Goal: Task Accomplishment & Management: Manage account settings

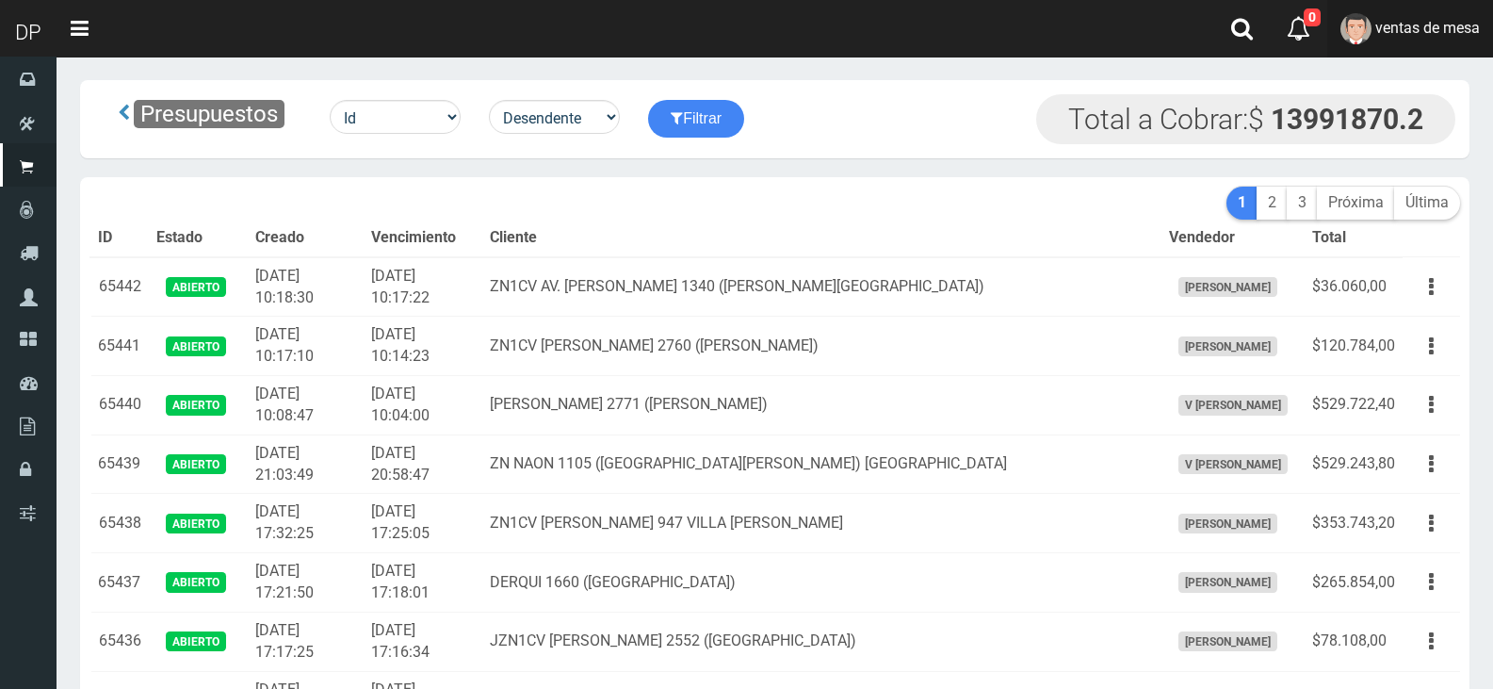
drag, startPoint x: 1484, startPoint y: 40, endPoint x: 1473, endPoint y: 41, distance: 11.5
click at [1483, 40] on link "ventas de mesa" at bounding box center [1411, 28] width 166 height 57
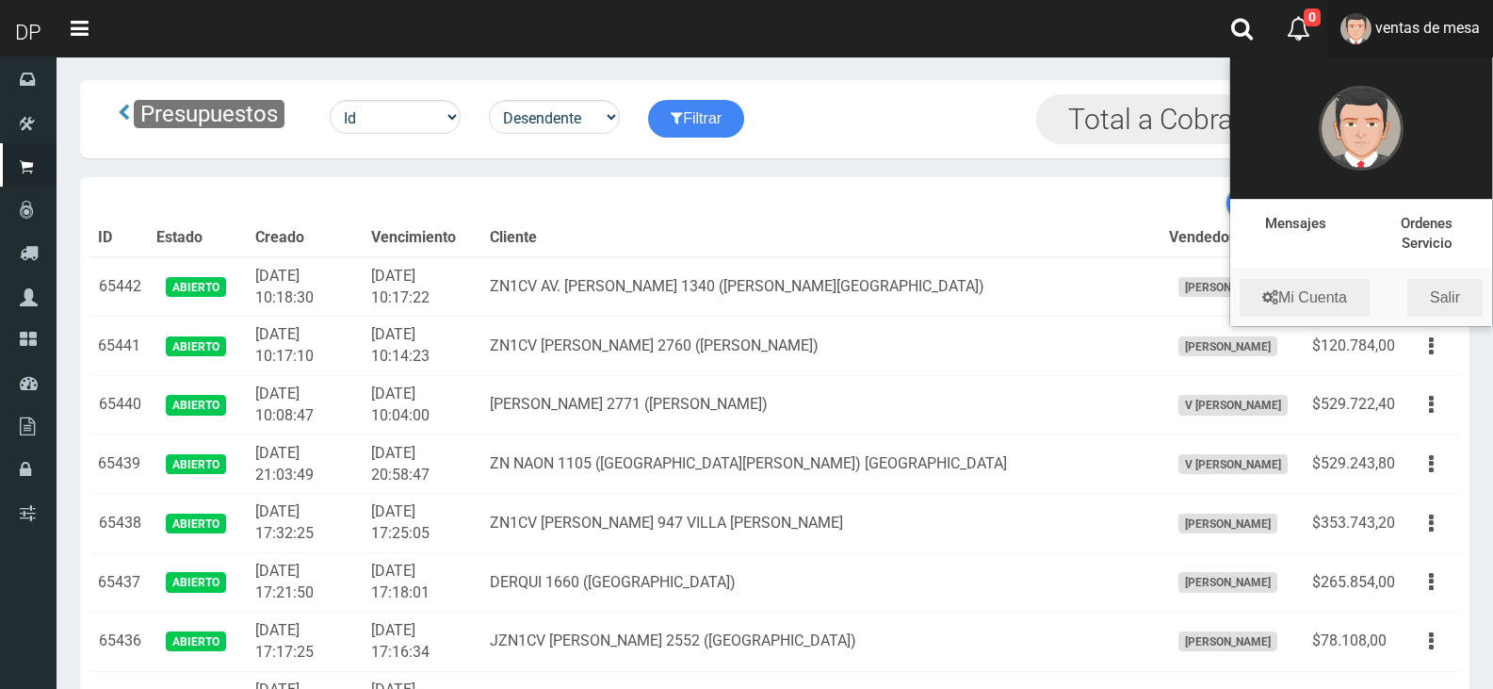
click at [1429, 12] on link "ventas de mesa" at bounding box center [1411, 28] width 166 height 57
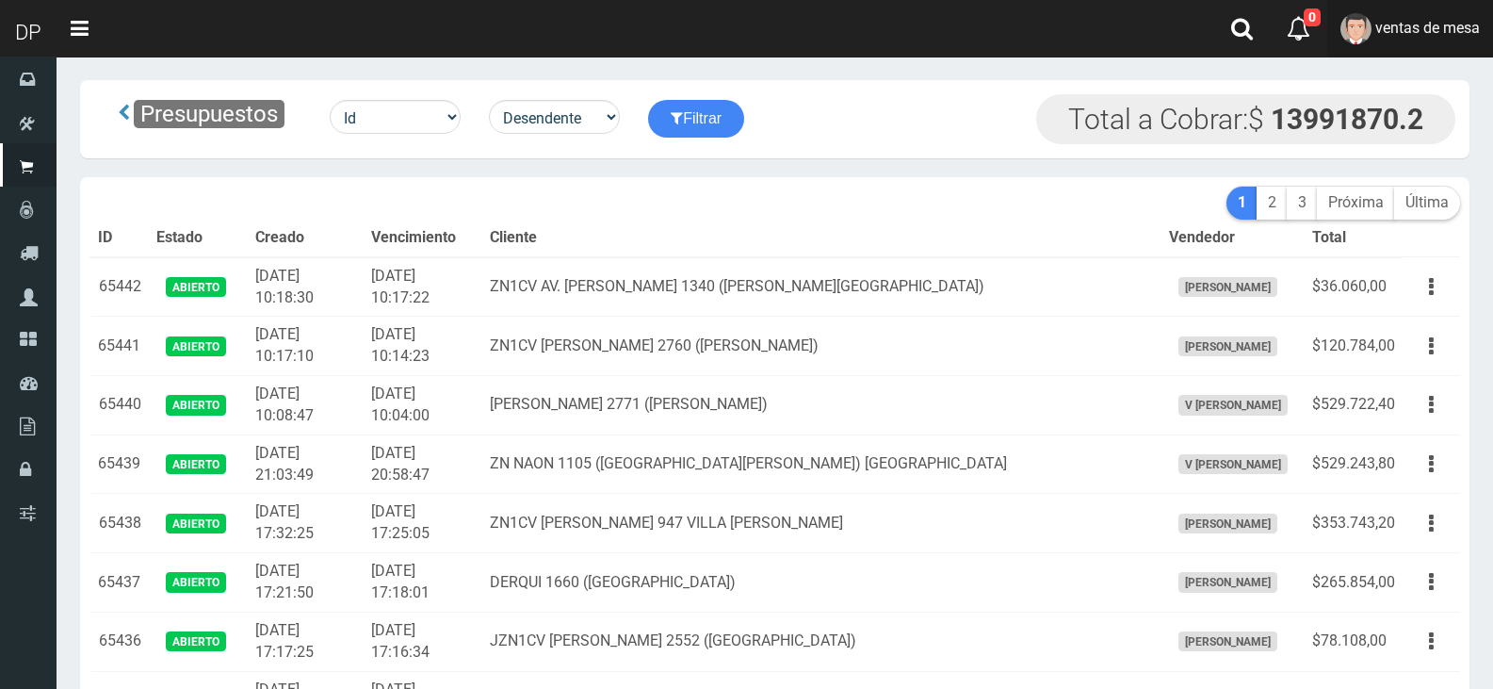
click at [1444, 50] on link "ventas de mesa" at bounding box center [1411, 28] width 166 height 57
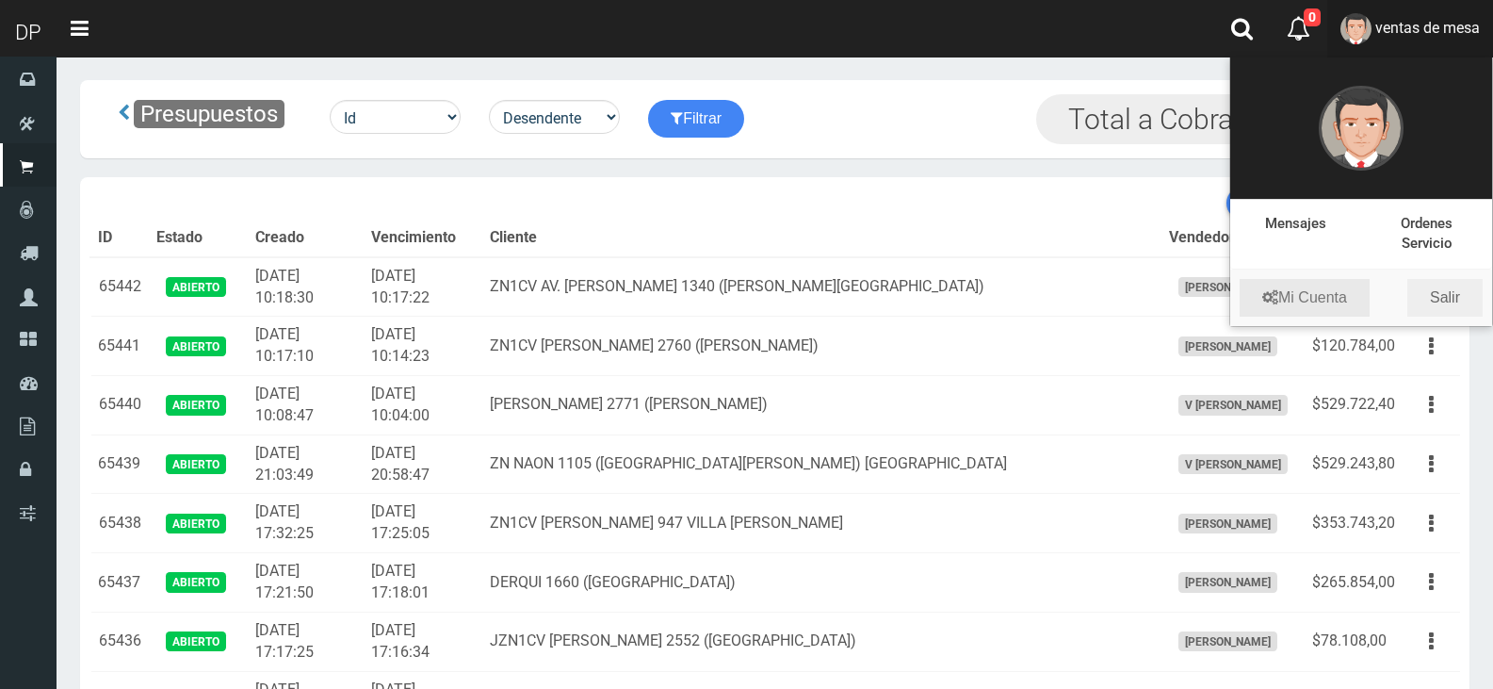
click at [1338, 302] on link "Mi Cuenta" at bounding box center [1305, 298] width 130 height 38
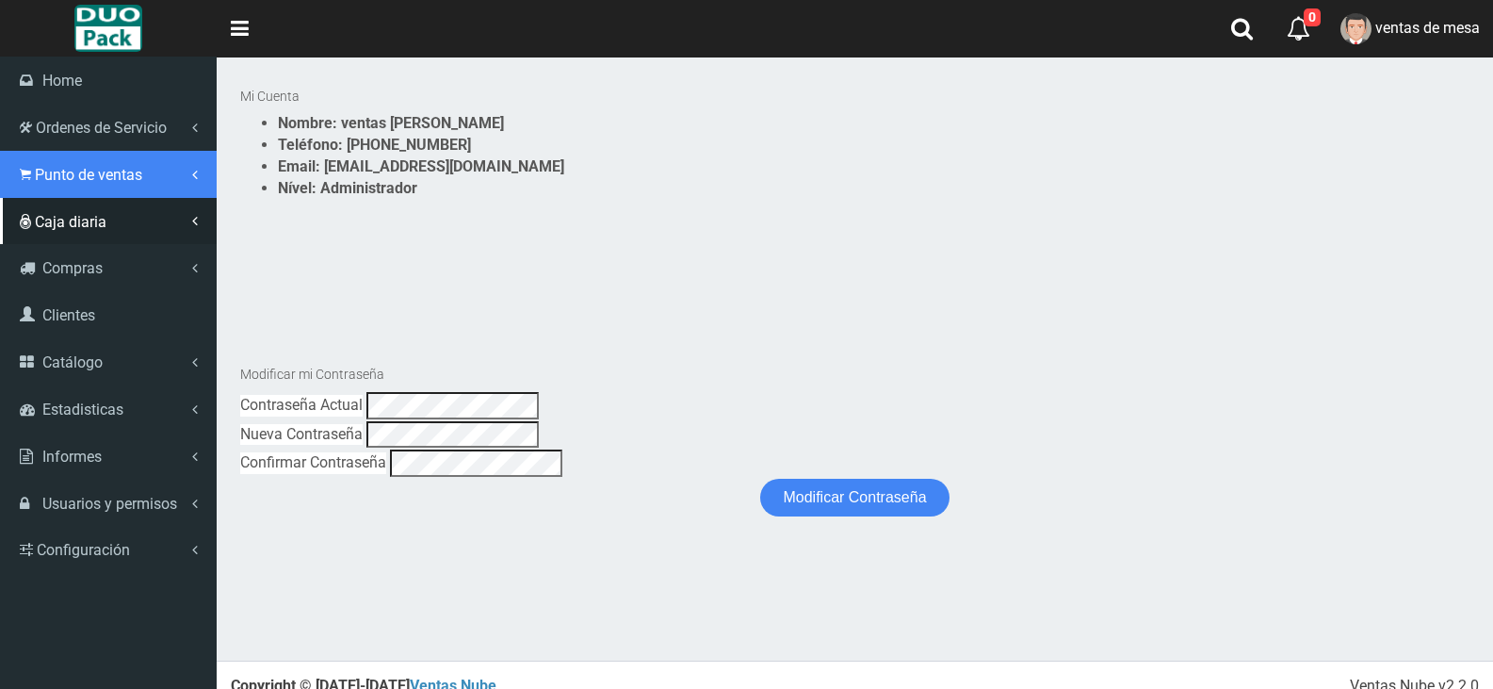
drag, startPoint x: 80, startPoint y: 188, endPoint x: 100, endPoint y: 211, distance: 30.8
click at [80, 188] on link "Punto de ventas" at bounding box center [108, 174] width 217 height 47
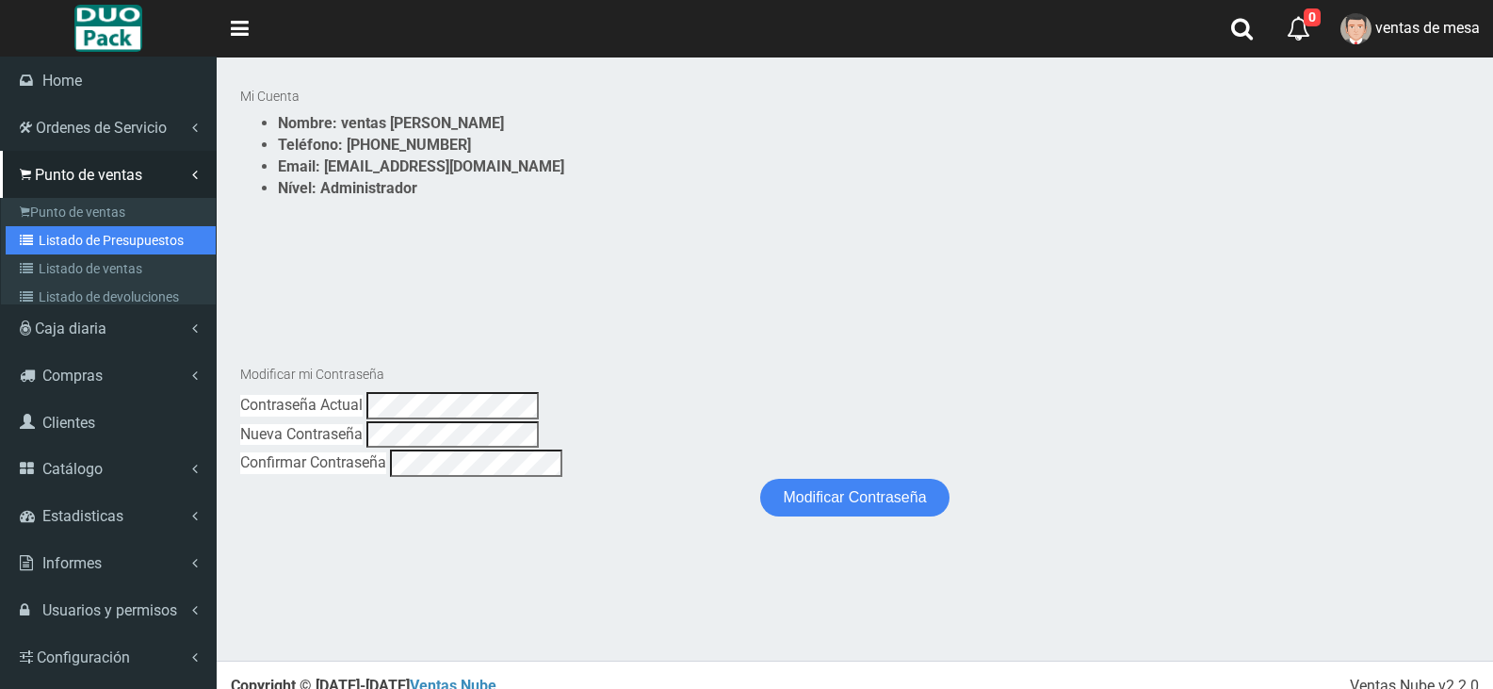
click at [122, 237] on link "Listado de Presupuestos" at bounding box center [111, 240] width 210 height 28
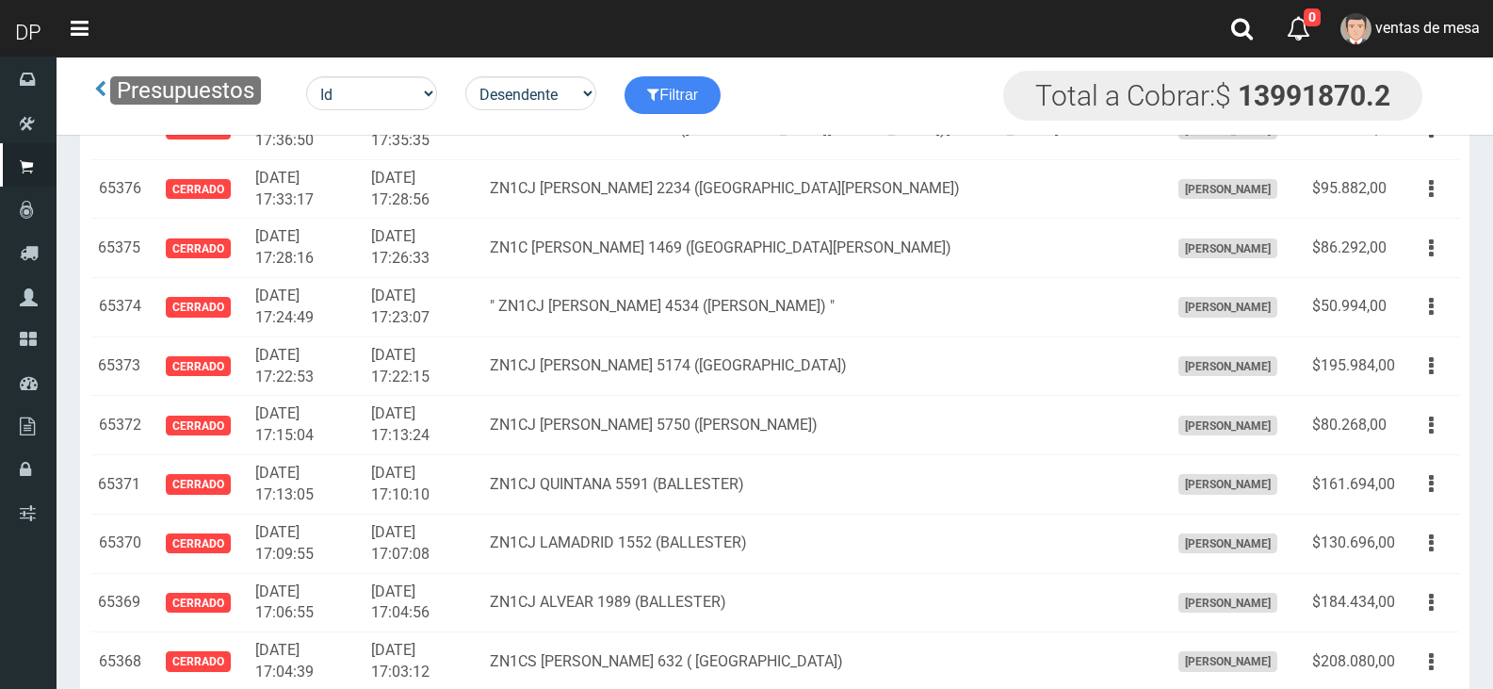
scroll to position [5811, 0]
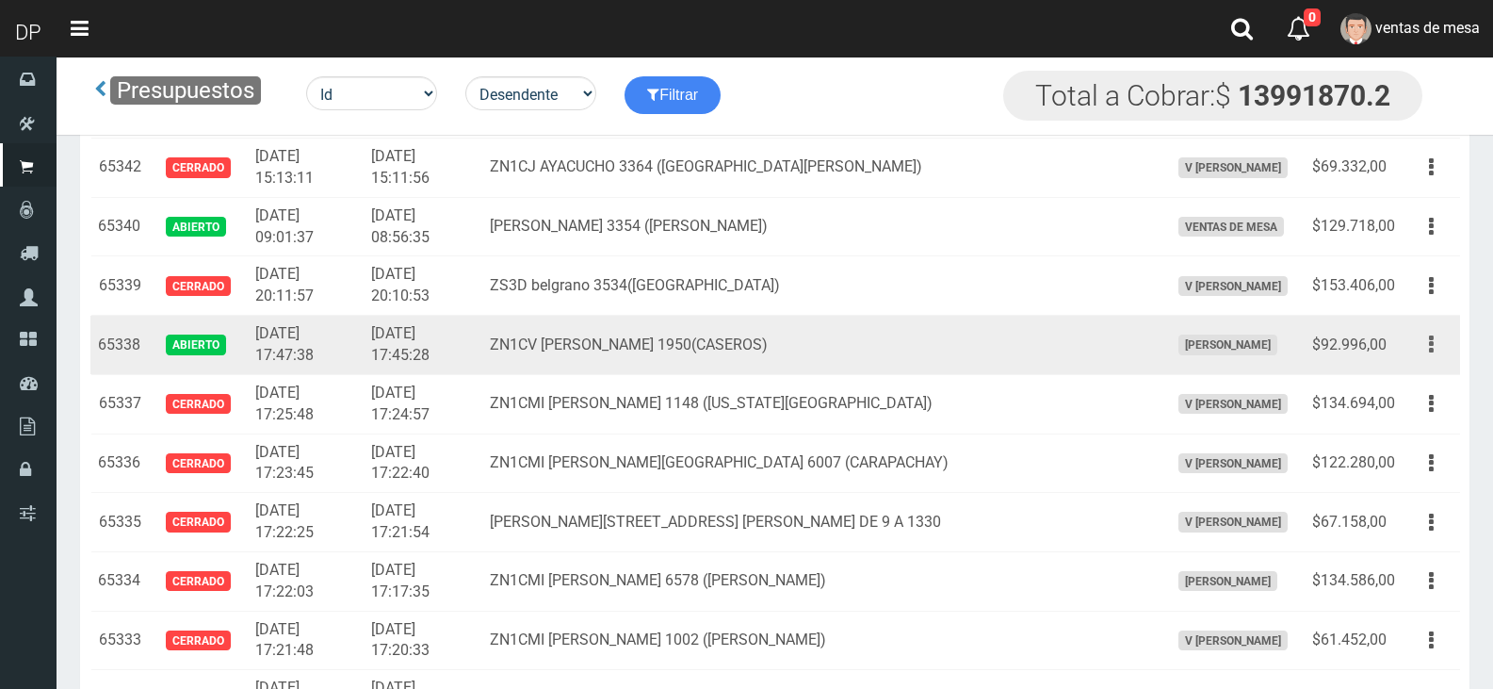
click at [1429, 351] on icon "button" at bounding box center [1431, 344] width 5 height 33
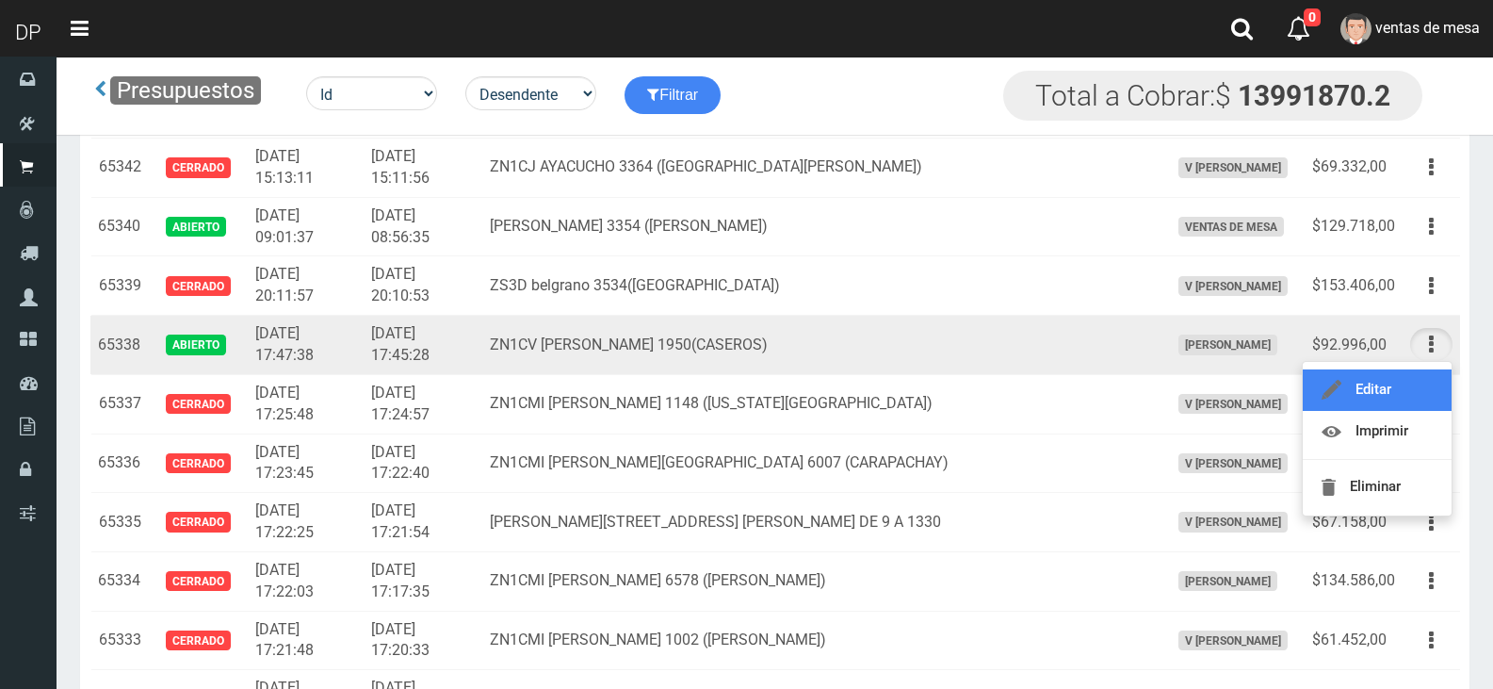
click at [1427, 410] on link "Editar" at bounding box center [1377, 389] width 149 height 41
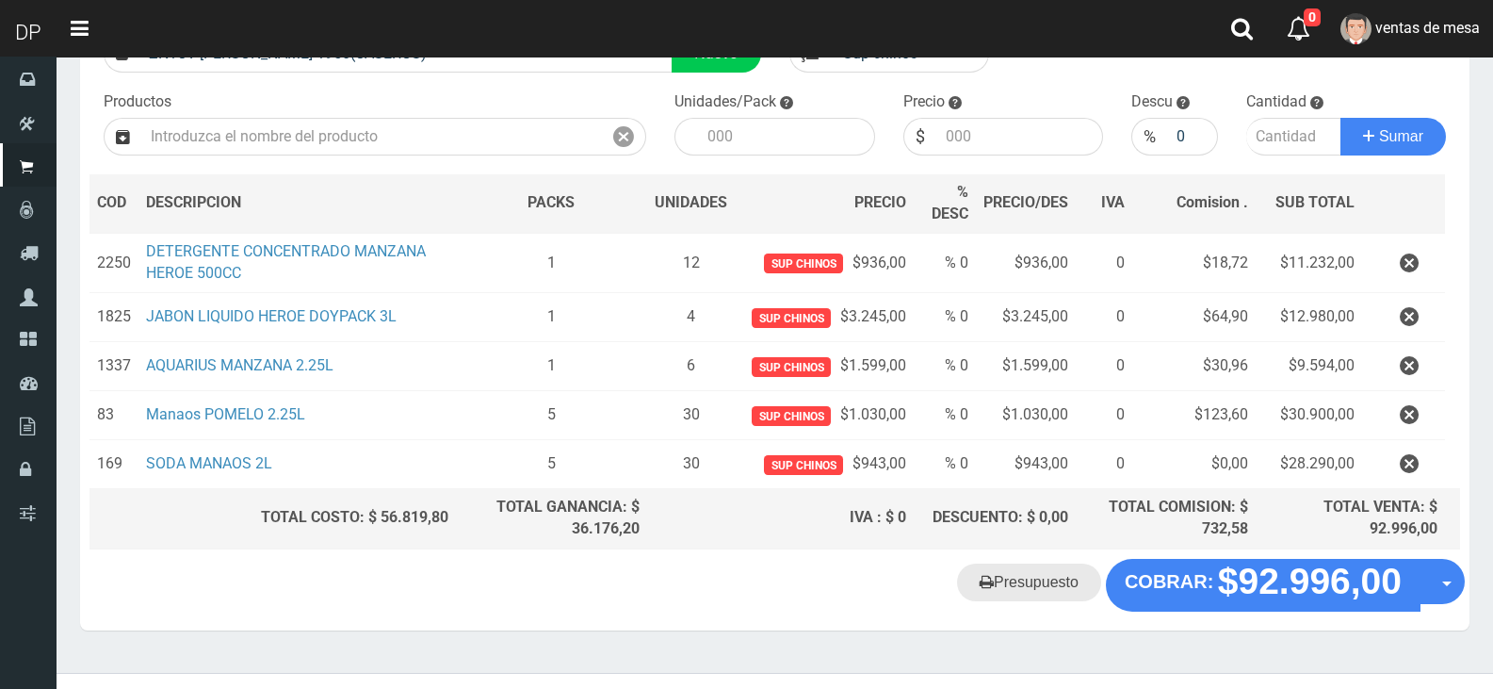
scroll to position [188, 0]
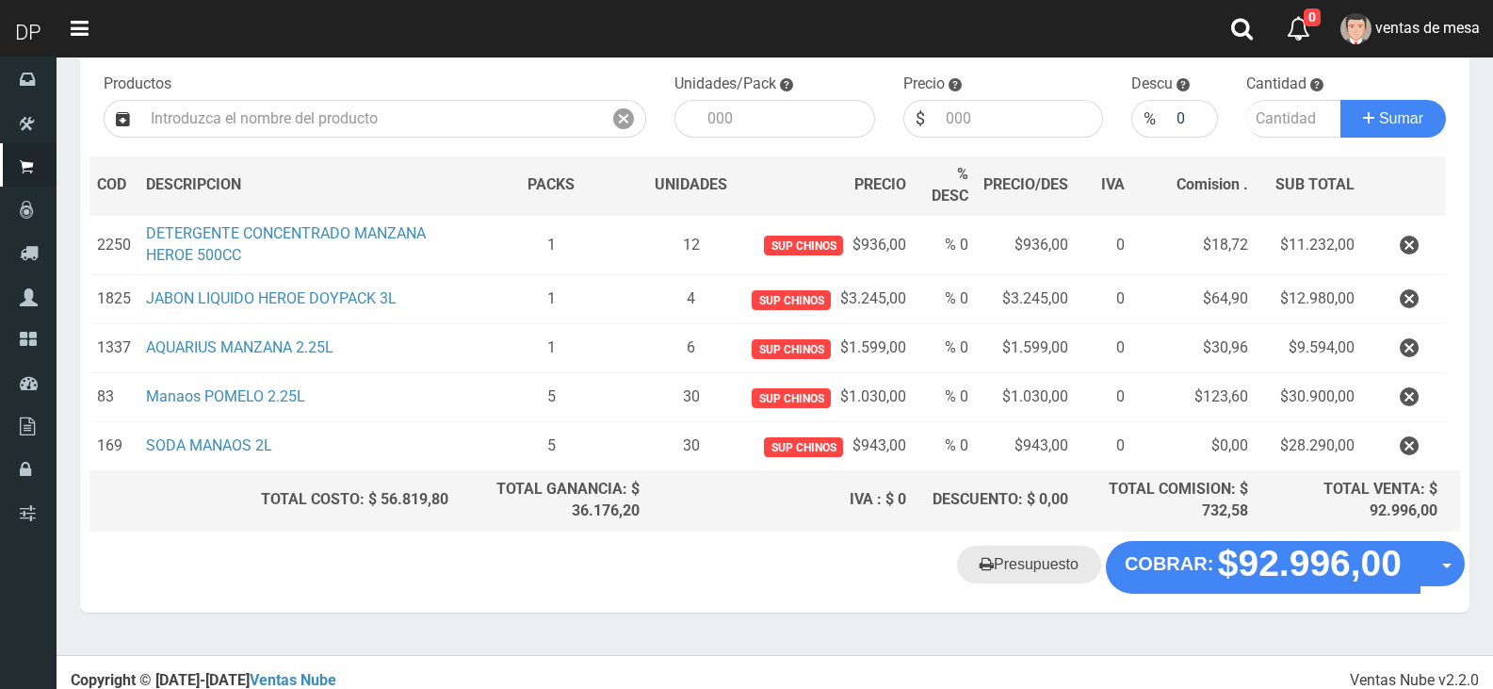
click at [1047, 564] on link "Presupuesto" at bounding box center [1029, 565] width 144 height 38
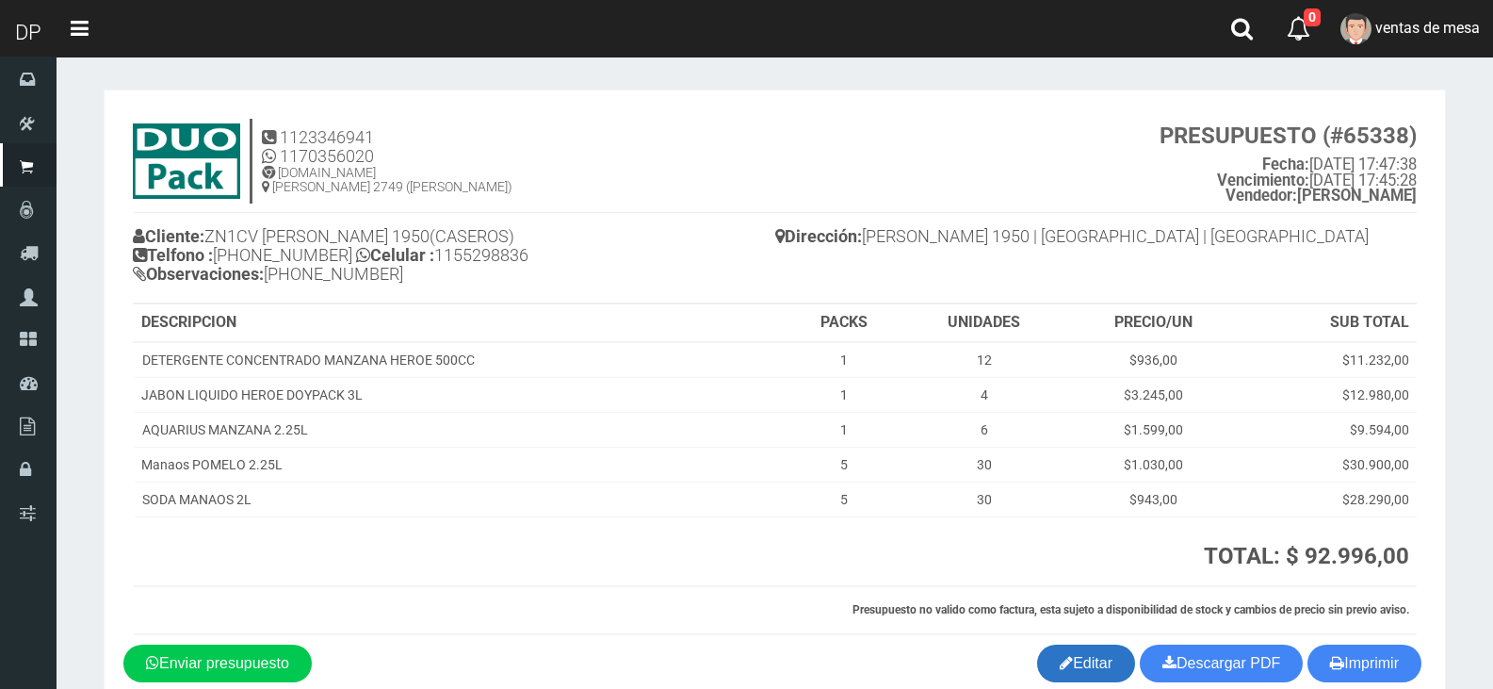
click at [1060, 649] on icon at bounding box center [1066, 662] width 13 height 26
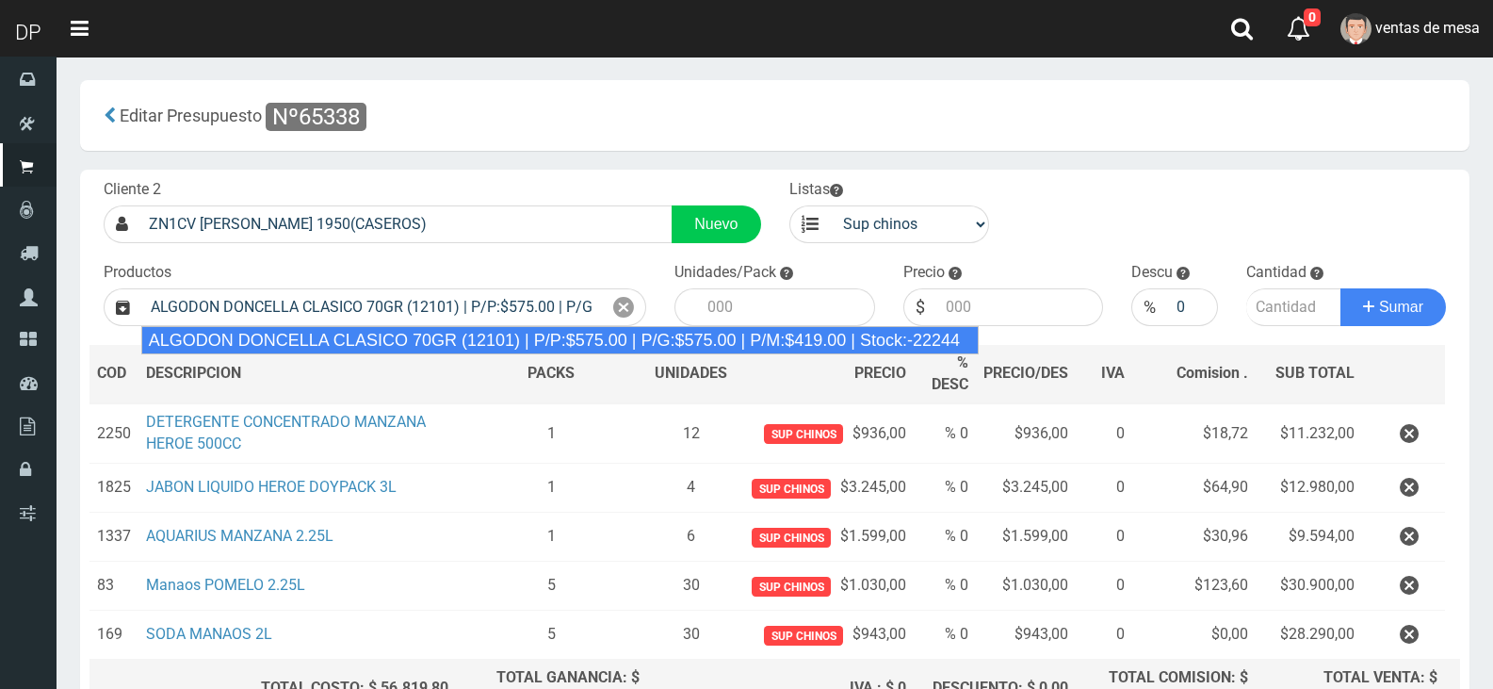
type input "ALGODON DONCELLA CLASICO 70GR (12101) | P/P:$575.00 | P/G:$575.00 | P/M:$419.00…"
type input "40"
type input "575.00"
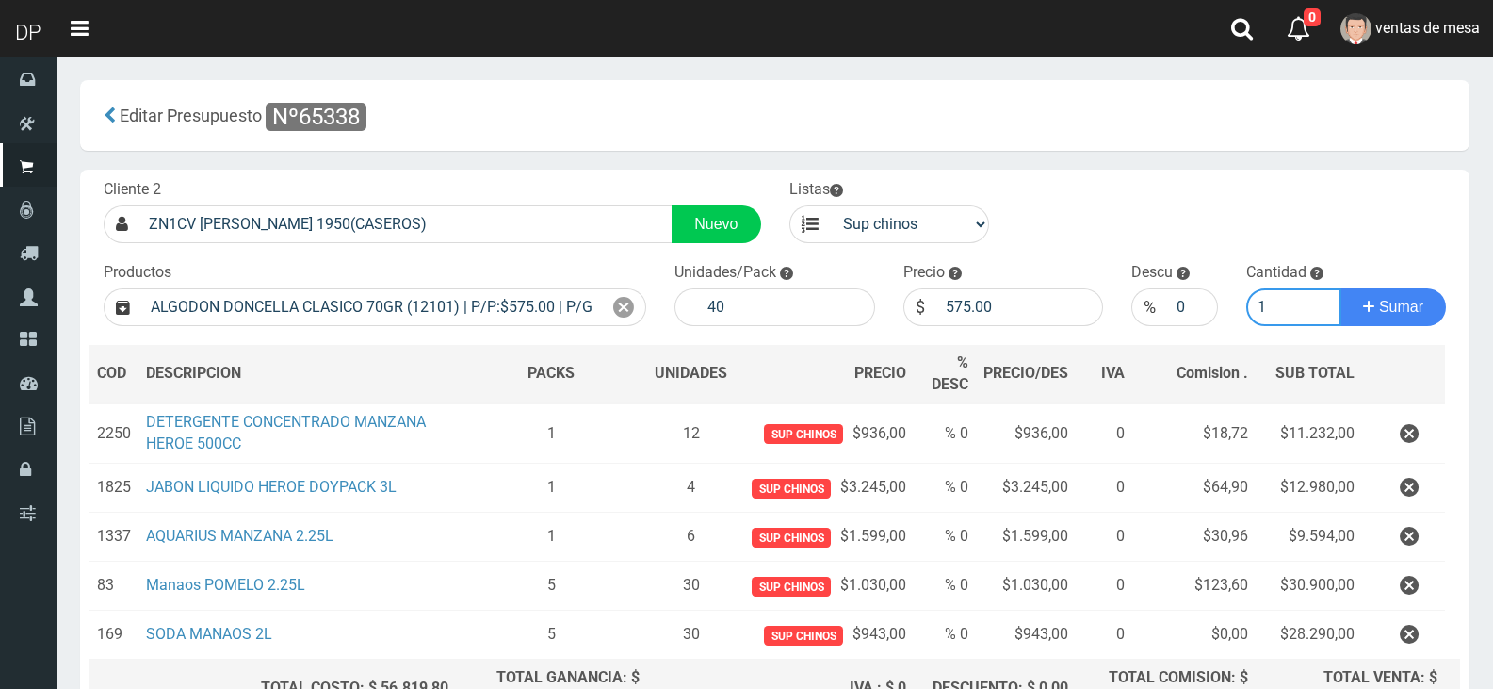
type input "1"
click at [1341, 288] on button "Sumar" at bounding box center [1394, 307] width 106 height 38
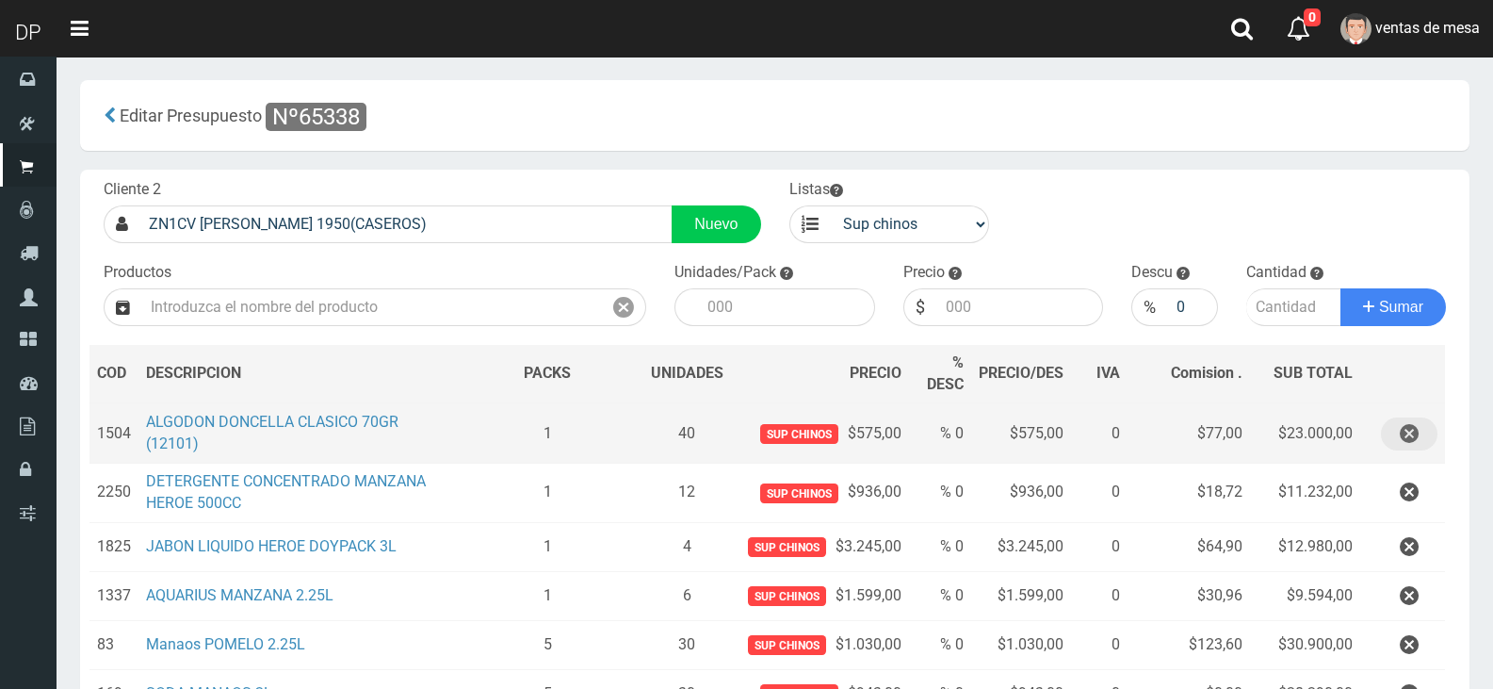
click at [1414, 429] on icon "button" at bounding box center [1409, 433] width 19 height 33
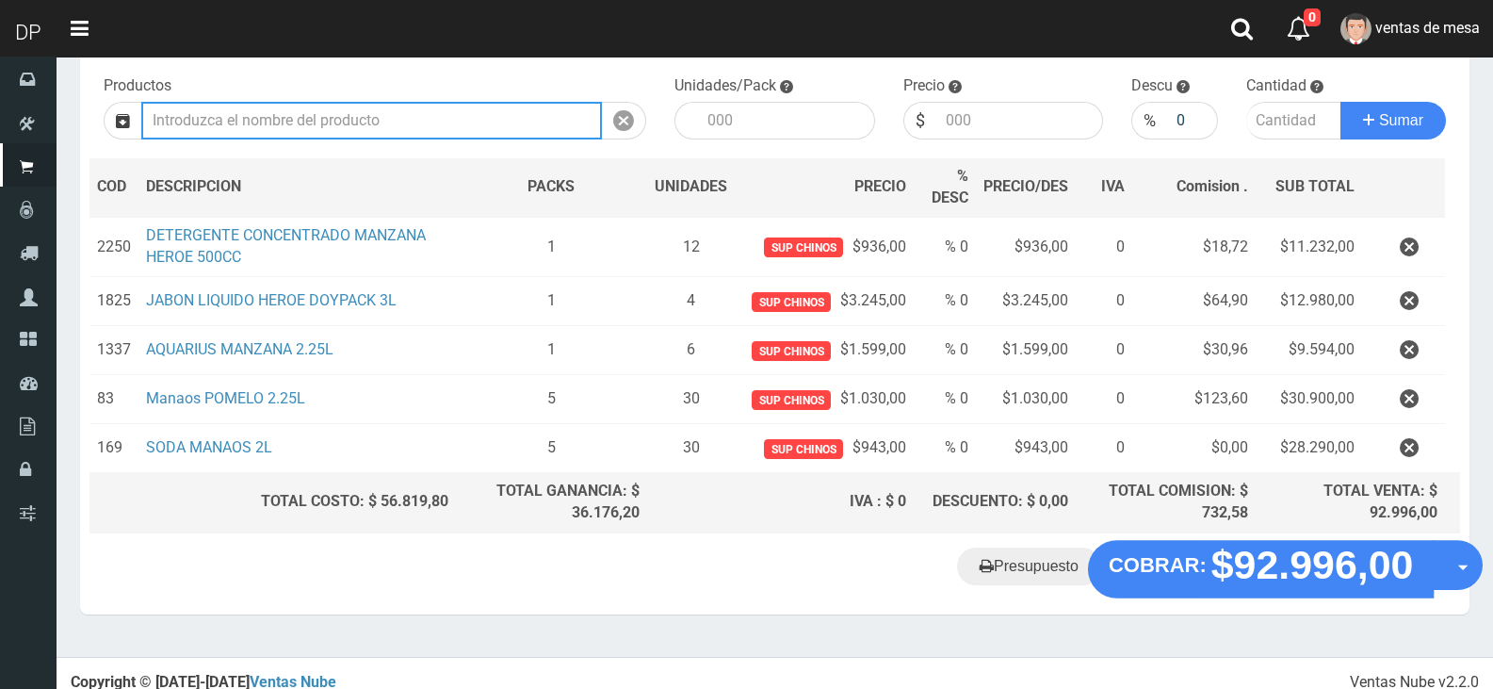
scroll to position [188, 0]
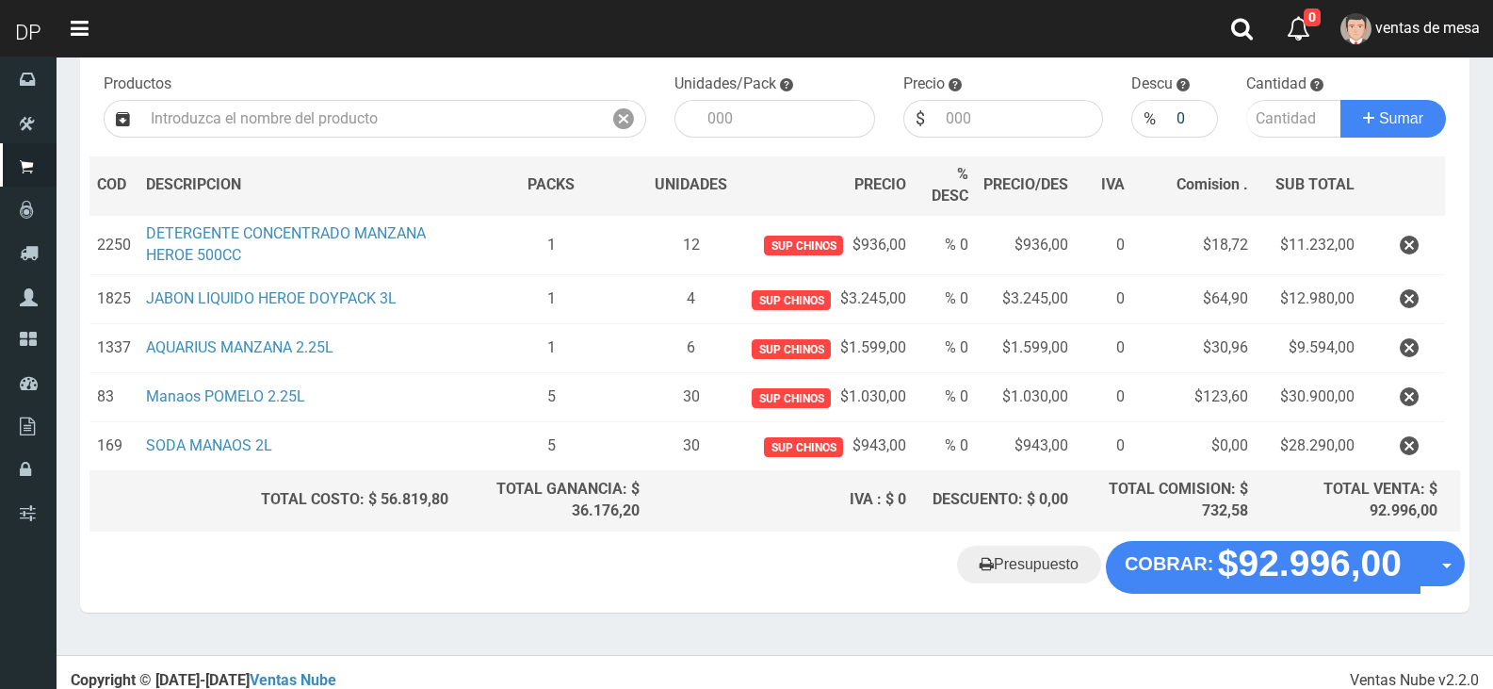
click at [1053, 587] on "Presupuesto COBRAR: $92.996,00 Opciones" at bounding box center [775, 567] width 1380 height 53
click at [1049, 564] on link "Presupuesto" at bounding box center [1029, 565] width 144 height 38
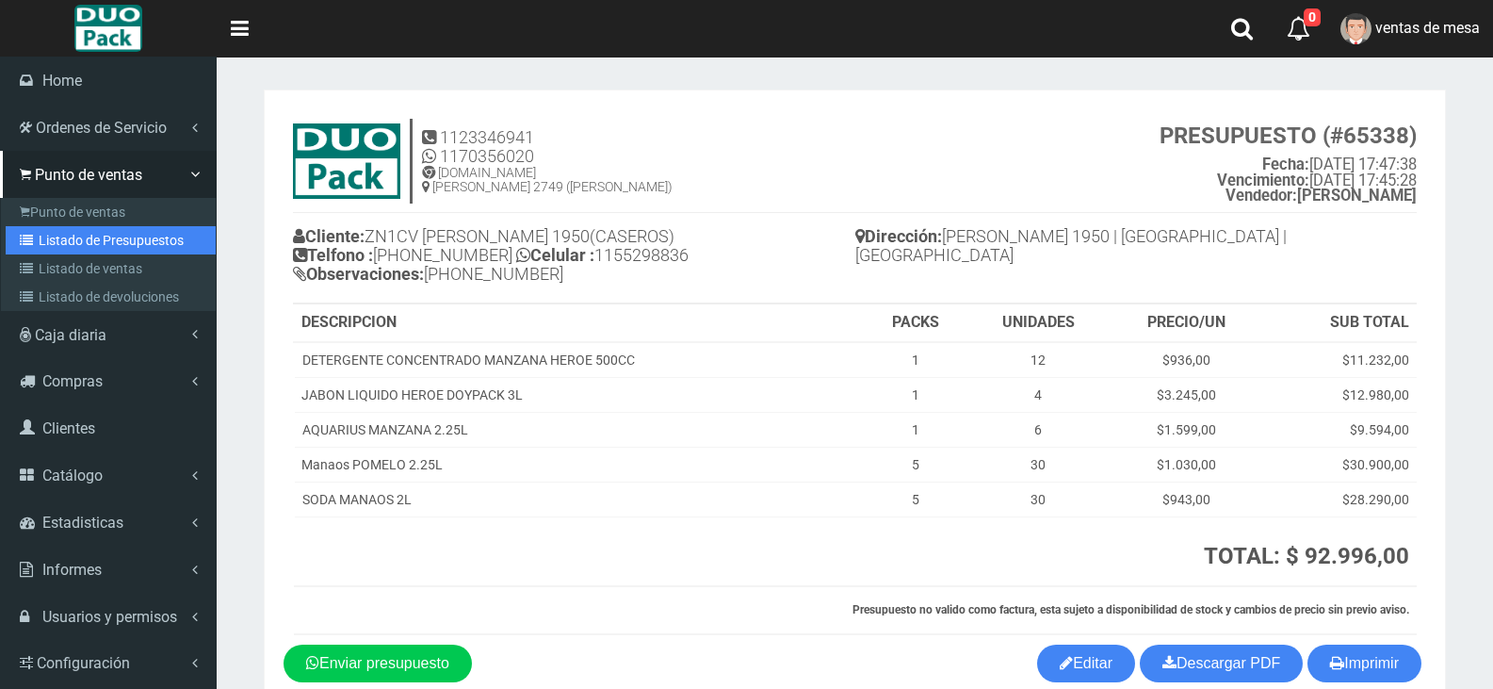
click at [57, 239] on link "Listado de Presupuestos" at bounding box center [111, 240] width 210 height 28
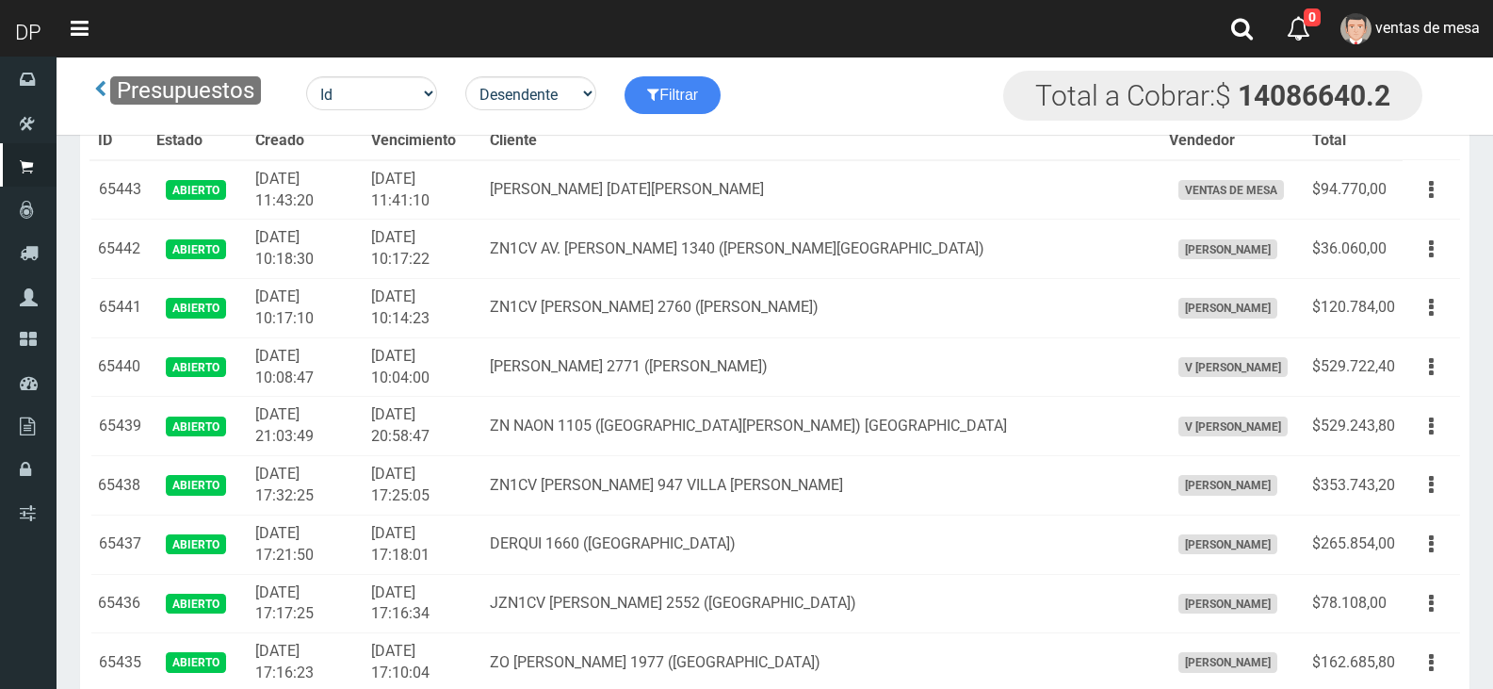
scroll to position [3841, 0]
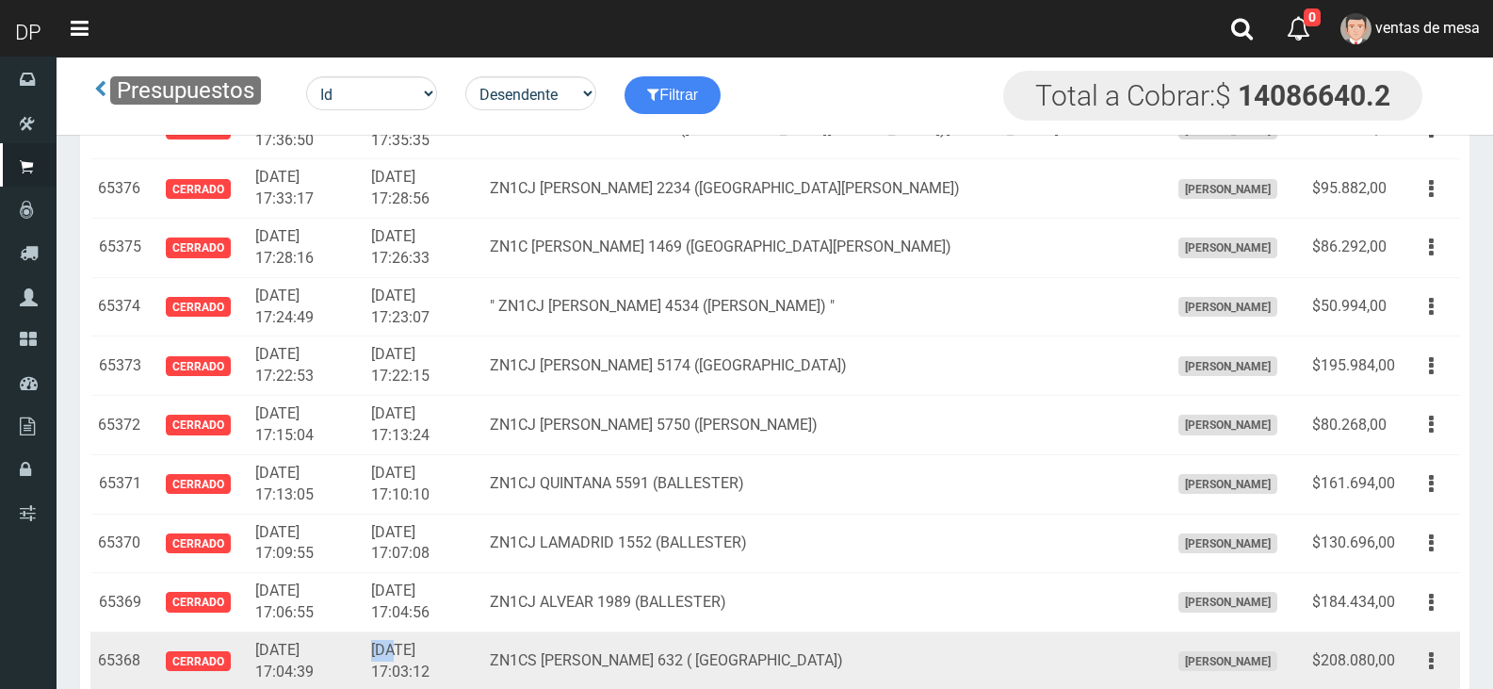
drag, startPoint x: 400, startPoint y: 649, endPoint x: 431, endPoint y: 650, distance: 31.1
click at [430, 650] on td "2025-08-14 17:03:12" at bounding box center [423, 660] width 119 height 59
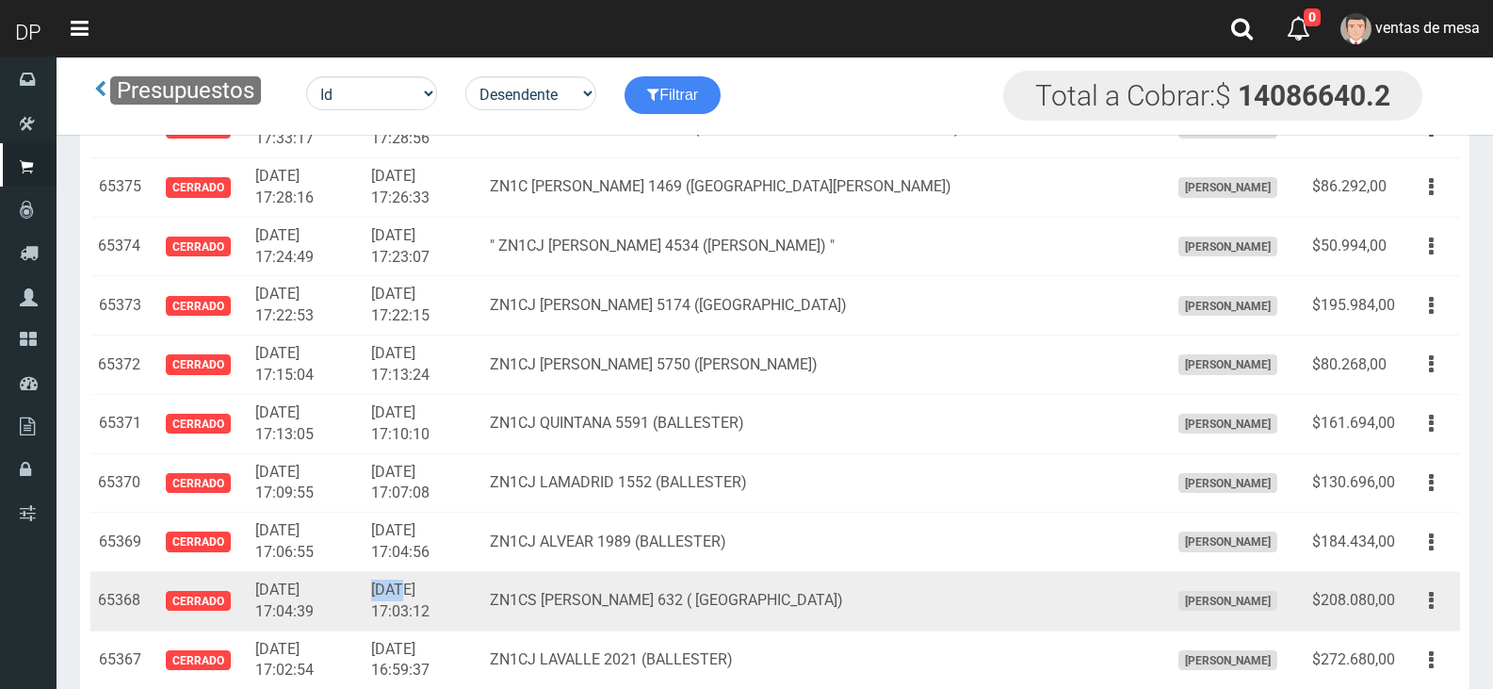
scroll to position [3935, 0]
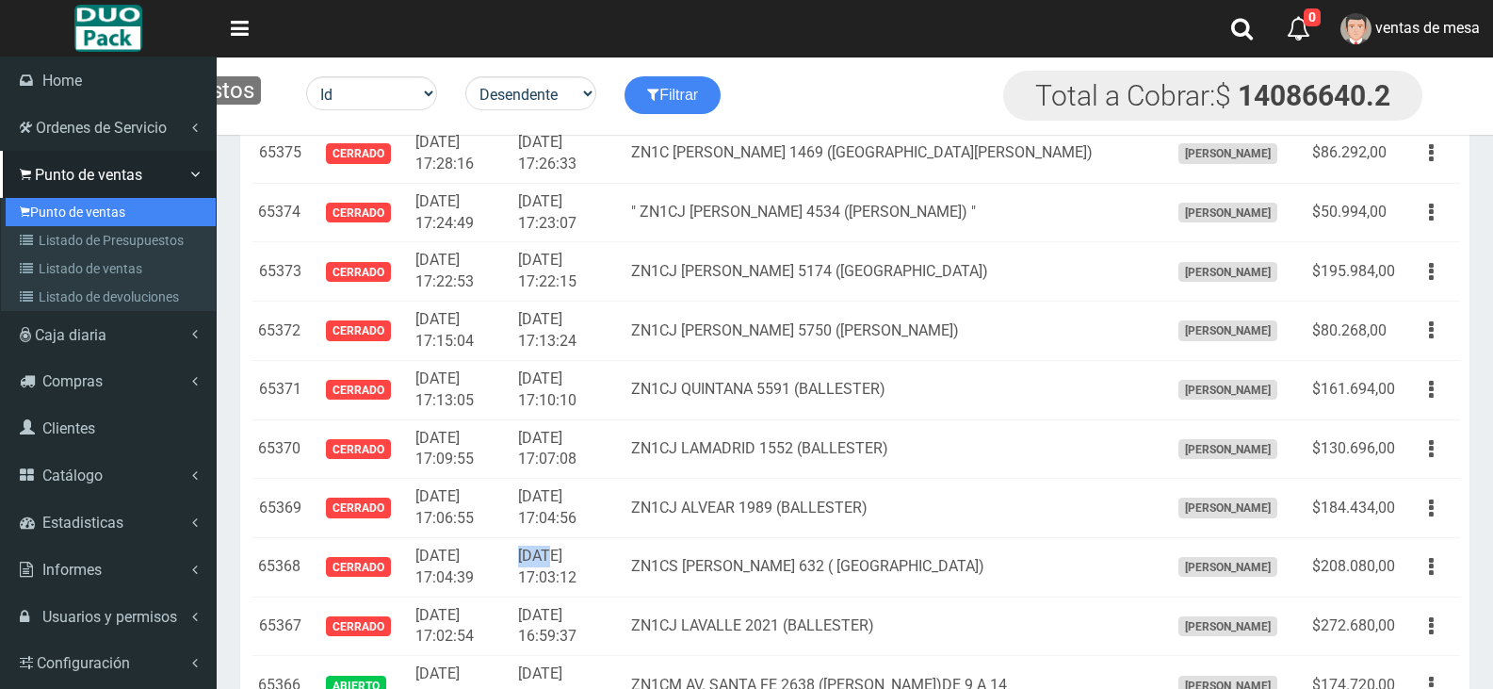
click at [49, 216] on link "Punto de ventas" at bounding box center [111, 212] width 210 height 28
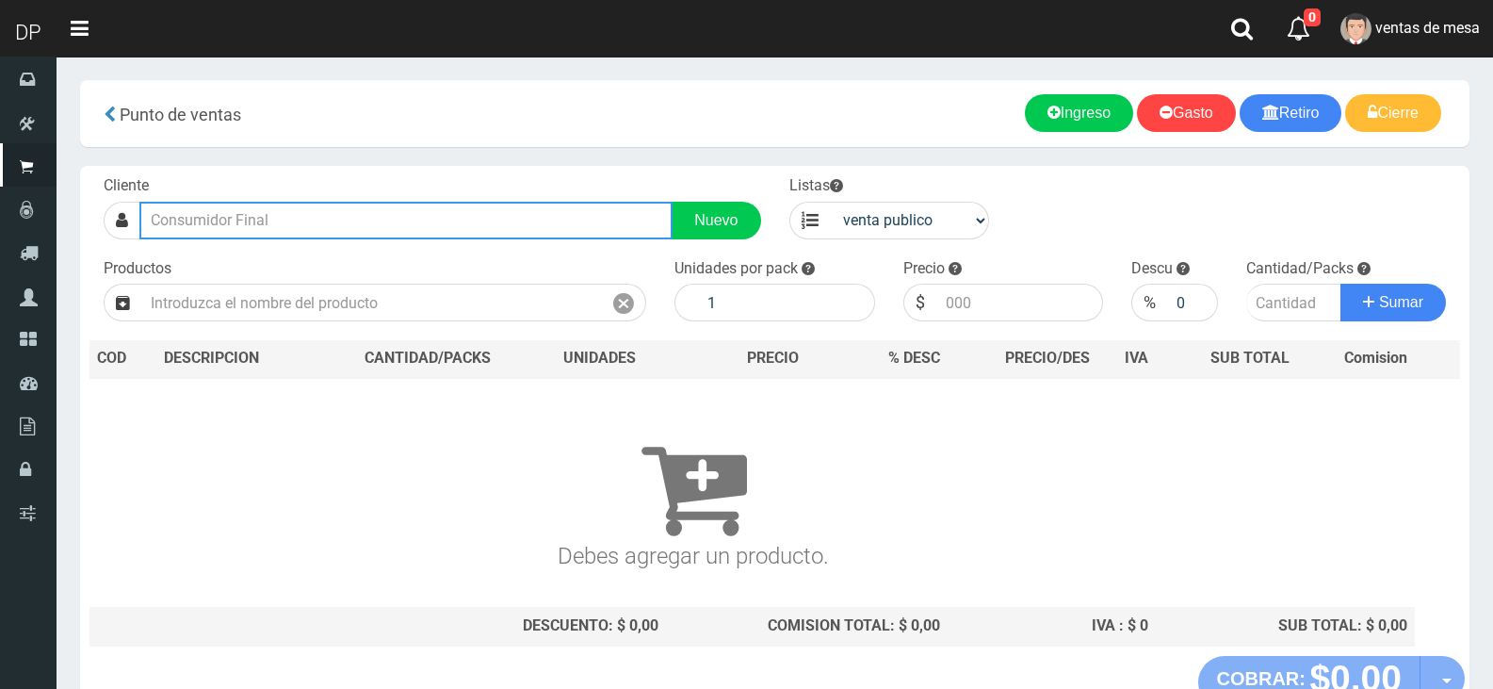
click at [530, 232] on input "text" at bounding box center [405, 221] width 533 height 38
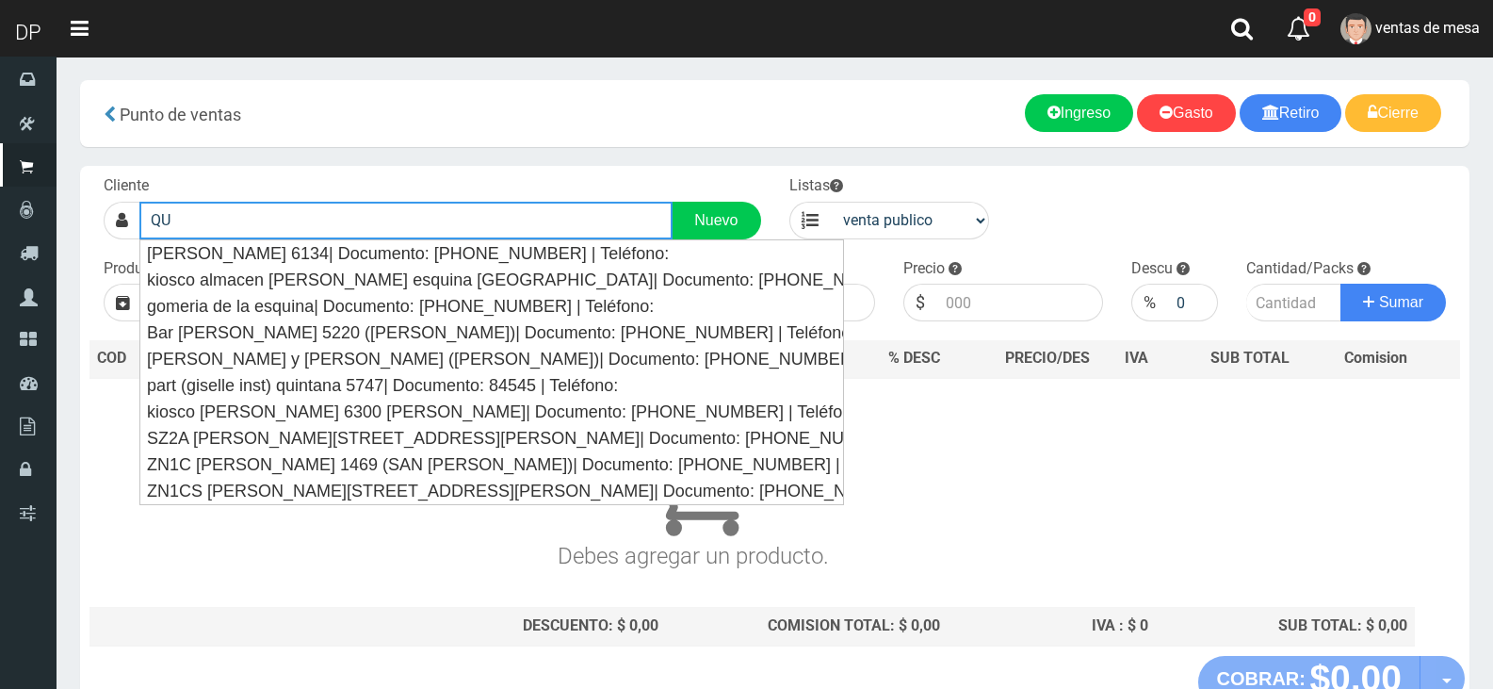
type input "Q"
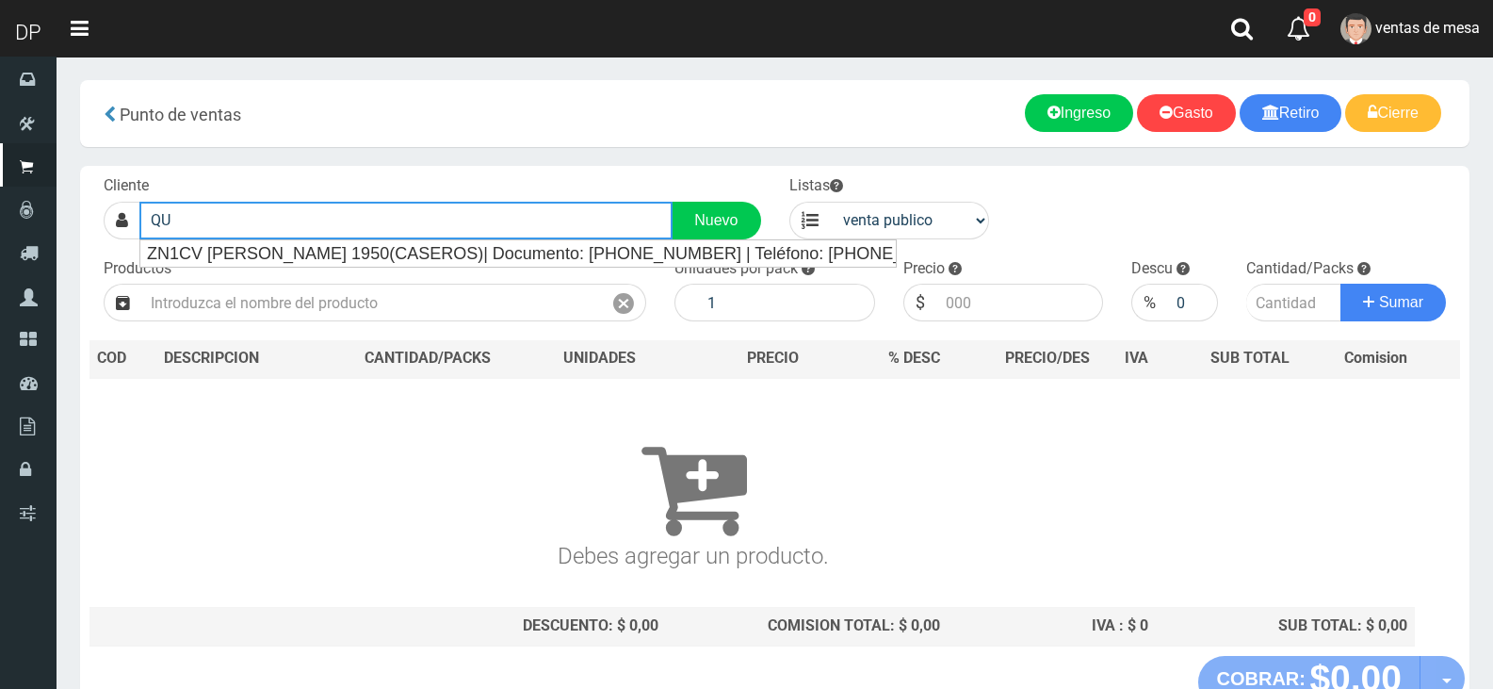
type input "Q"
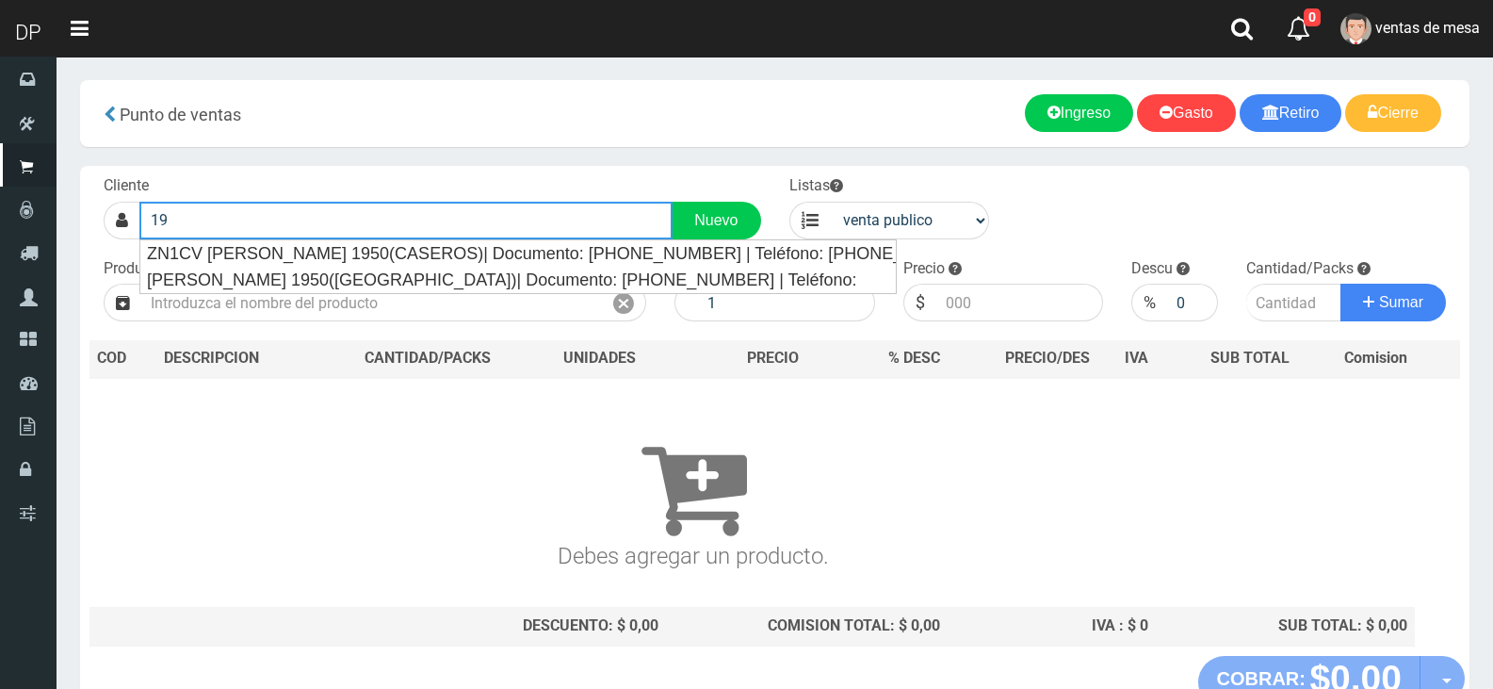
type input "1"
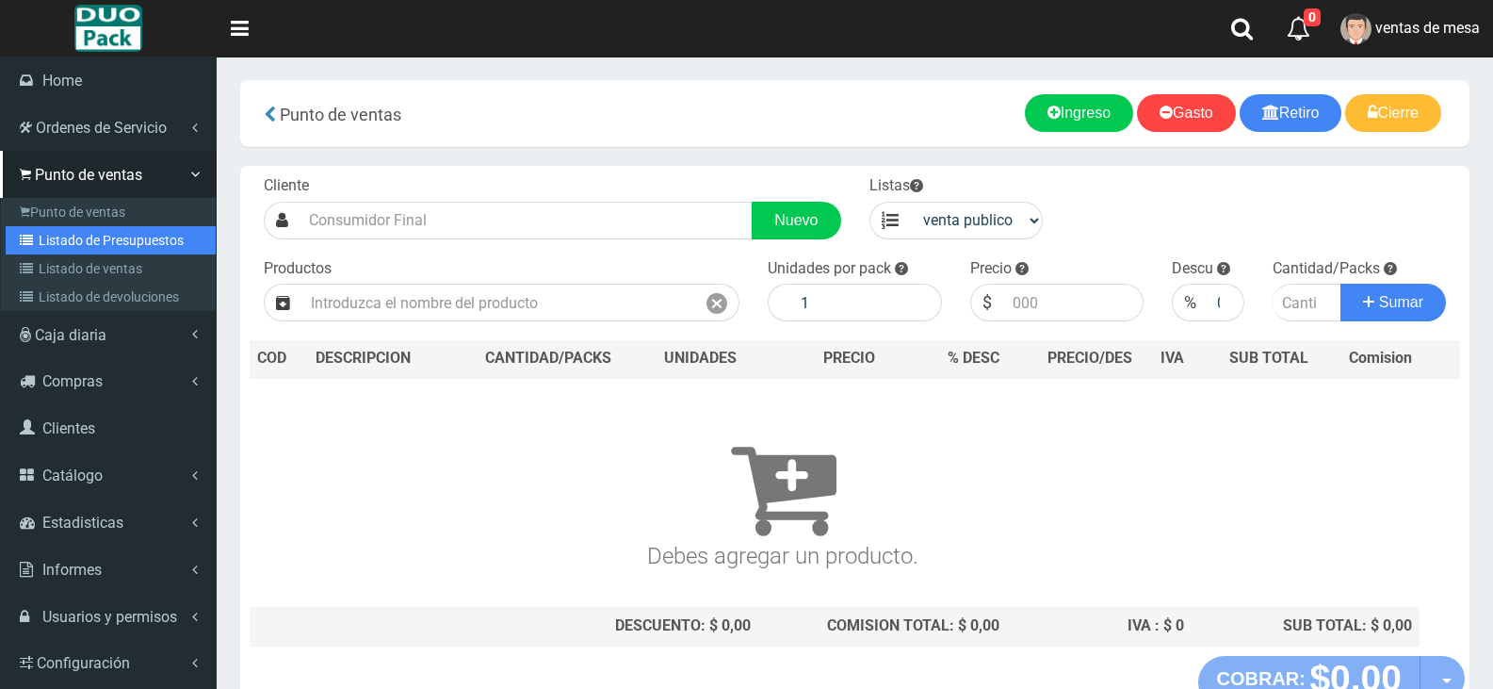
click at [94, 243] on link "Listado de Presupuestos" at bounding box center [111, 240] width 210 height 28
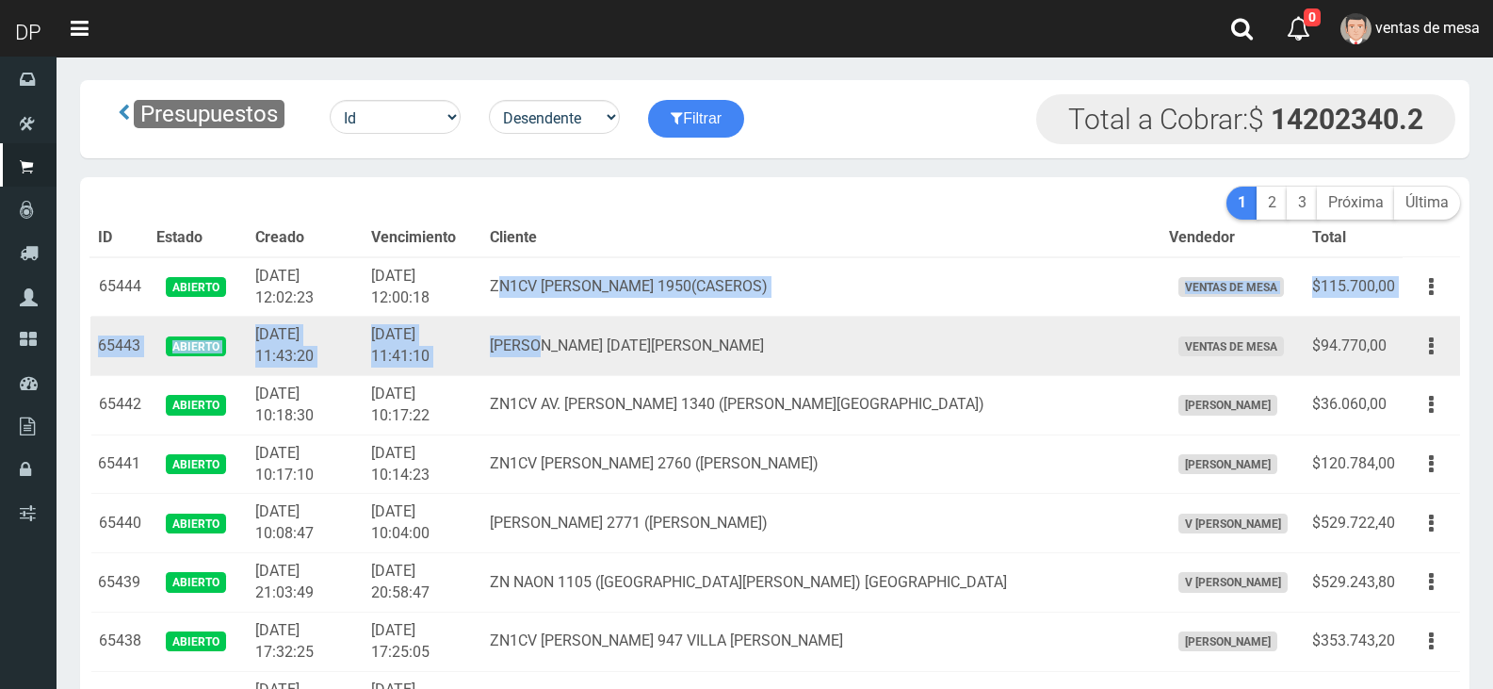
drag, startPoint x: 555, startPoint y: 279, endPoint x: 590, endPoint y: 331, distance: 62.5
click at [590, 331] on td "DR RICARDO BALBIN 1750 SAN MIGUEL" at bounding box center [821, 346] width 678 height 59
click at [590, 331] on td "[PERSON_NAME] [DATE][PERSON_NAME]" at bounding box center [821, 346] width 678 height 59
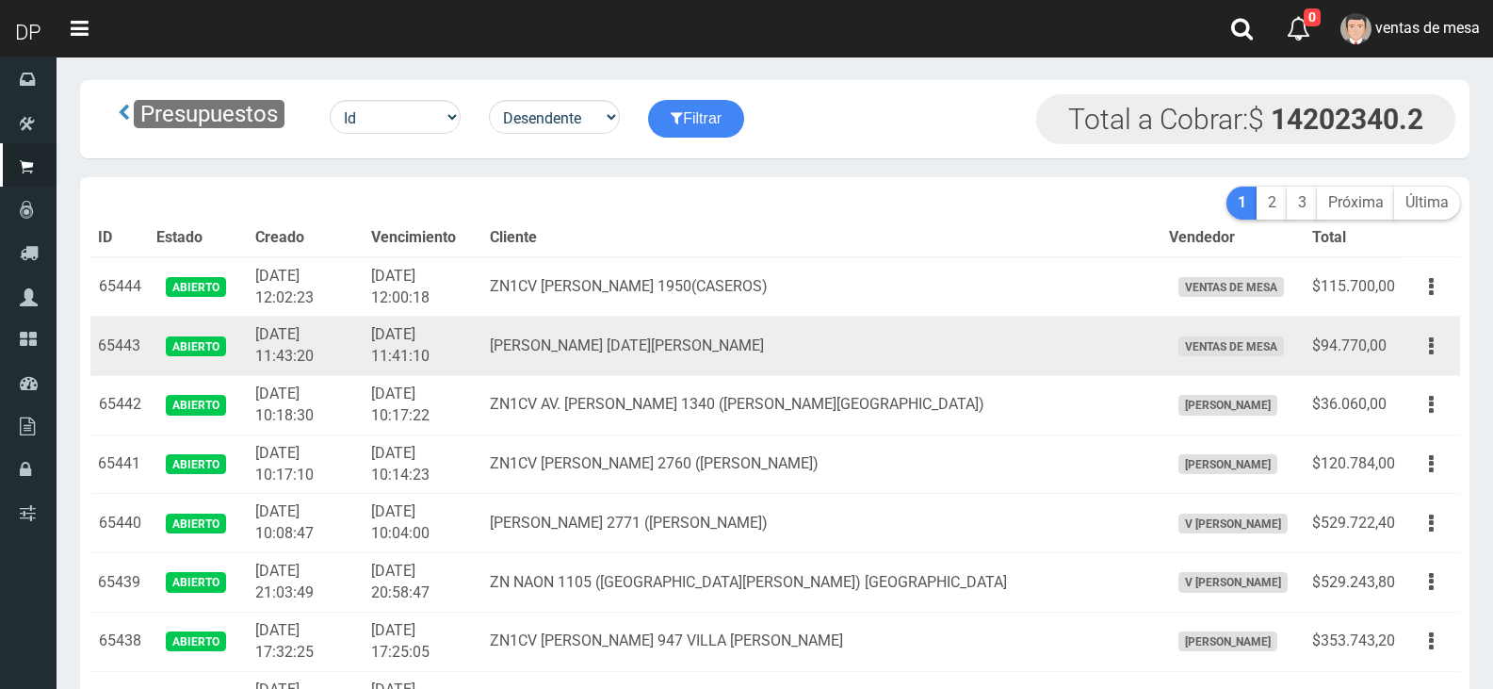
click at [647, 351] on td "[PERSON_NAME] [DATE][PERSON_NAME]" at bounding box center [821, 346] width 678 height 59
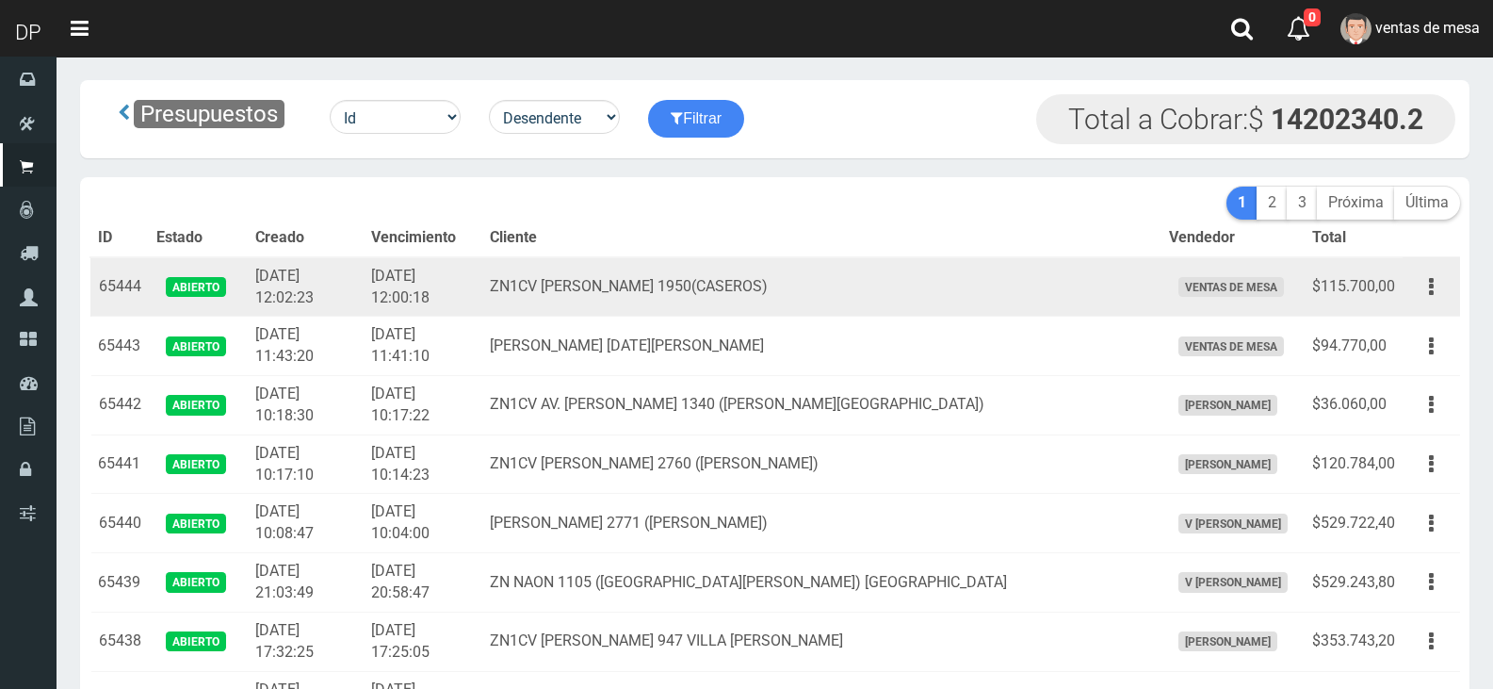
click at [1456, 286] on td "Editar Imprimir Eliminar" at bounding box center [1431, 286] width 57 height 59
click at [1430, 301] on icon "button" at bounding box center [1431, 286] width 5 height 33
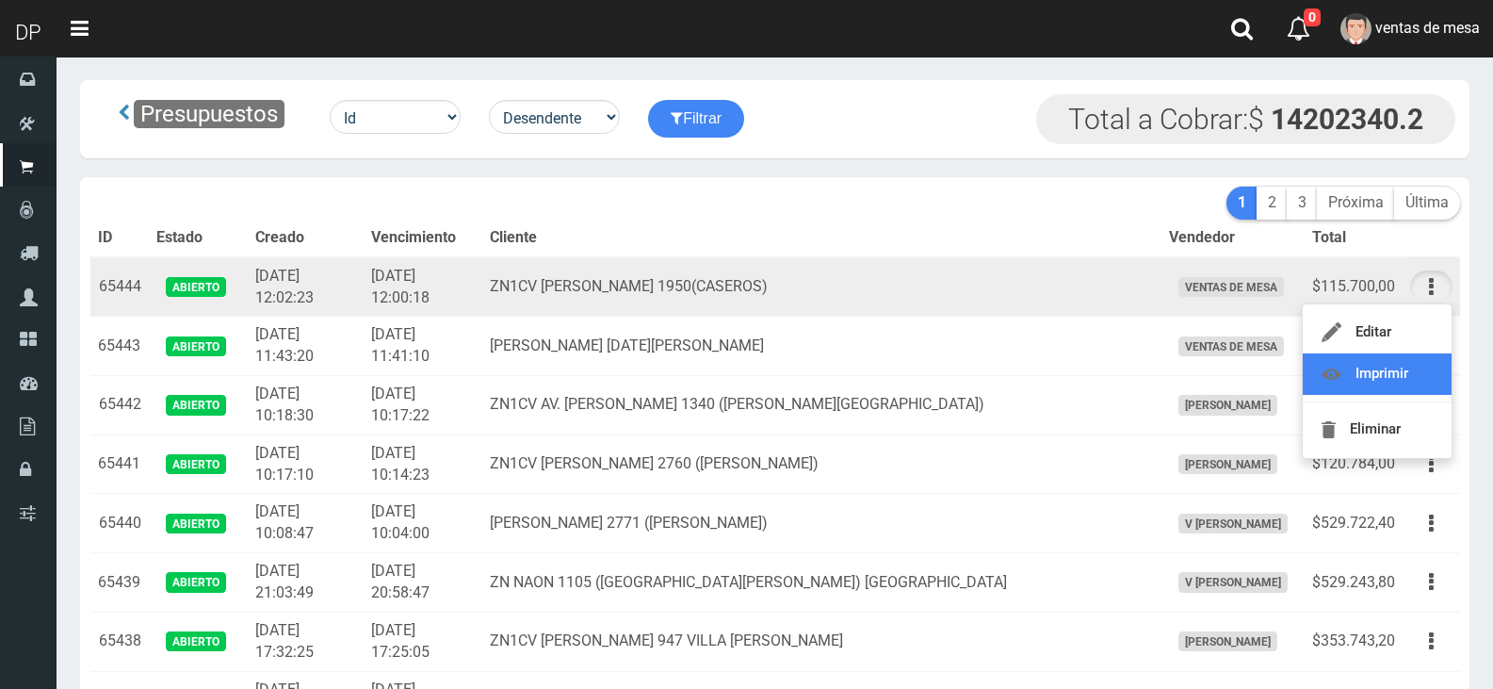
click at [1422, 368] on link "Imprimir" at bounding box center [1377, 373] width 149 height 41
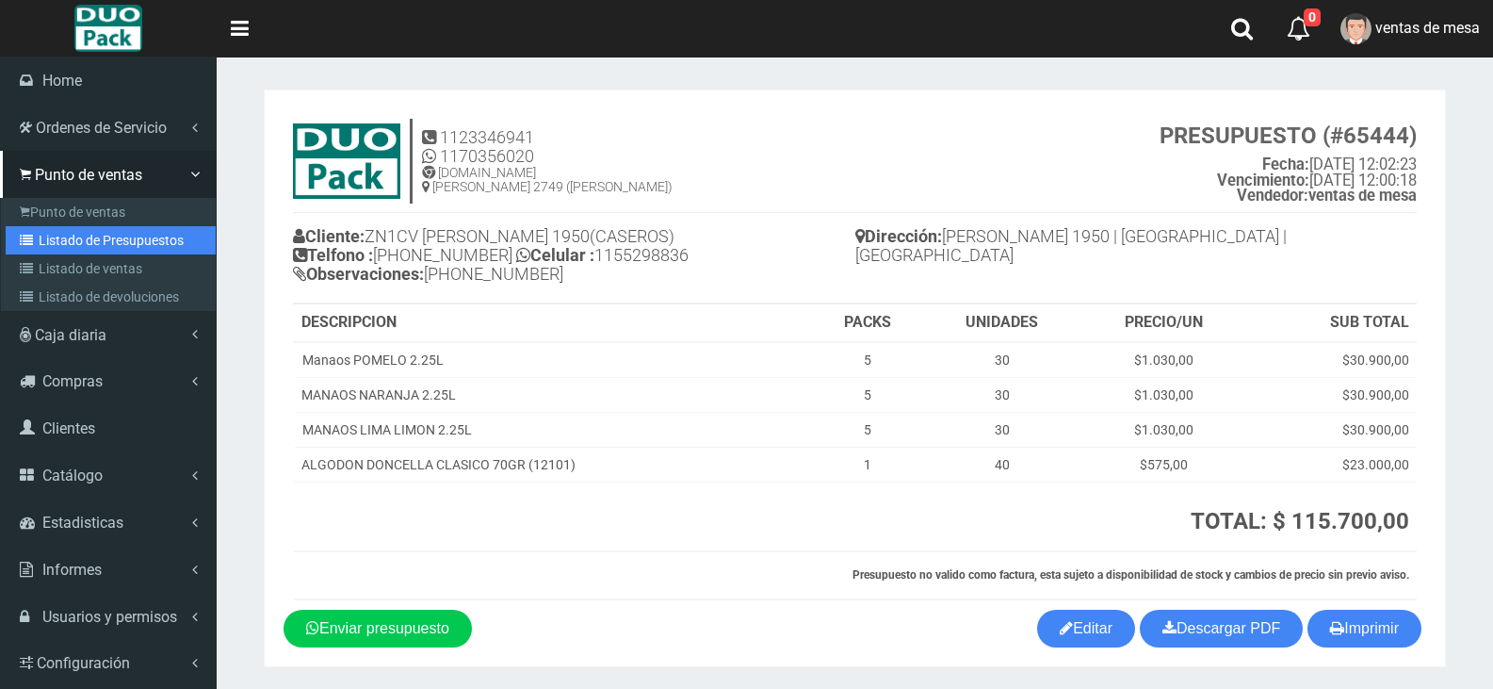
click at [117, 246] on link "Listado de Presupuestos" at bounding box center [111, 240] width 210 height 28
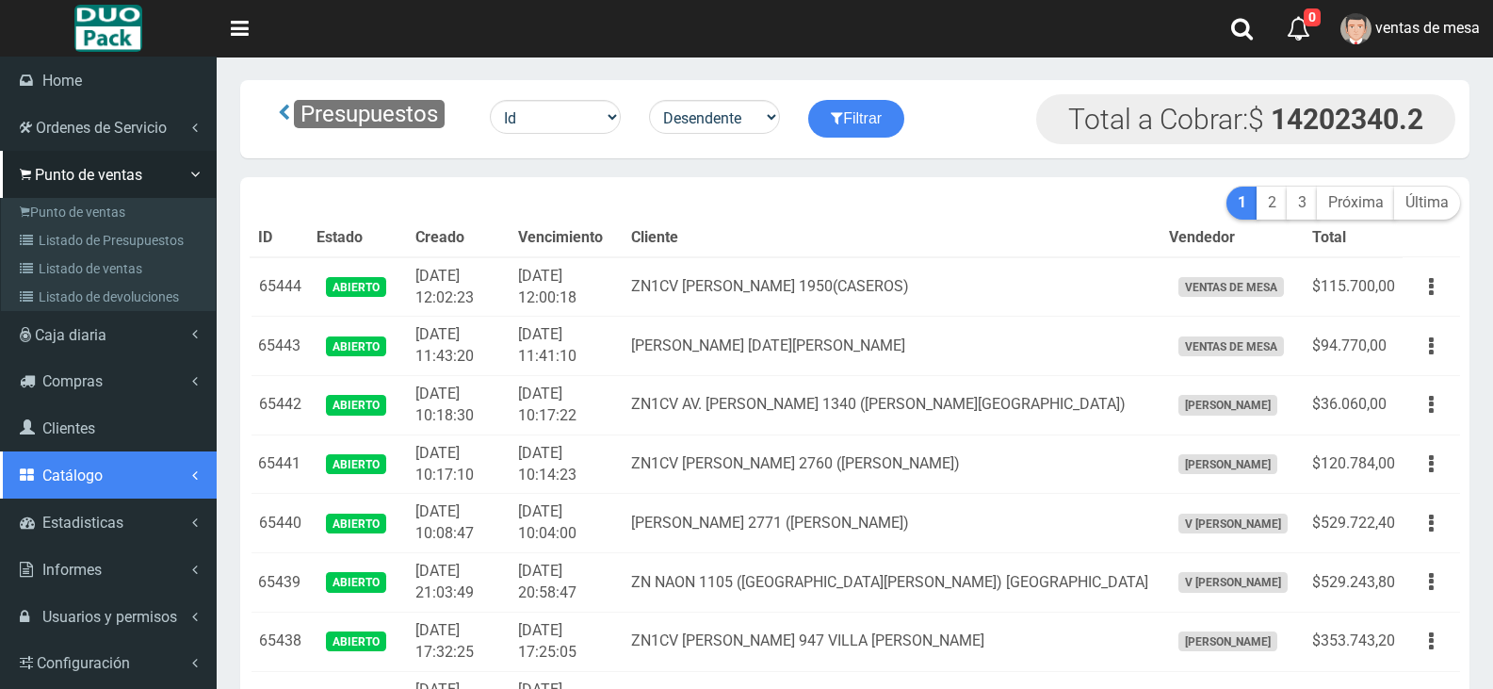
click at [88, 469] on span "Catálogo" at bounding box center [72, 475] width 60 height 18
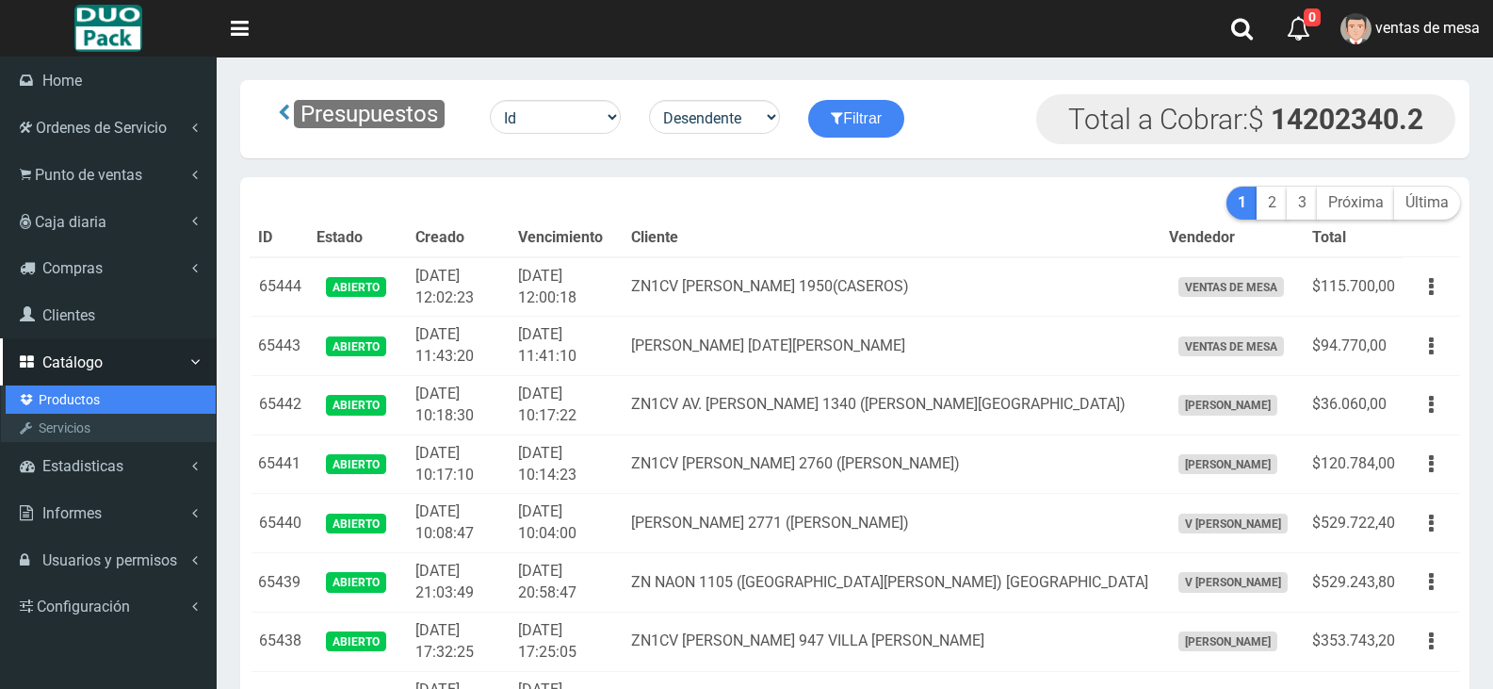
click at [79, 396] on link "Productos" at bounding box center [111, 399] width 210 height 28
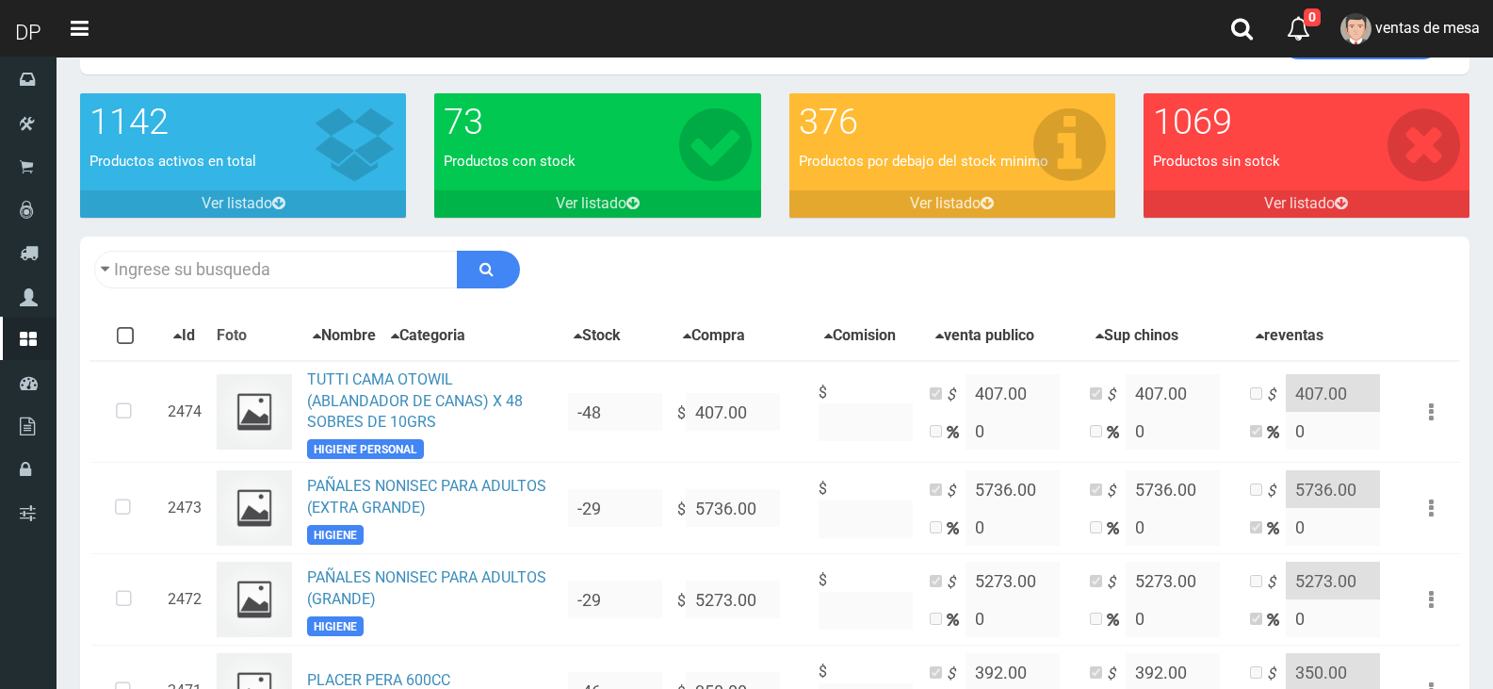
scroll to position [94, 0]
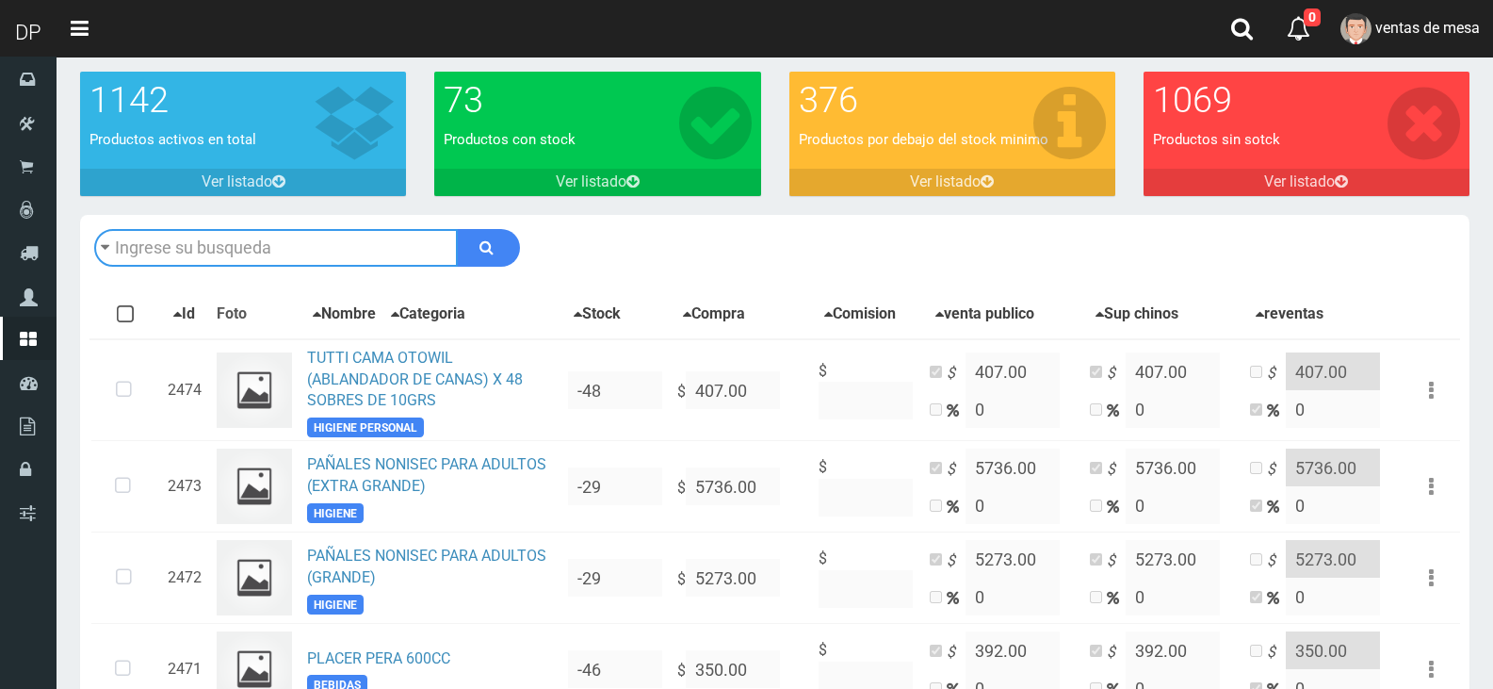
click at [295, 235] on input "text" at bounding box center [276, 248] width 364 height 38
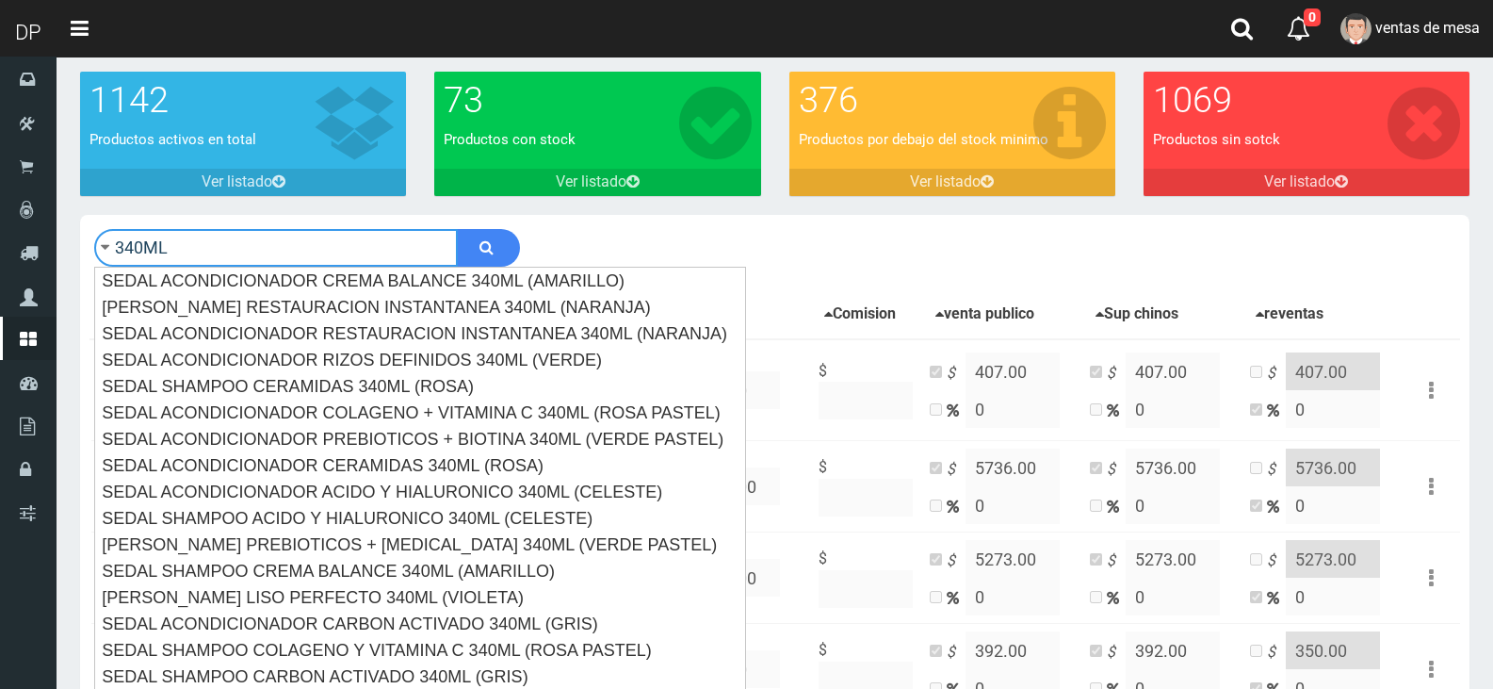
type input "340ML"
click at [457, 229] on button "submit" at bounding box center [488, 248] width 63 height 38
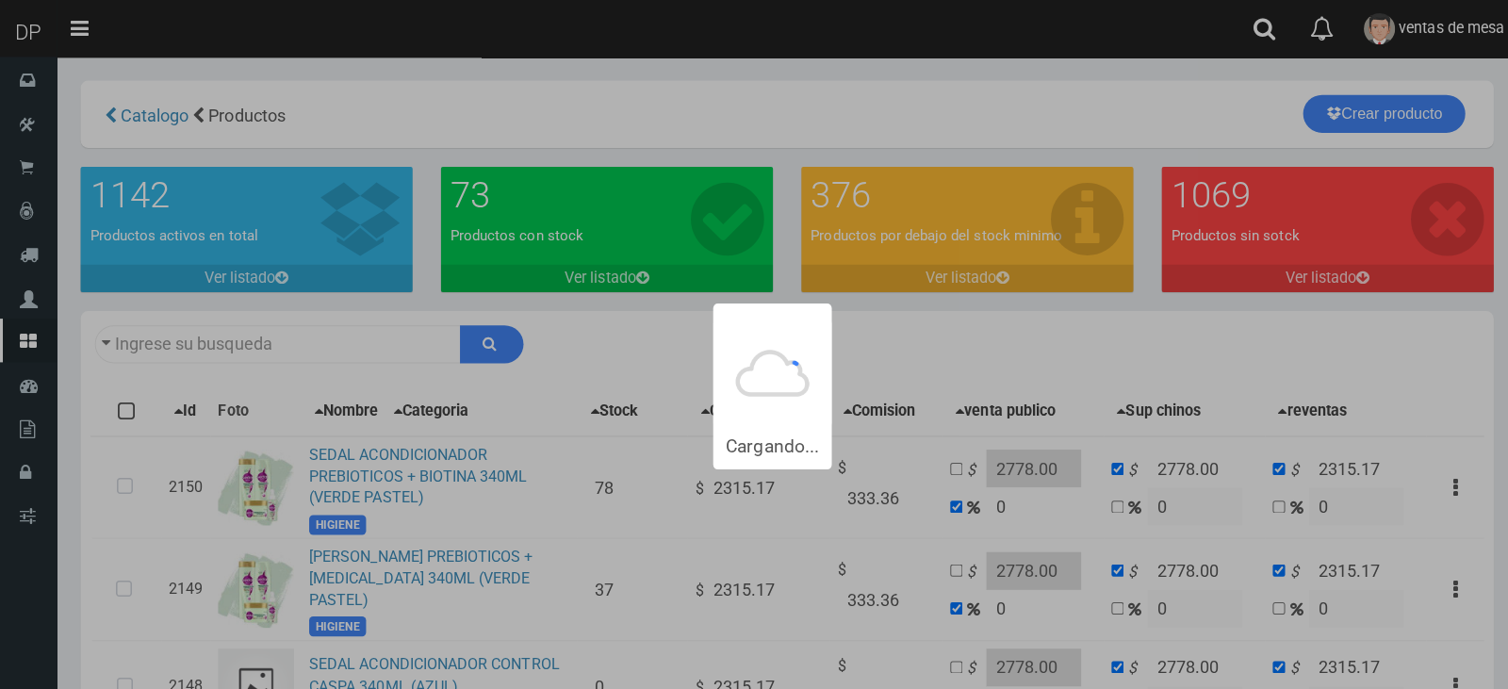
type input "340ML"
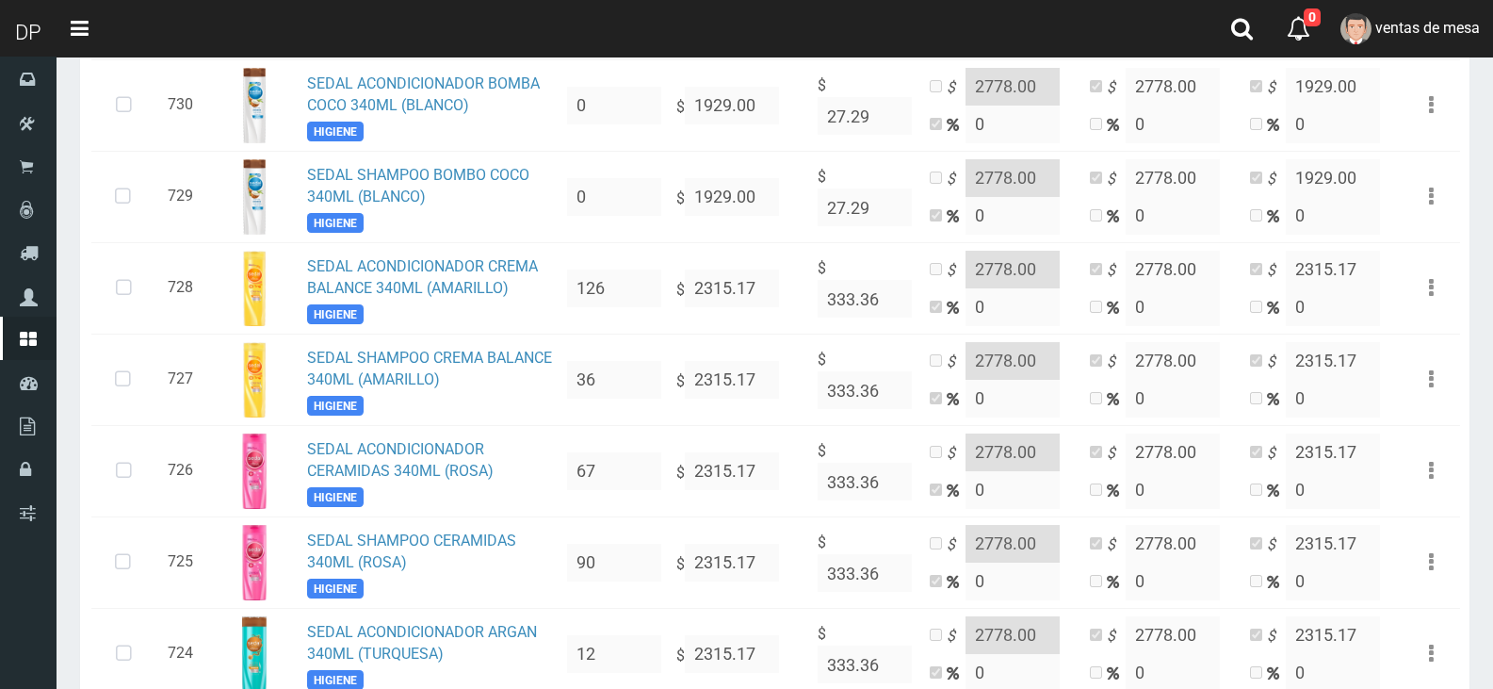
scroll to position [2453, 0]
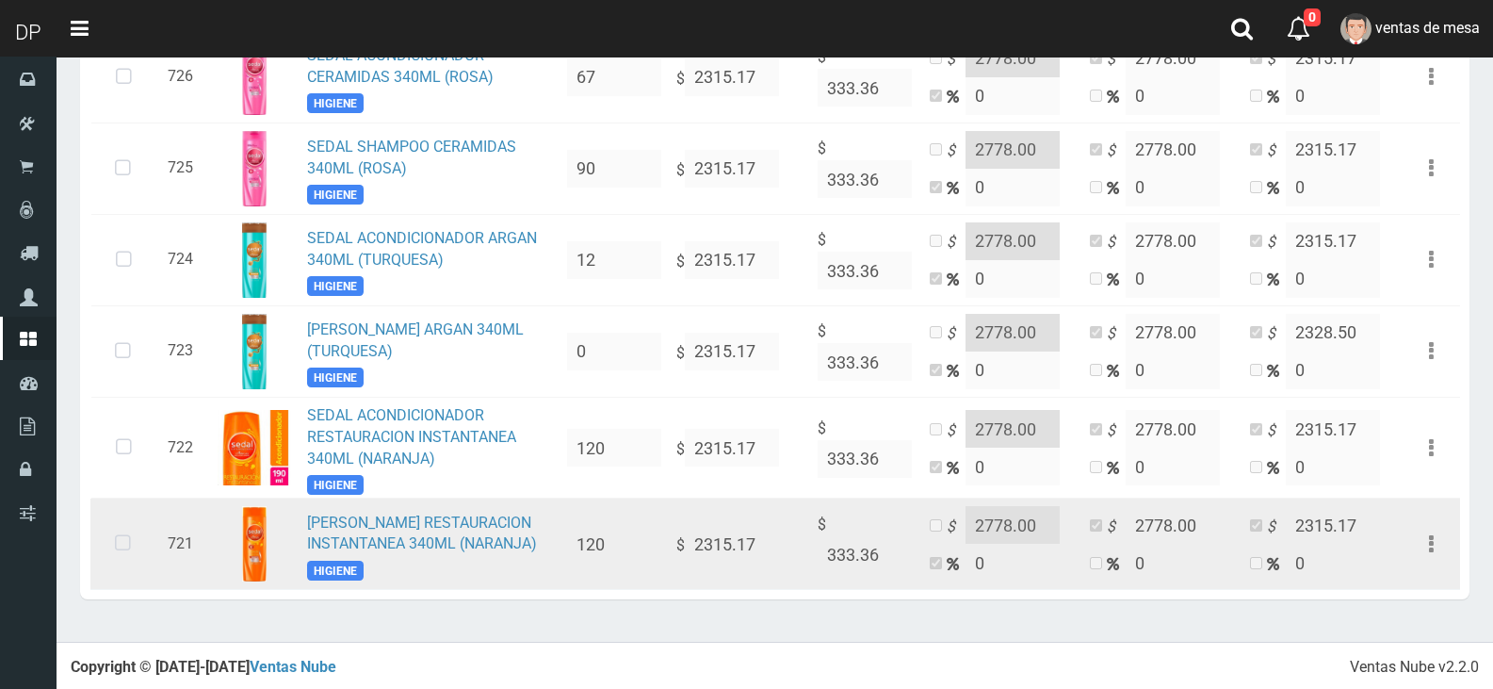
click at [105, 541] on icon at bounding box center [123, 544] width 50 height 62
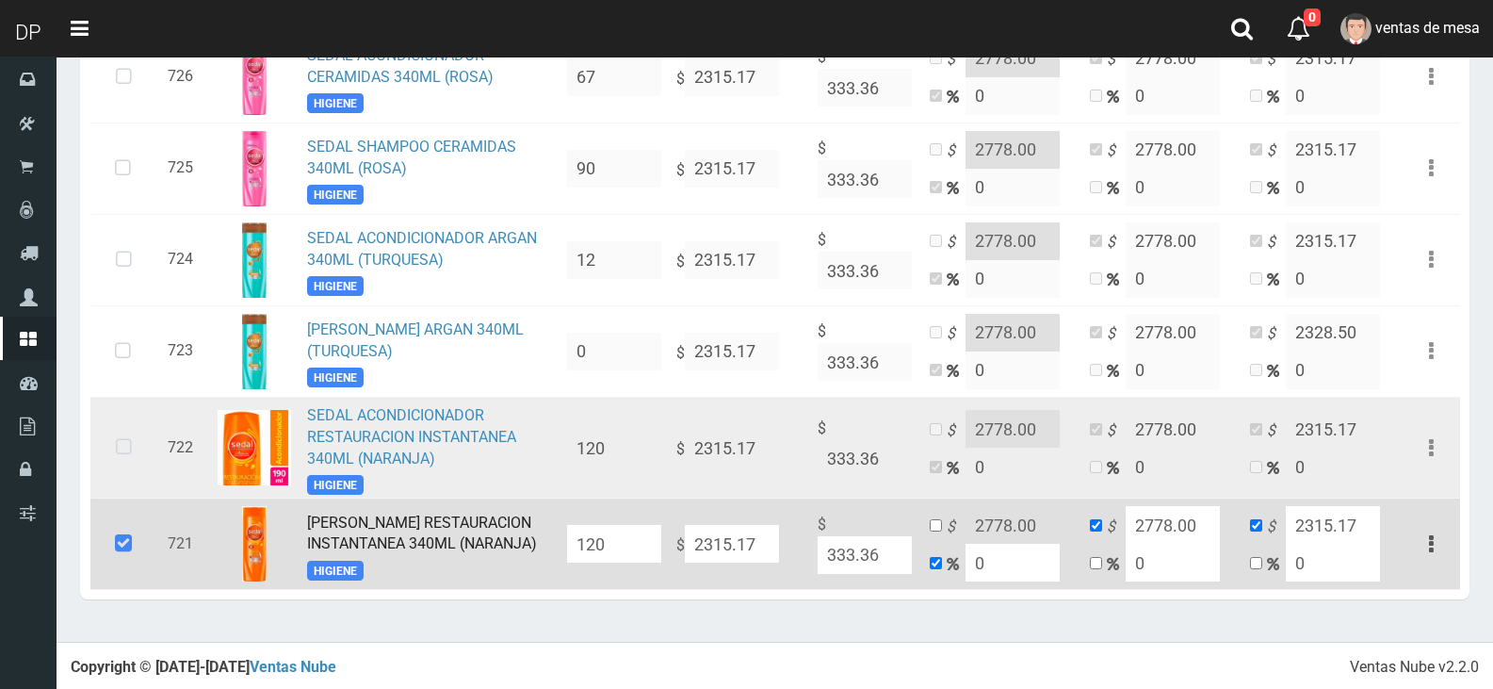
click at [122, 461] on icon at bounding box center [124, 447] width 50 height 62
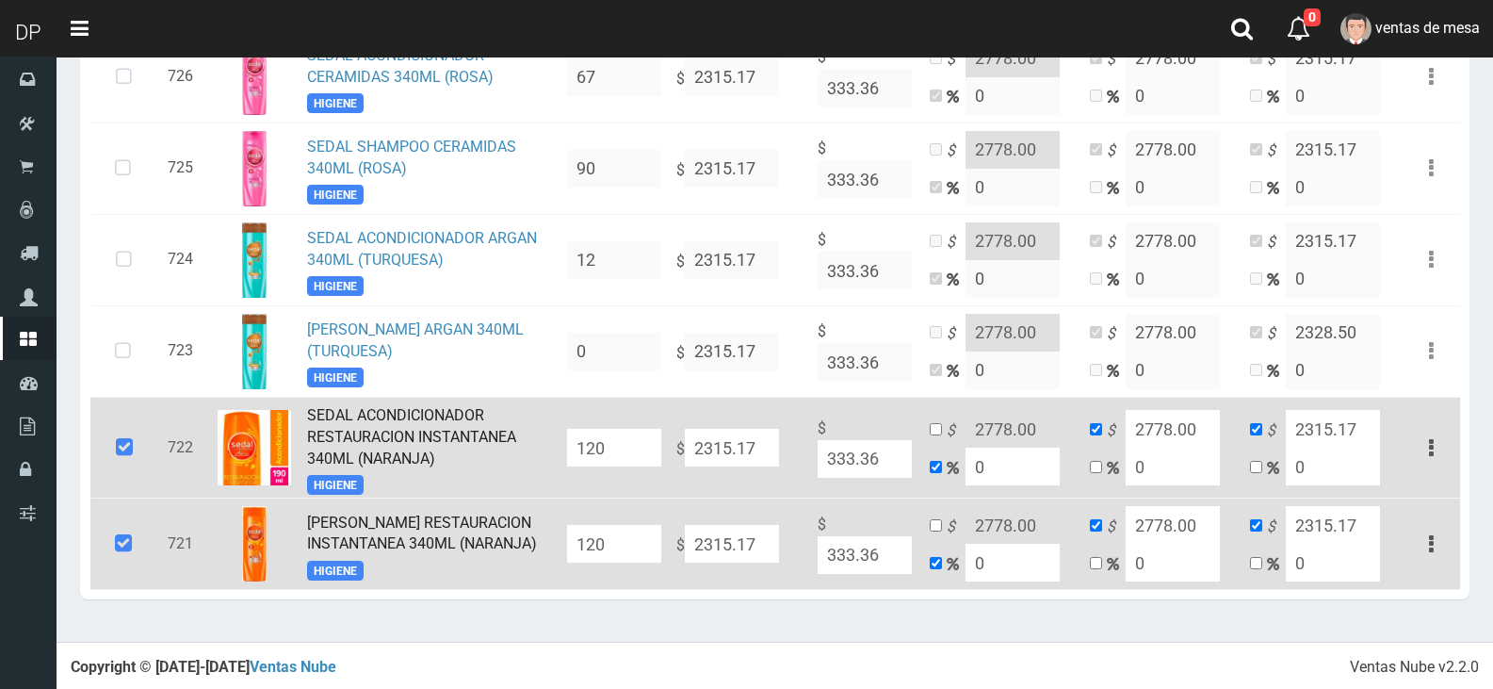
click at [154, 456] on td at bounding box center [125, 448] width 70 height 102
click at [166, 457] on td "722" at bounding box center [184, 448] width 49 height 102
click at [677, 554] on td "$ 2315.17" at bounding box center [739, 543] width 141 height 91
click at [647, 546] on input "120" at bounding box center [614, 544] width 94 height 38
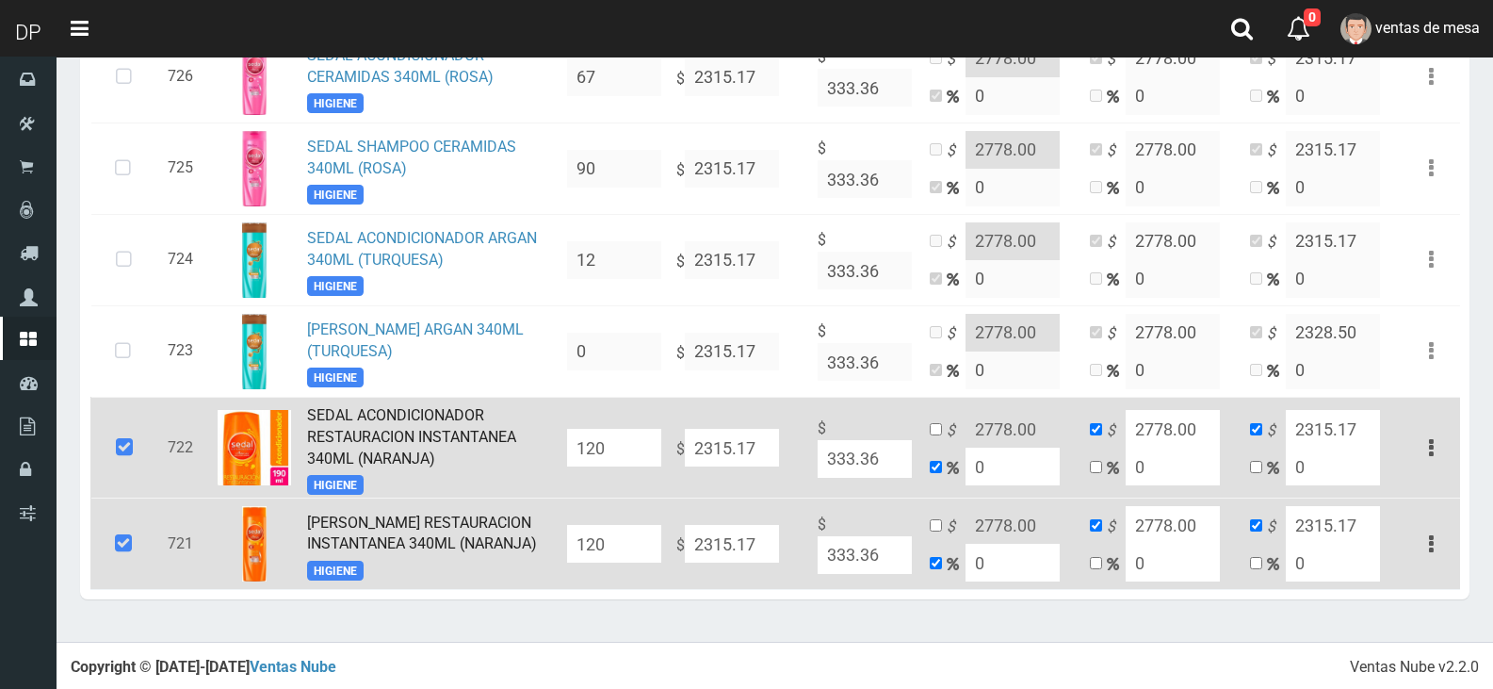
click at [647, 546] on input "120" at bounding box center [614, 544] width 94 height 38
type input "144"
click at [628, 443] on input "120" at bounding box center [614, 448] width 94 height 38
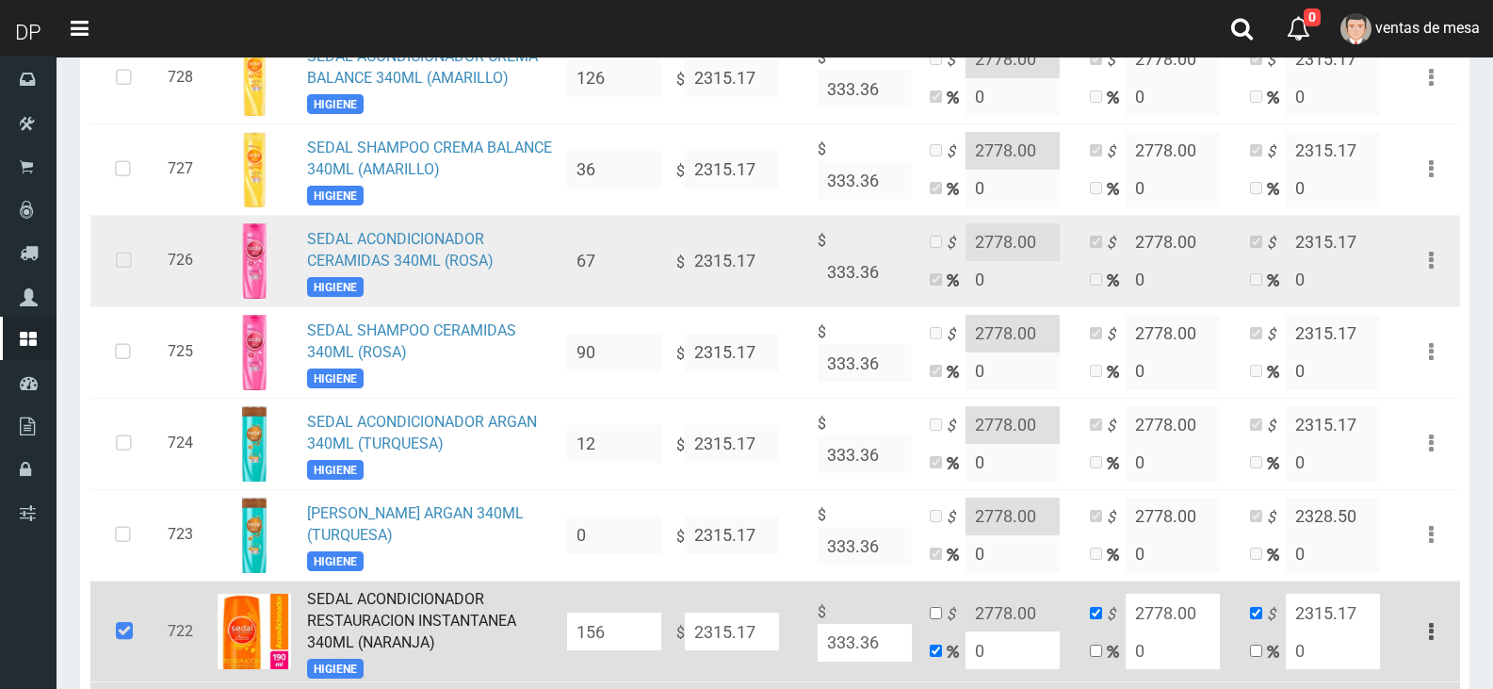
scroll to position [2264, 0]
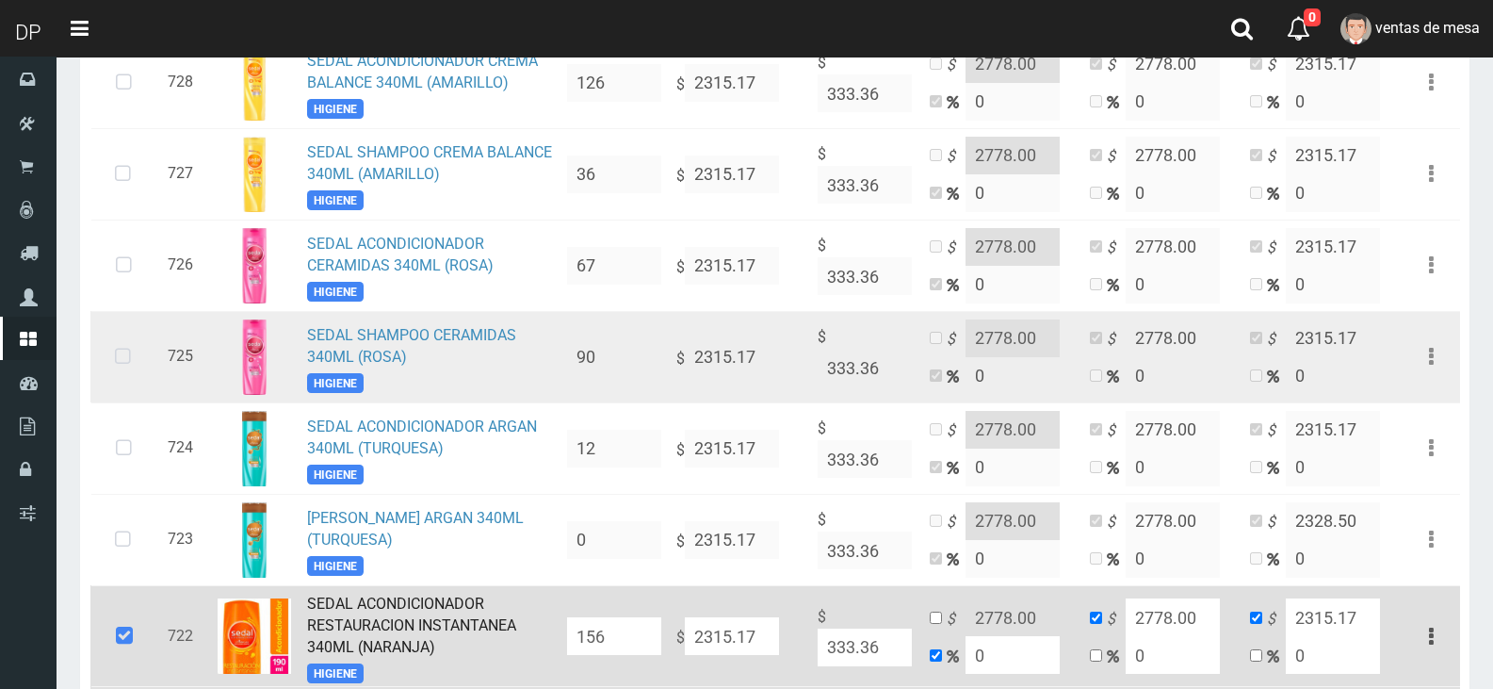
type input "156"
click at [128, 352] on icon at bounding box center [123, 357] width 50 height 62
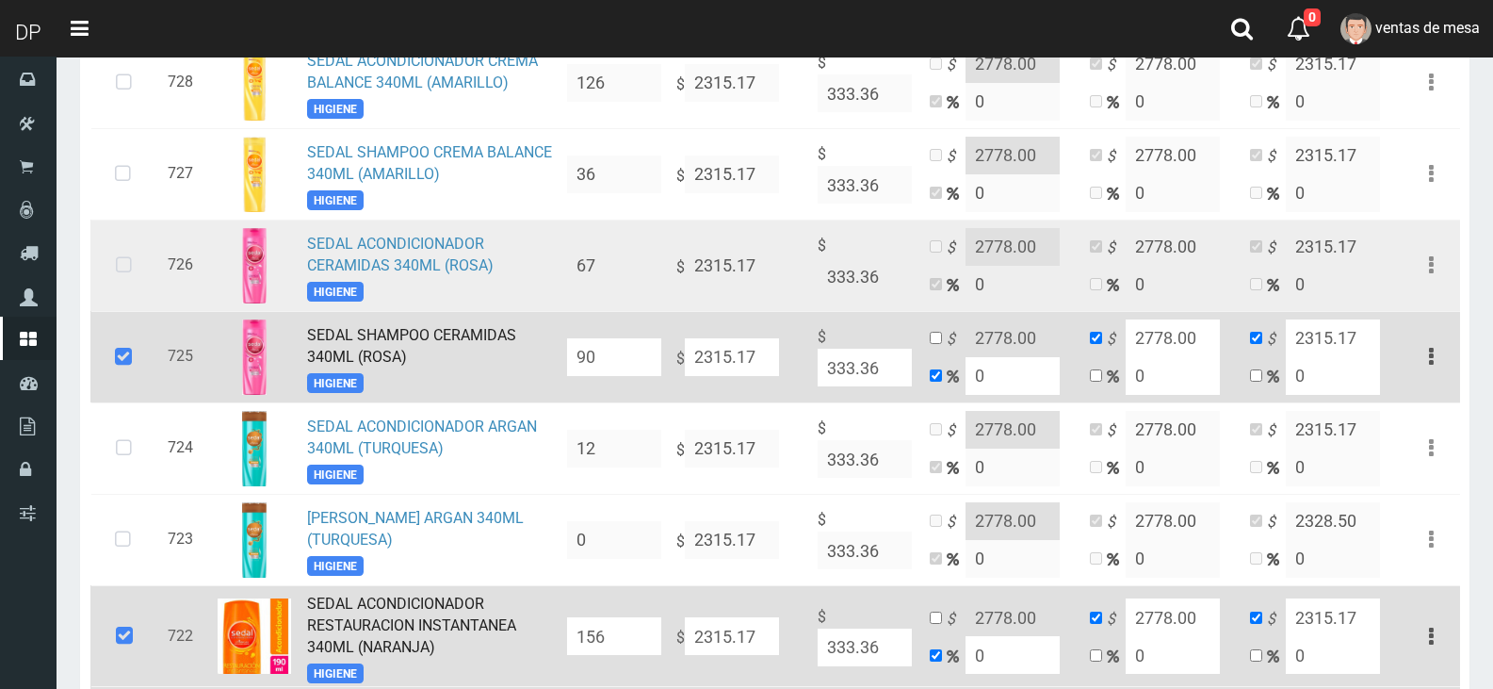
click at [110, 286] on icon at bounding box center [124, 266] width 50 height 62
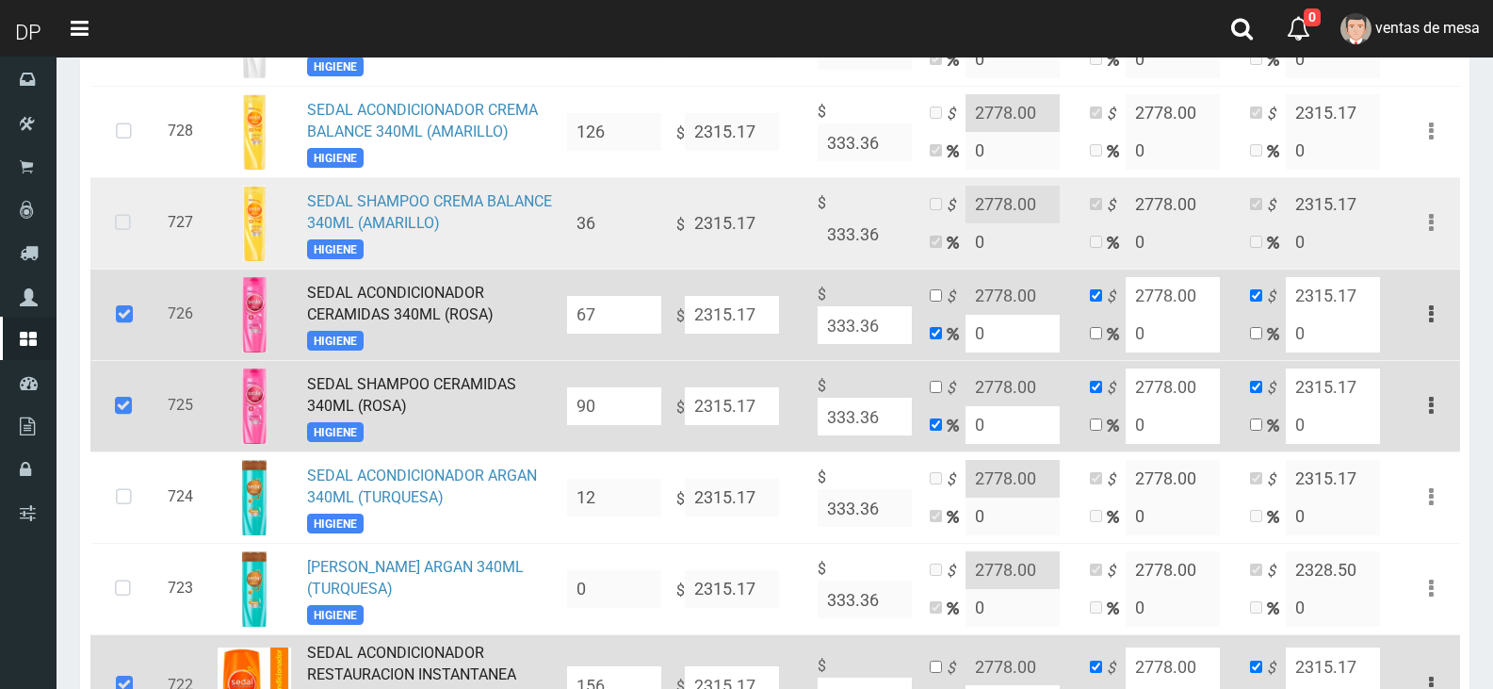
scroll to position [2170, 0]
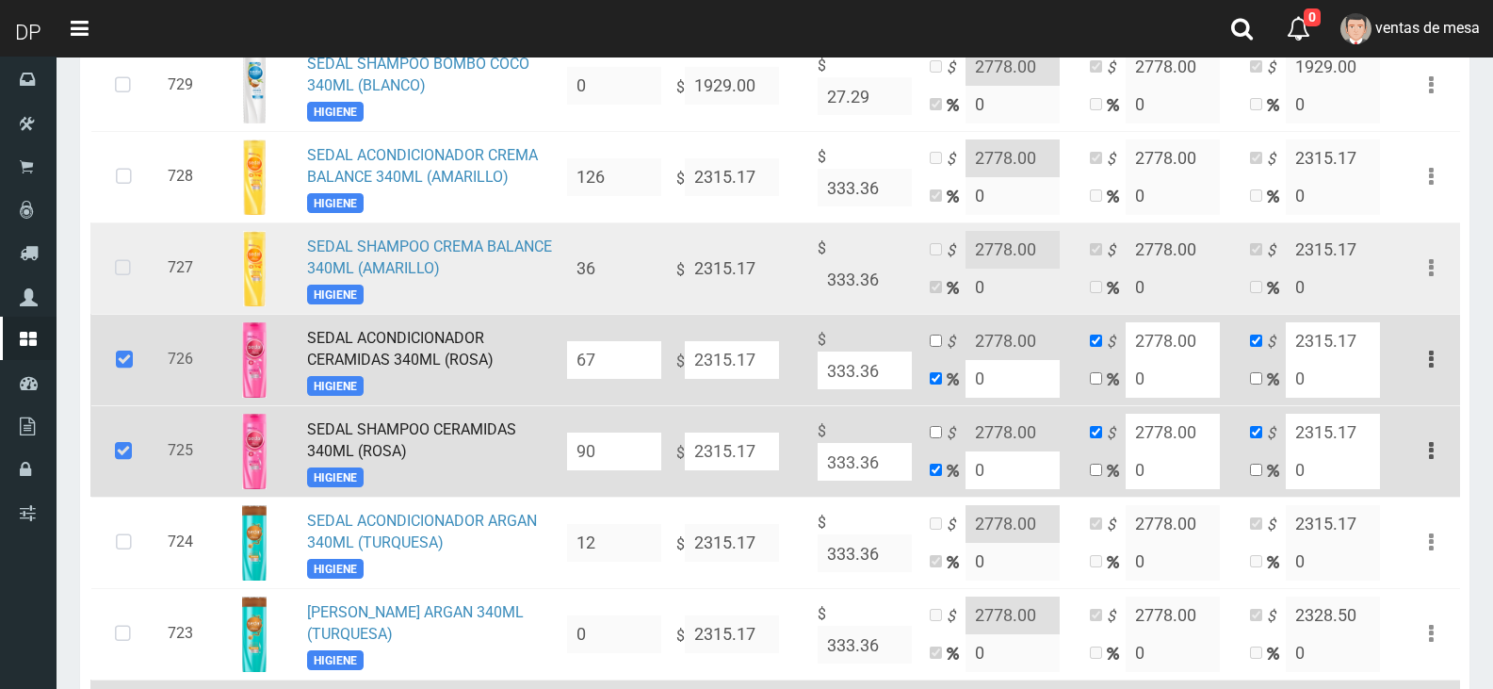
click at [131, 263] on icon at bounding box center [123, 268] width 50 height 62
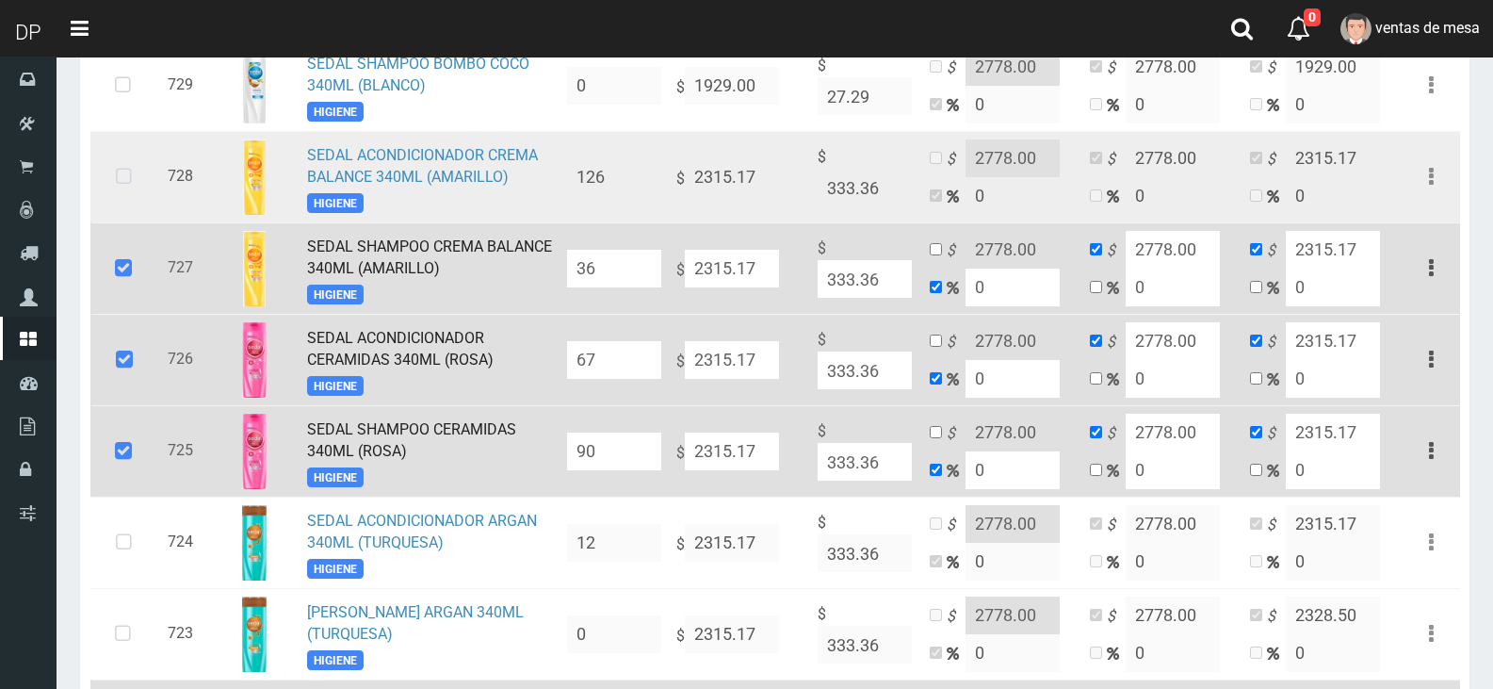
click at [106, 180] on icon at bounding box center [124, 177] width 50 height 62
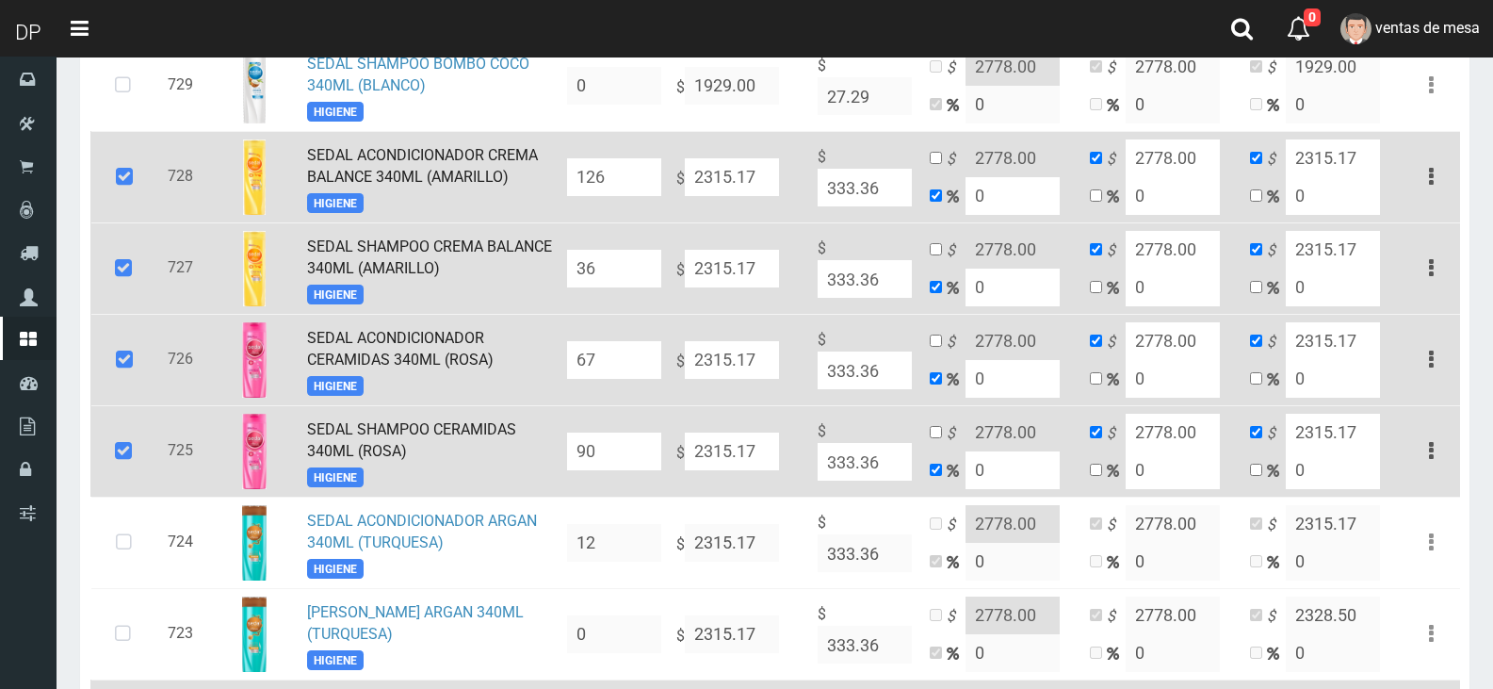
click at [641, 276] on input "36" at bounding box center [614, 269] width 94 height 38
type input "72"
click at [623, 158] on input "126" at bounding box center [614, 177] width 94 height 38
click at [625, 158] on input "126" at bounding box center [614, 177] width 94 height 38
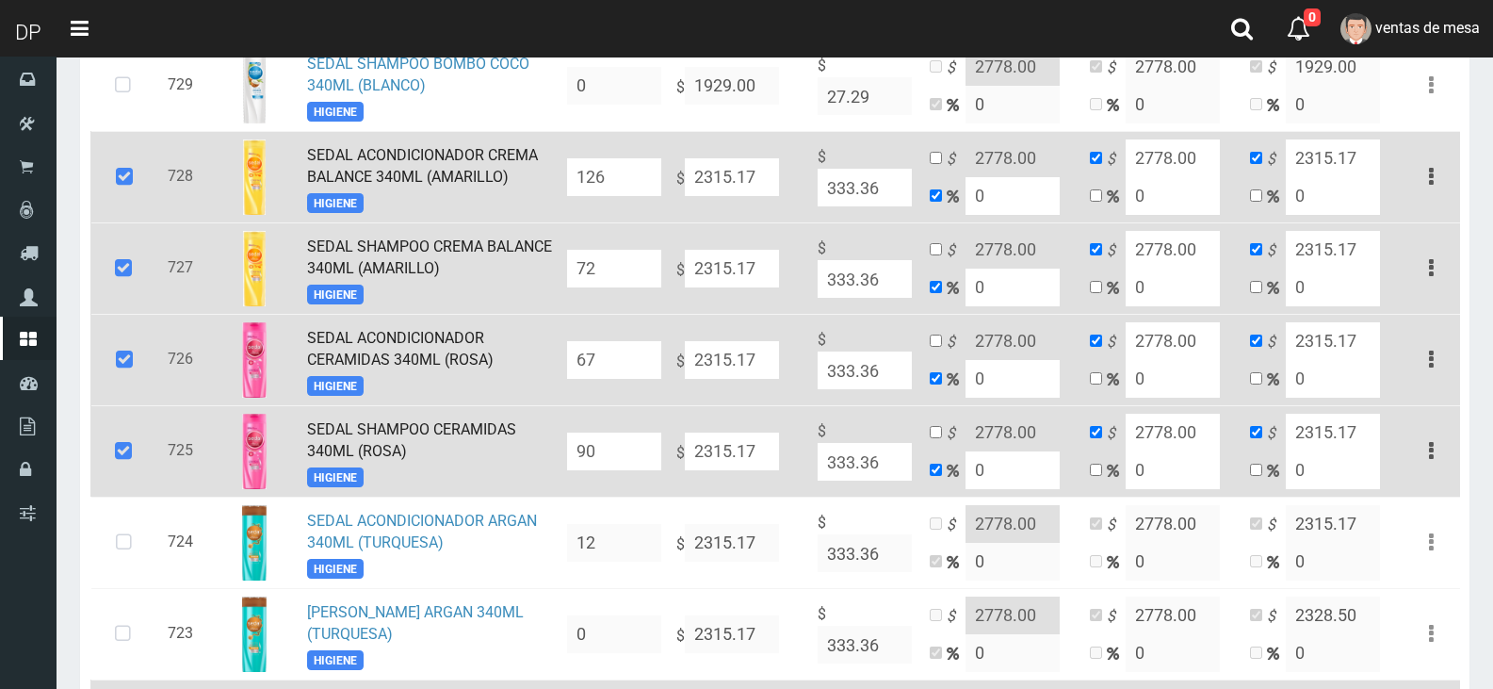
click at [625, 158] on input "126" at bounding box center [614, 177] width 94 height 38
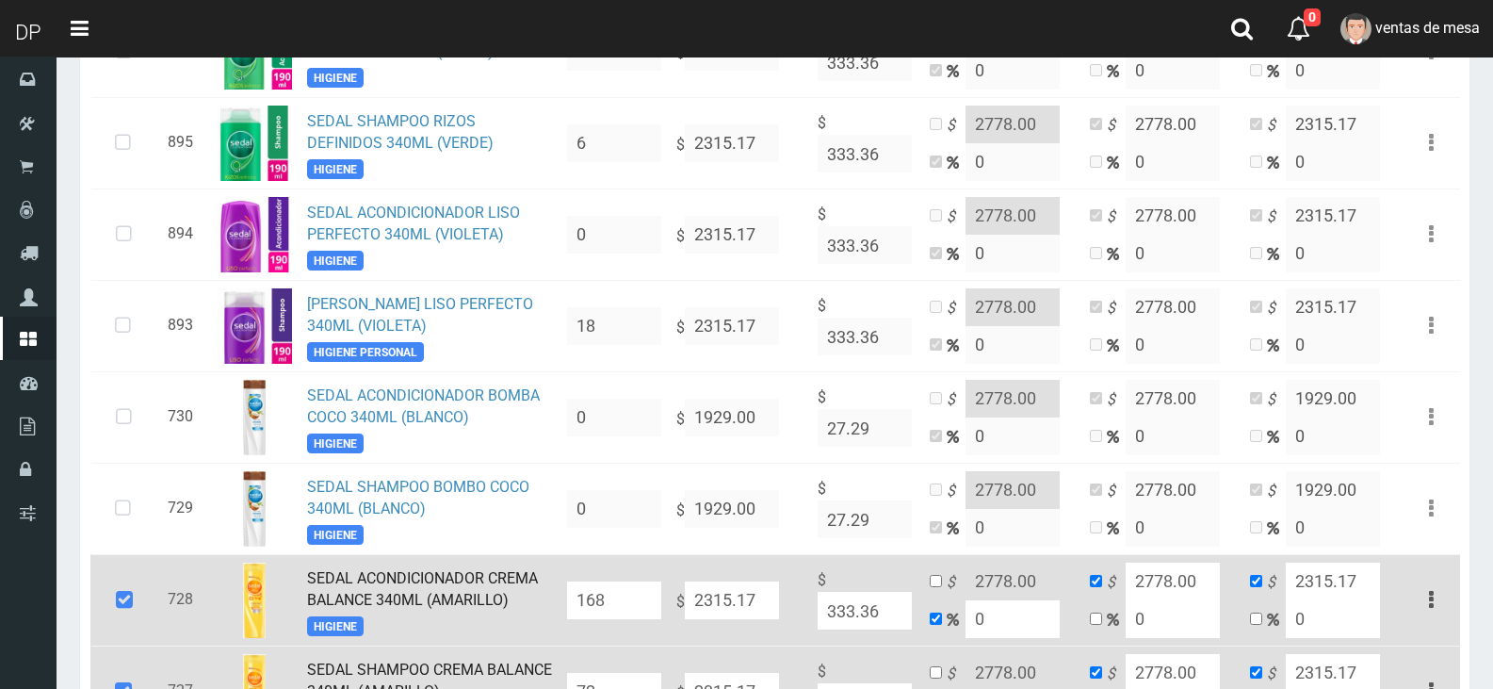
scroll to position [1699, 0]
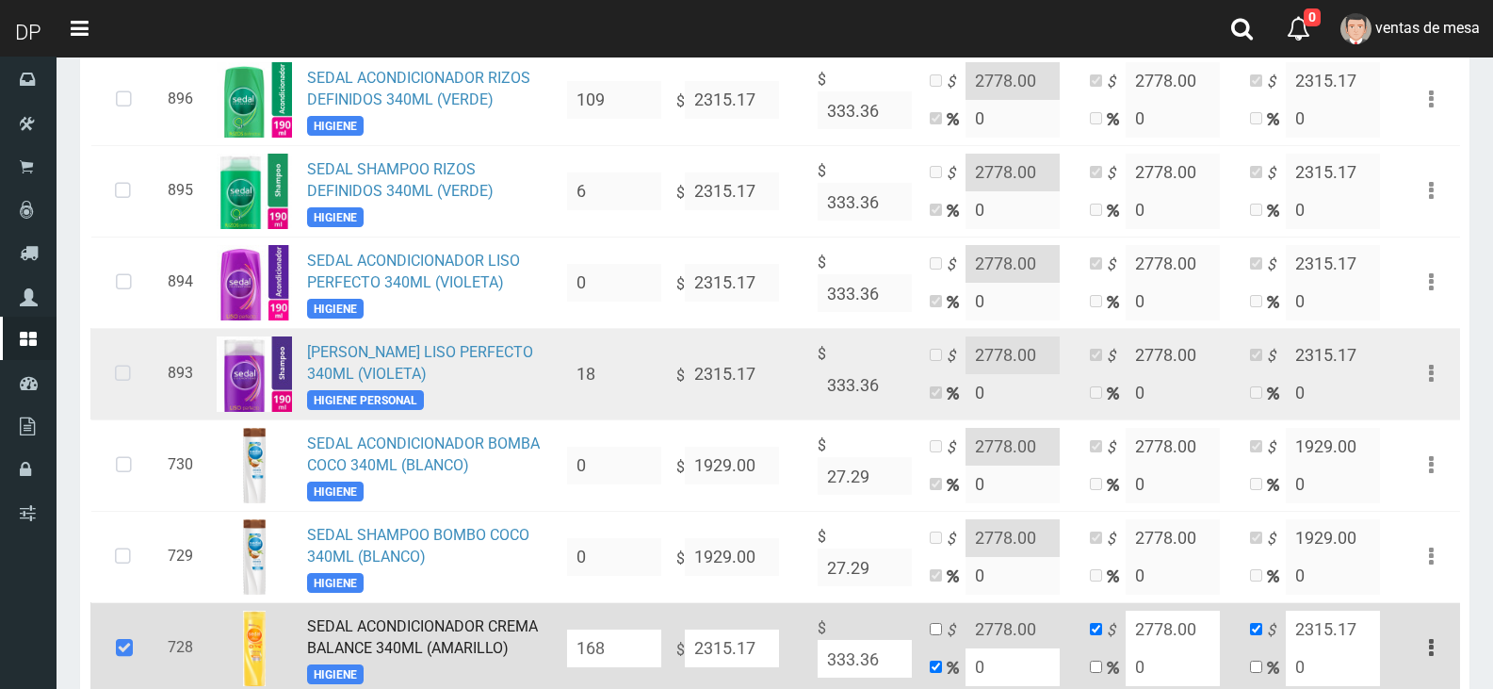
type input "168"
click at [145, 363] on icon at bounding box center [123, 374] width 50 height 62
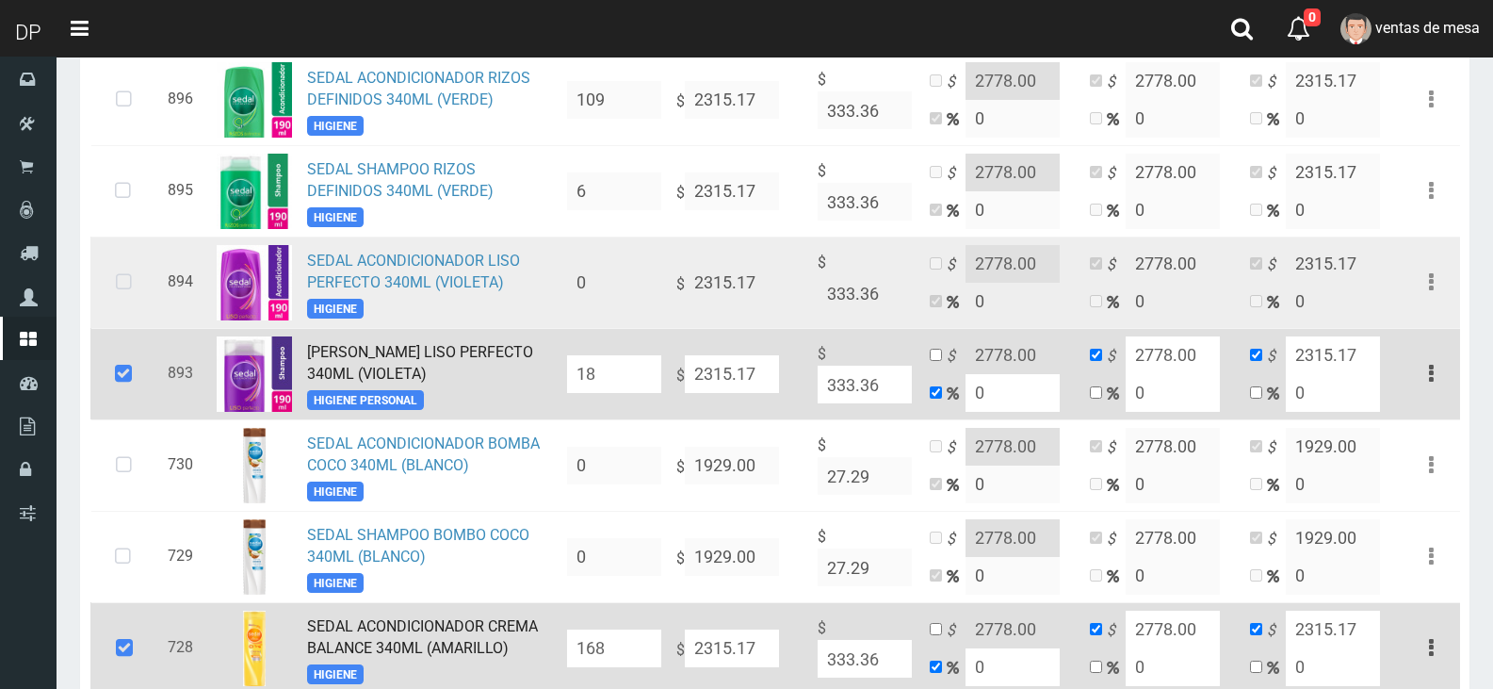
click at [127, 276] on icon at bounding box center [124, 283] width 50 height 62
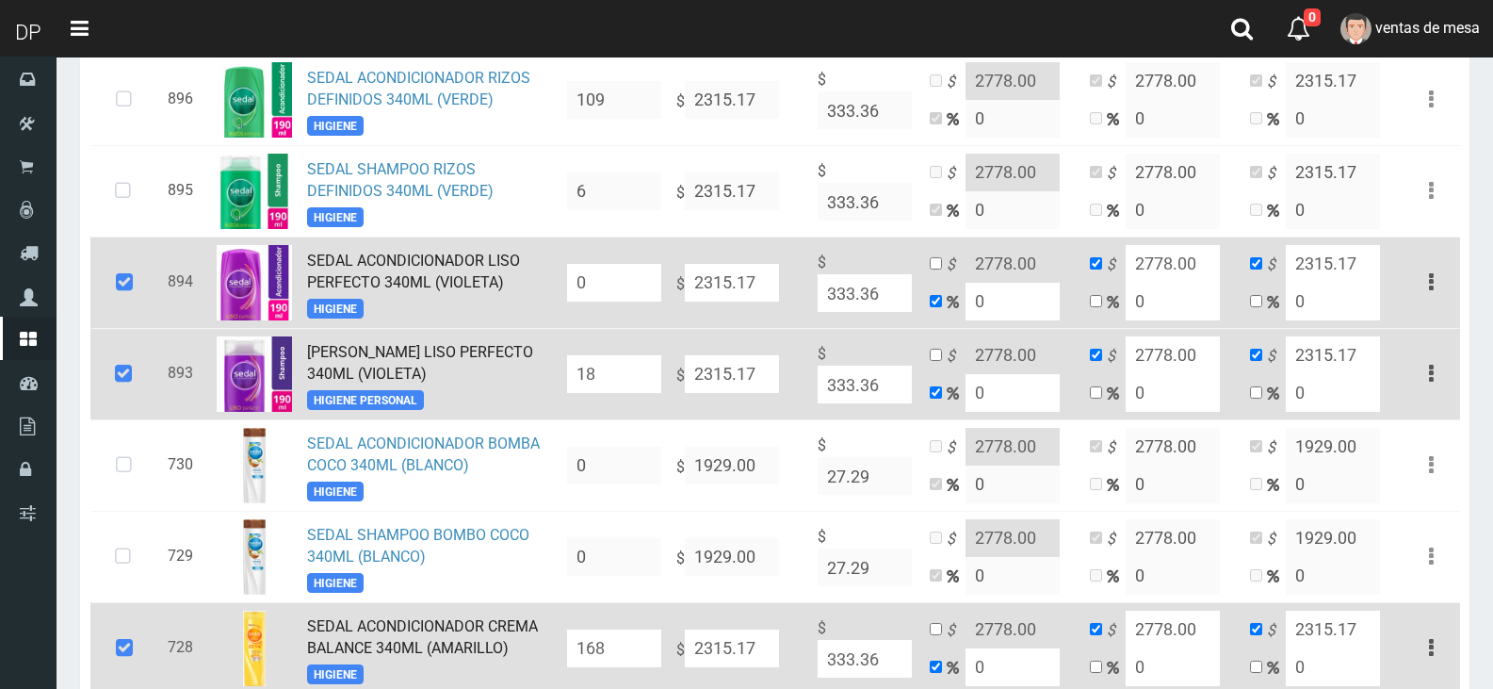
click at [590, 360] on input "18" at bounding box center [614, 374] width 94 height 38
type input "48"
click at [600, 283] on input "0" at bounding box center [614, 283] width 94 height 38
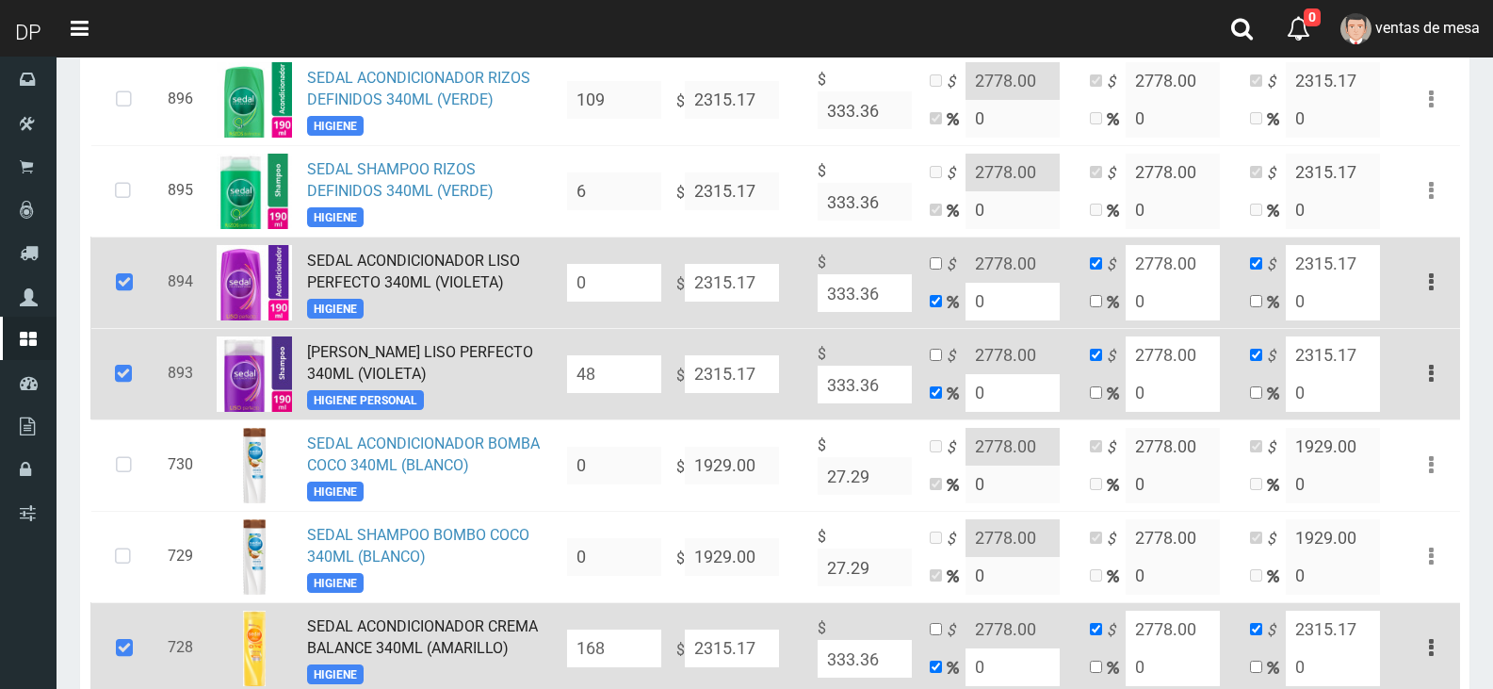
click at [600, 283] on input "0" at bounding box center [614, 283] width 94 height 38
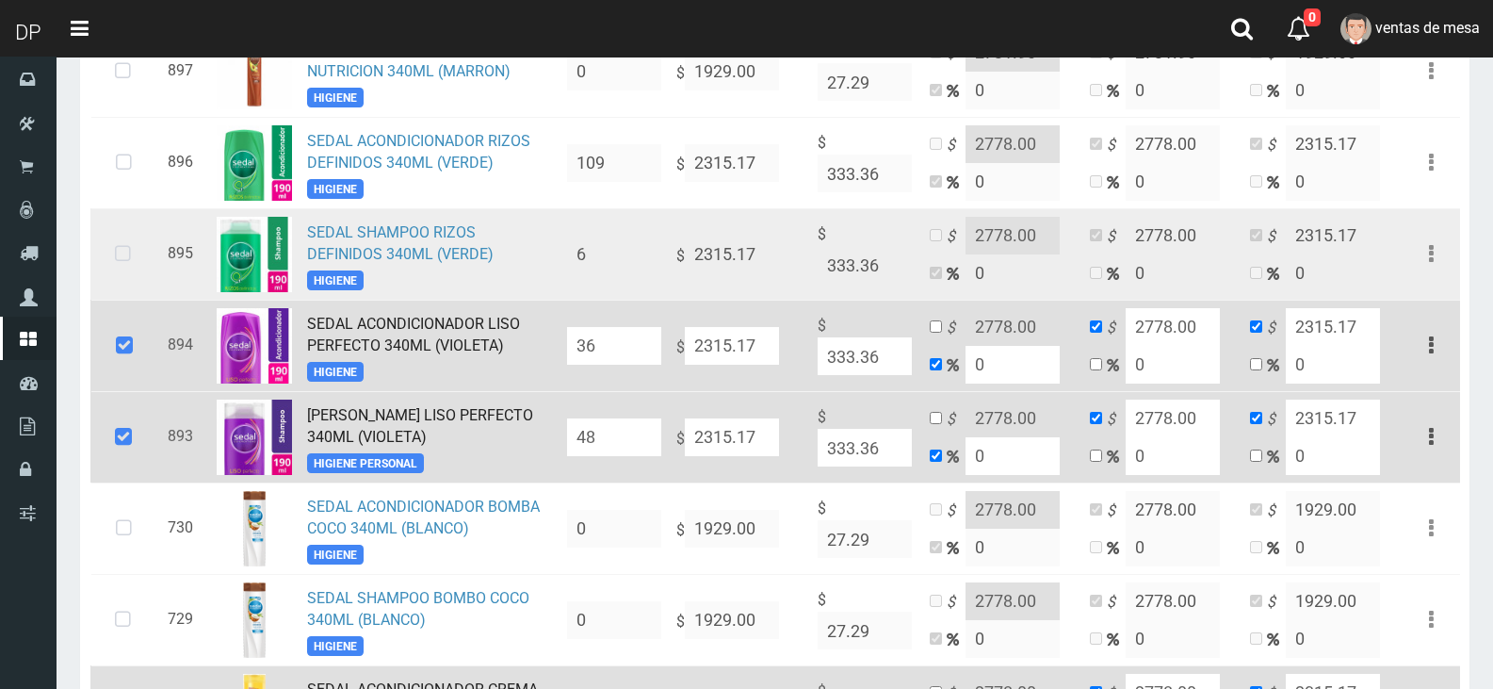
scroll to position [1605, 0]
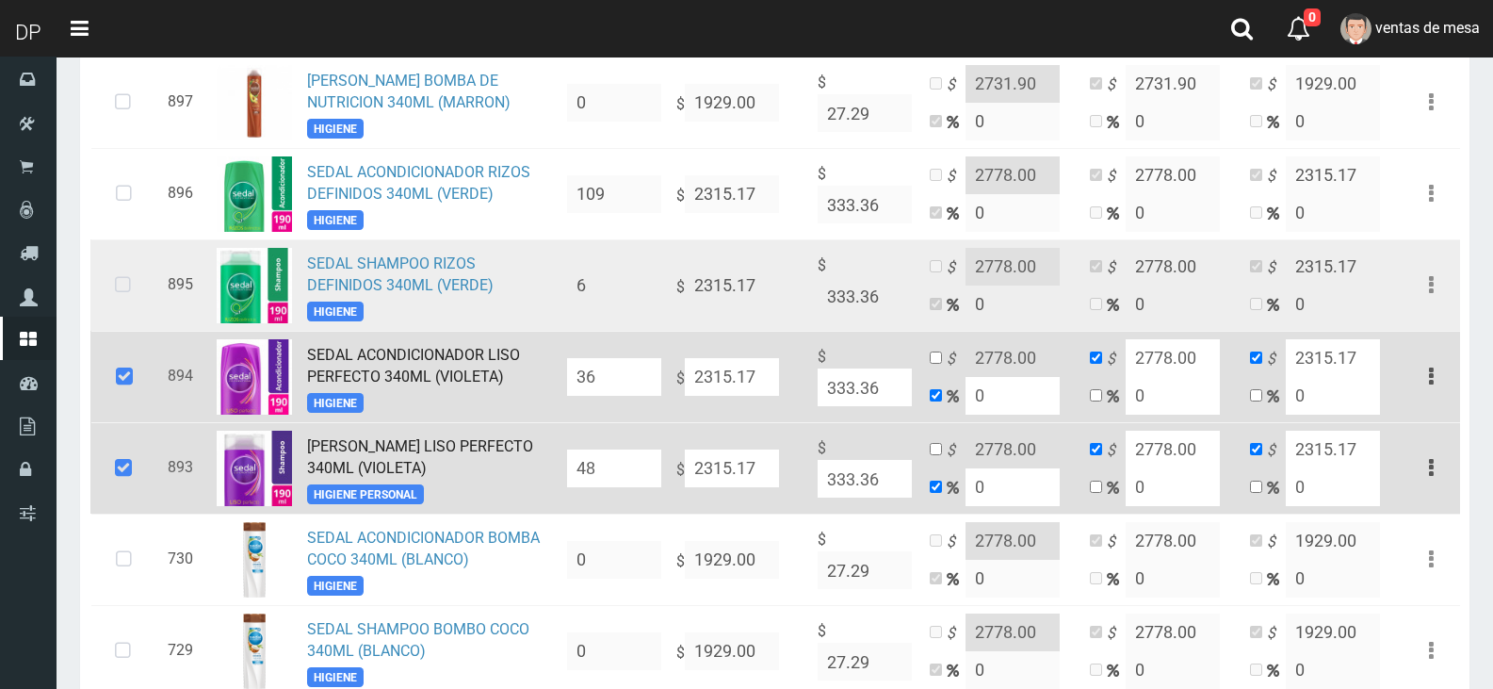
type input "36"
click at [131, 289] on icon at bounding box center [123, 285] width 50 height 62
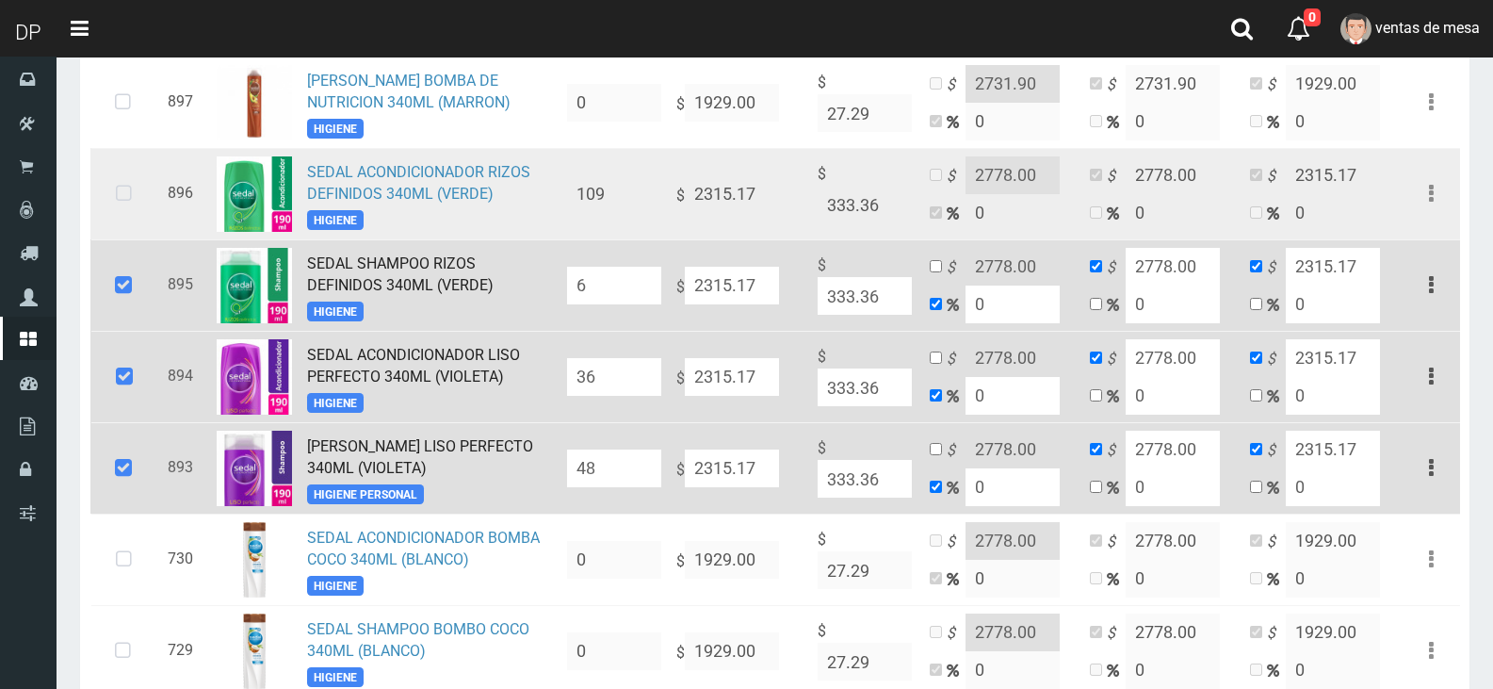
click at [133, 207] on icon at bounding box center [124, 194] width 50 height 62
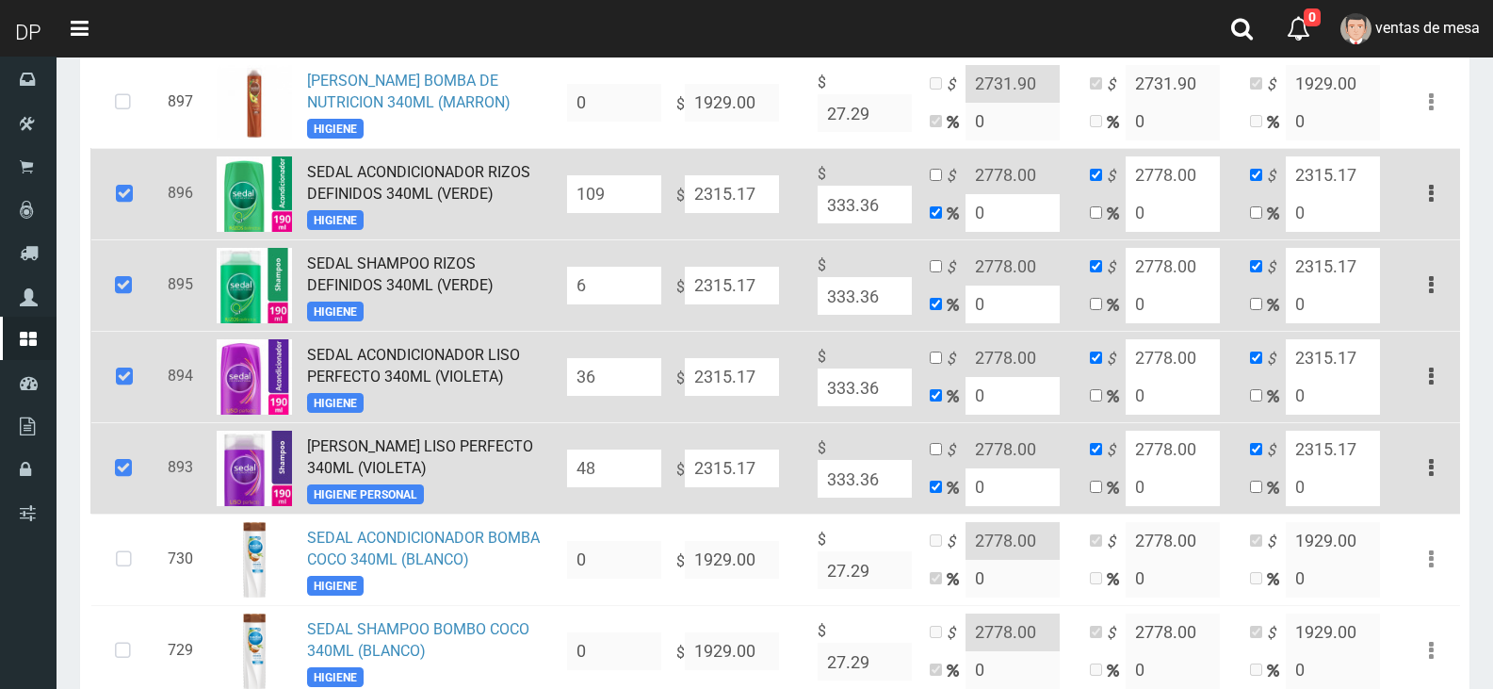
click at [604, 268] on input "6" at bounding box center [614, 286] width 94 height 38
type input "72"
click at [630, 191] on input "109" at bounding box center [614, 194] width 94 height 38
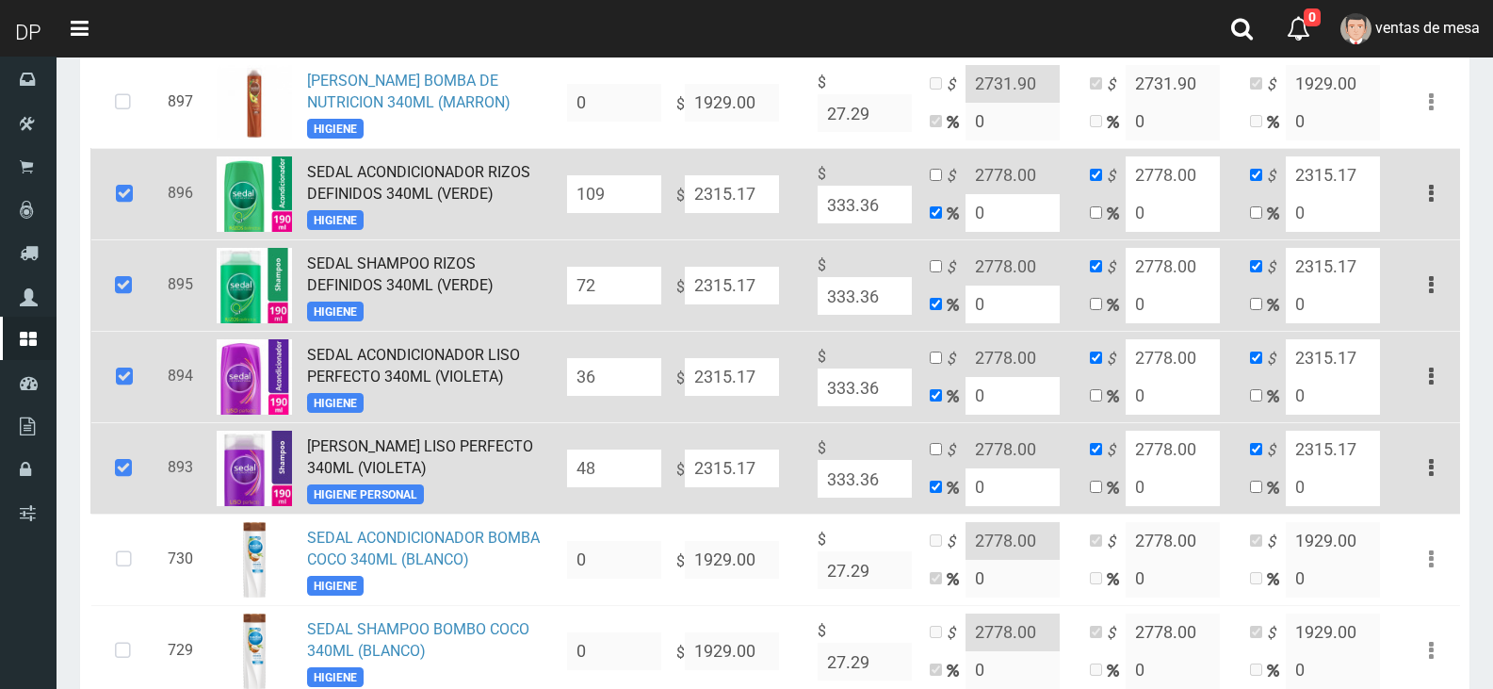
click at [630, 191] on input "109" at bounding box center [614, 194] width 94 height 38
click at [640, 192] on input "109" at bounding box center [614, 194] width 94 height 38
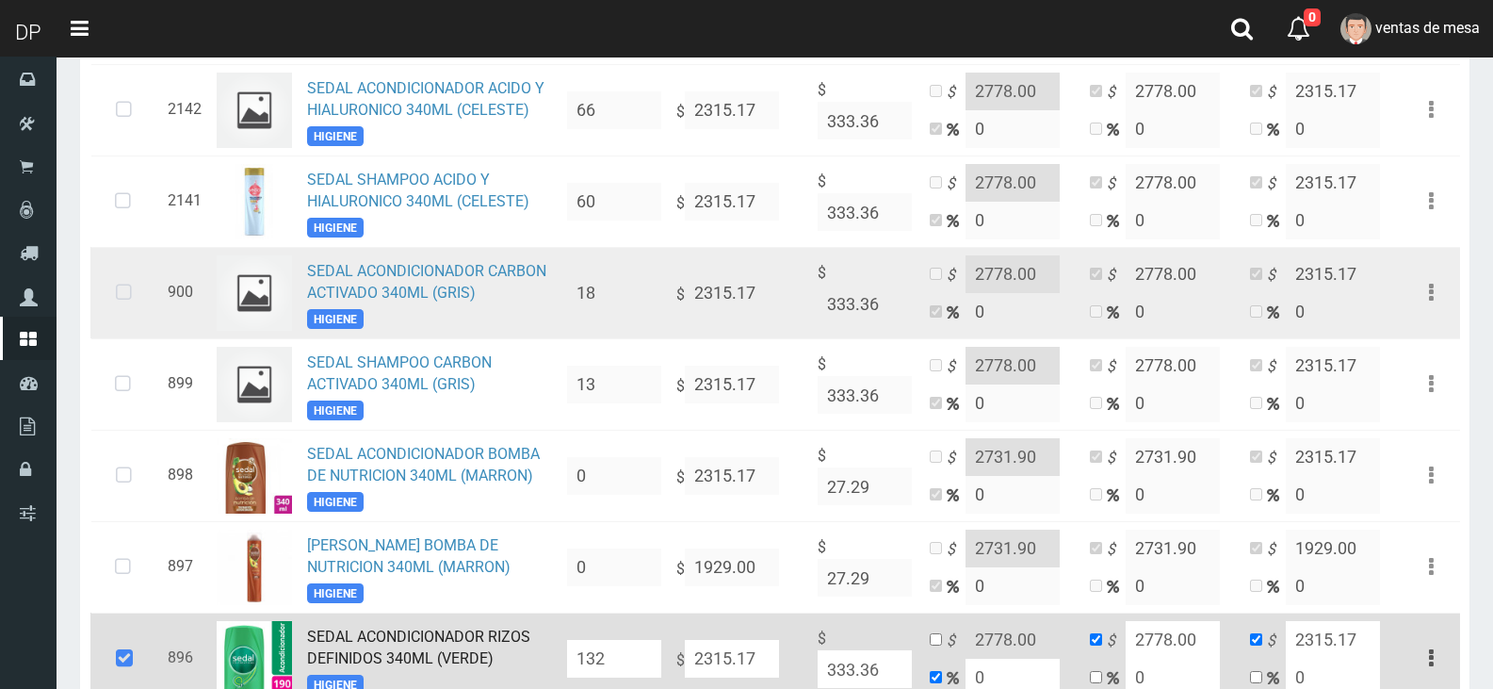
scroll to position [1039, 0]
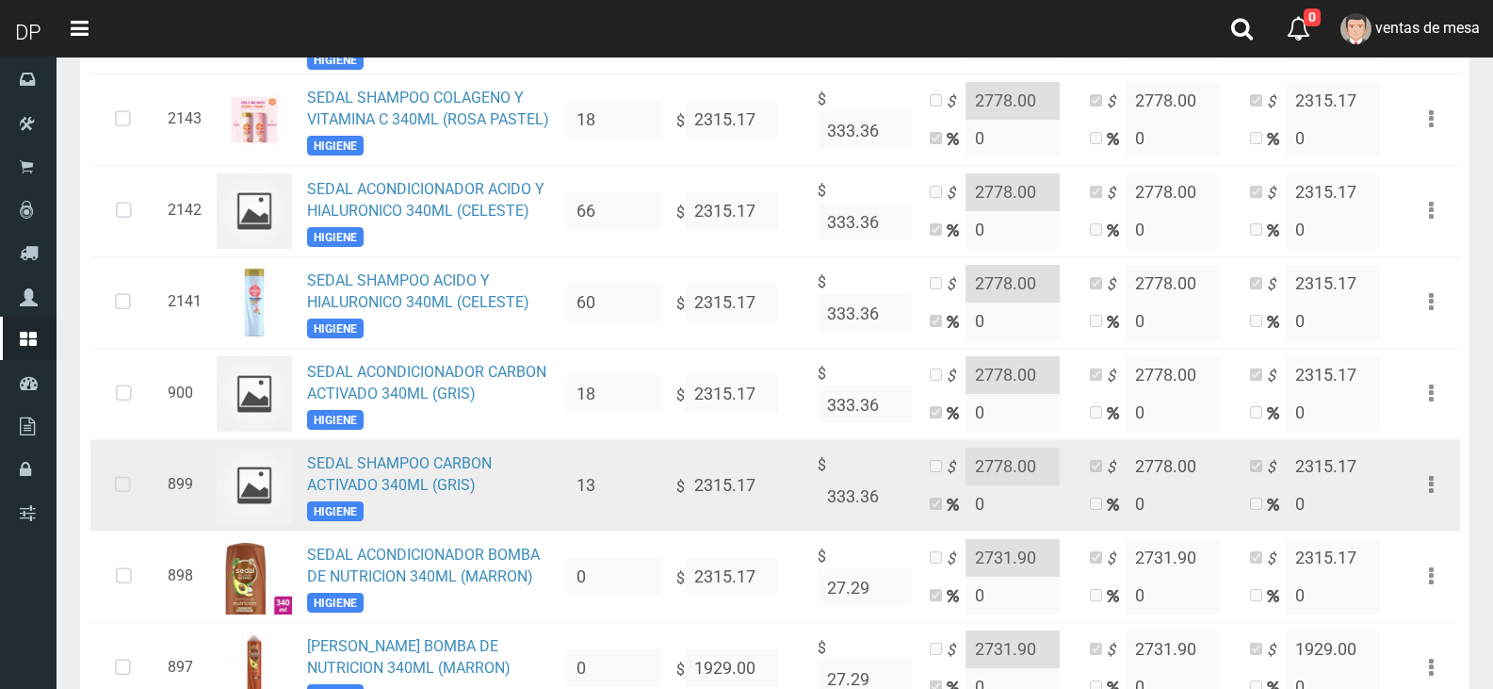
type input "132"
click at [113, 486] on icon at bounding box center [123, 485] width 50 height 62
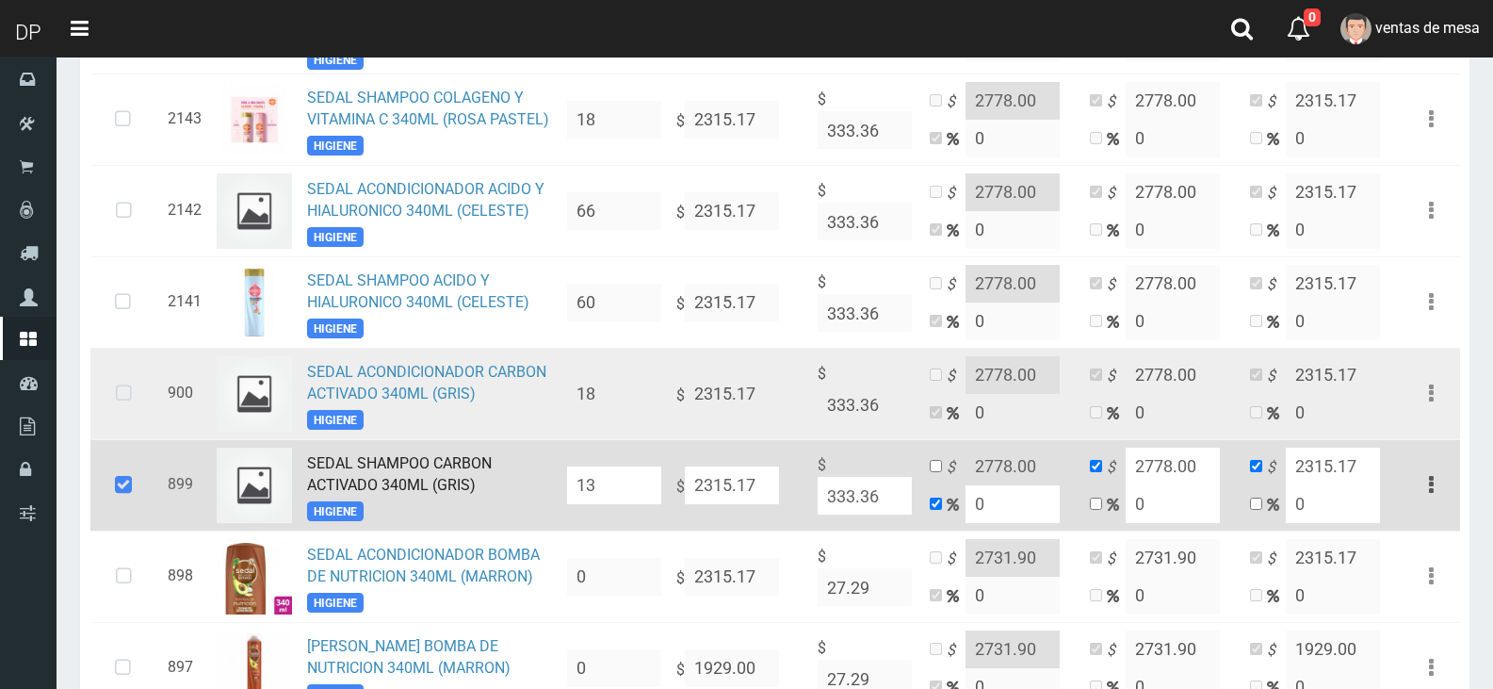
click at [122, 397] on icon at bounding box center [124, 394] width 50 height 62
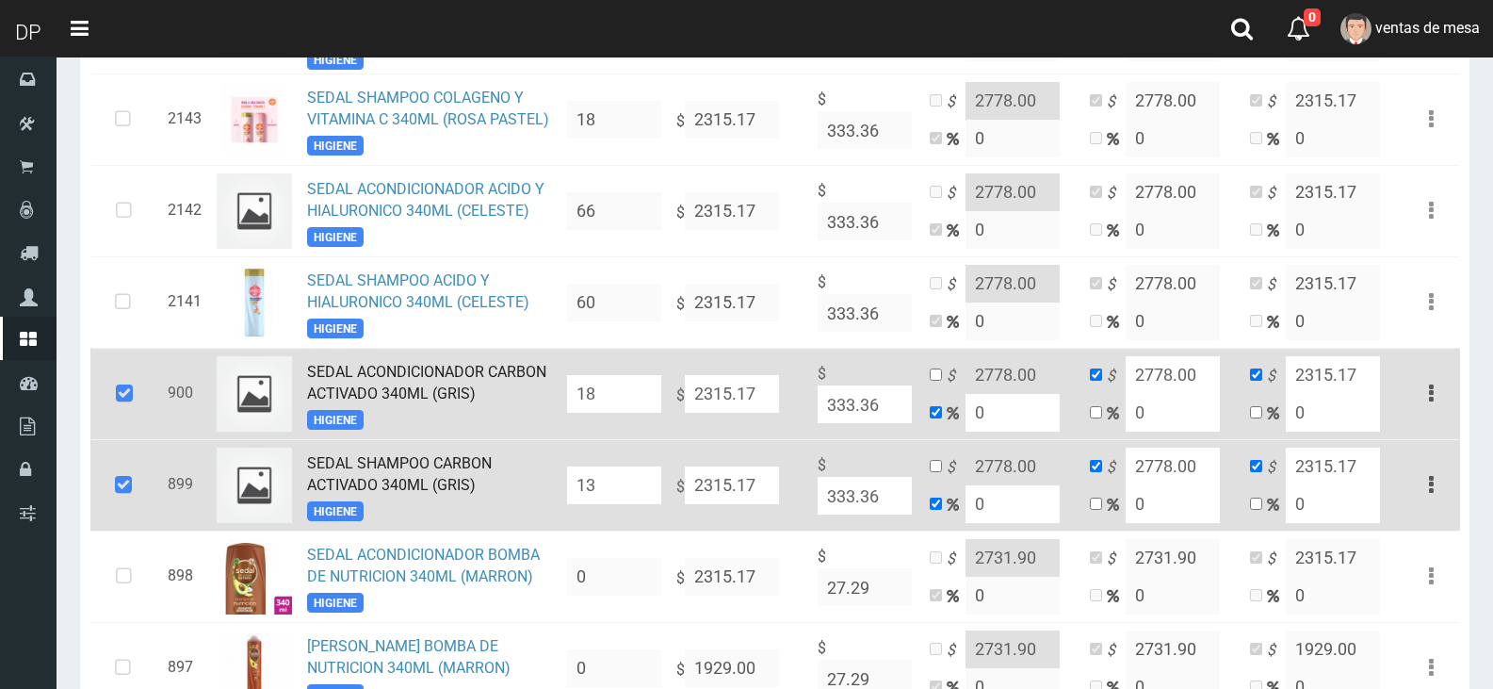
click at [640, 478] on input "13" at bounding box center [614, 485] width 94 height 38
type input "0"
click at [633, 397] on input "18" at bounding box center [614, 394] width 94 height 38
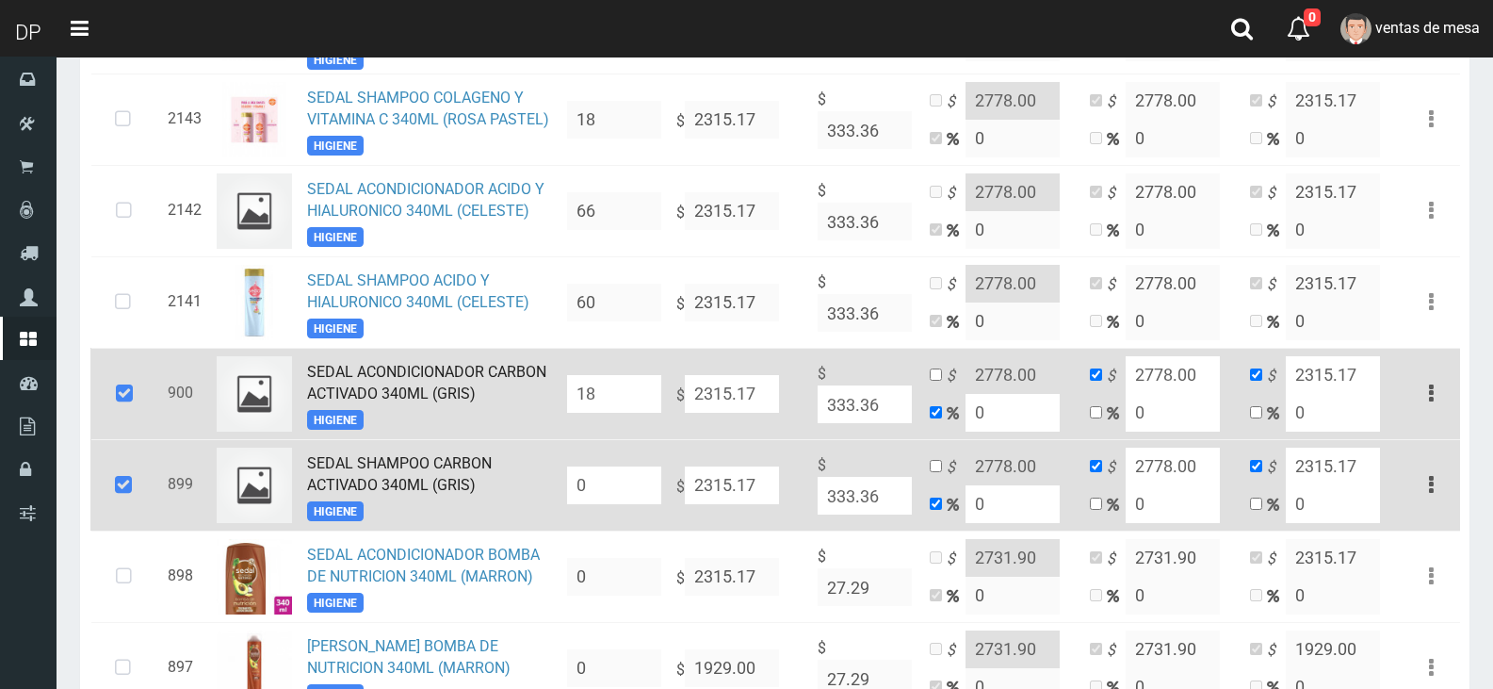
click at [633, 397] on input "18" at bounding box center [614, 394] width 94 height 38
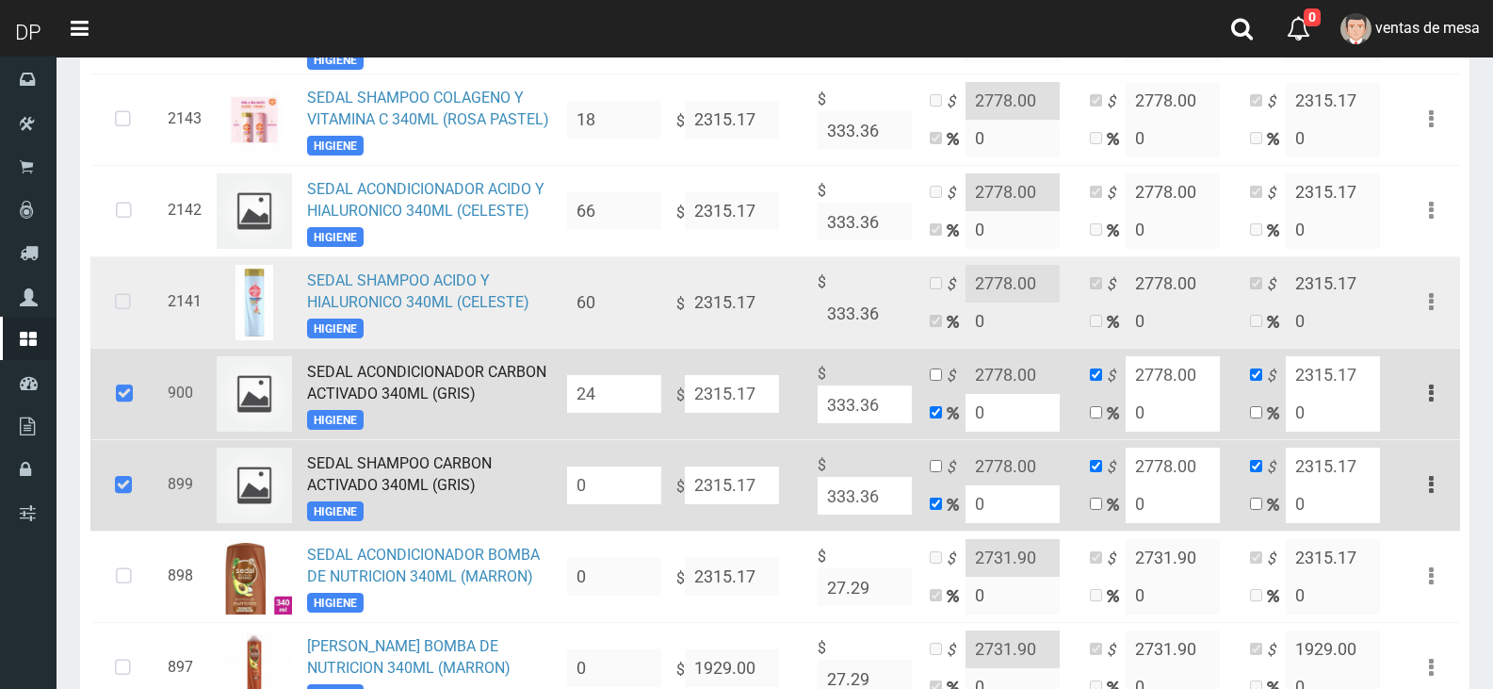
type input "24"
drag, startPoint x: 118, startPoint y: 309, endPoint x: 123, endPoint y: 298, distance: 12.6
click at [118, 309] on icon at bounding box center [123, 302] width 50 height 62
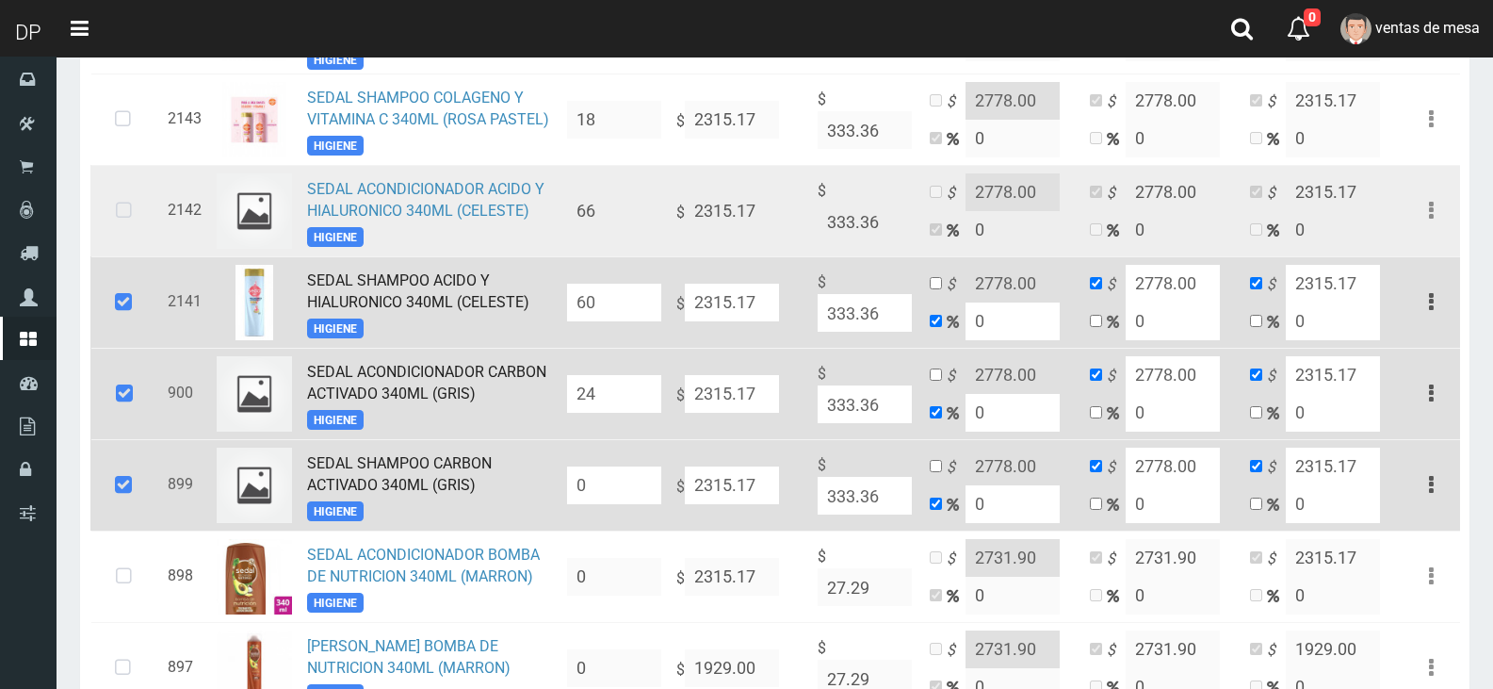
click at [129, 228] on icon at bounding box center [124, 211] width 50 height 62
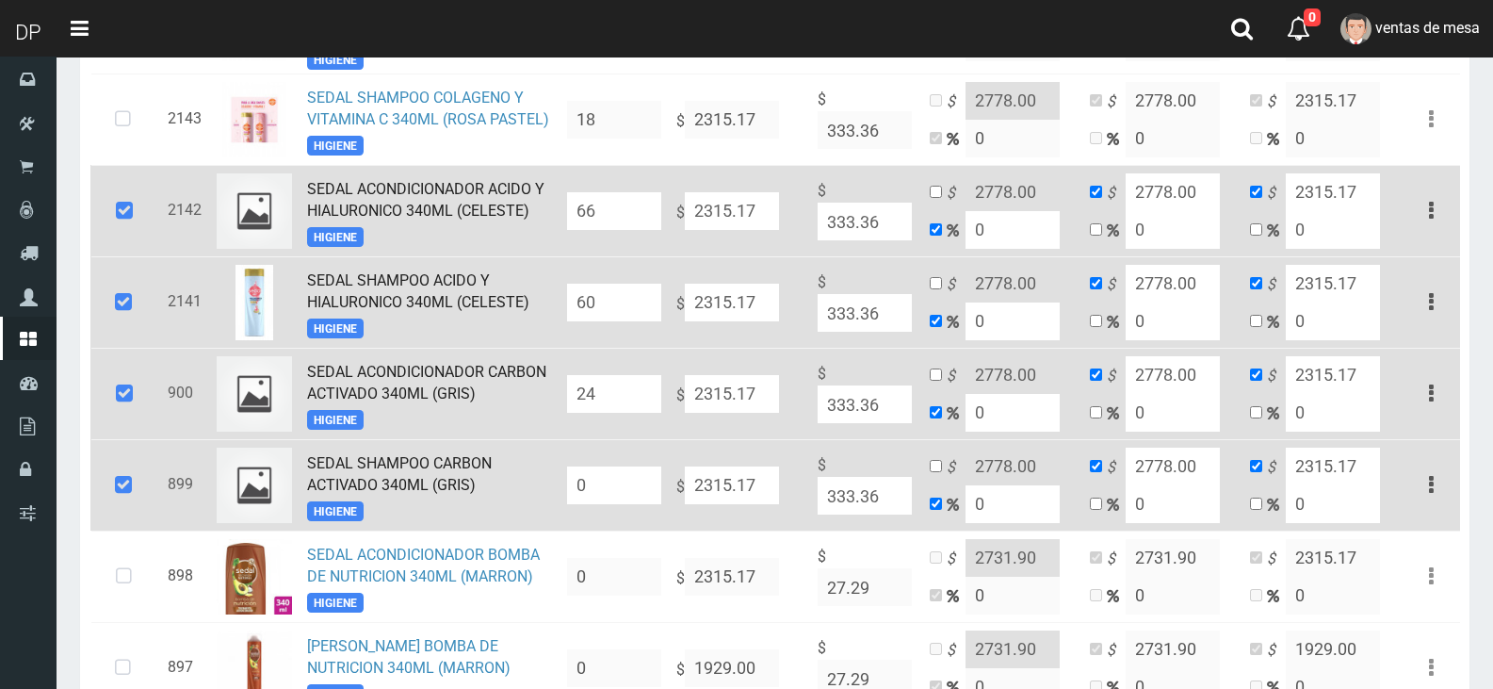
click at [616, 219] on input "66" at bounding box center [614, 211] width 94 height 38
type input "96"
click at [624, 299] on input "60" at bounding box center [614, 303] width 94 height 38
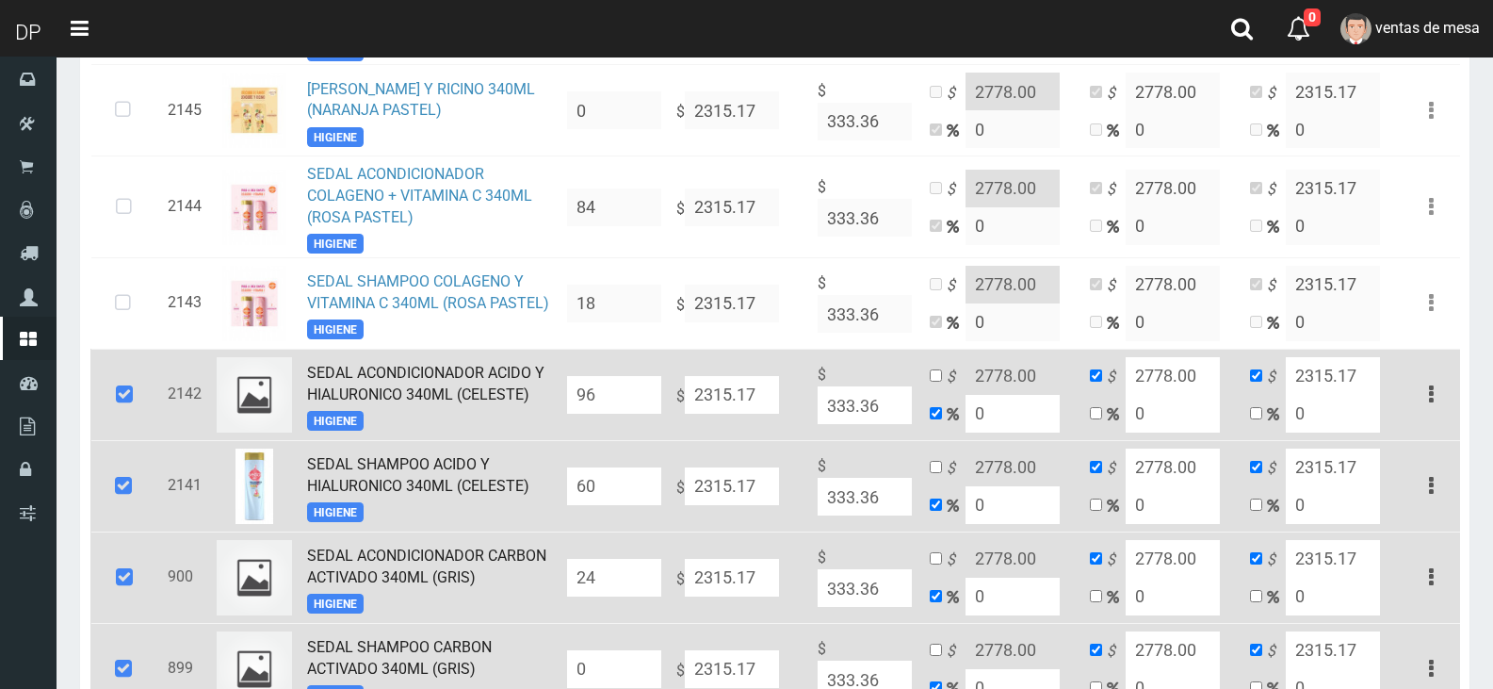
scroll to position [851, 0]
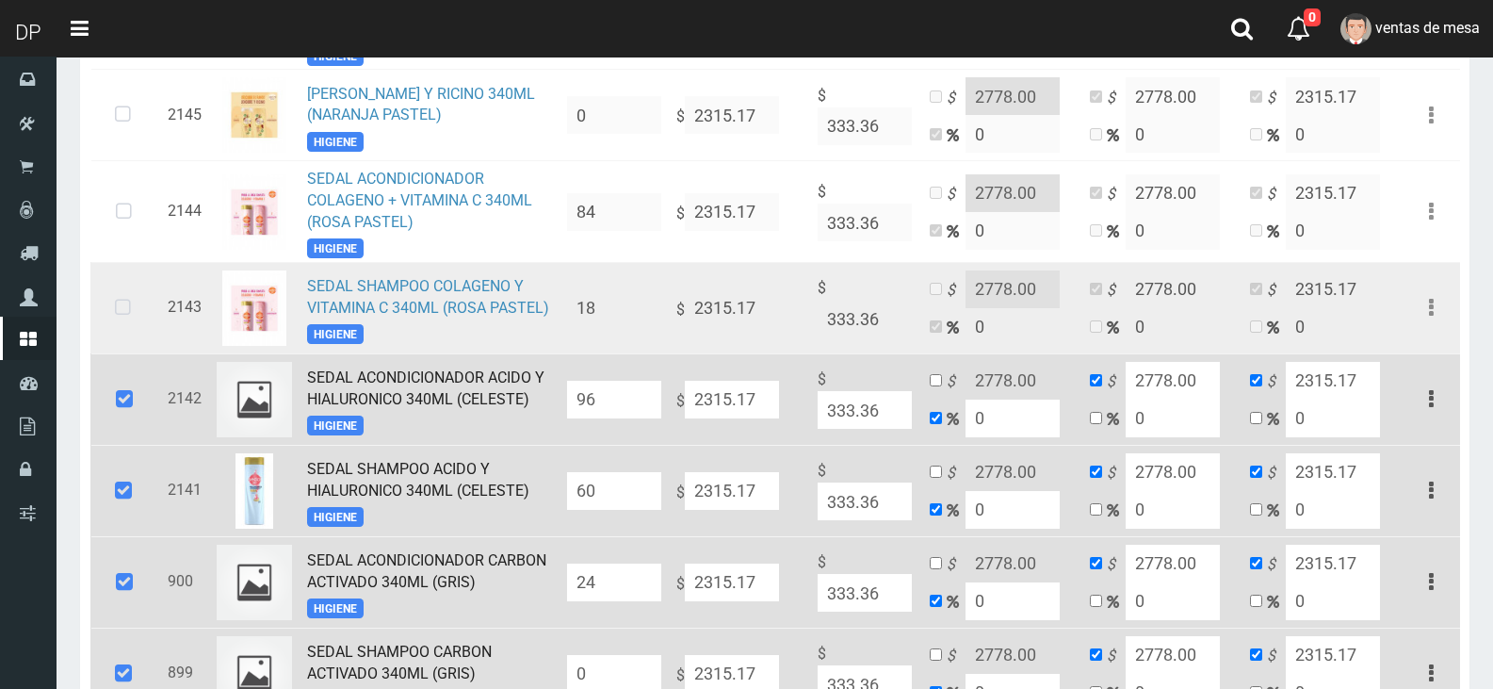
click at [118, 295] on icon at bounding box center [123, 308] width 50 height 62
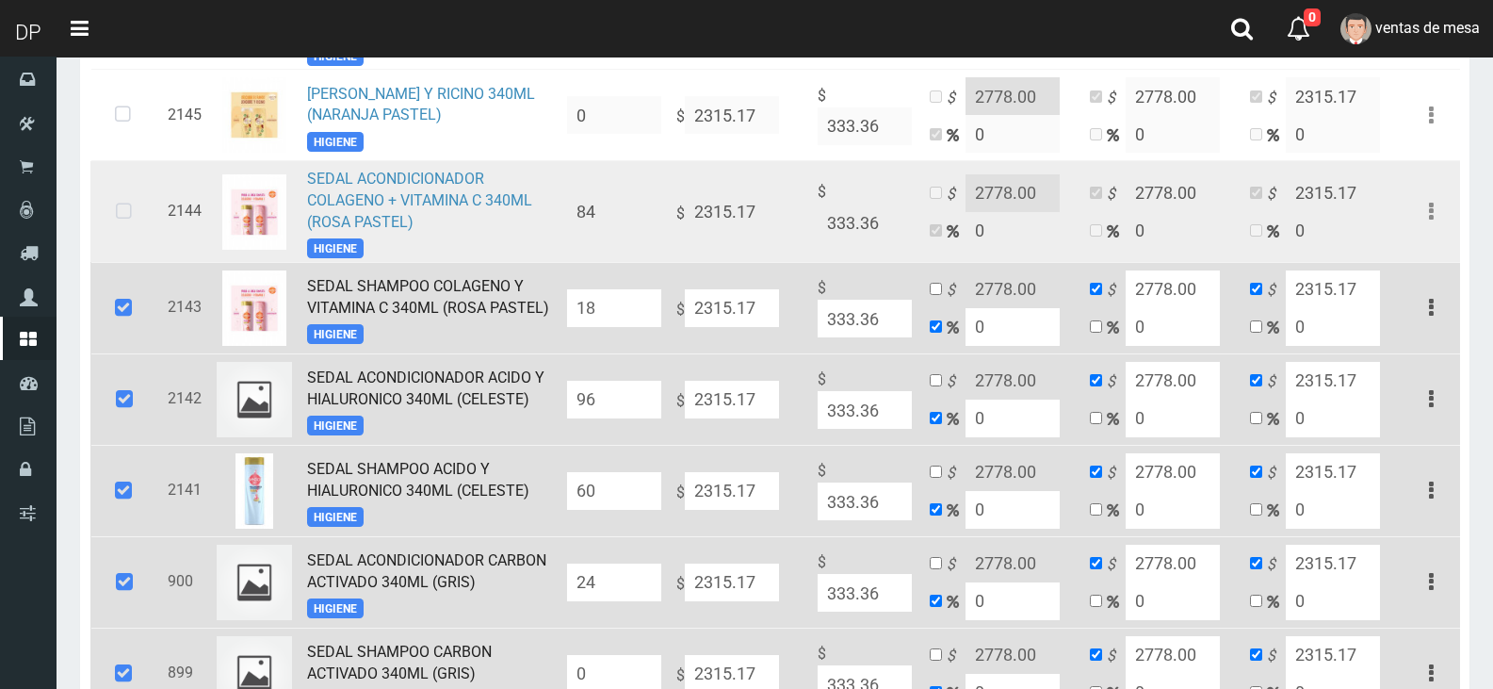
click at [138, 207] on icon at bounding box center [124, 212] width 50 height 62
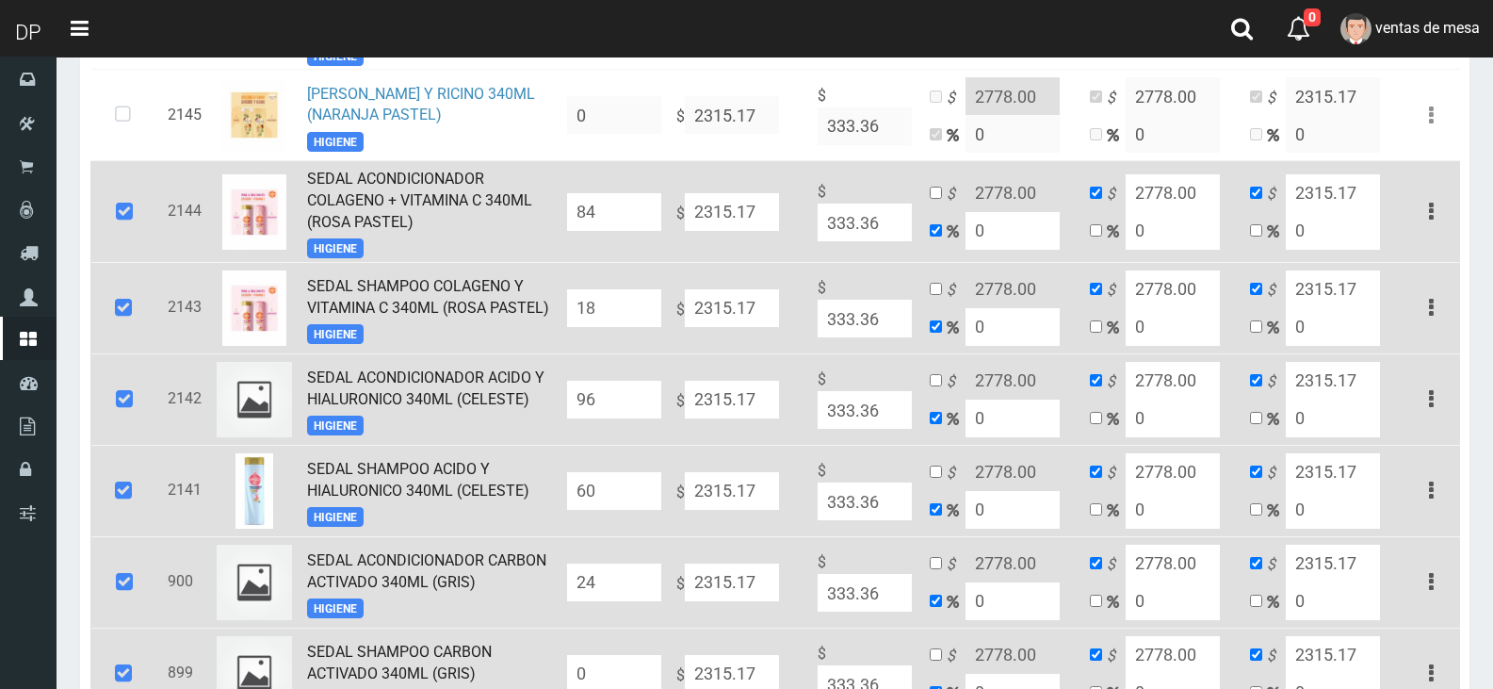
click at [628, 317] on input "18" at bounding box center [614, 308] width 94 height 38
type input "36"
click at [612, 207] on input "84" at bounding box center [614, 212] width 94 height 38
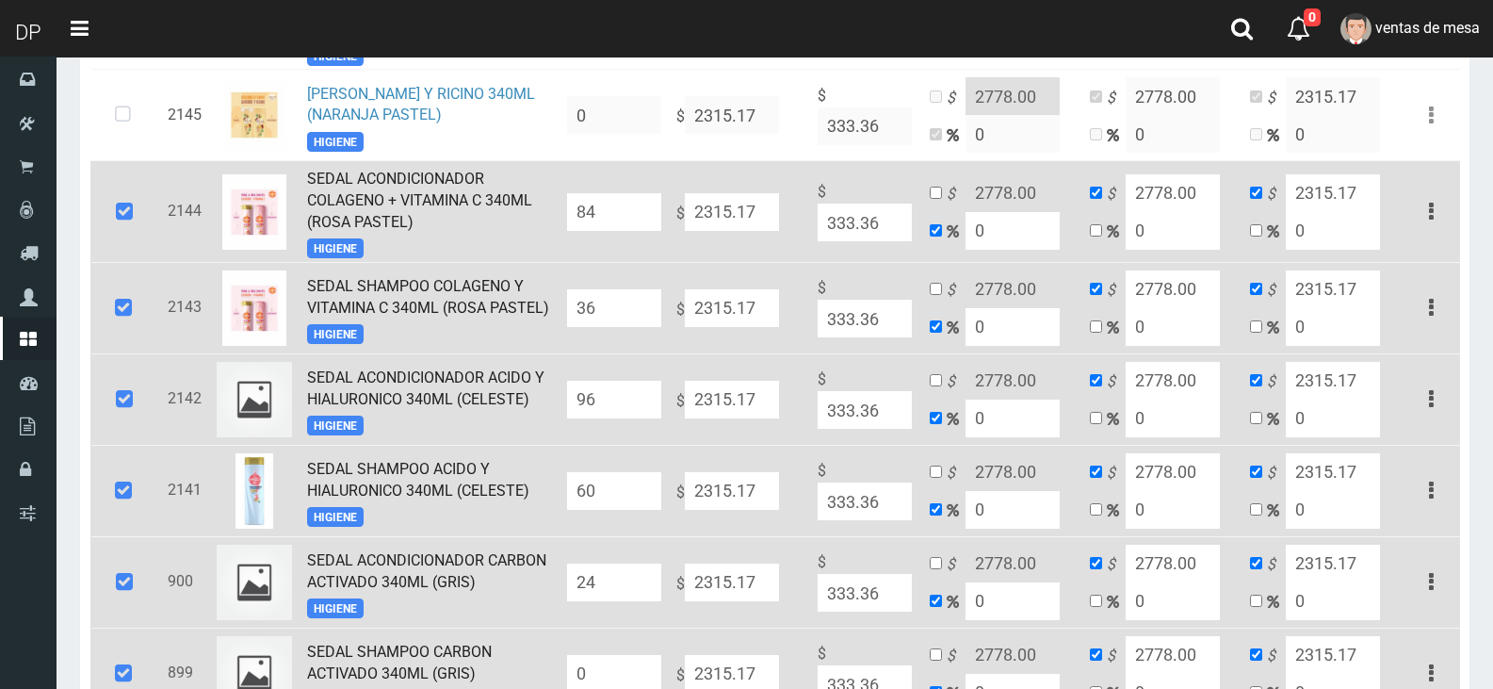
click at [612, 207] on input "84" at bounding box center [614, 212] width 94 height 38
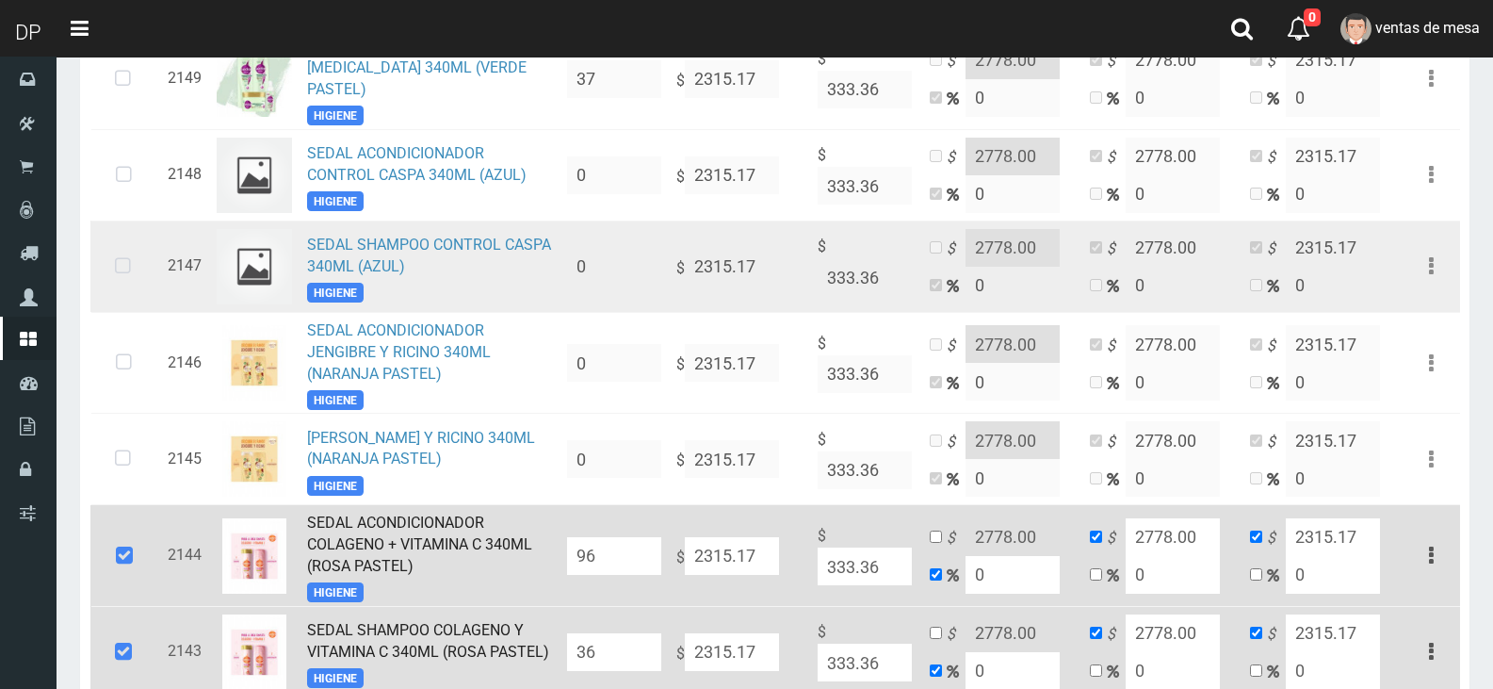
scroll to position [474, 0]
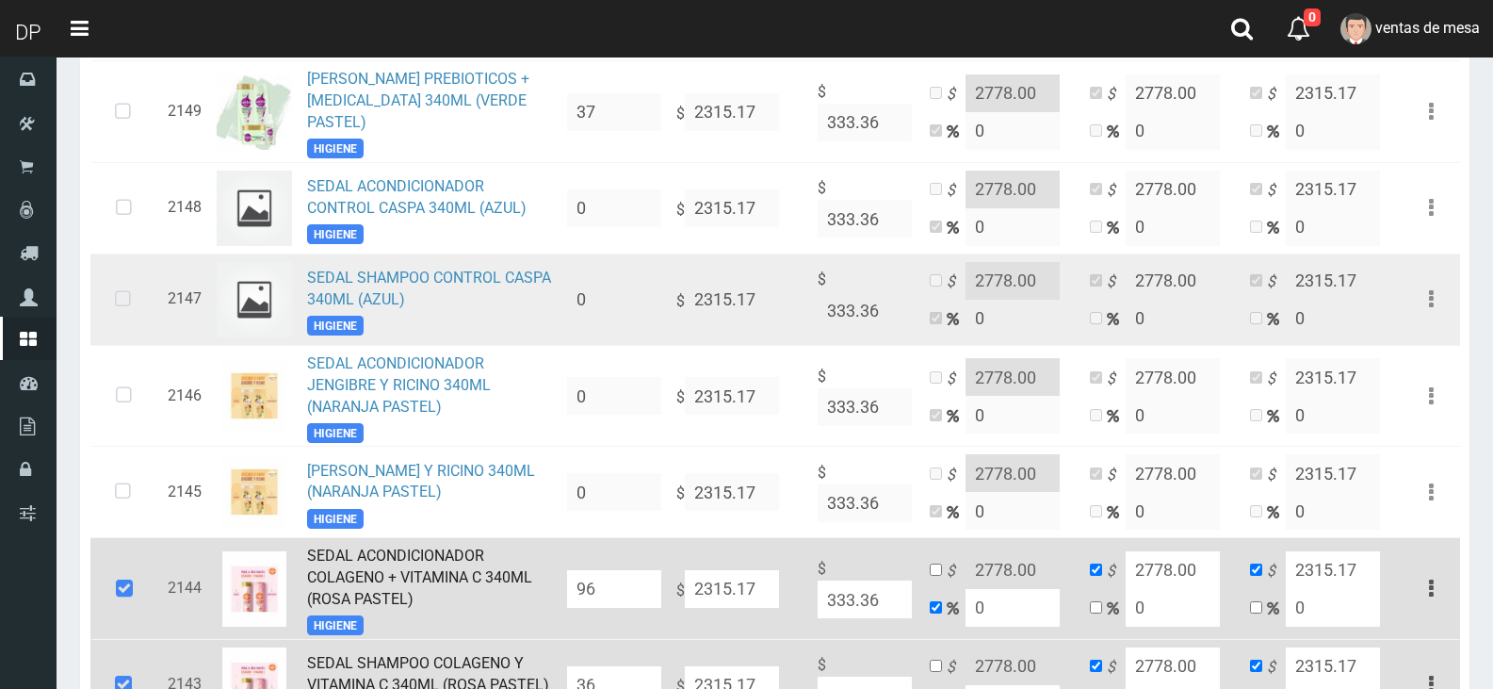
type input "96"
click at [101, 307] on icon at bounding box center [123, 300] width 50 height 62
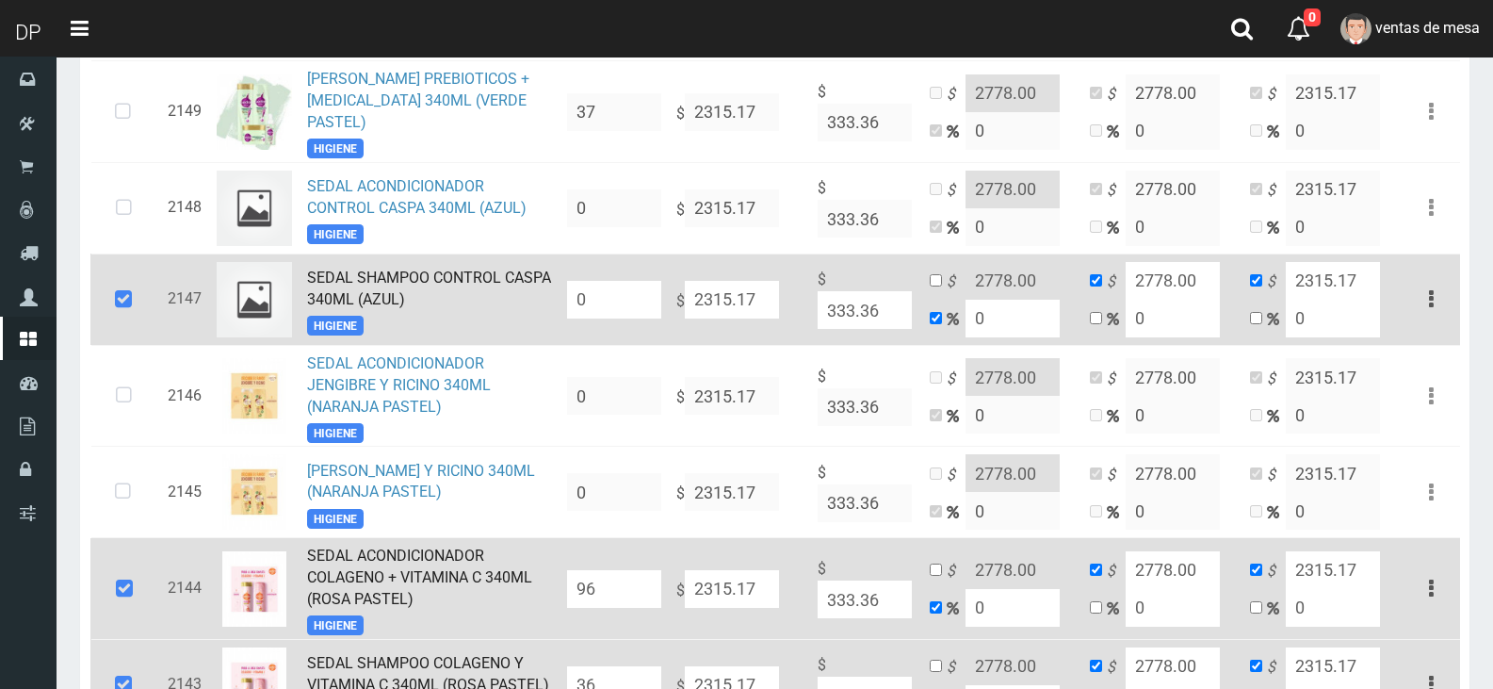
click at [636, 281] on input "0" at bounding box center [614, 300] width 94 height 38
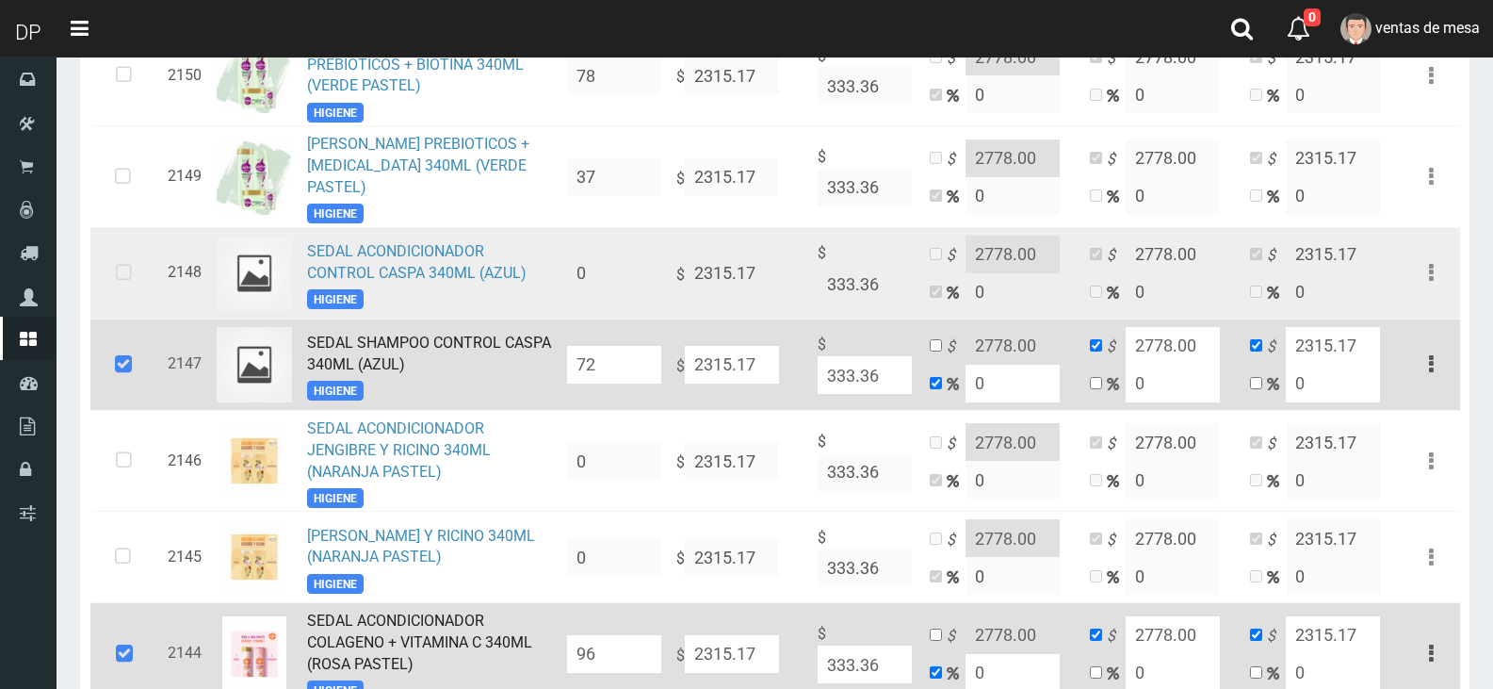
scroll to position [286, 0]
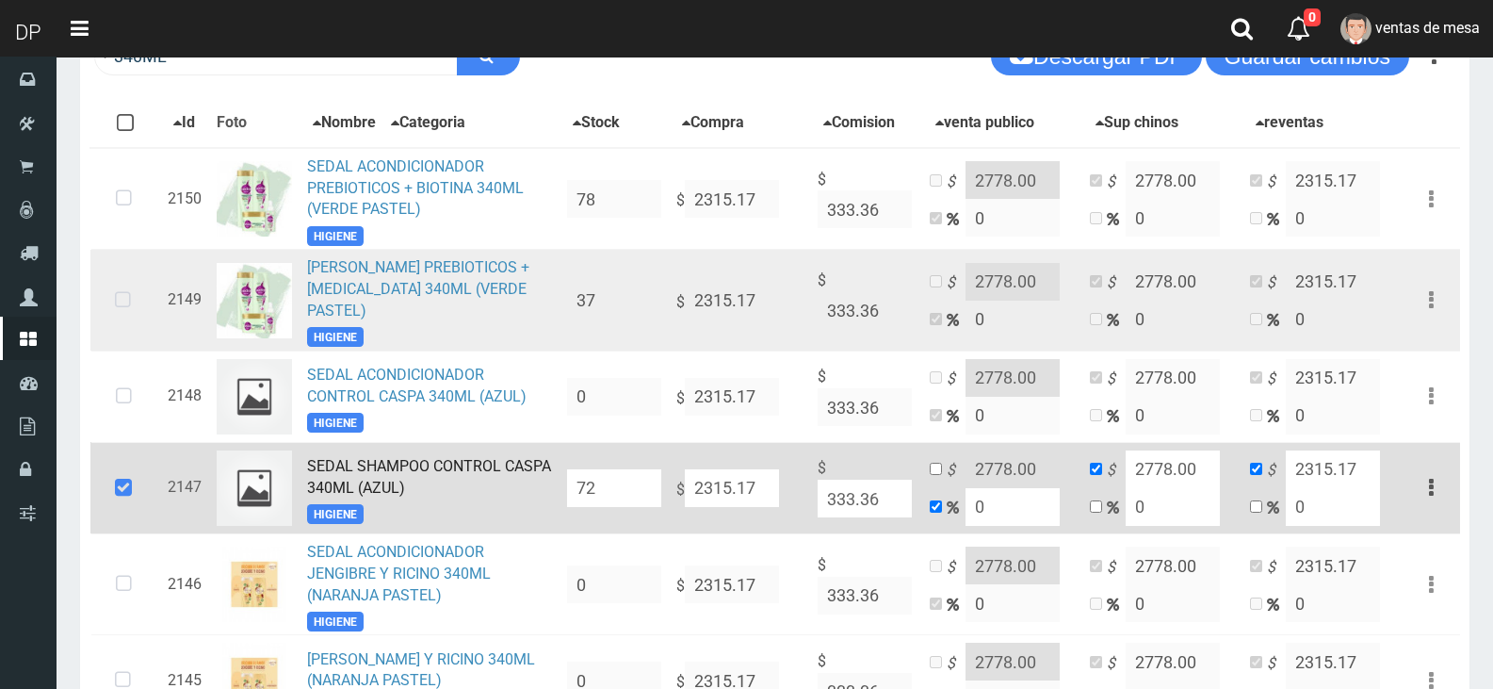
type input "72"
click at [114, 289] on icon at bounding box center [123, 300] width 50 height 62
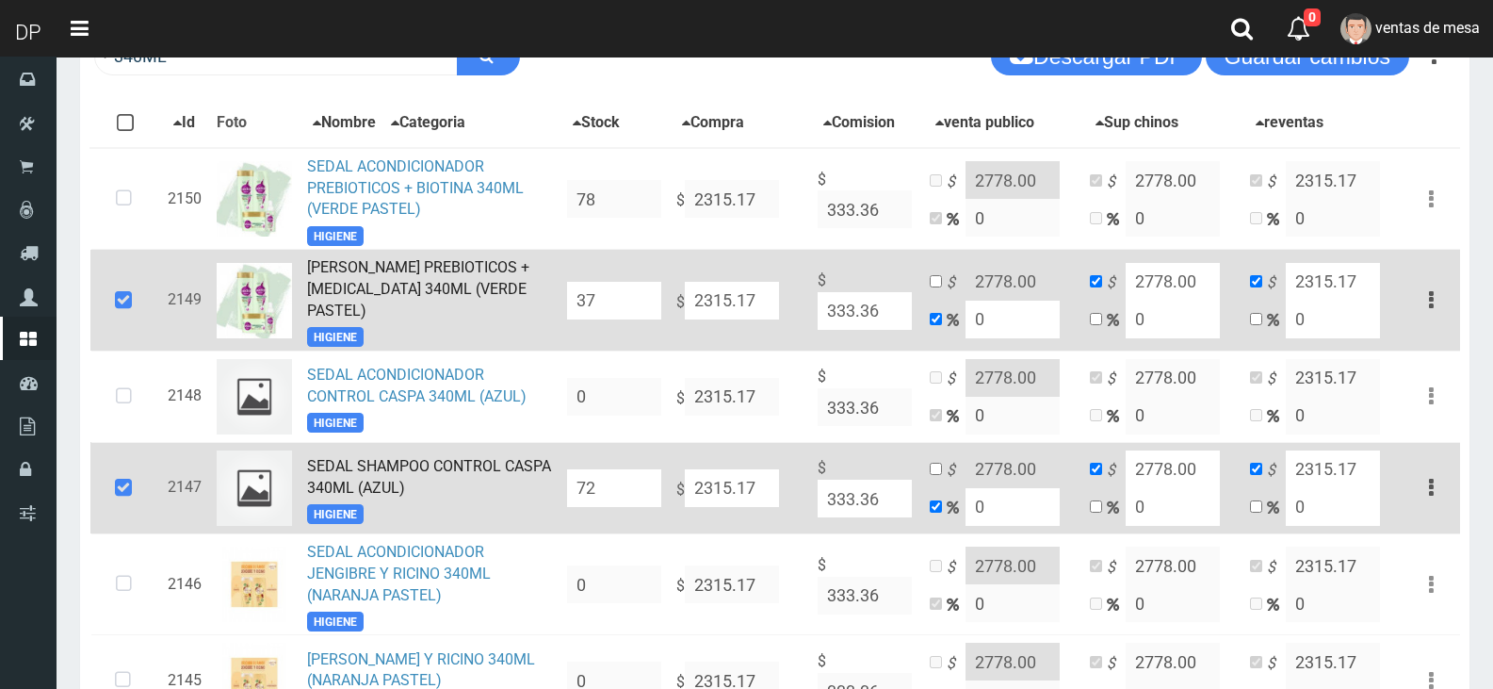
click at [115, 290] on icon at bounding box center [123, 300] width 51 height 62
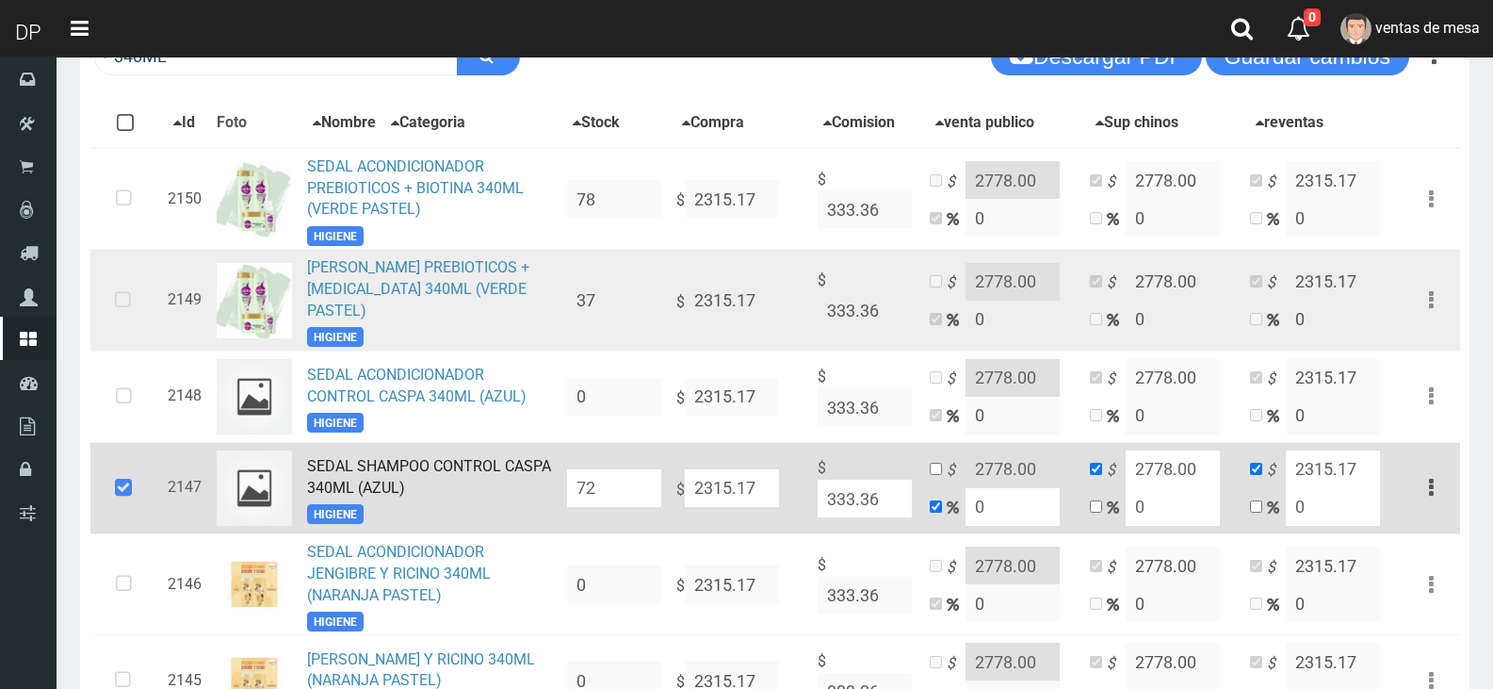
click at [116, 290] on icon at bounding box center [123, 300] width 50 height 62
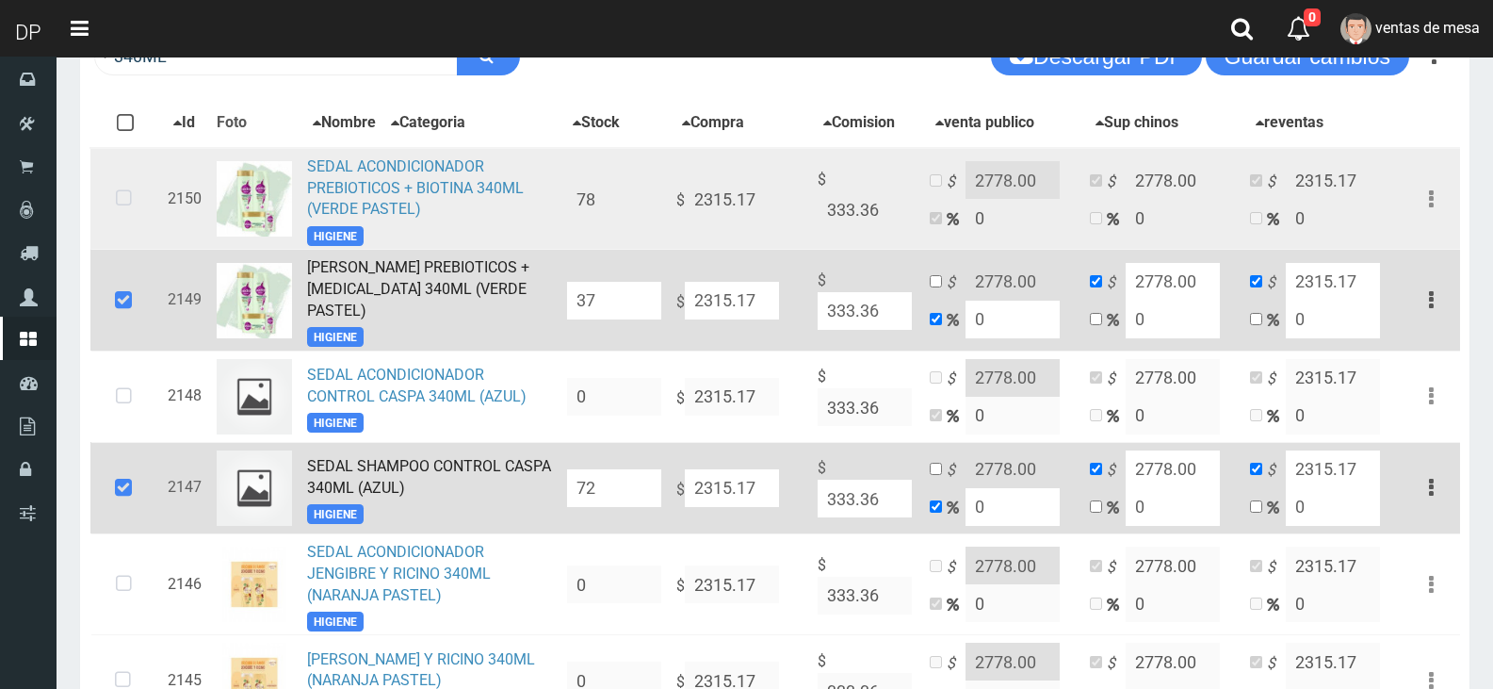
click at [129, 206] on icon at bounding box center [124, 199] width 50 height 62
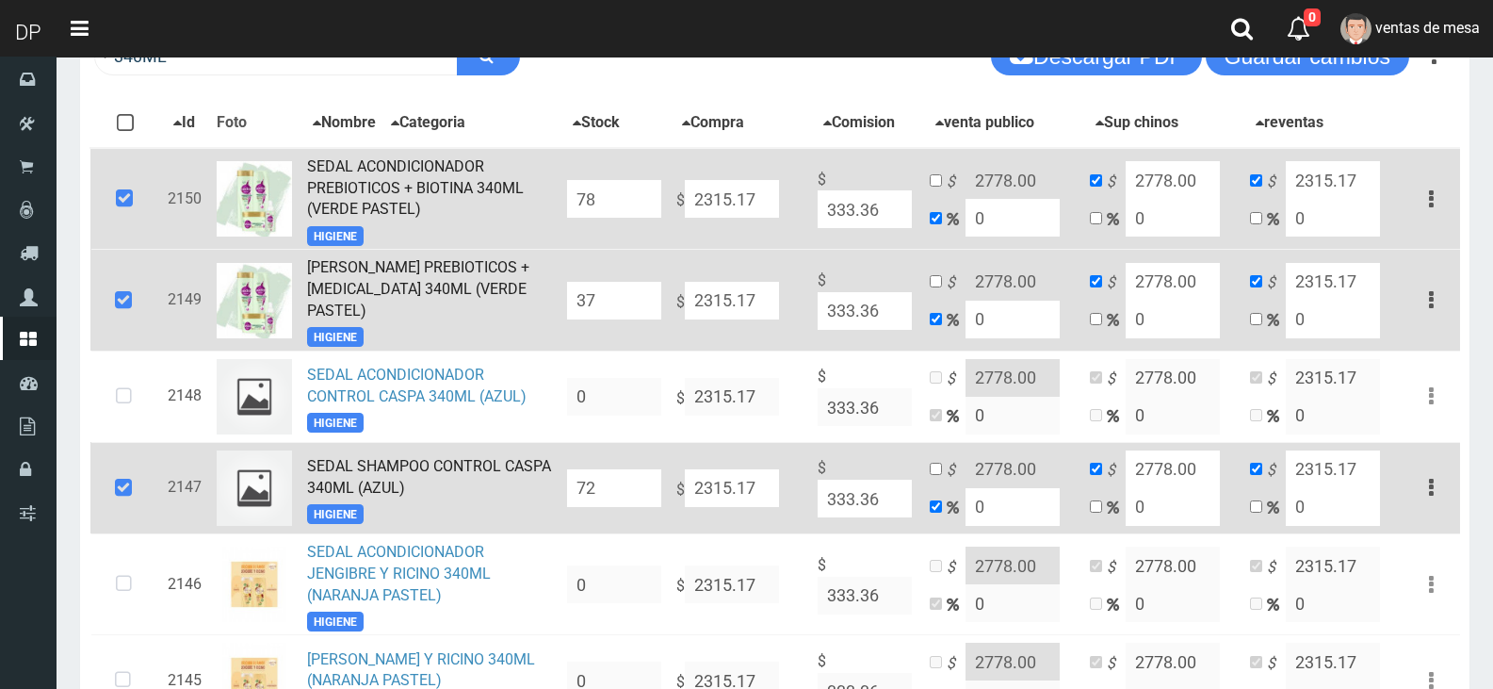
click at [609, 302] on input "37" at bounding box center [614, 301] width 94 height 38
type input "60"
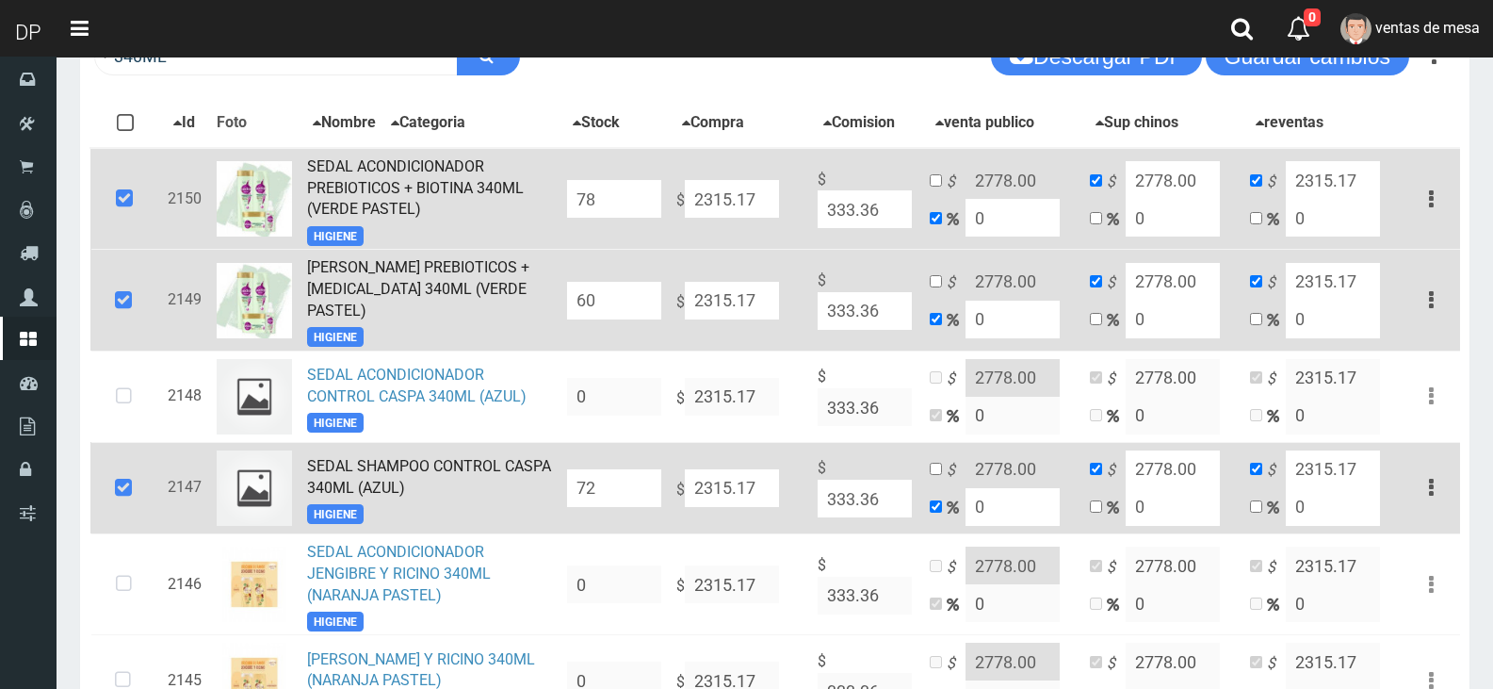
click at [611, 182] on td "78" at bounding box center [614, 199] width 109 height 102
click at [617, 225] on td "78" at bounding box center [614, 199] width 109 height 102
click at [618, 213] on input "78" at bounding box center [614, 199] width 94 height 38
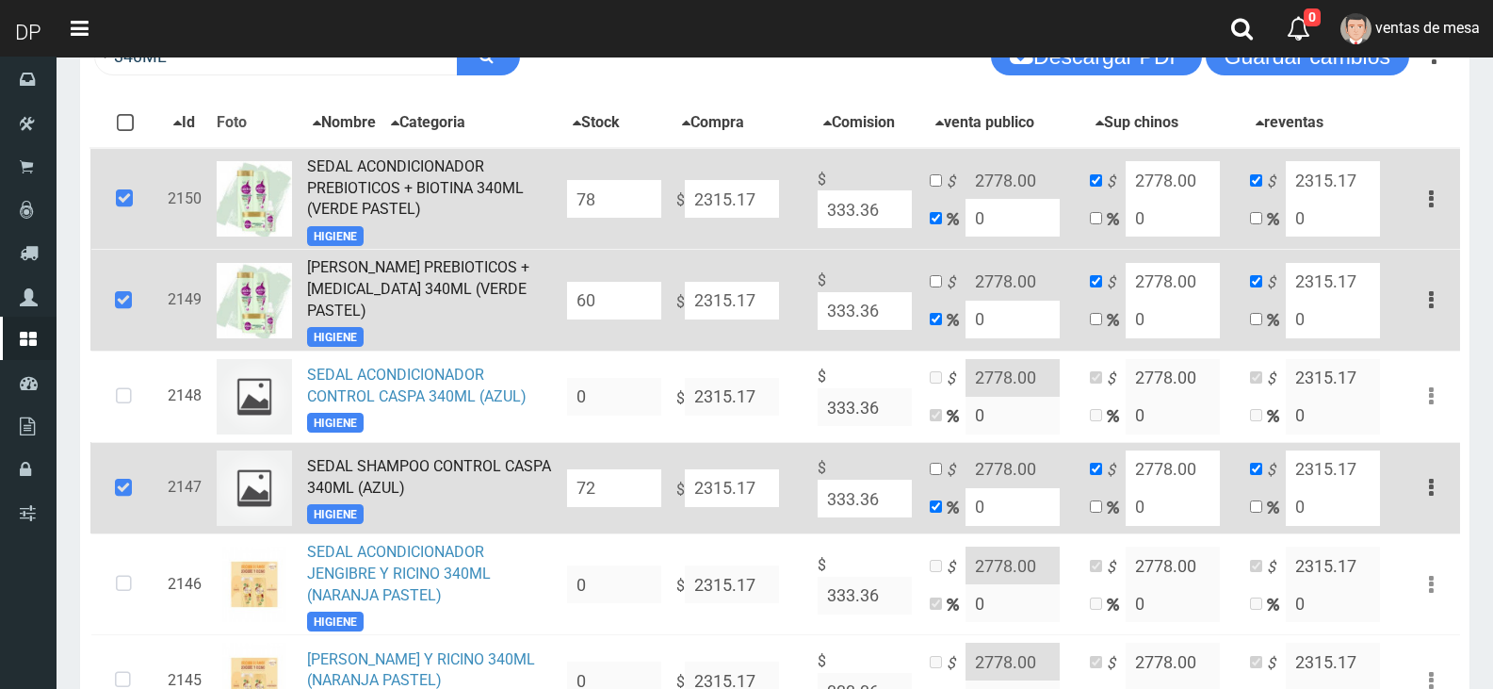
click at [618, 213] on input "78" at bounding box center [614, 199] width 94 height 38
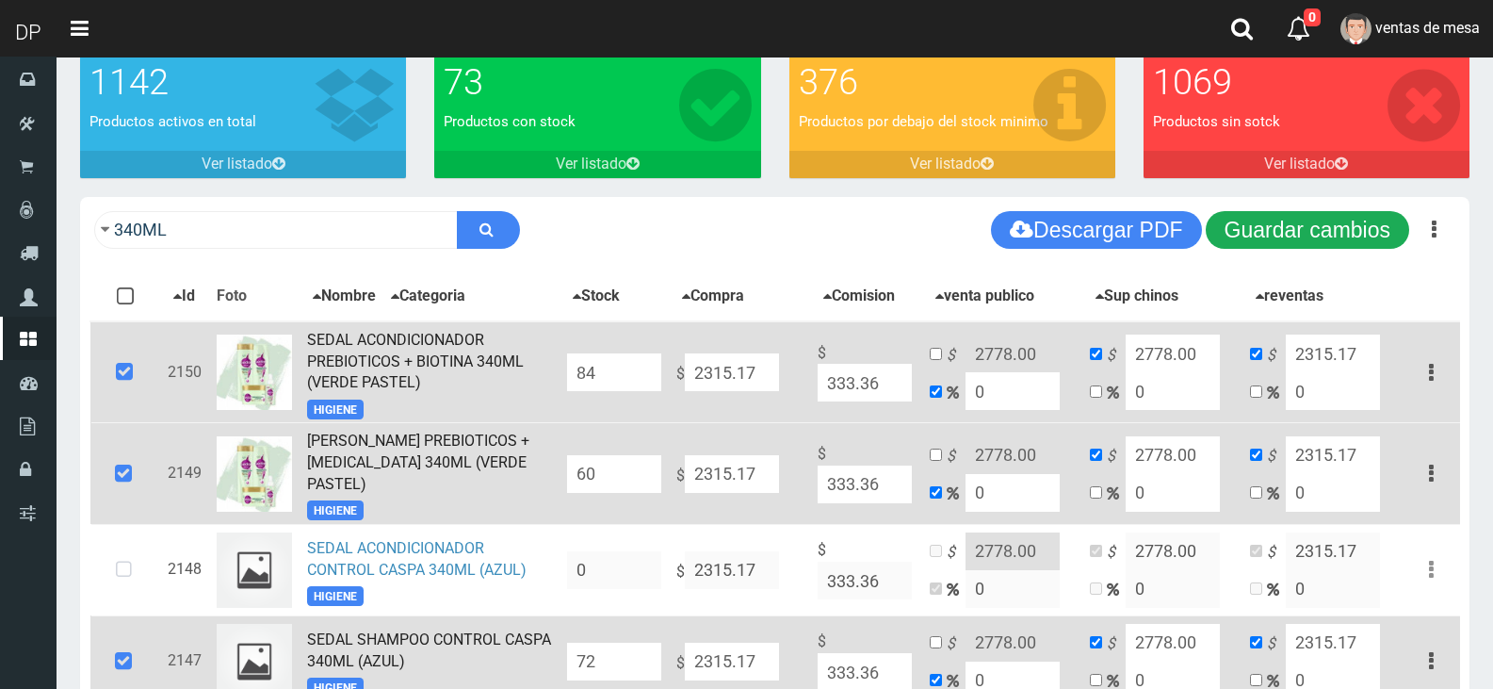
scroll to position [97, 0]
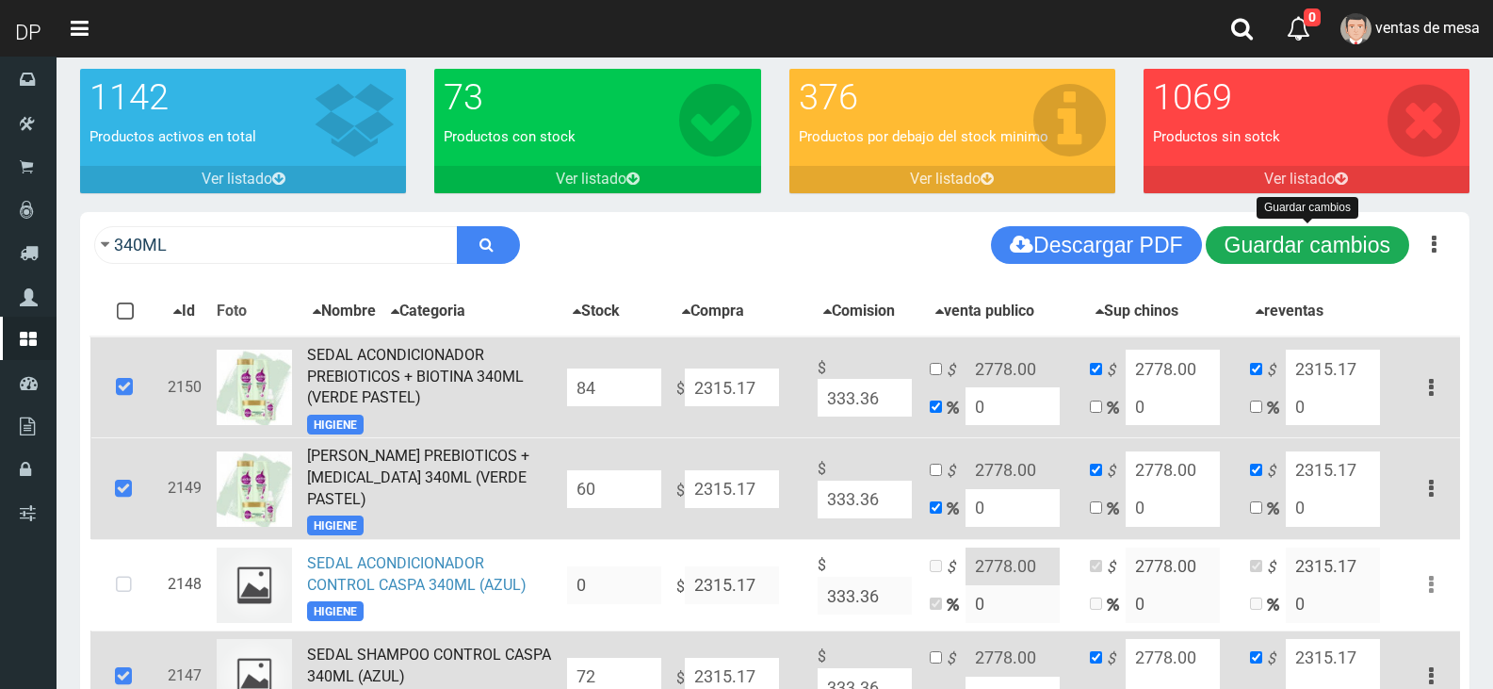
type input "84"
click at [1292, 250] on button "Guardar cambios" at bounding box center [1308, 245] width 204 height 38
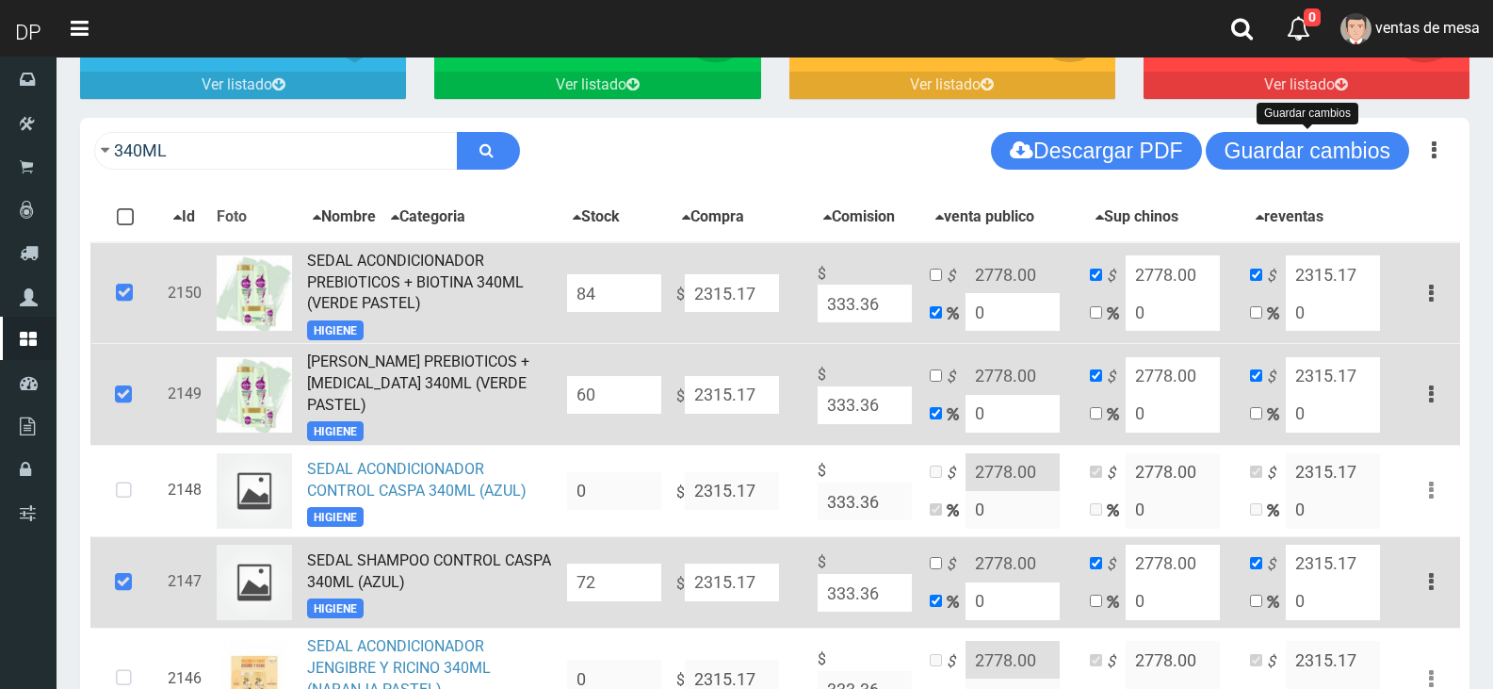
click at [150, 296] on icon at bounding box center [124, 293] width 51 height 62
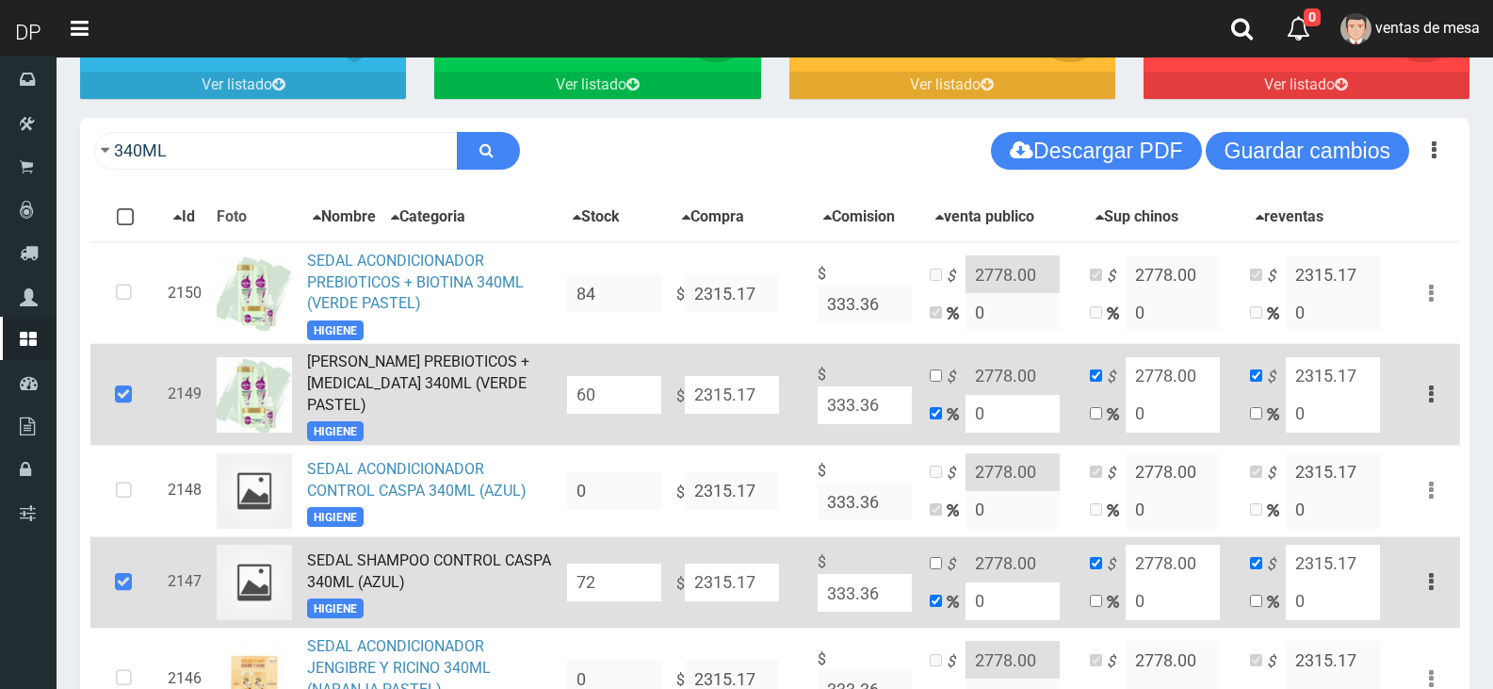
click at [128, 381] on icon at bounding box center [123, 395] width 51 height 62
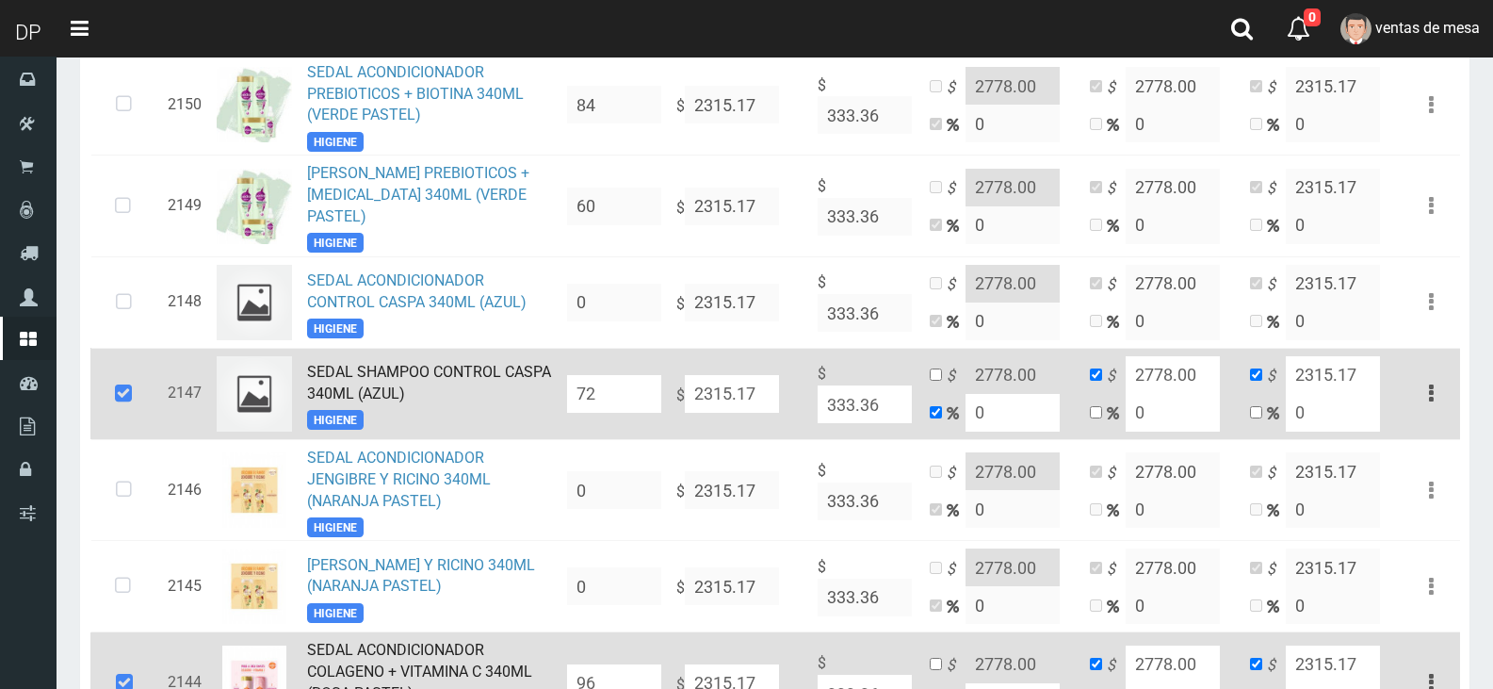
click at [114, 410] on icon at bounding box center [123, 394] width 51 height 62
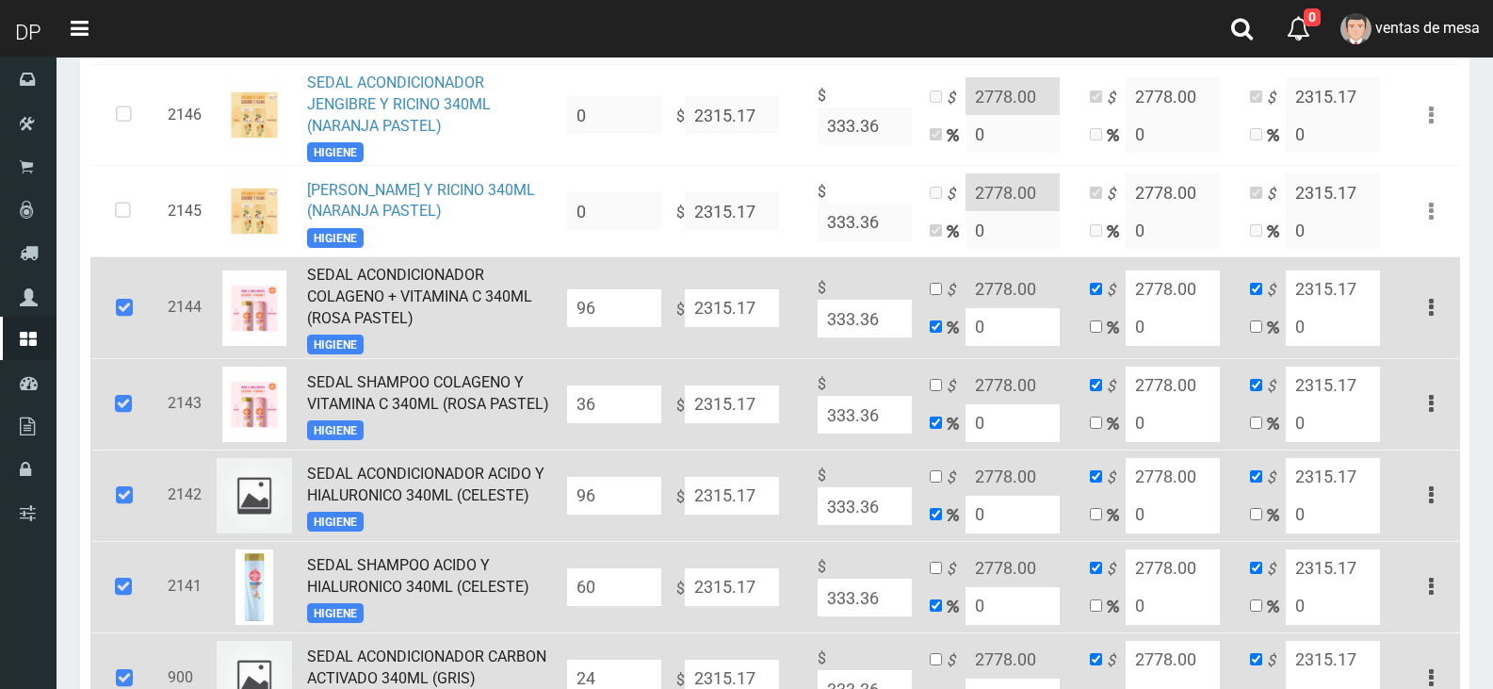
scroll to position [757, 0]
click at [129, 319] on icon at bounding box center [124, 306] width 51 height 62
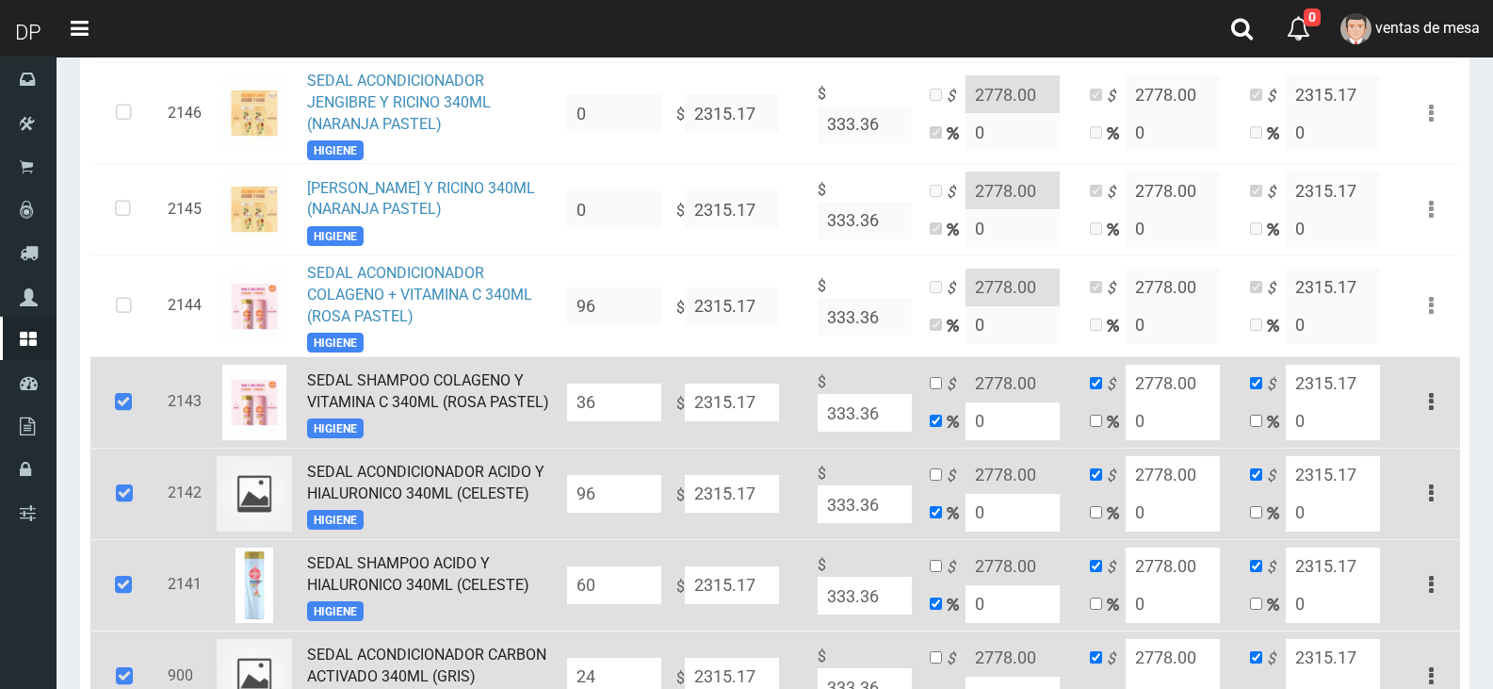
click at [107, 405] on icon at bounding box center [123, 402] width 51 height 62
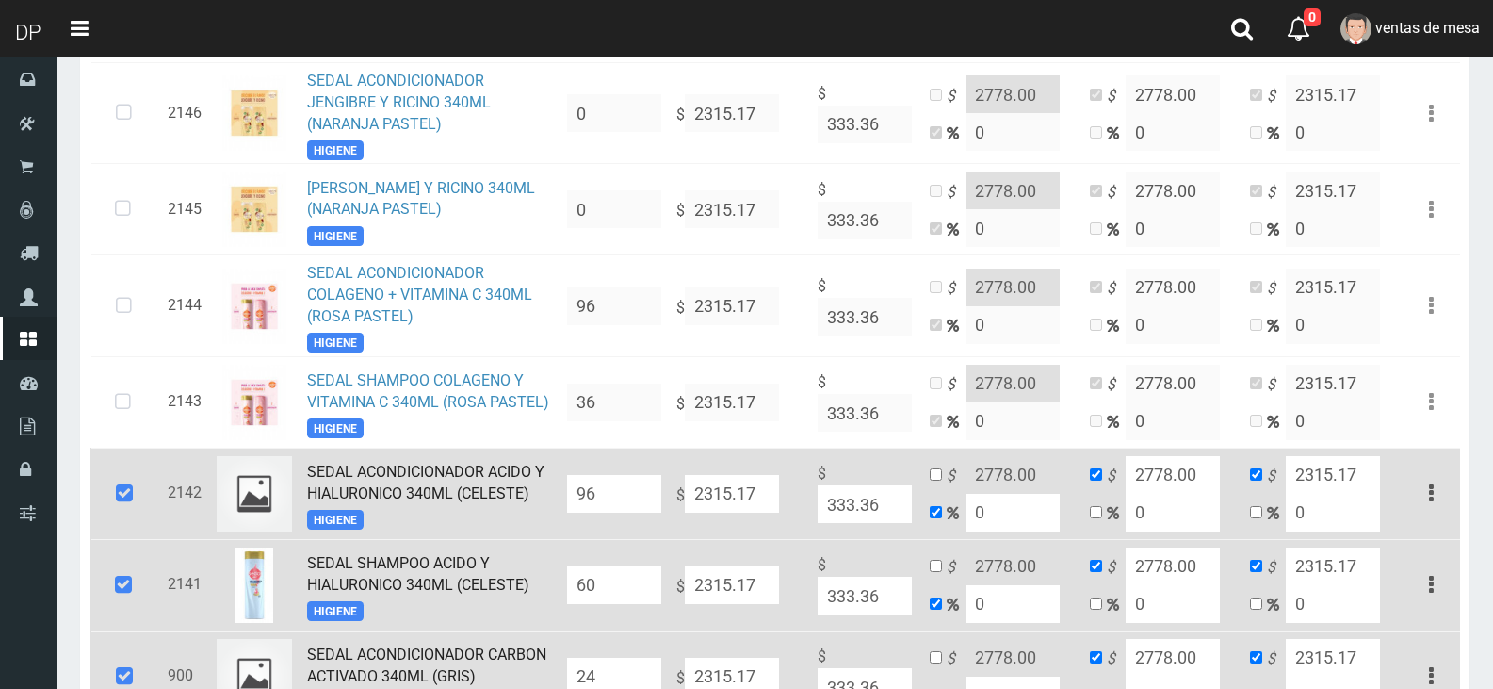
click at [128, 465] on icon at bounding box center [124, 494] width 51 height 62
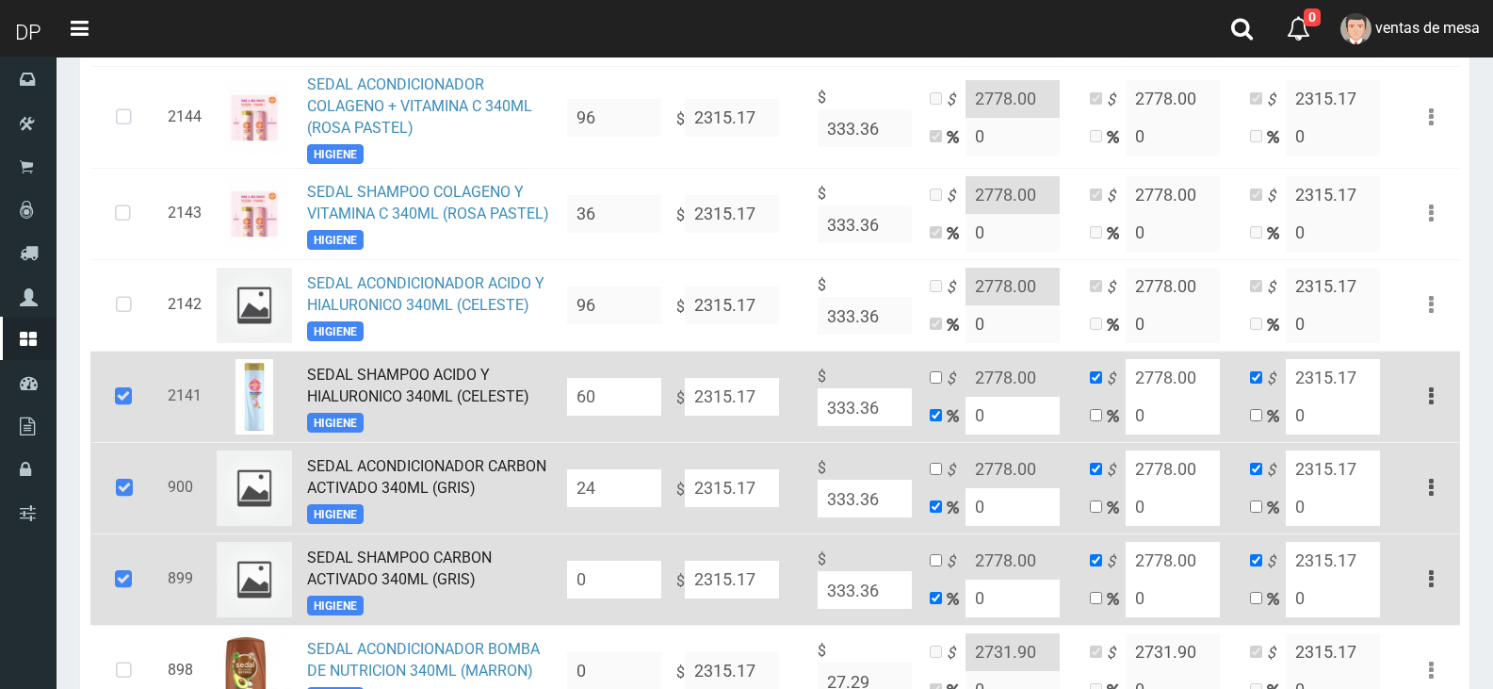
click at [119, 395] on icon at bounding box center [123, 397] width 51 height 62
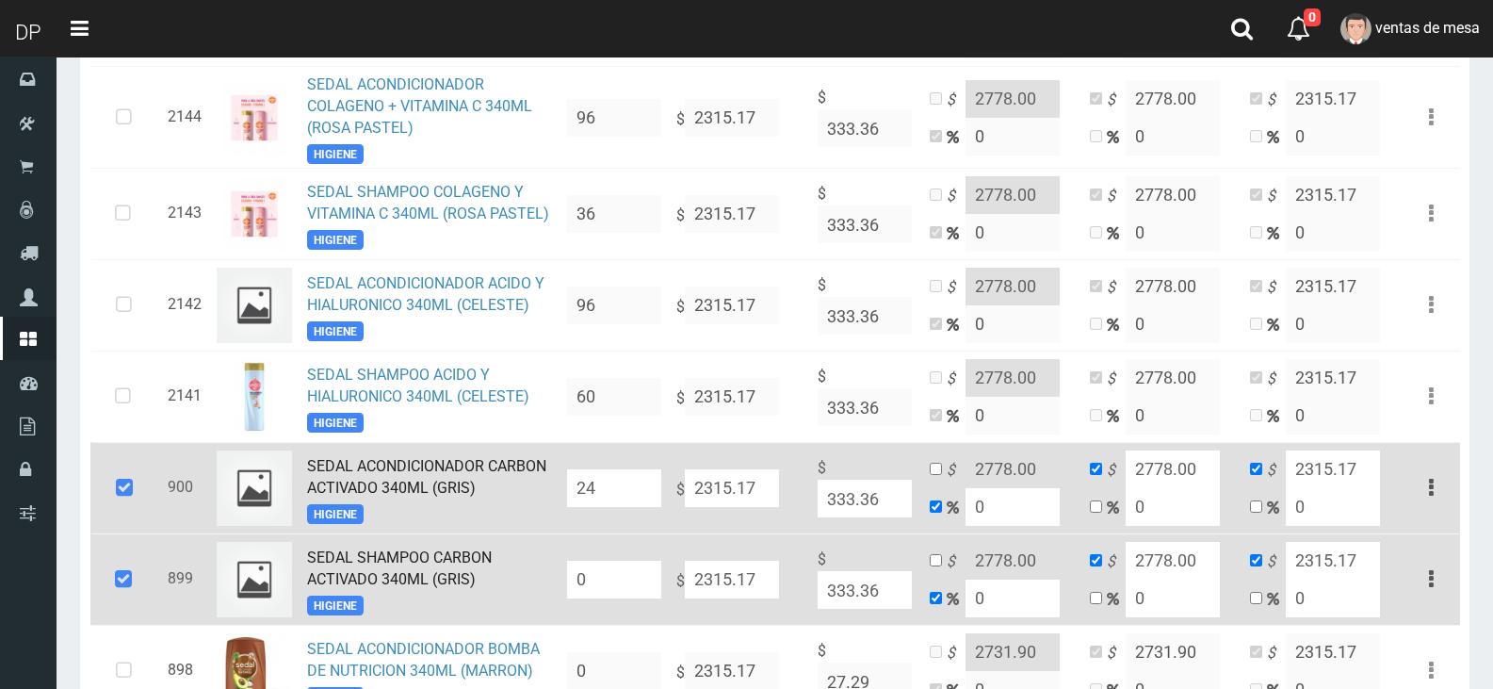
click at [130, 460] on icon at bounding box center [124, 488] width 51 height 62
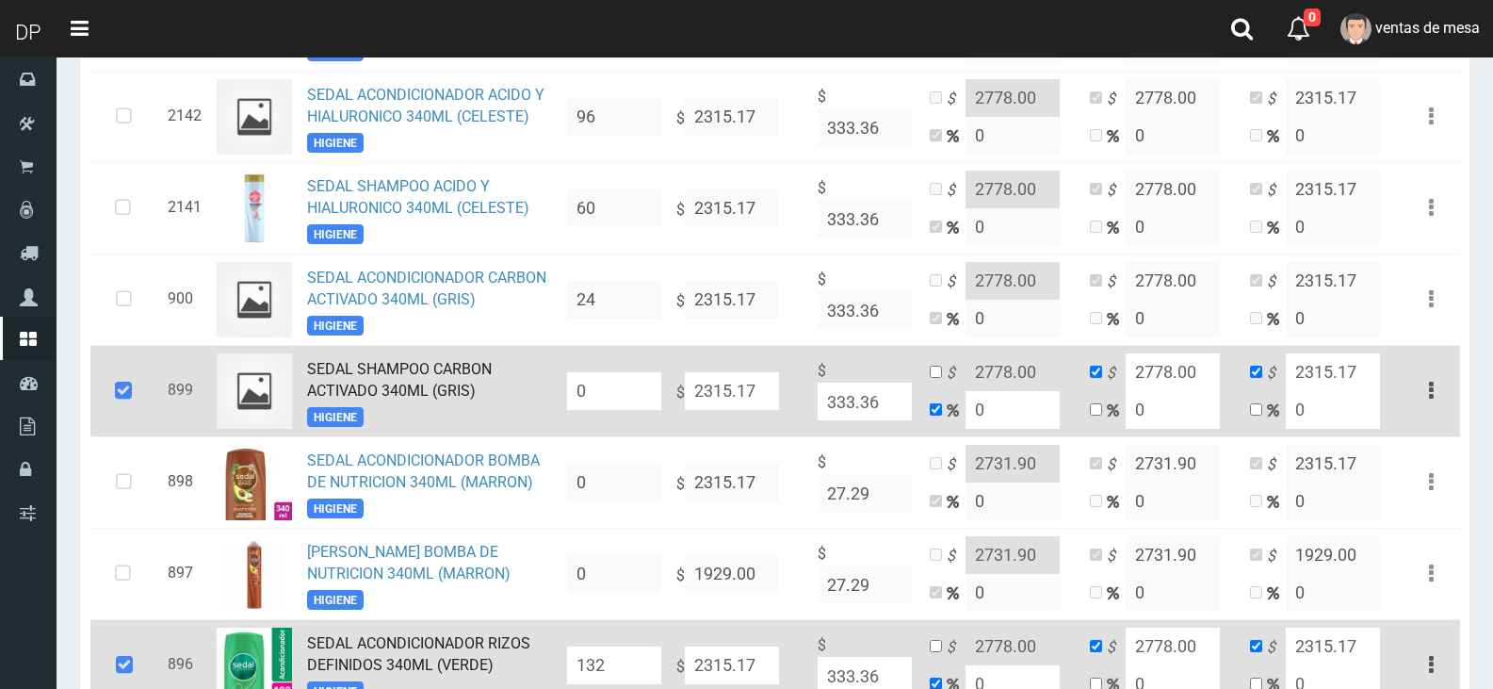
click at [129, 403] on icon at bounding box center [123, 391] width 51 height 62
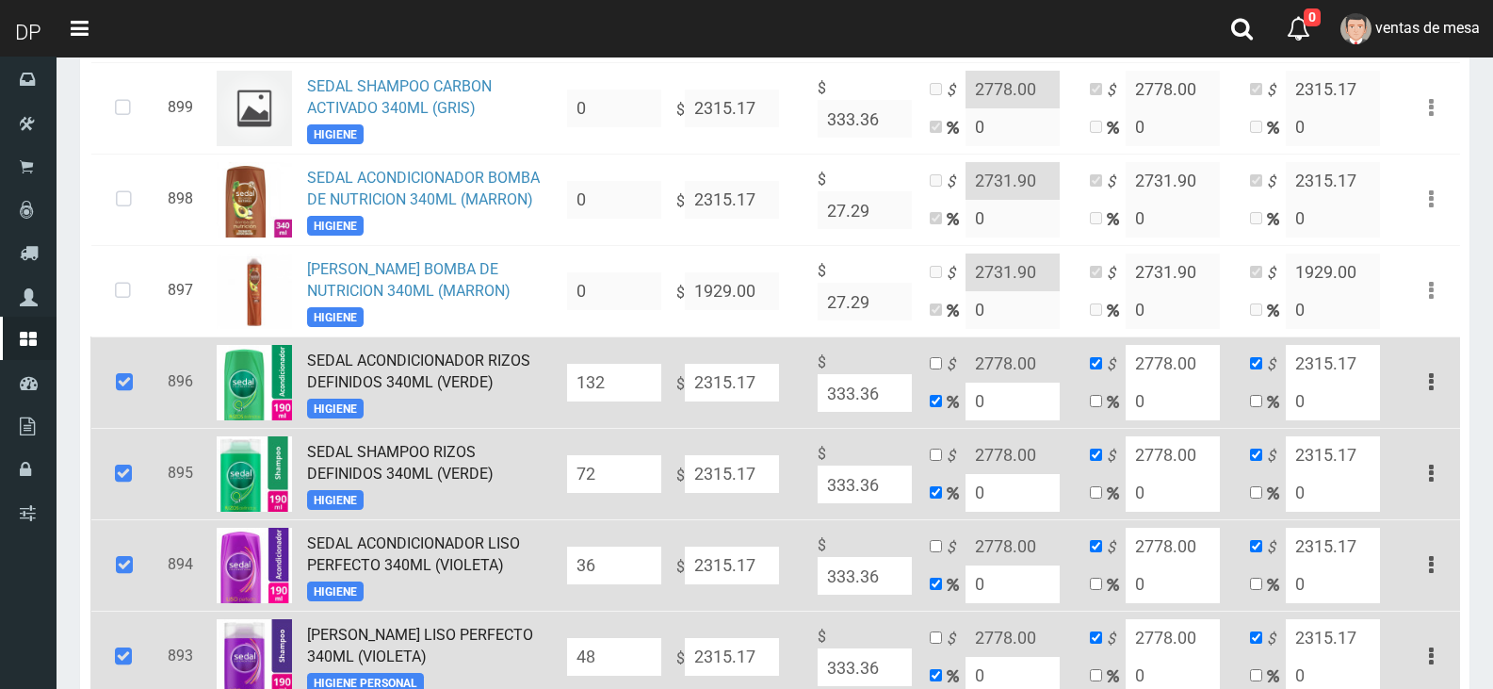
click at [135, 357] on icon at bounding box center [124, 382] width 51 height 62
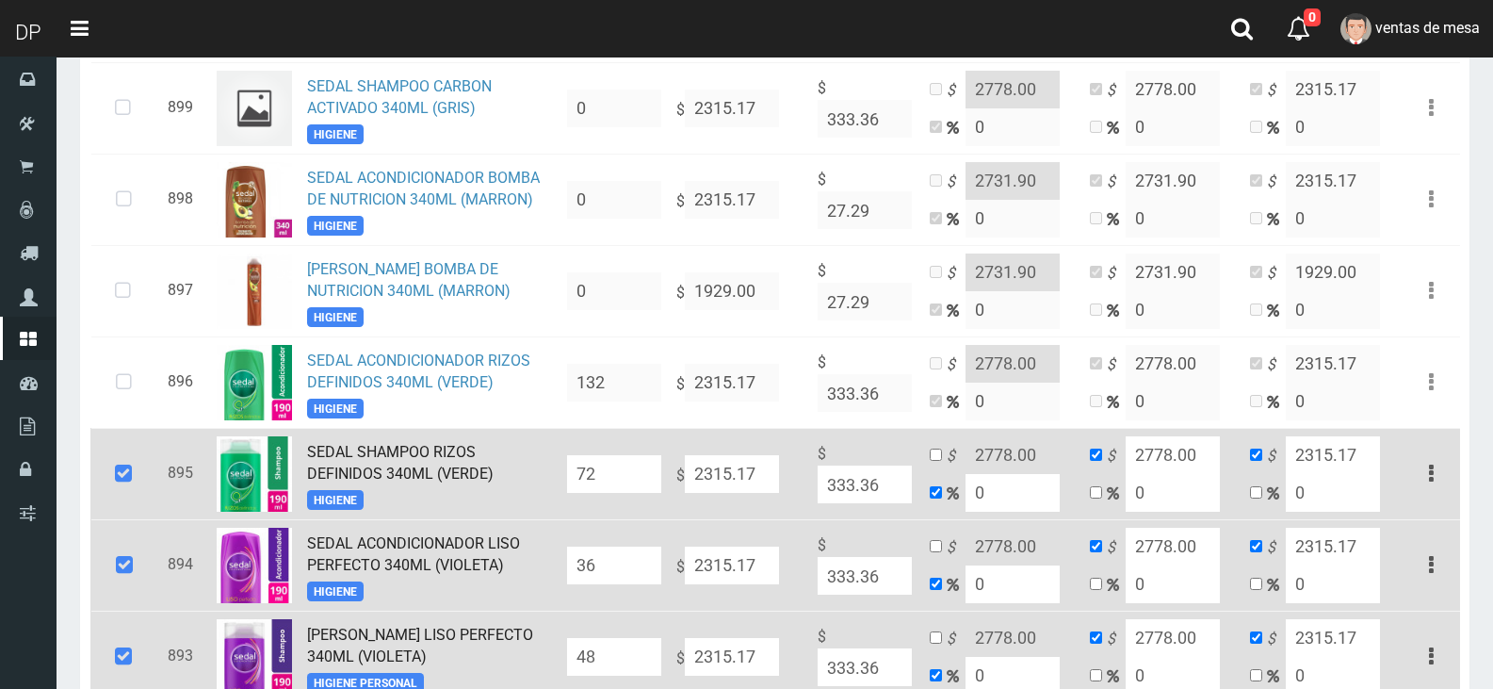
click at [122, 475] on icon at bounding box center [123, 474] width 51 height 62
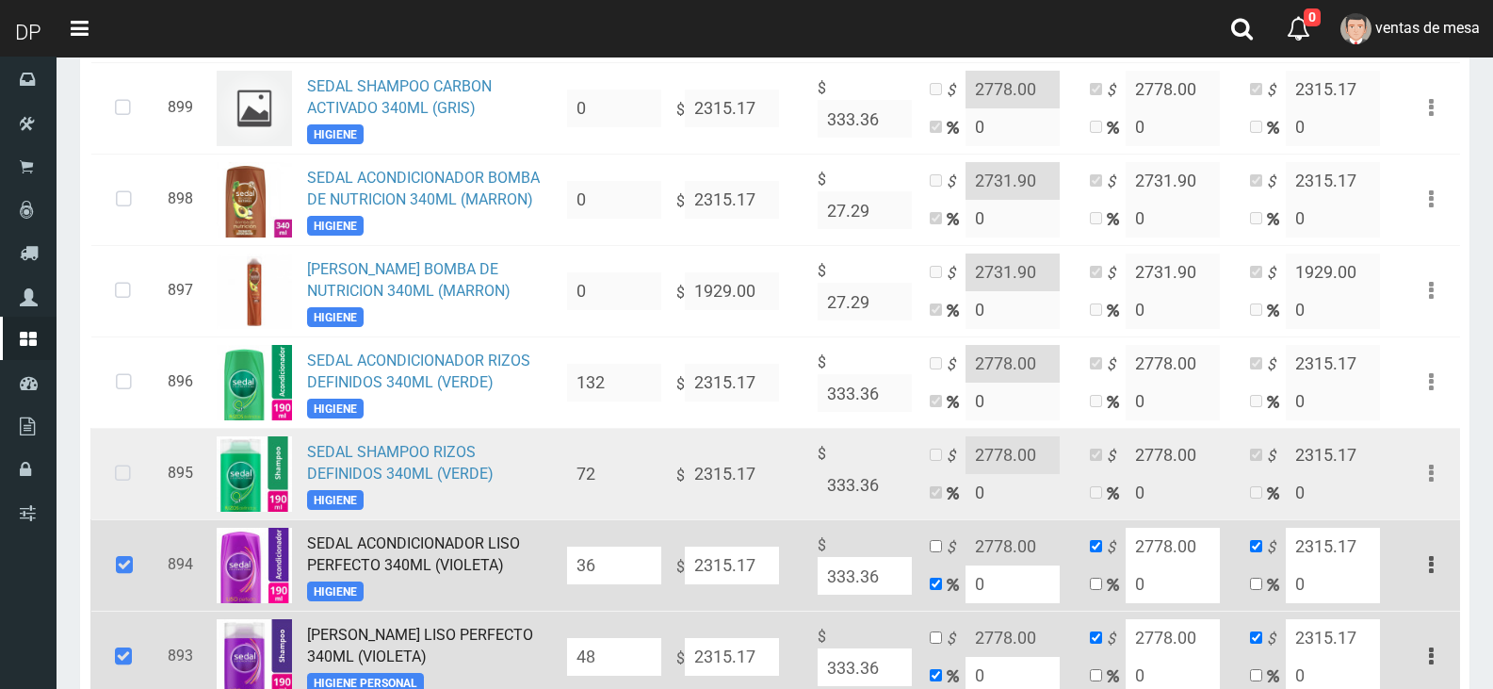
scroll to position [1793, 0]
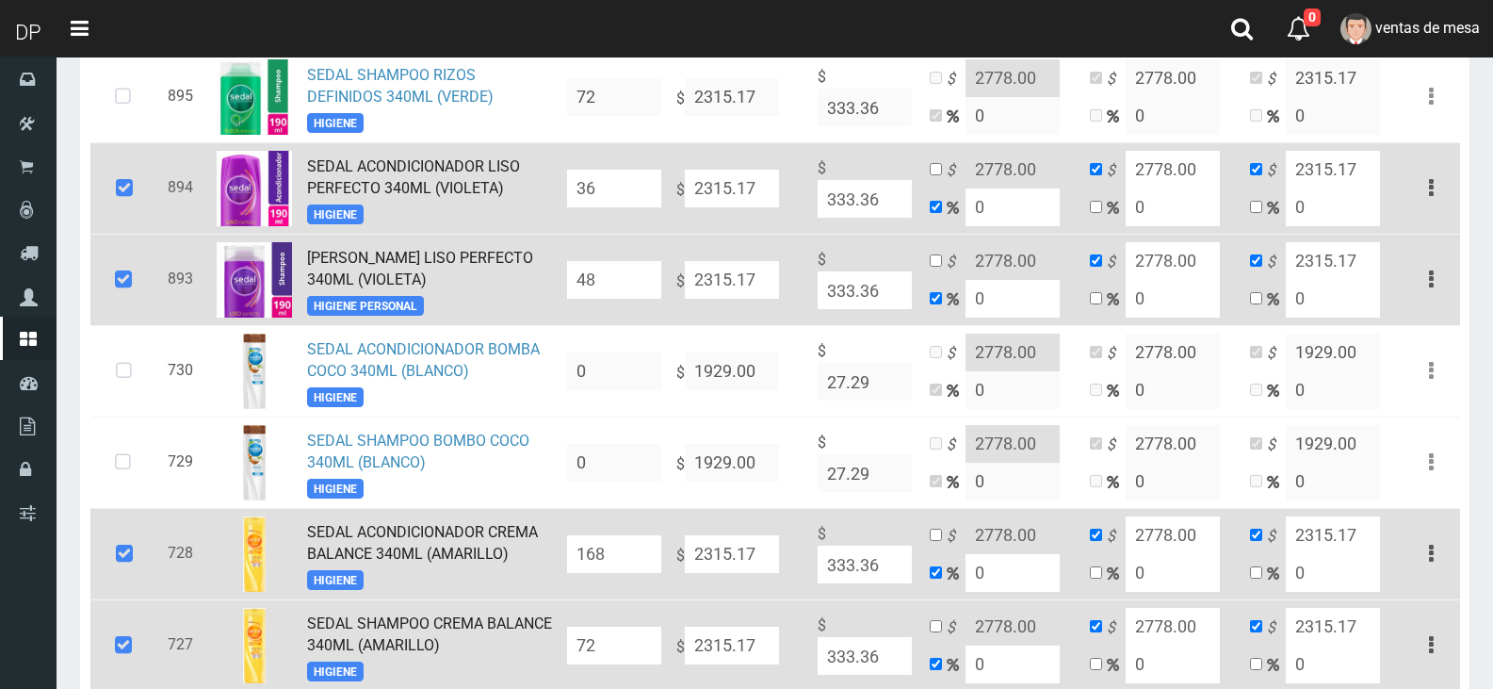
click at [121, 192] on icon at bounding box center [124, 188] width 51 height 62
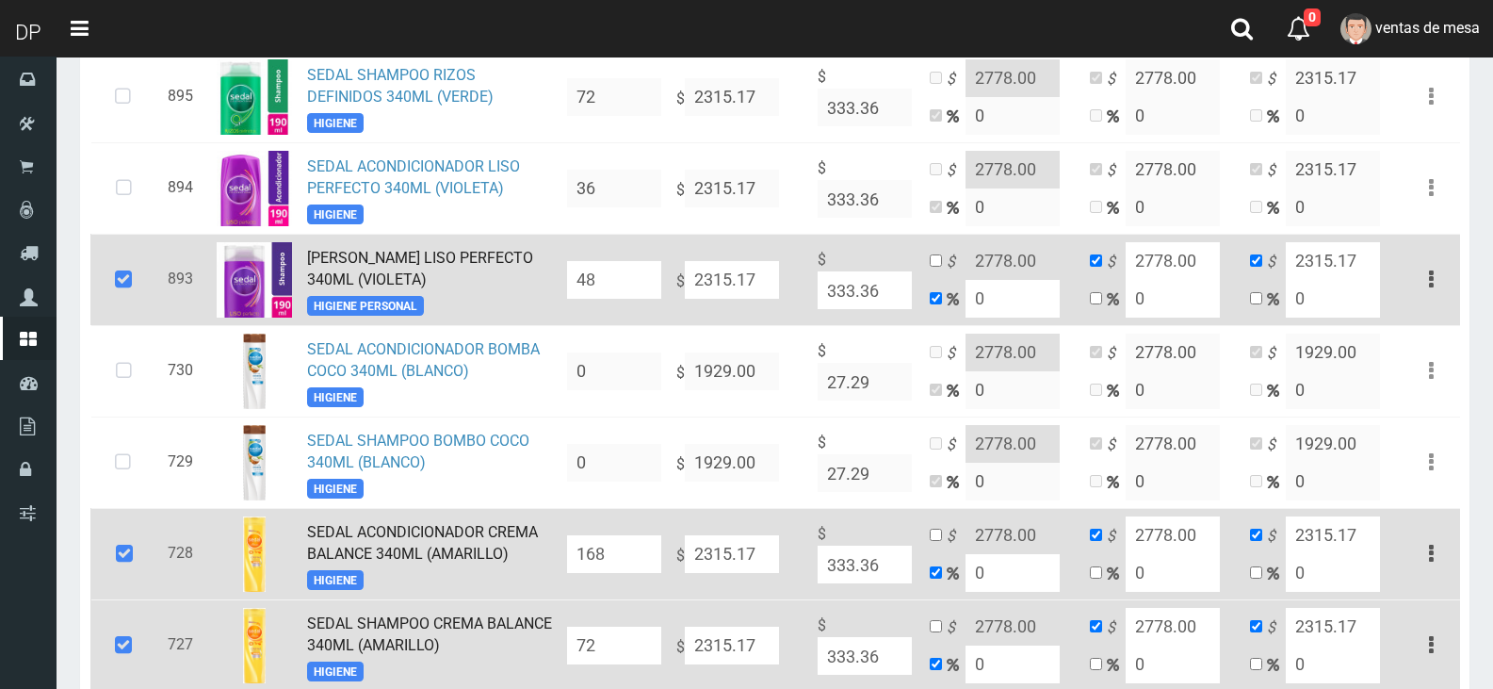
click at [131, 264] on icon at bounding box center [123, 280] width 51 height 62
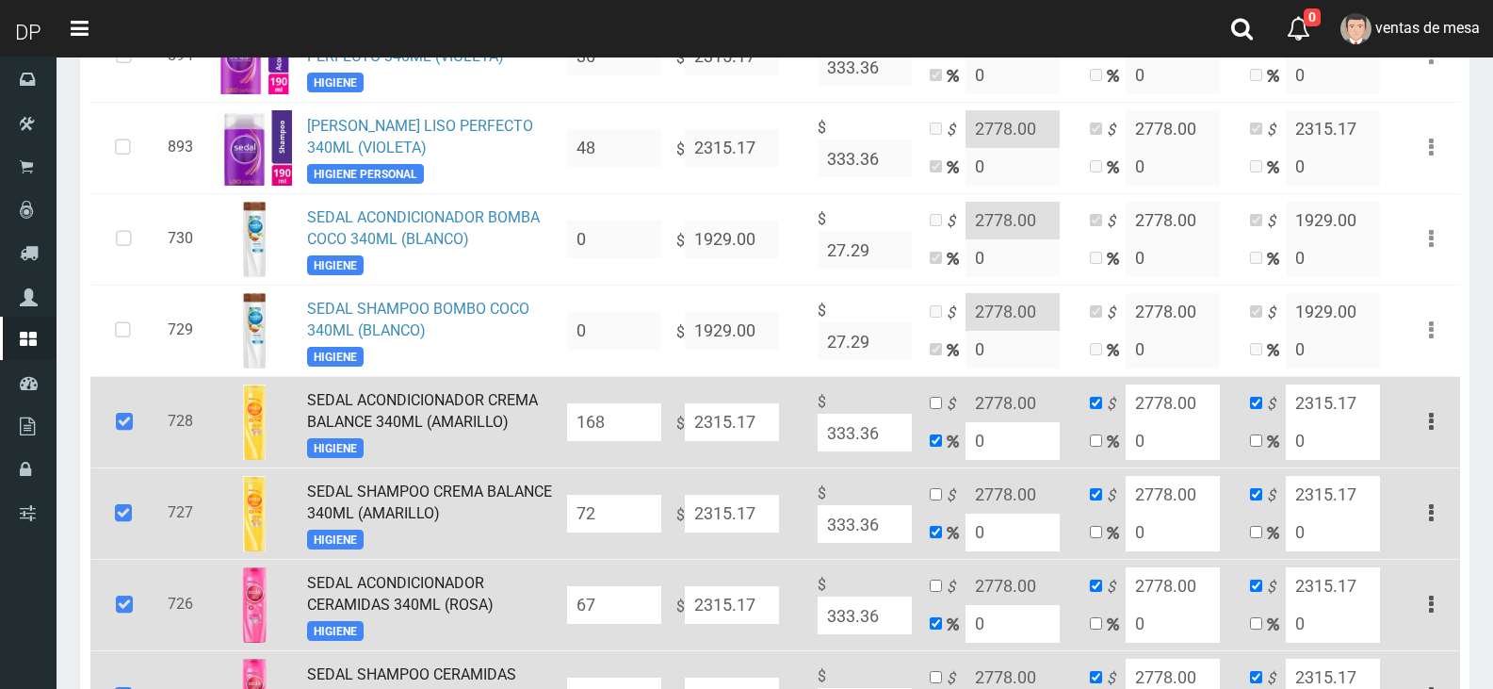
scroll to position [2076, 0]
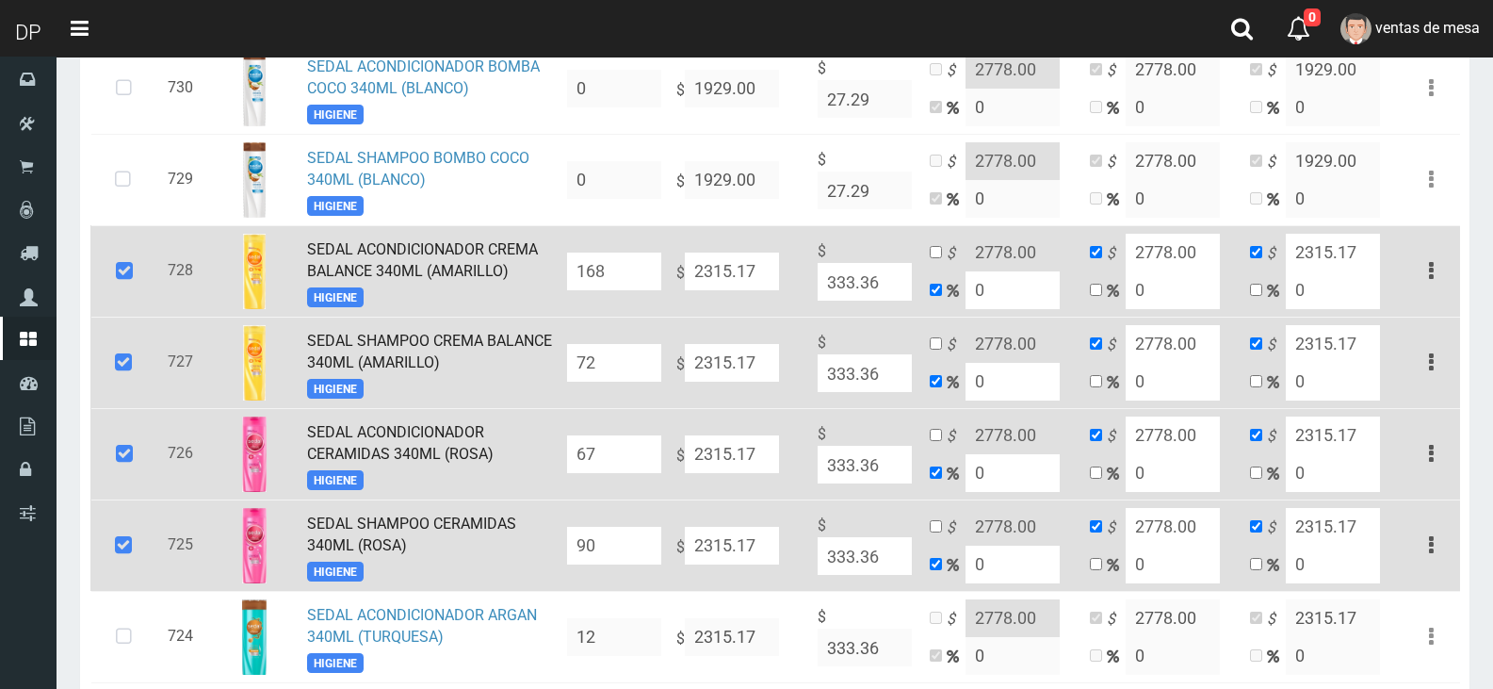
click at [139, 289] on icon at bounding box center [124, 271] width 51 height 62
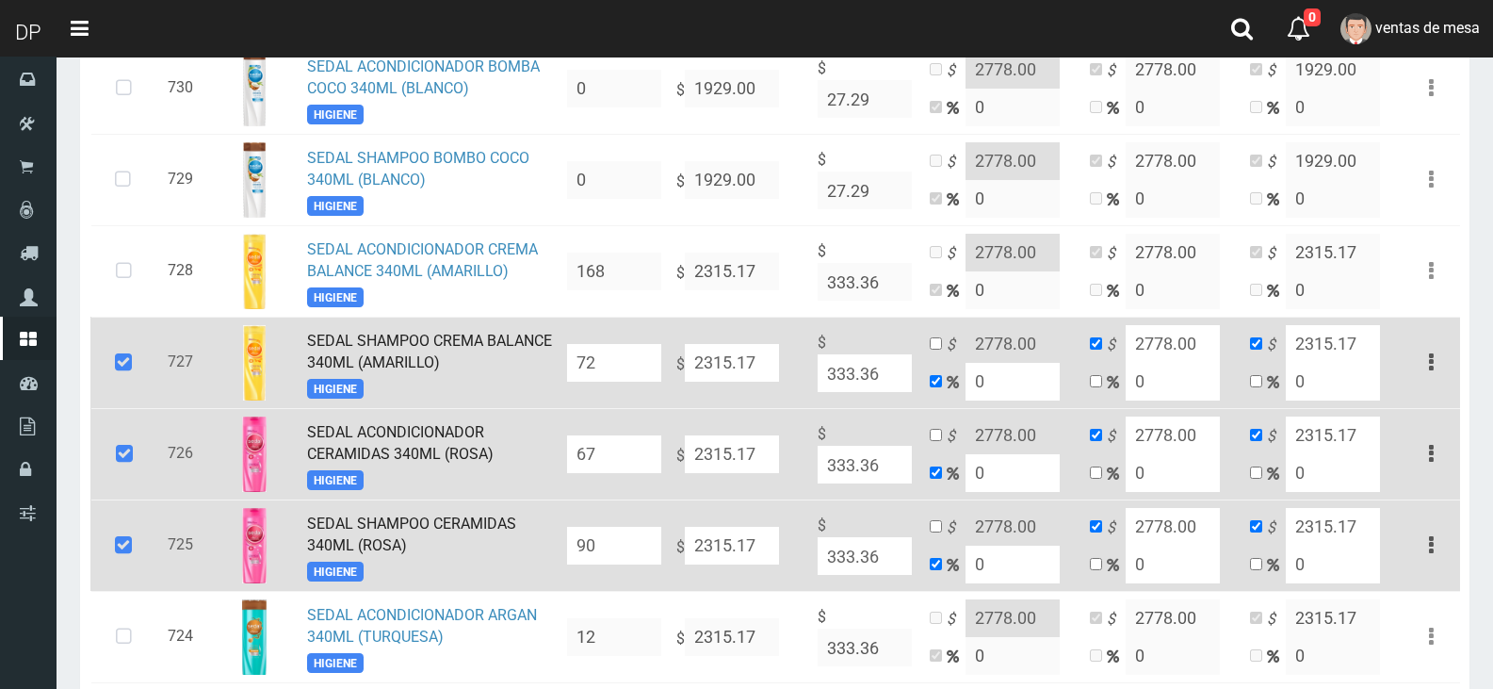
click at [135, 384] on icon at bounding box center [123, 363] width 51 height 62
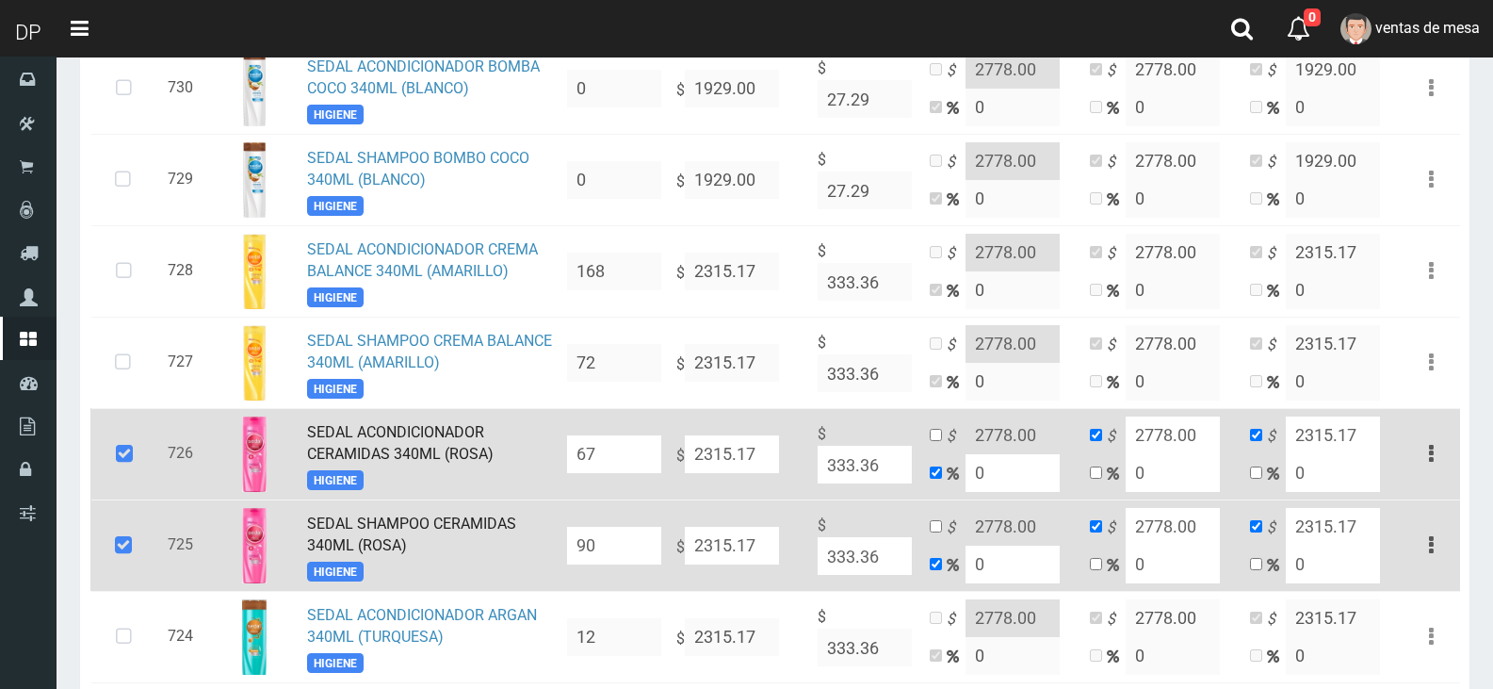
click at [135, 477] on icon at bounding box center [124, 454] width 51 height 62
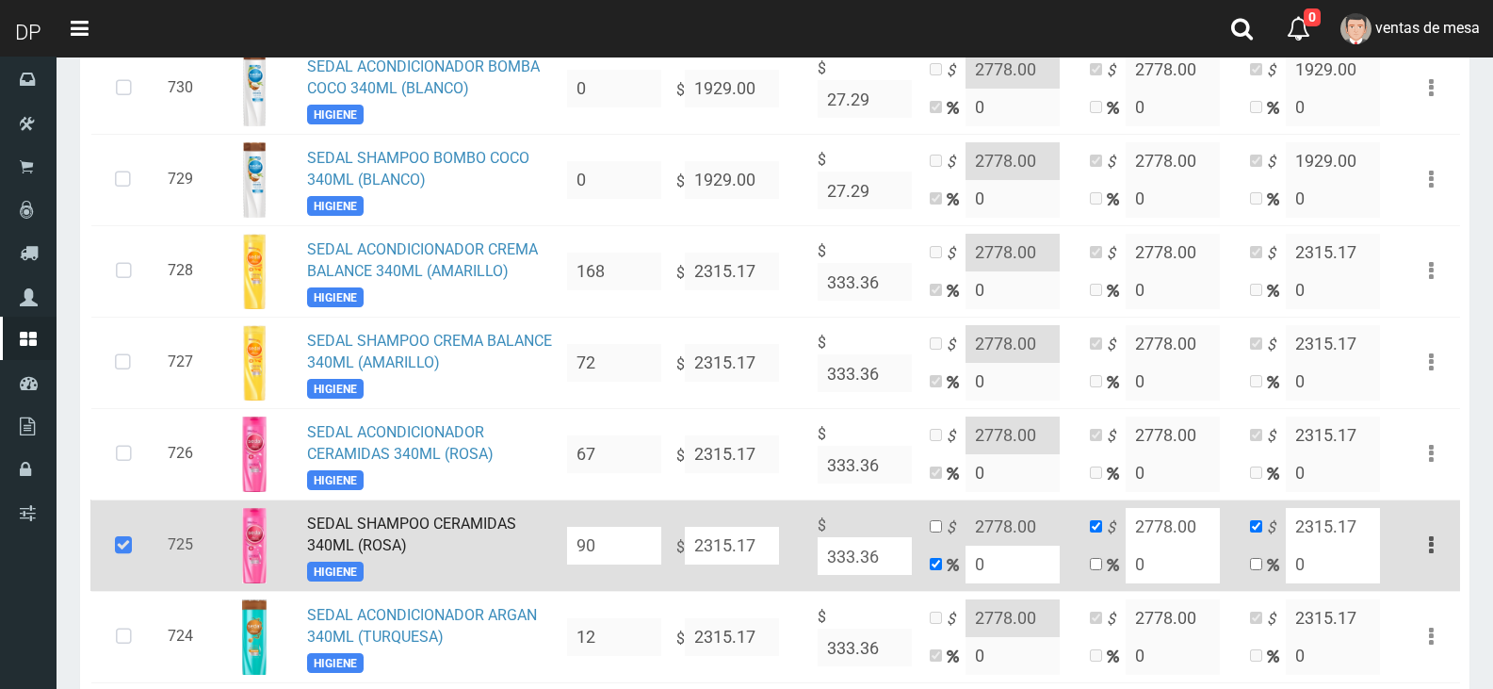
click at [136, 534] on icon at bounding box center [123, 545] width 51 height 62
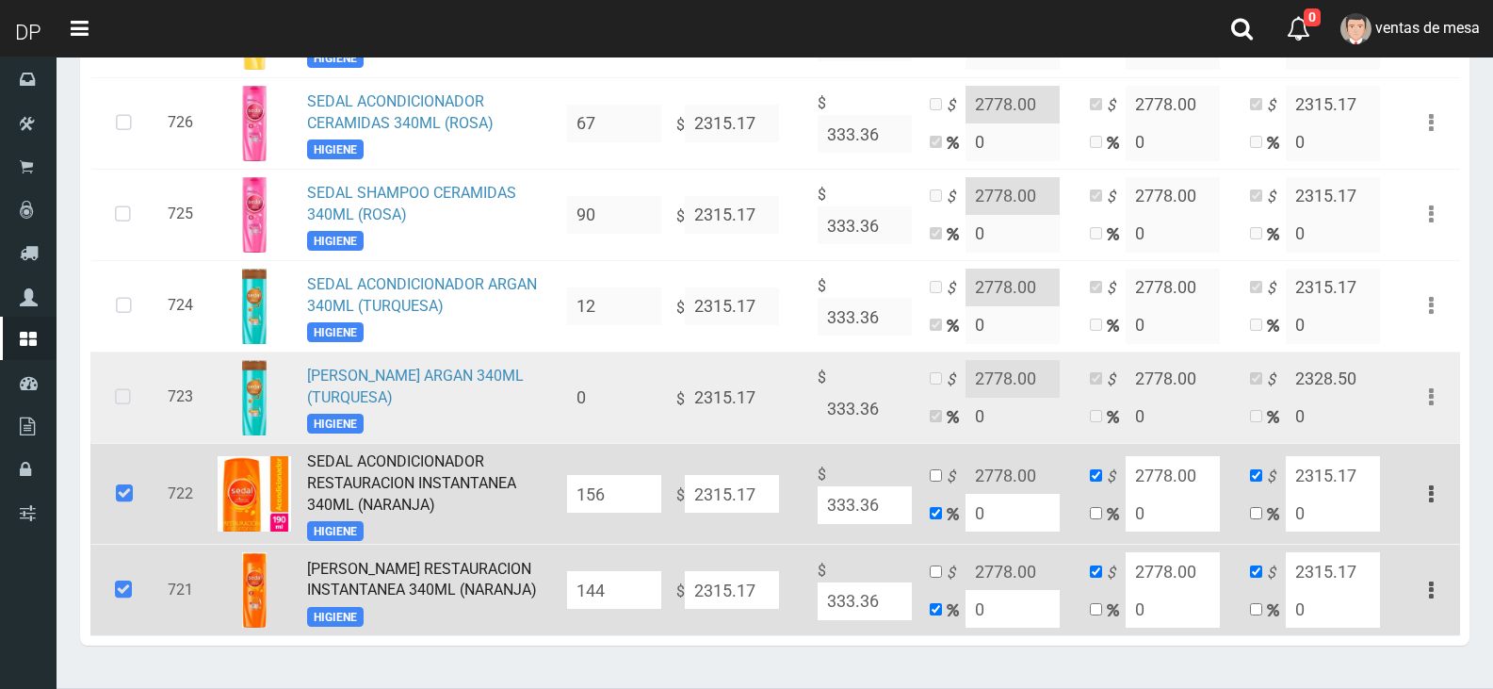
scroll to position [2453, 0]
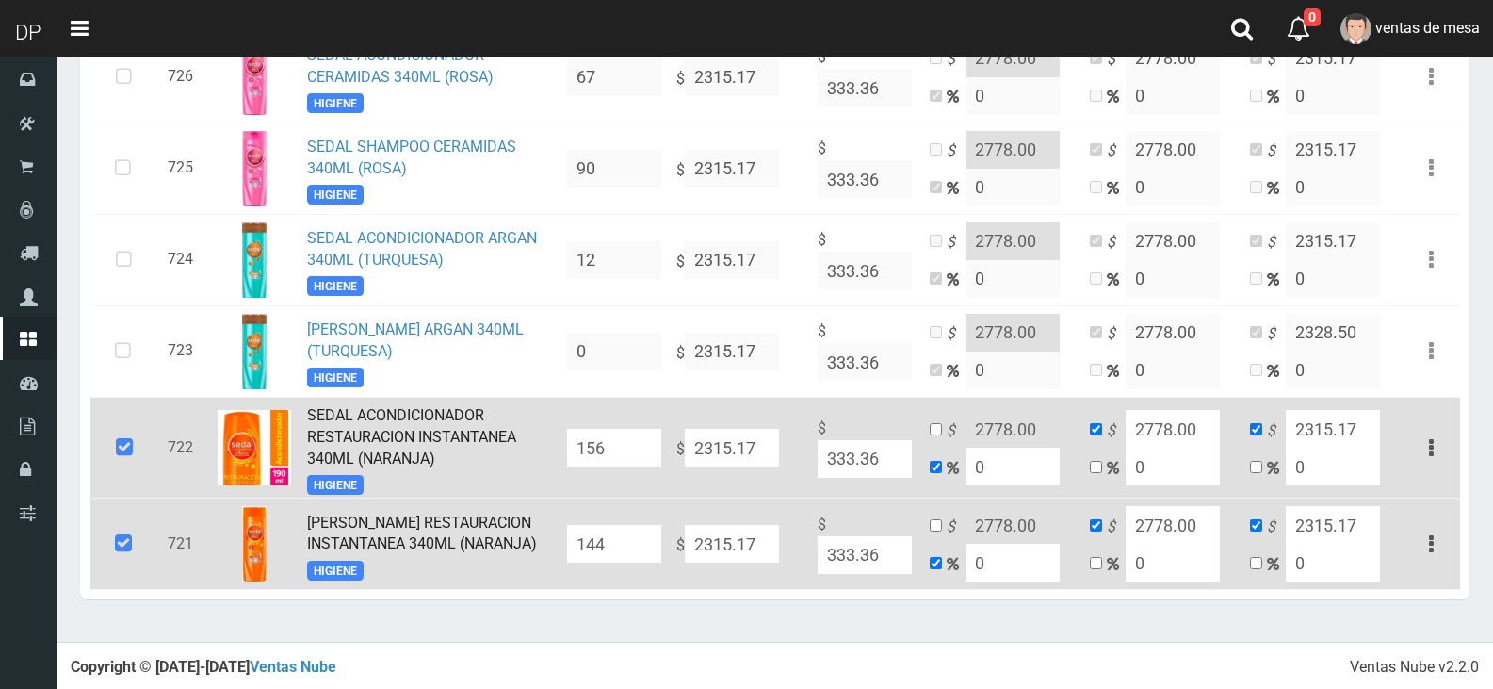
click at [137, 437] on icon at bounding box center [124, 447] width 51 height 62
click at [126, 521] on icon at bounding box center [123, 544] width 51 height 62
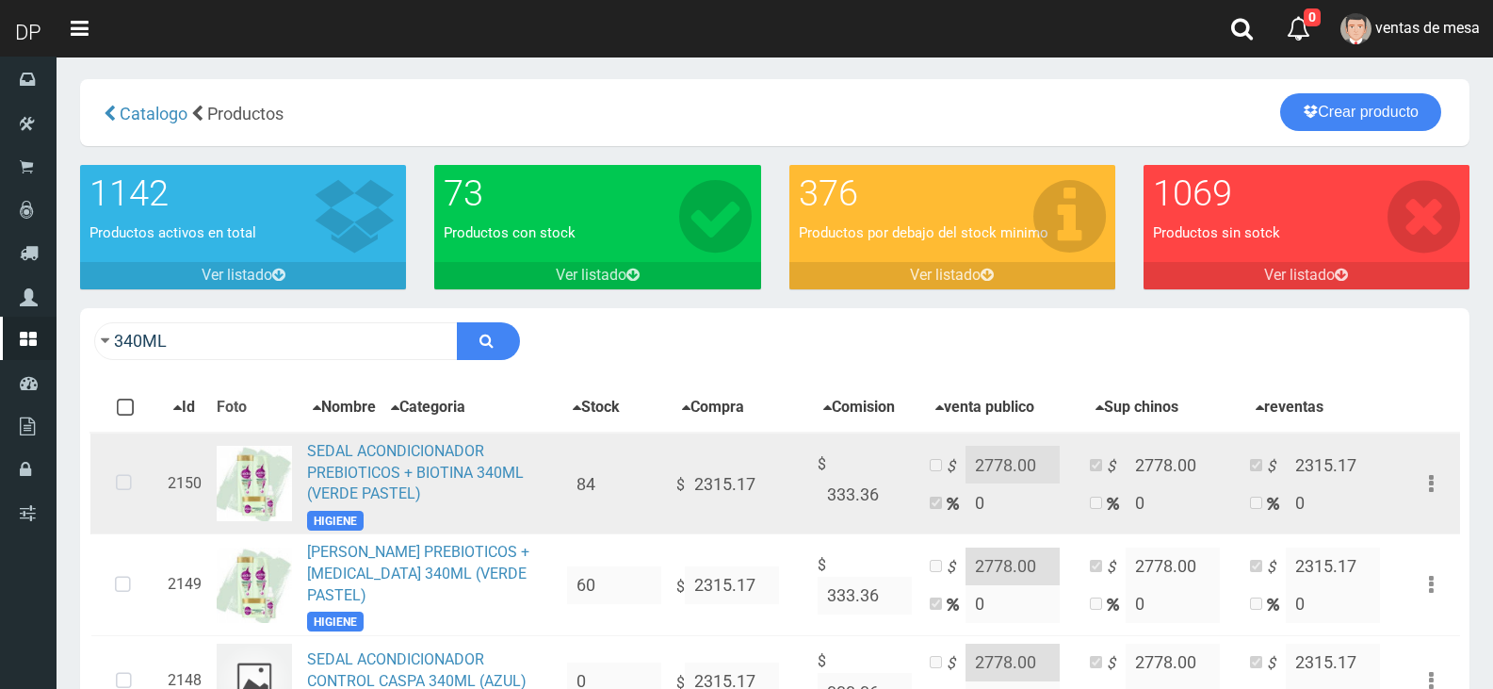
scroll to position [0, 0]
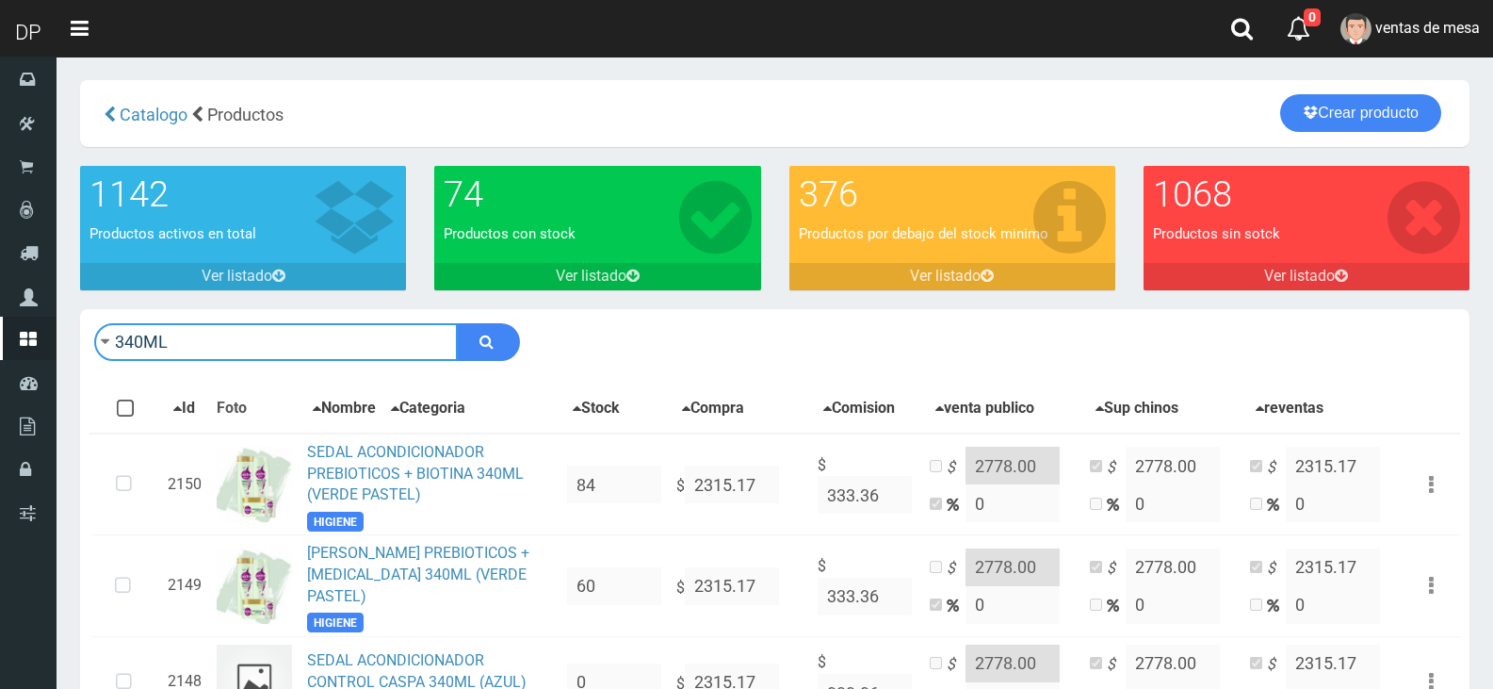
click at [336, 345] on input "340ML" at bounding box center [276, 342] width 364 height 38
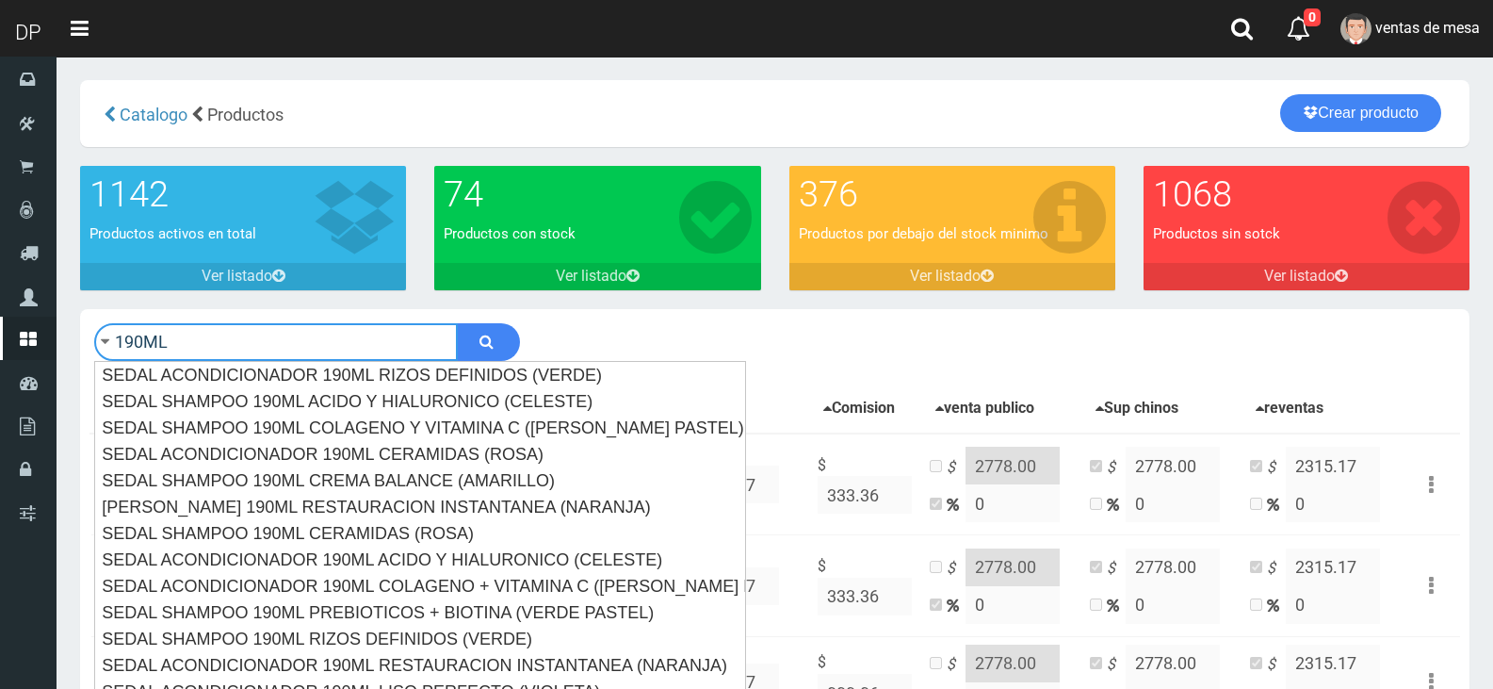
type input "190ML"
click at [457, 323] on button "submit" at bounding box center [488, 342] width 63 height 38
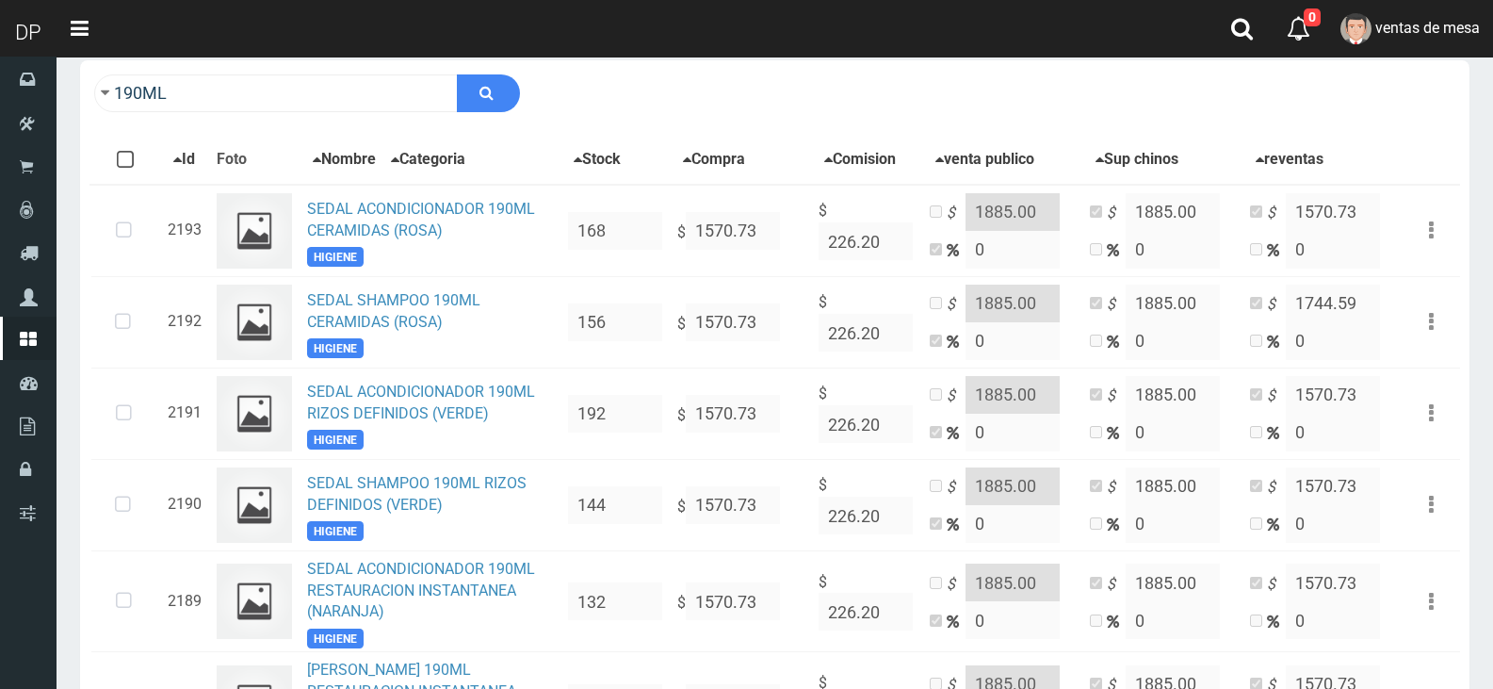
scroll to position [248, 0]
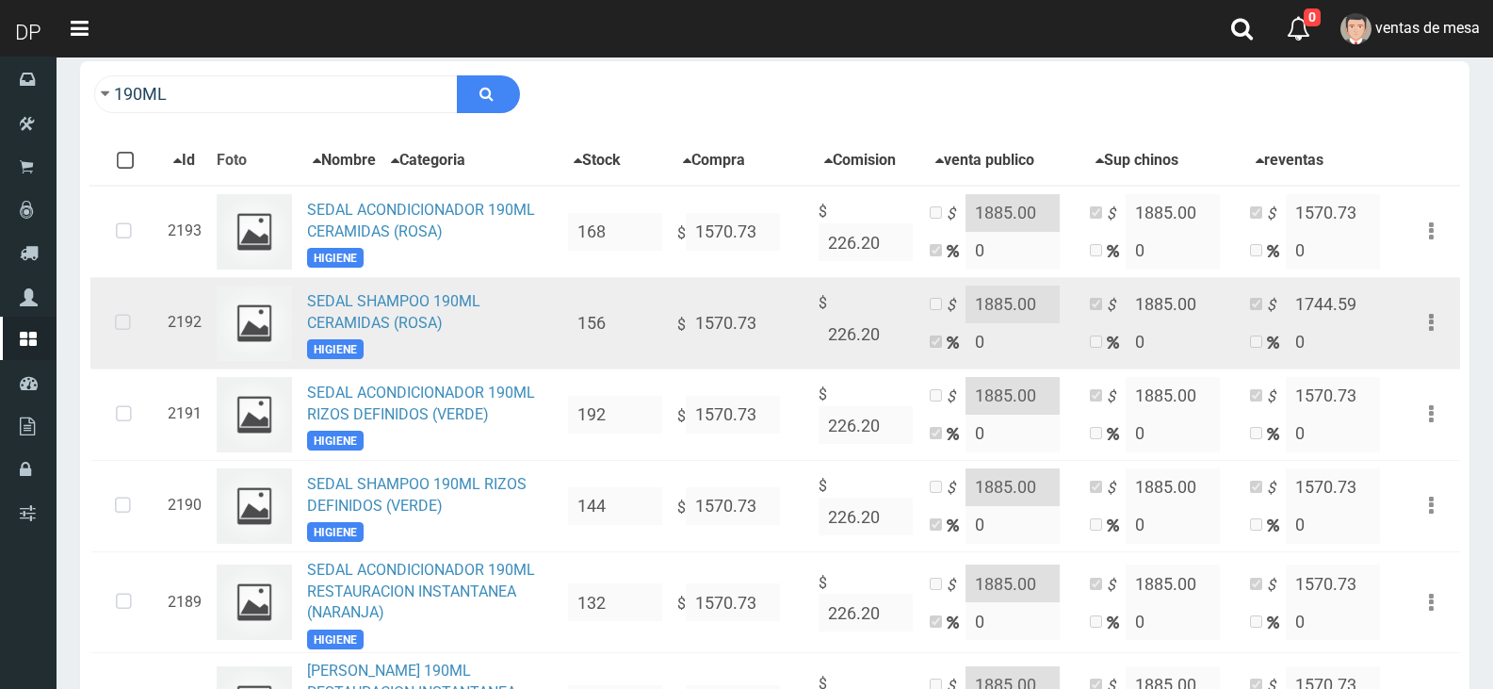
click at [127, 335] on icon at bounding box center [123, 323] width 50 height 62
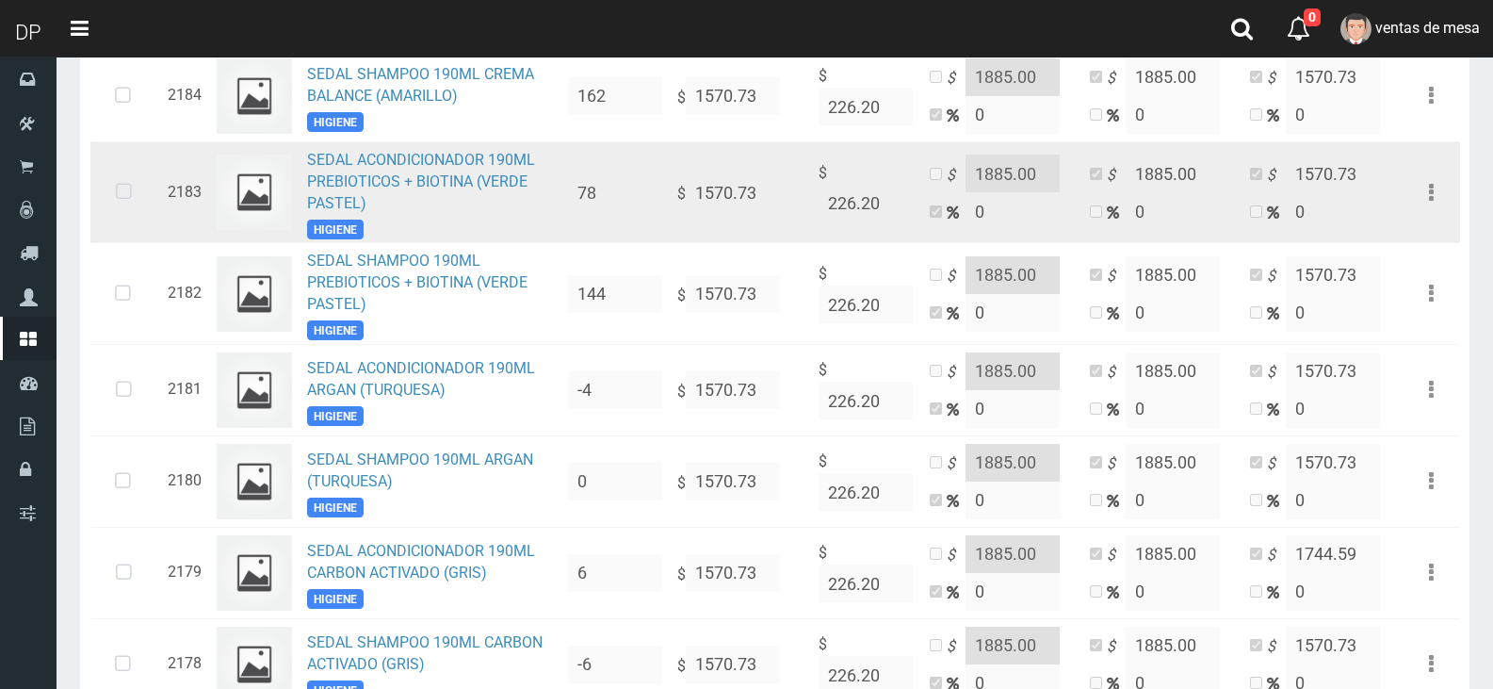
scroll to position [1944, 0]
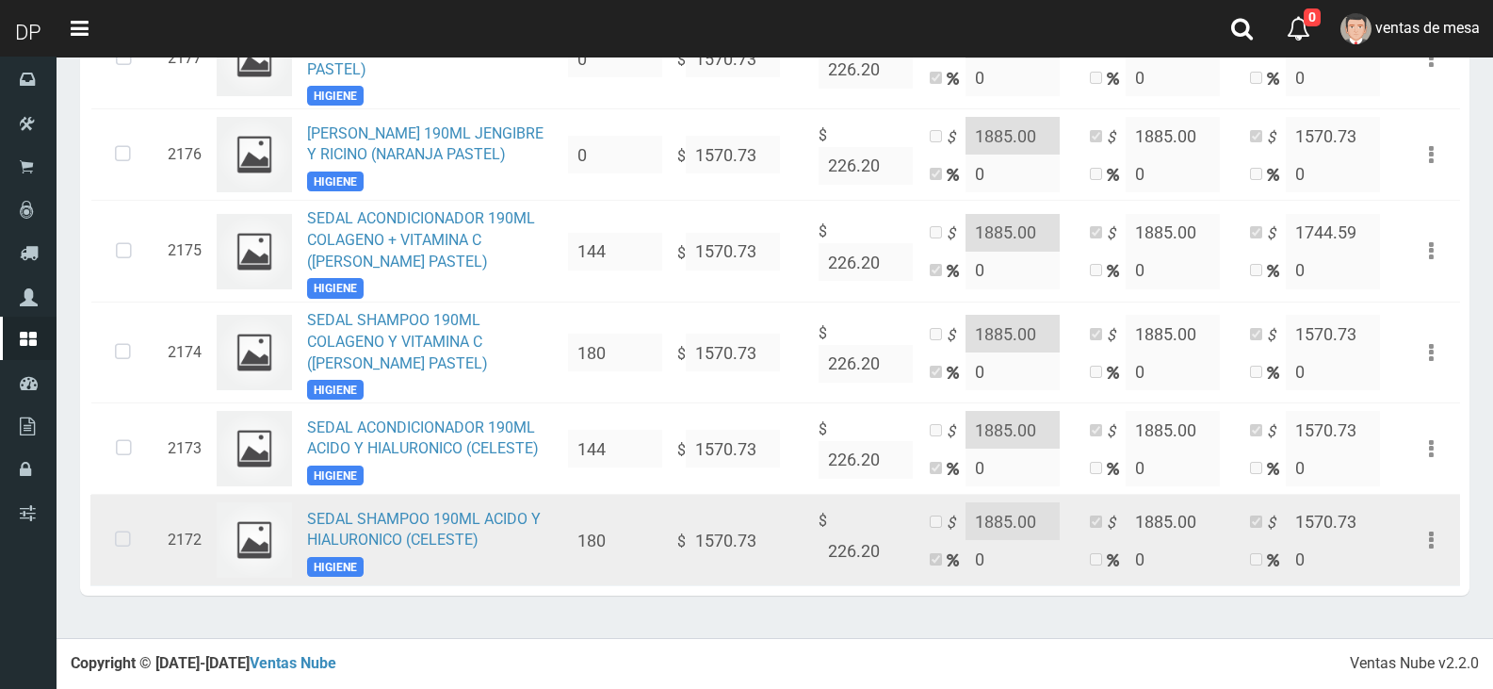
click at [131, 539] on icon at bounding box center [123, 540] width 50 height 62
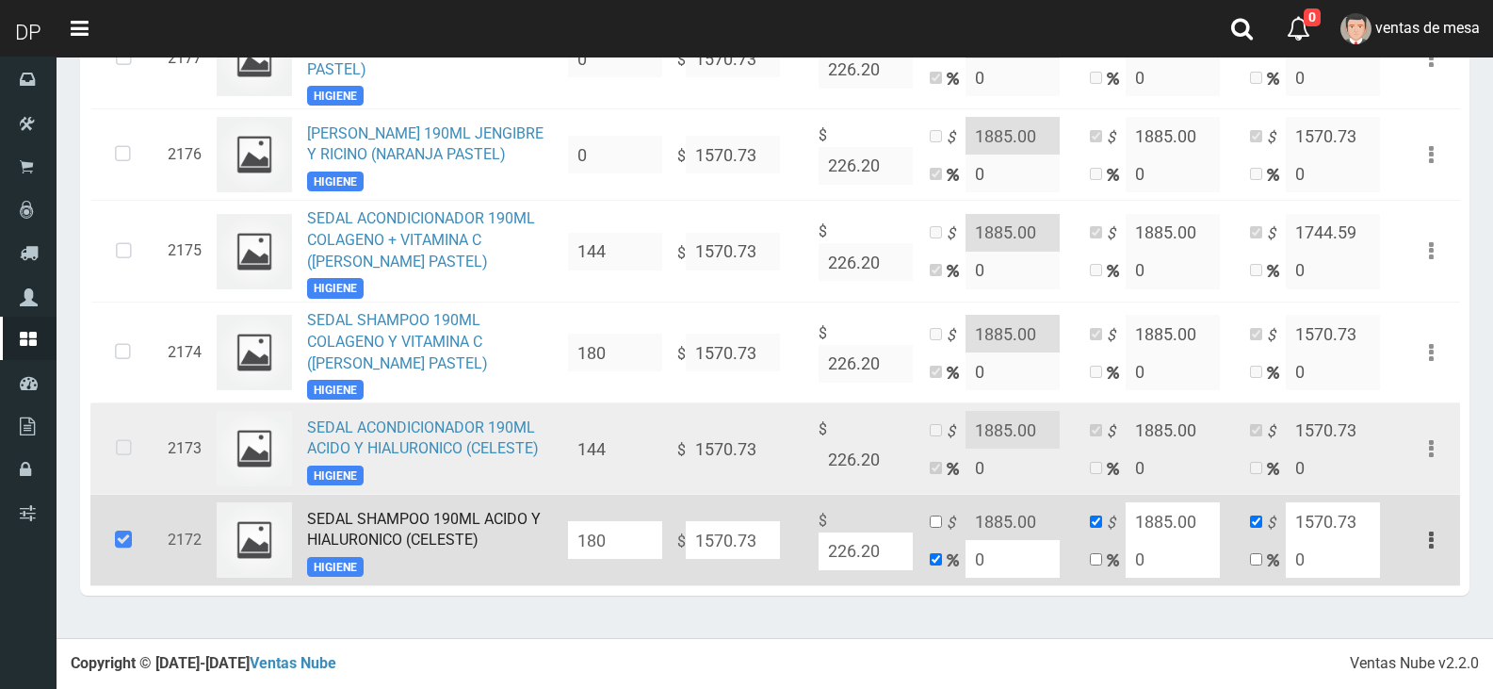
click at [136, 469] on icon at bounding box center [124, 448] width 50 height 62
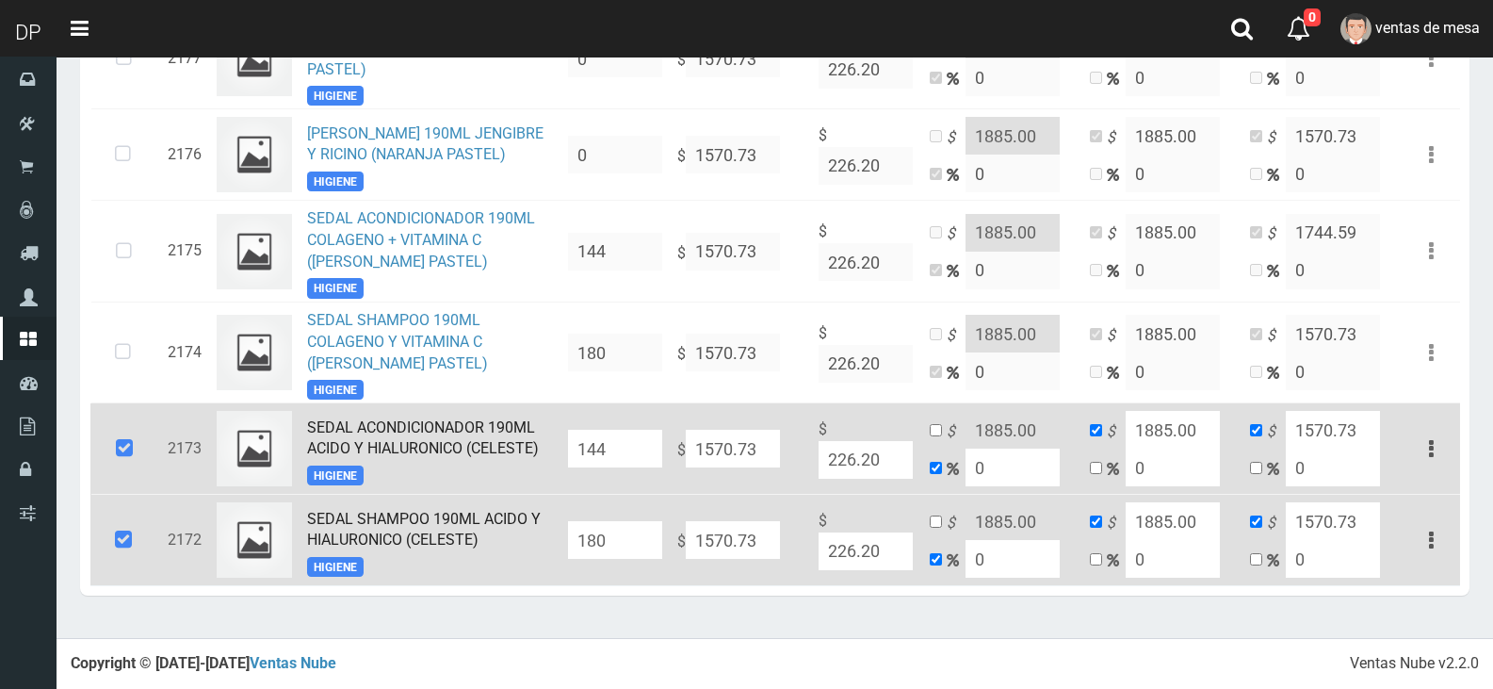
drag, startPoint x: 619, startPoint y: 532, endPoint x: 630, endPoint y: 533, distance: 11.3
click at [620, 532] on input "180" at bounding box center [615, 540] width 94 height 38
type input "192"
click at [626, 465] on input "144" at bounding box center [615, 449] width 94 height 38
click at [628, 462] on input "144" at bounding box center [615, 449] width 94 height 38
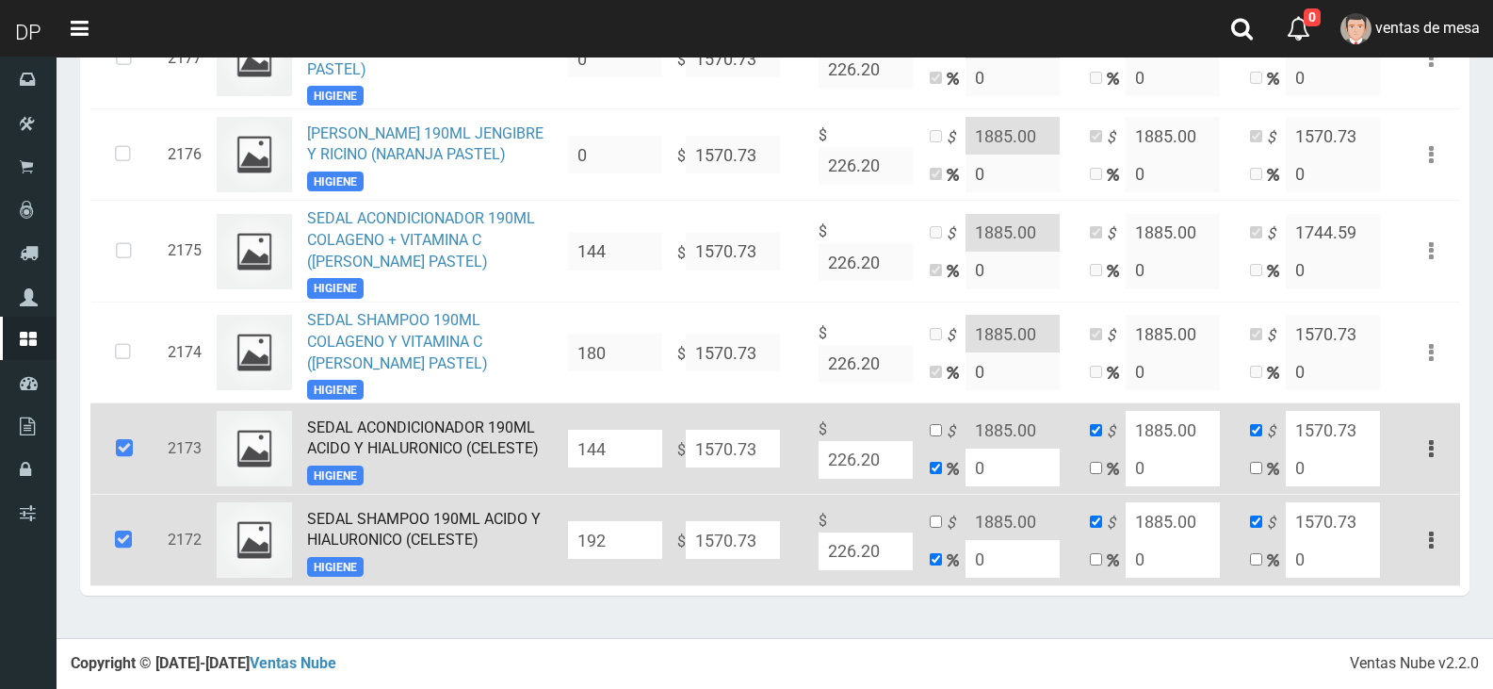
click at [628, 462] on input "144" at bounding box center [615, 449] width 94 height 38
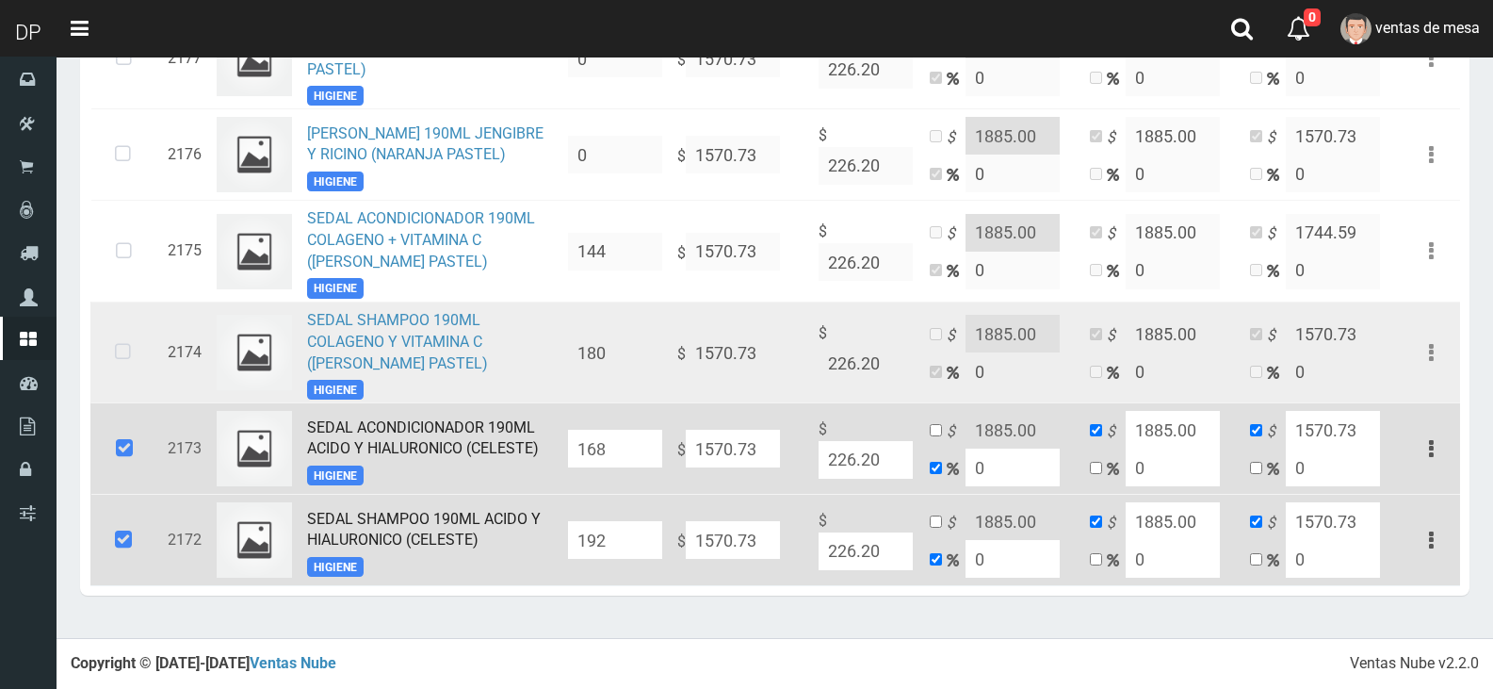
type input "168"
click at [112, 345] on icon at bounding box center [123, 352] width 50 height 62
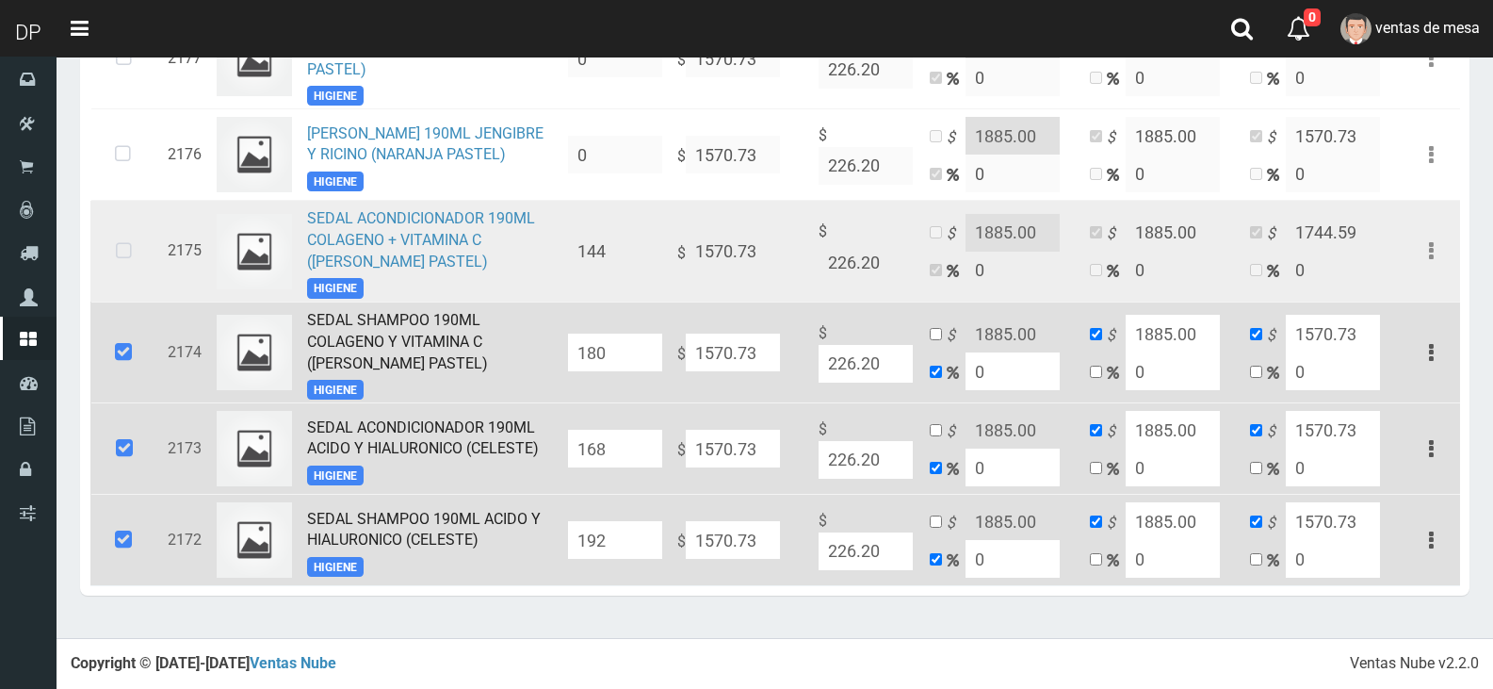
click at [125, 254] on icon at bounding box center [124, 251] width 50 height 62
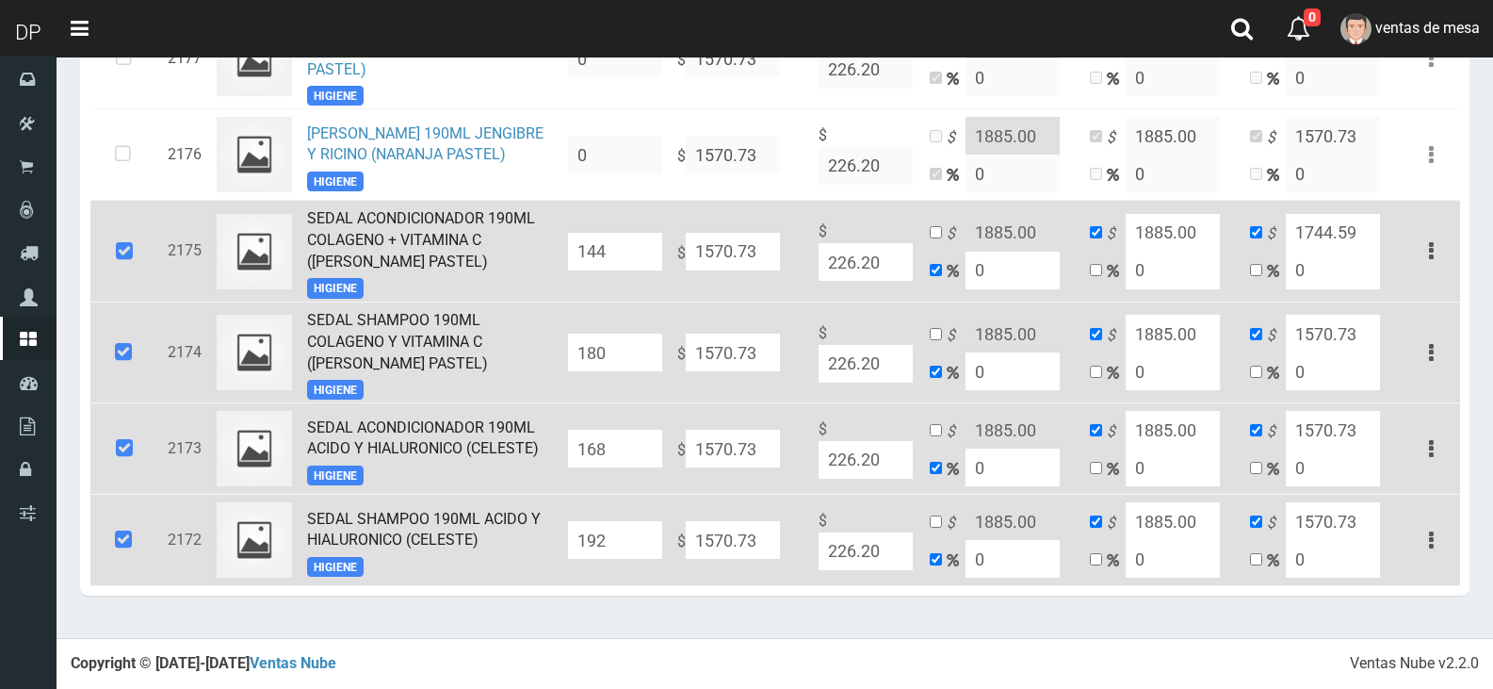
click at [612, 346] on input "180" at bounding box center [615, 353] width 94 height 38
type input "192"
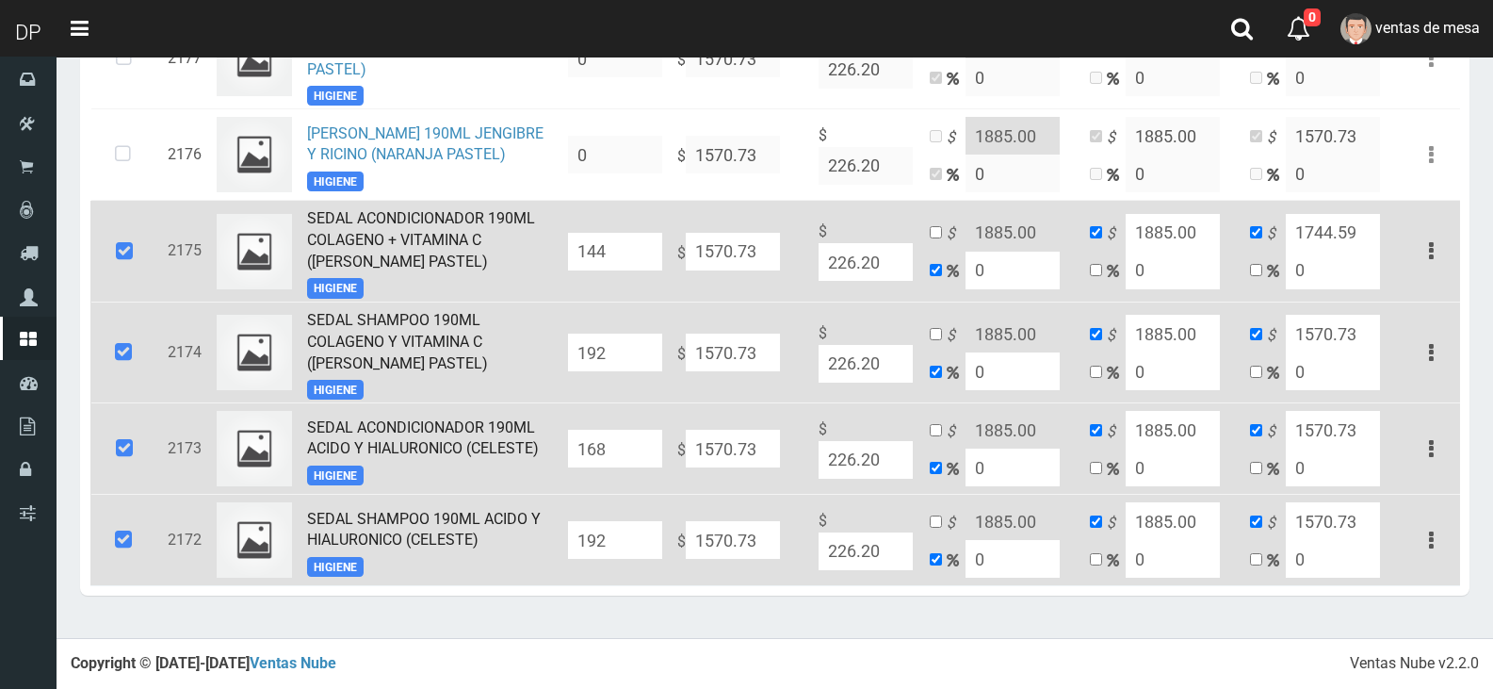
click at [644, 250] on input "144" at bounding box center [615, 252] width 94 height 38
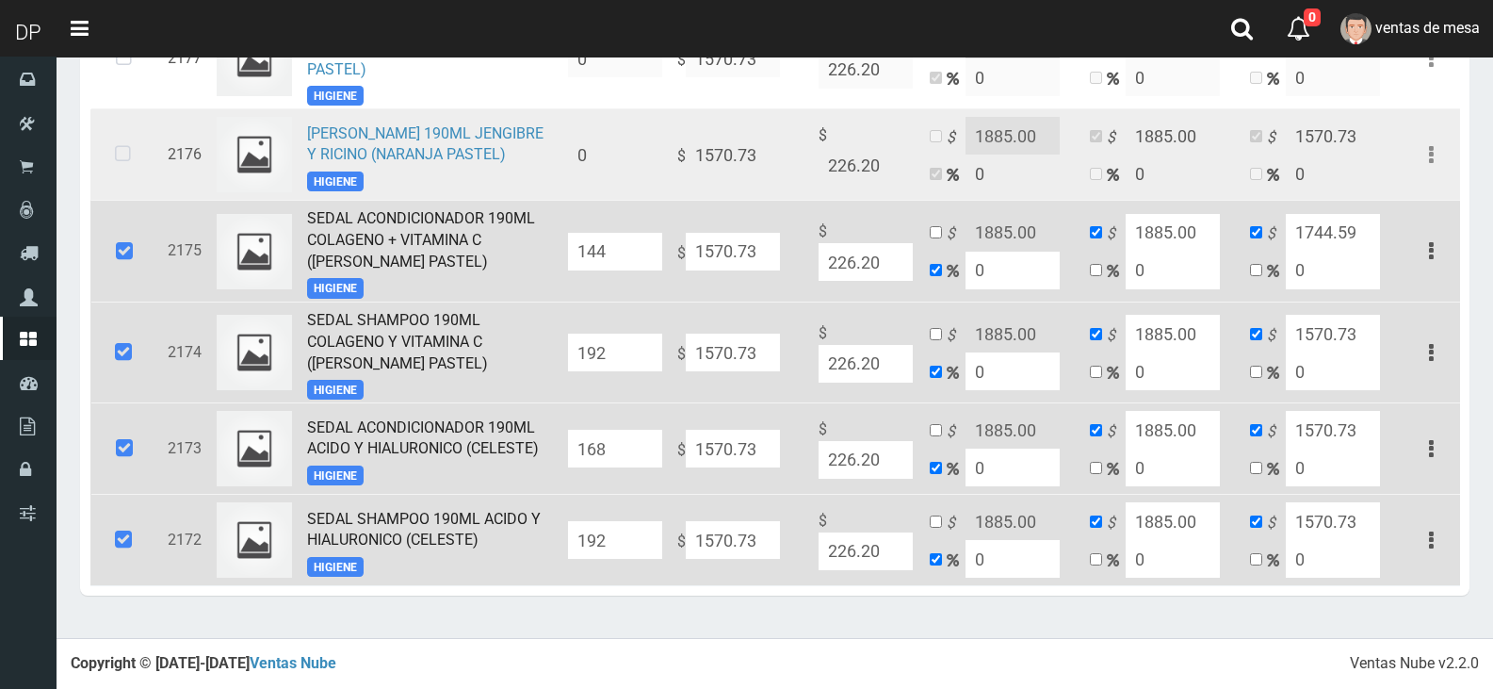
click at [538, 155] on td "SEDAL SHAMPOO 190ML JENGIBRE Y RICINO (NARANJA PASTEL) HIGIENE" at bounding box center [430, 154] width 261 height 91
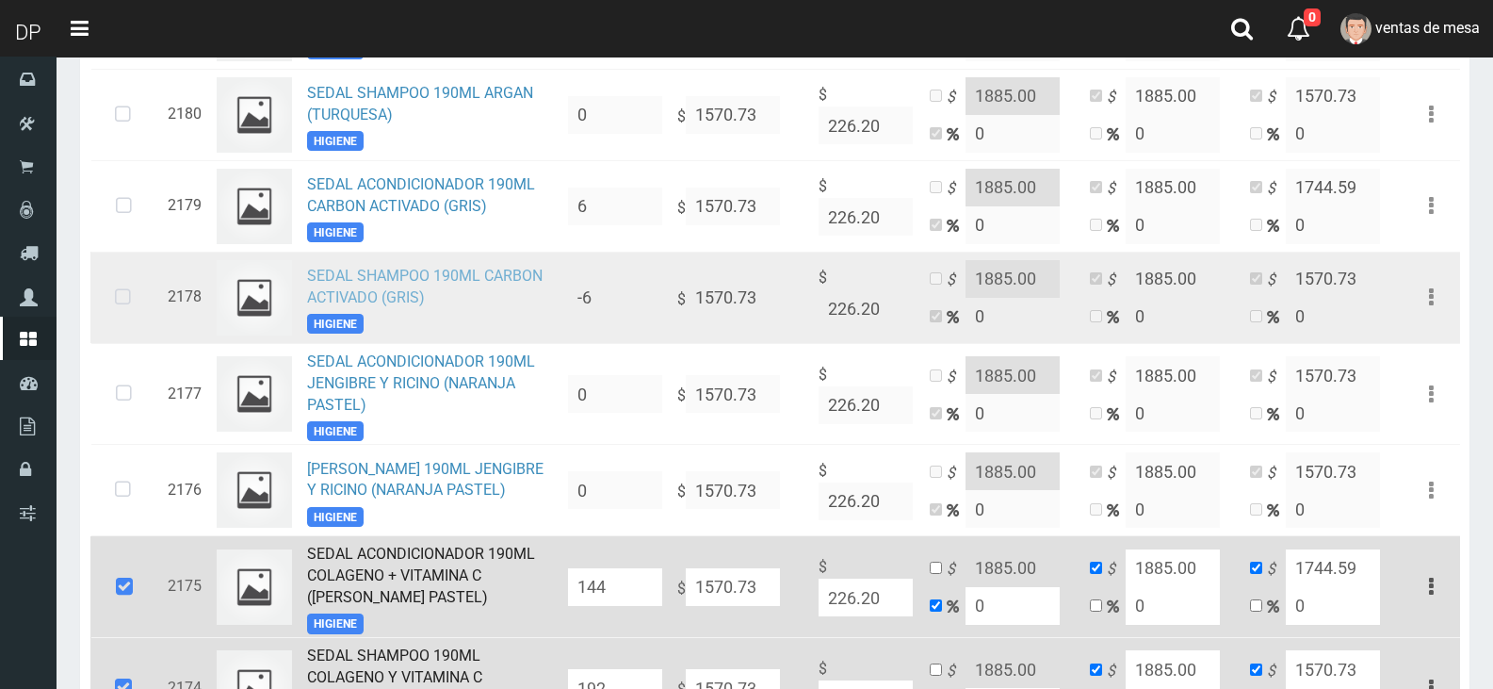
scroll to position [1567, 0]
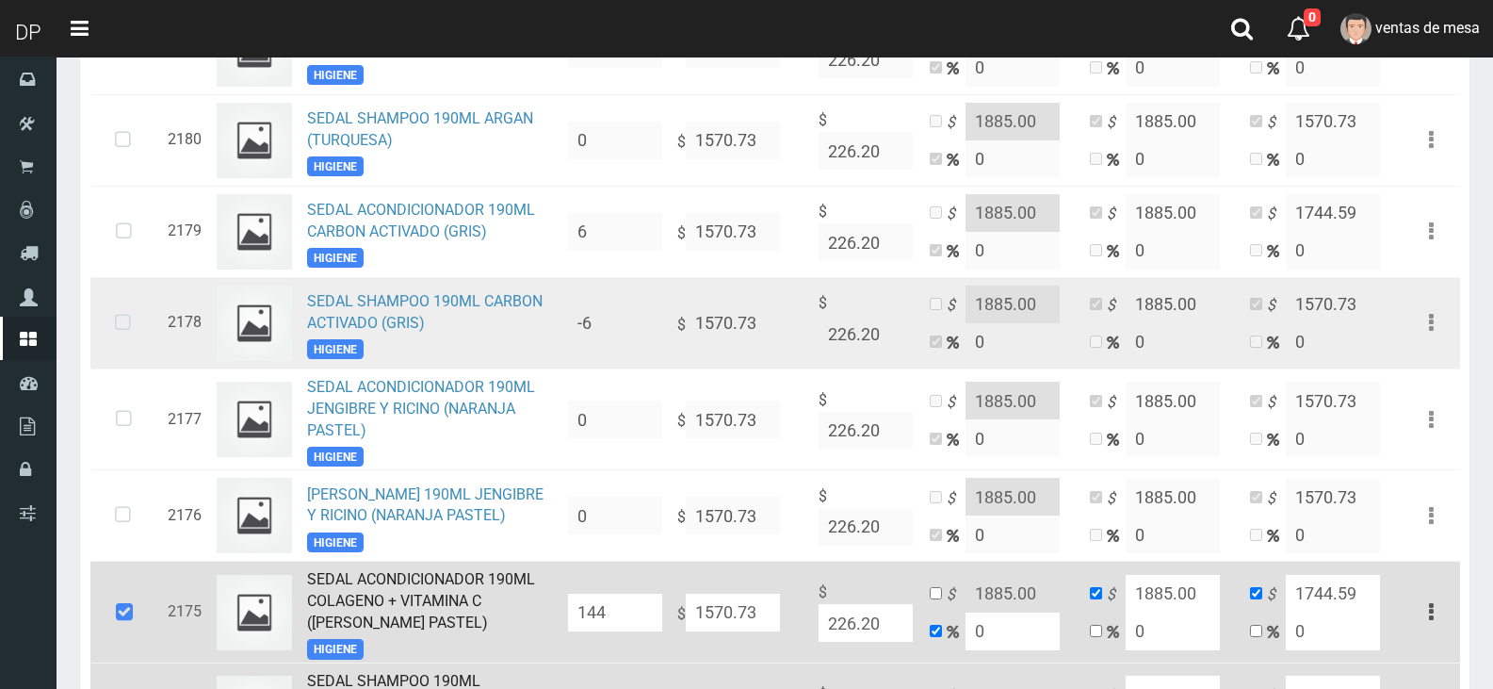
click at [106, 330] on icon at bounding box center [123, 323] width 50 height 62
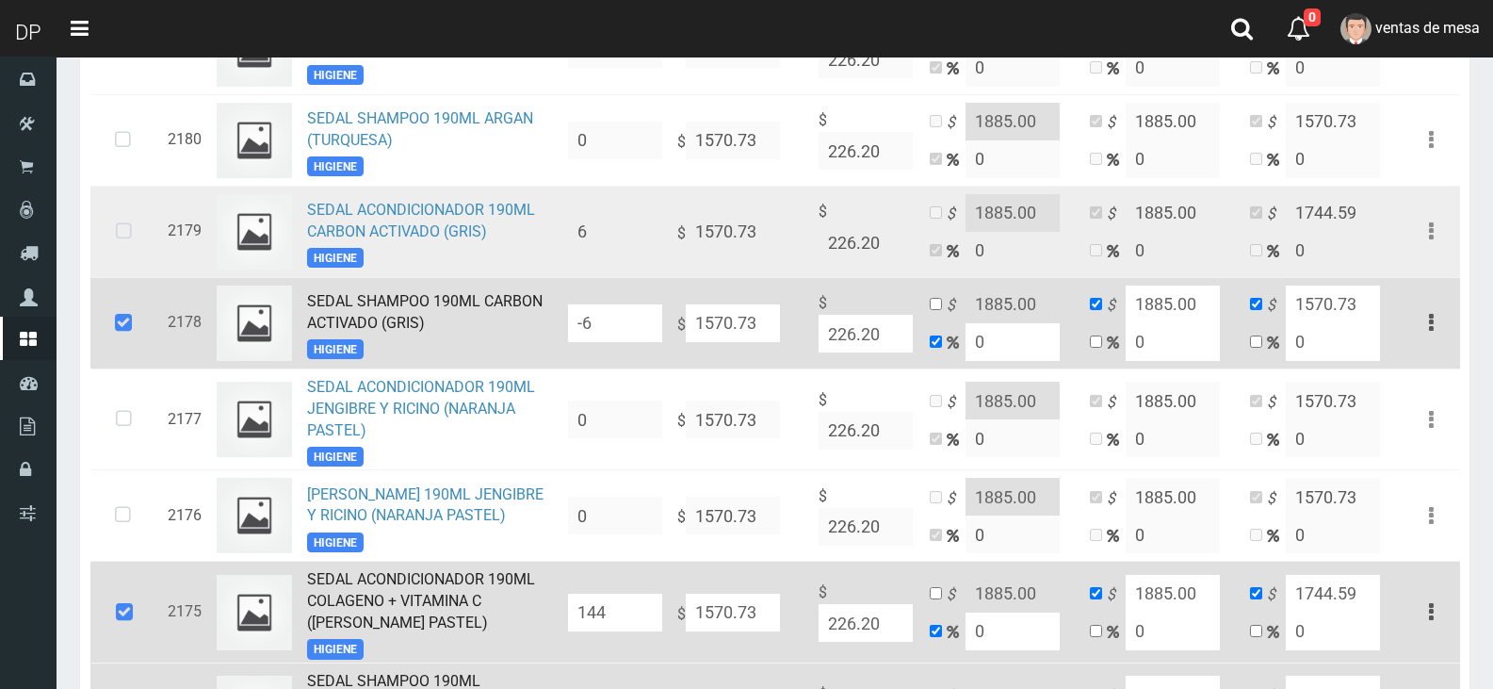
click at [112, 261] on icon at bounding box center [124, 232] width 50 height 62
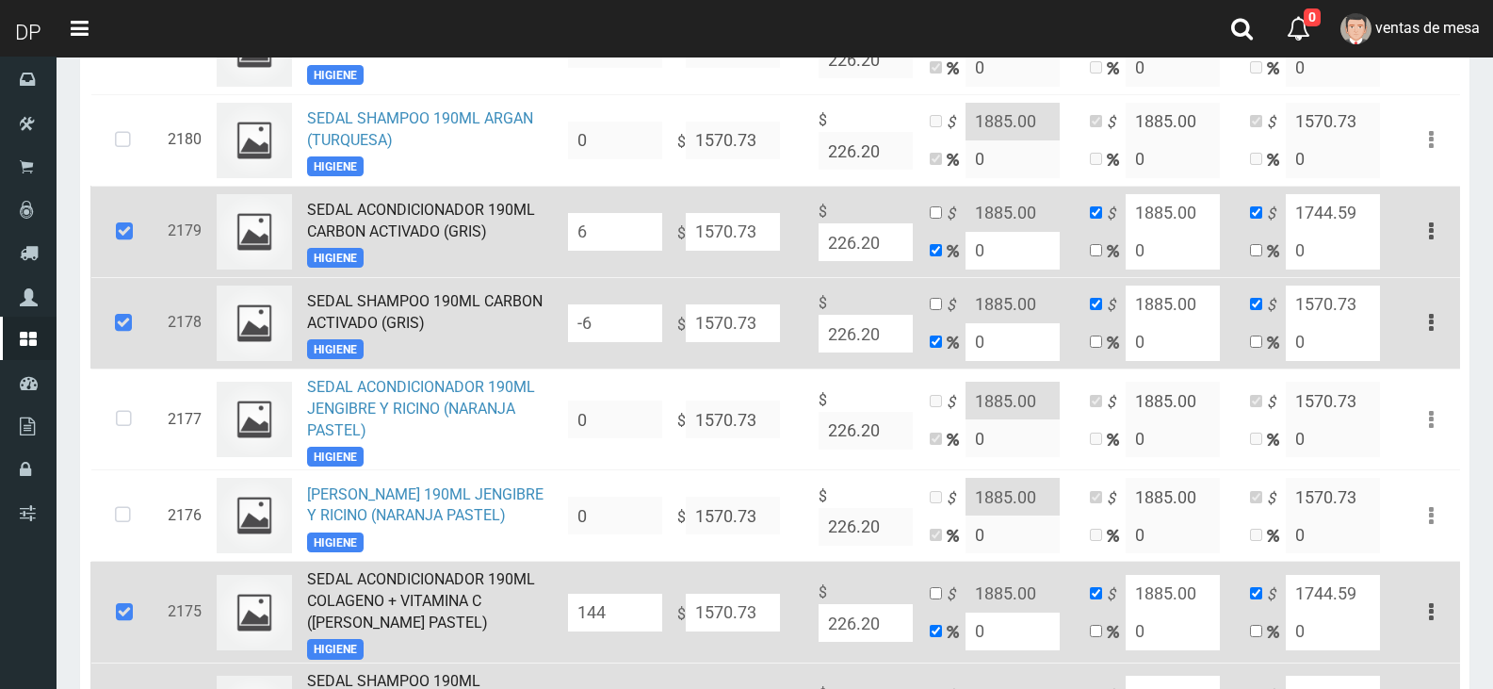
click at [650, 342] on input "-6" at bounding box center [615, 323] width 94 height 38
type input "36"
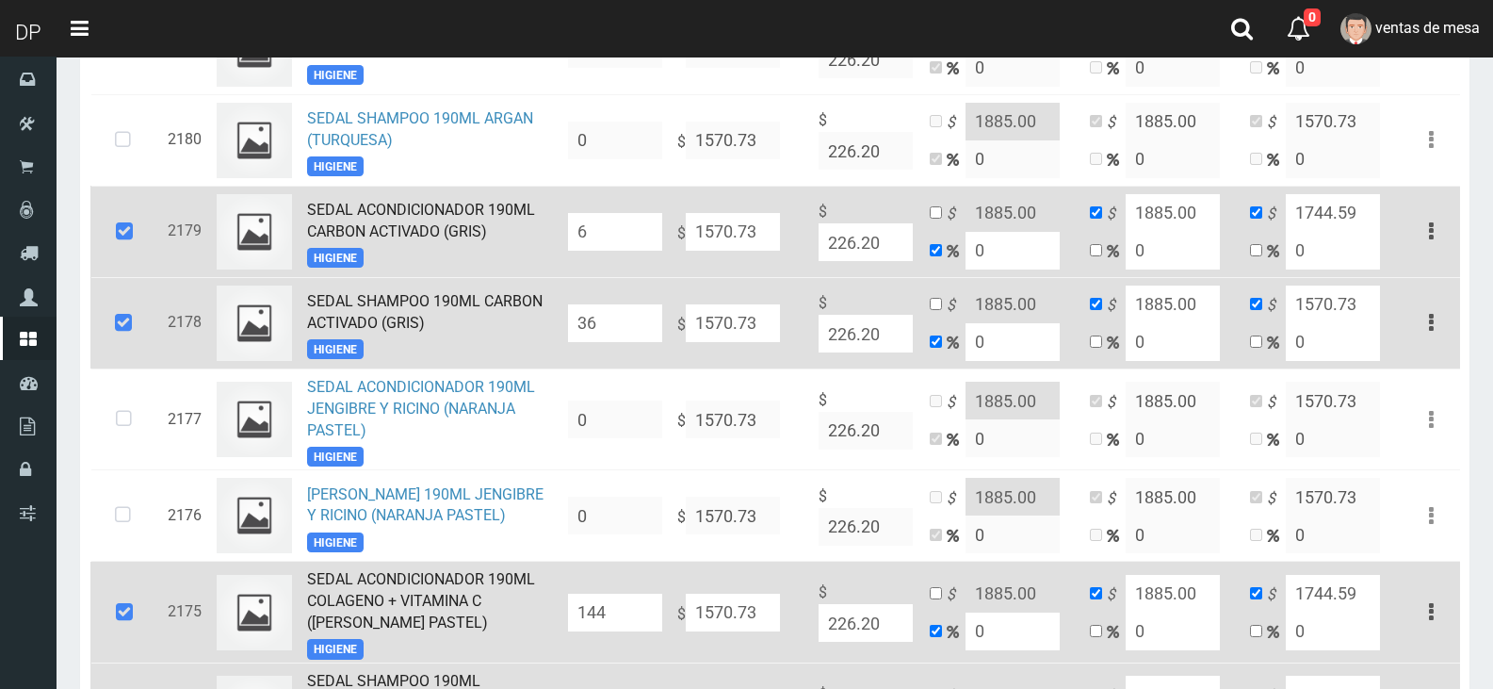
click at [634, 251] on input "6" at bounding box center [615, 232] width 94 height 38
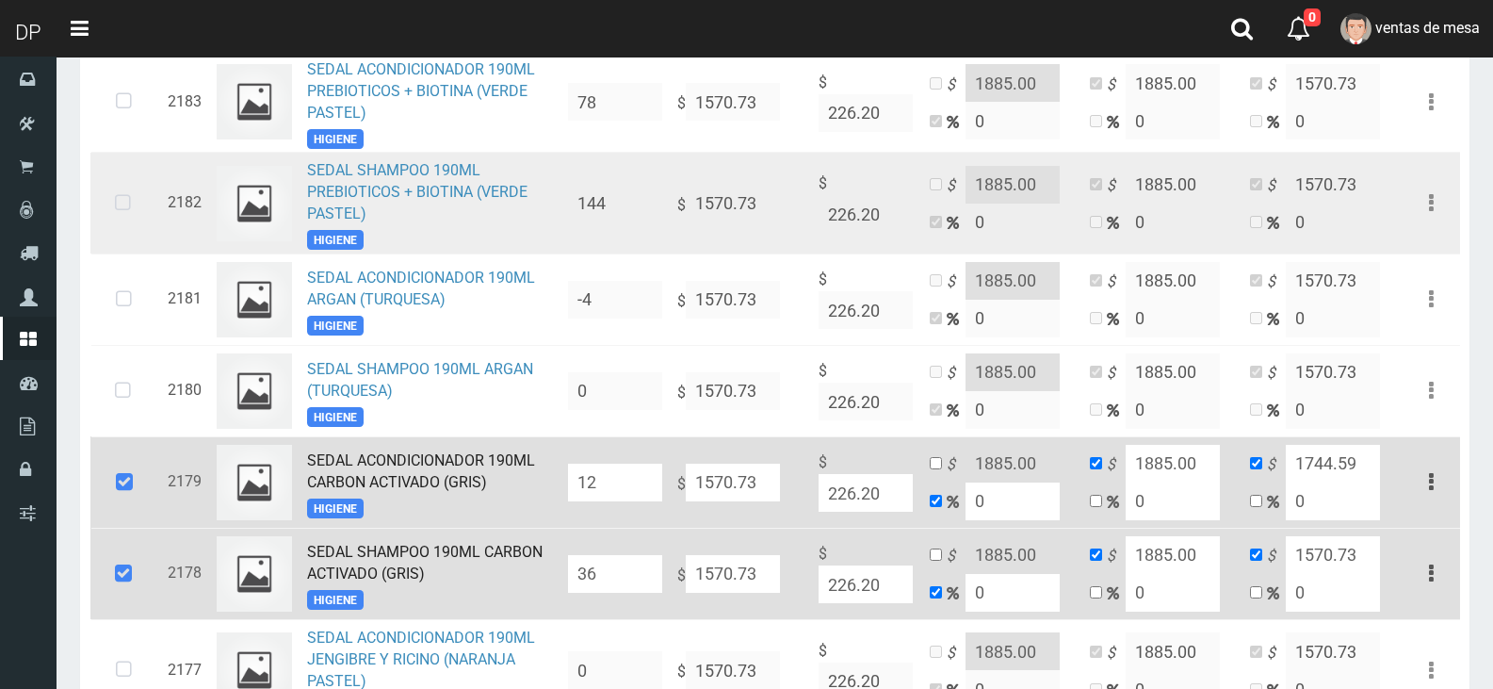
scroll to position [1284, 0]
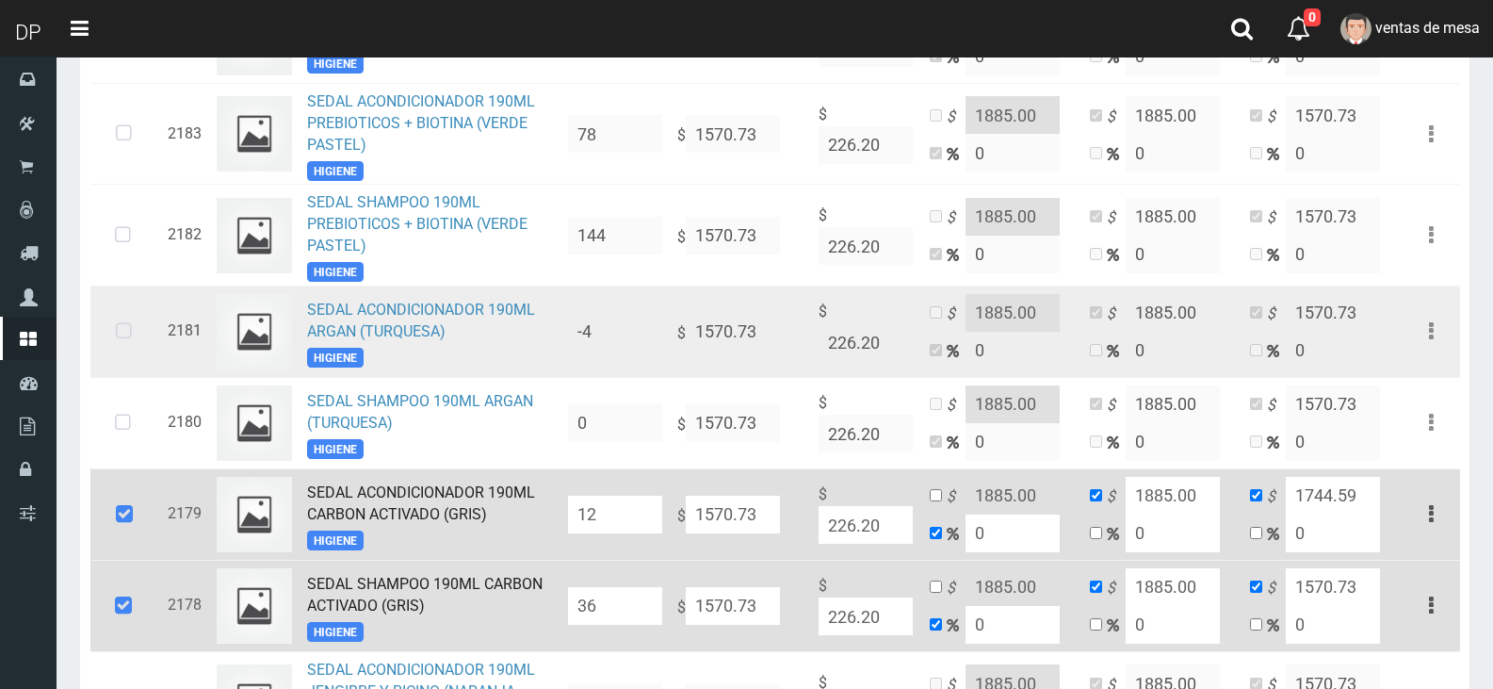
type input "12"
click at [132, 340] on icon at bounding box center [124, 332] width 50 height 62
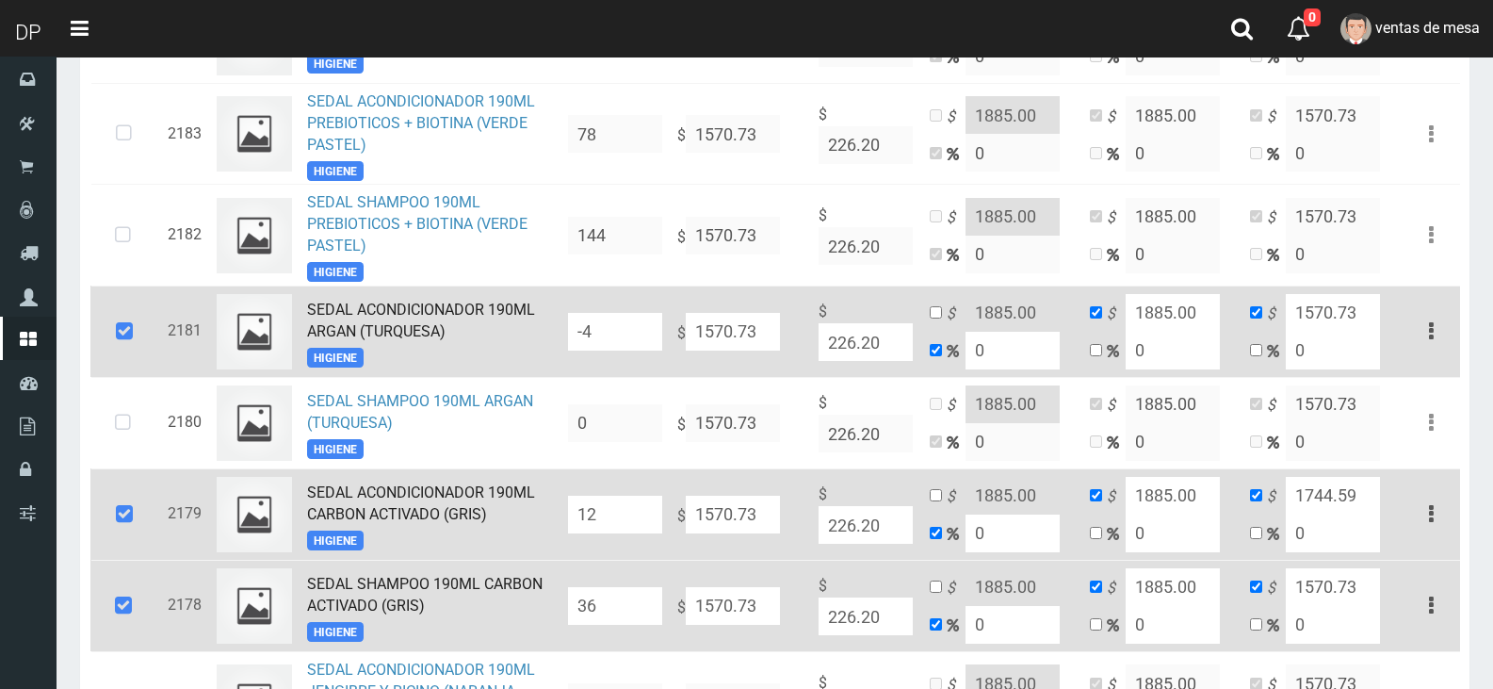
click at [583, 346] on input "-4" at bounding box center [615, 332] width 94 height 38
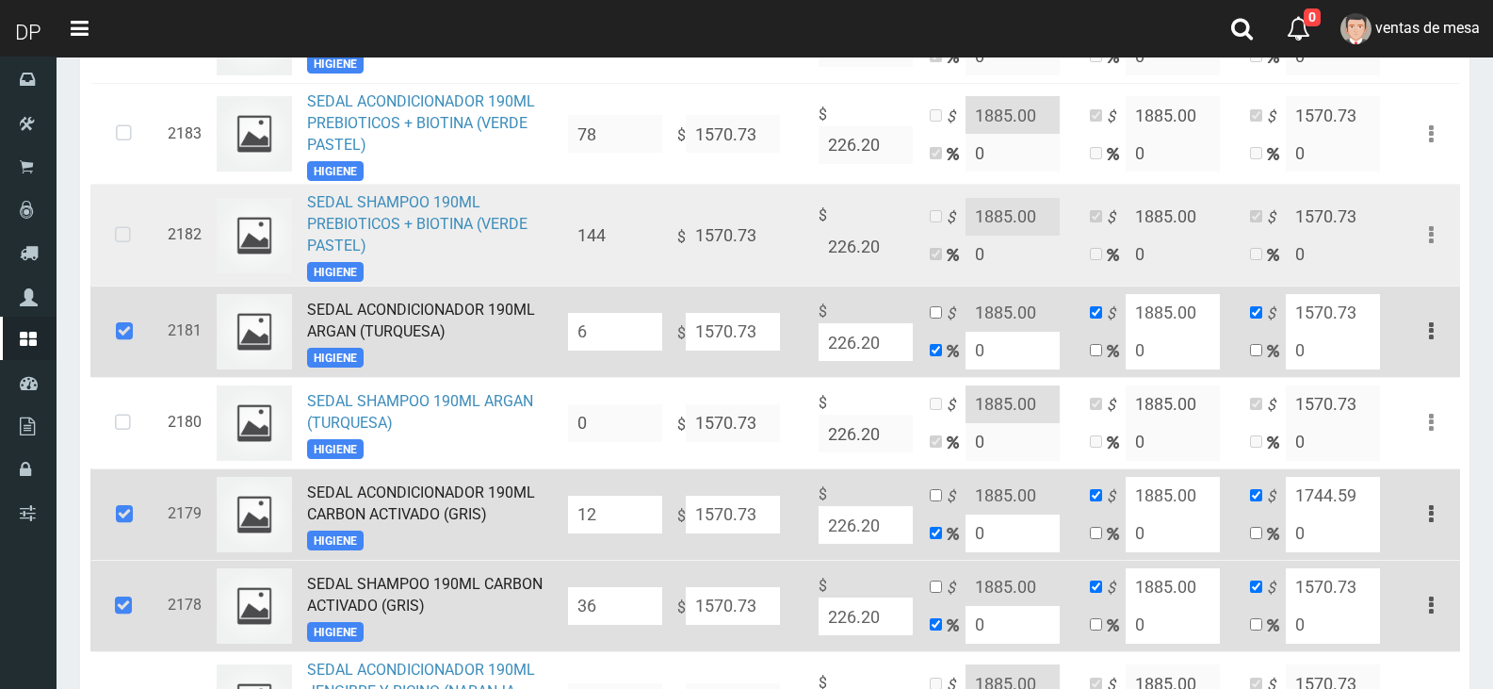
type input "6"
click at [125, 257] on icon at bounding box center [123, 235] width 50 height 62
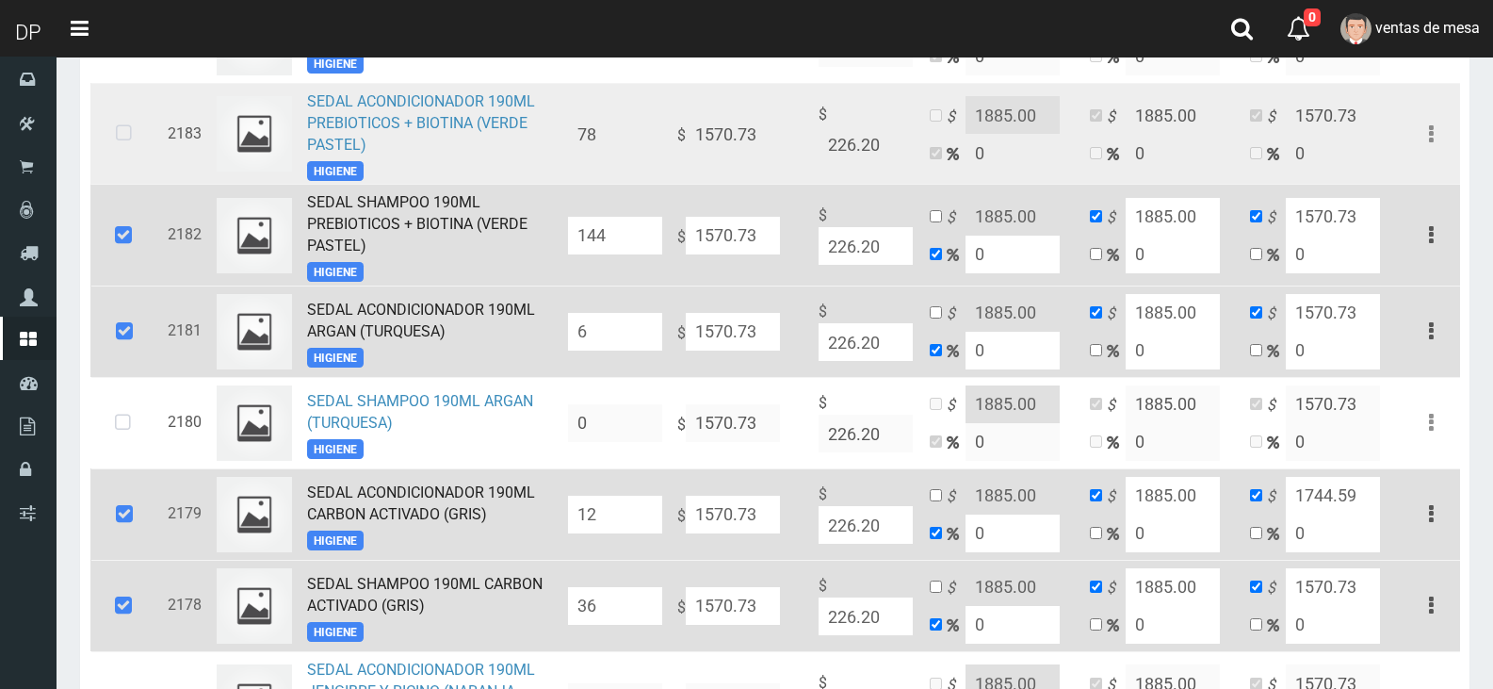
click at [121, 150] on icon at bounding box center [124, 134] width 50 height 62
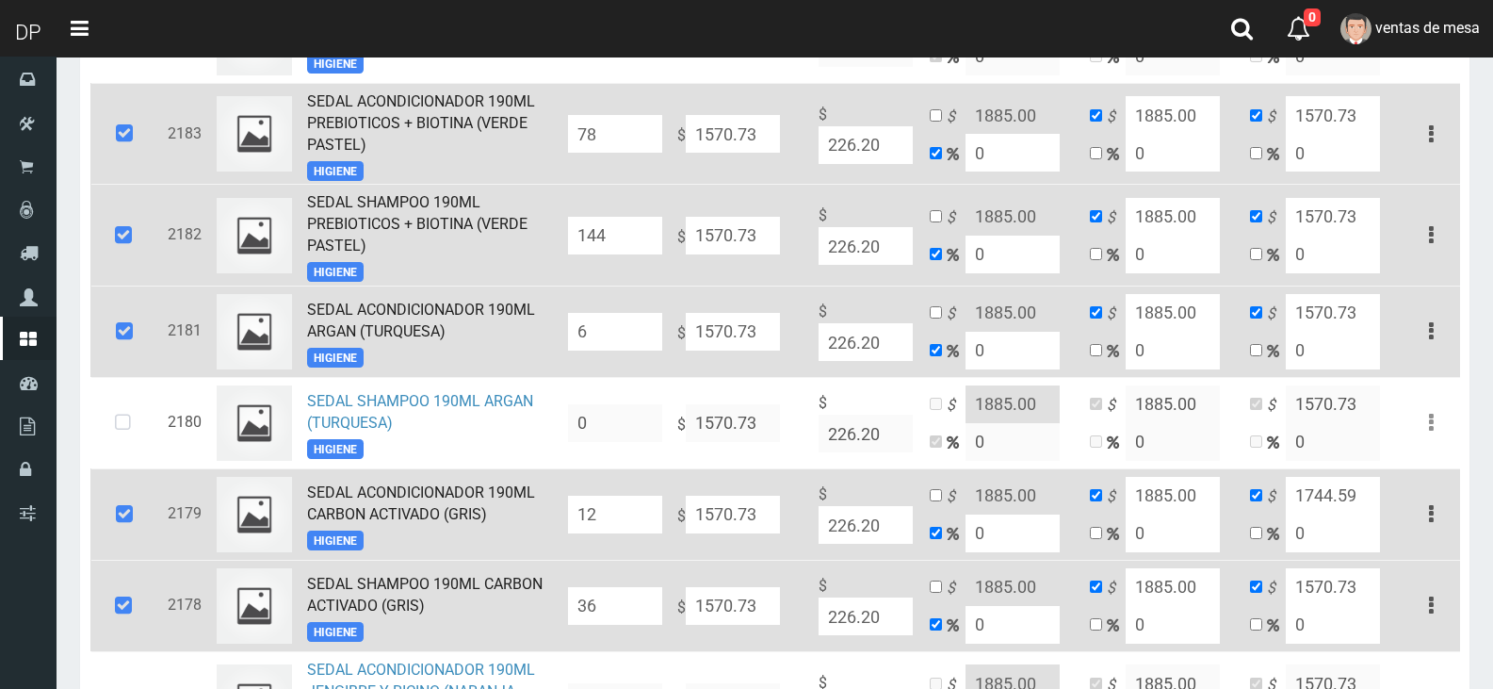
click at [636, 153] on input "78" at bounding box center [615, 134] width 94 height 38
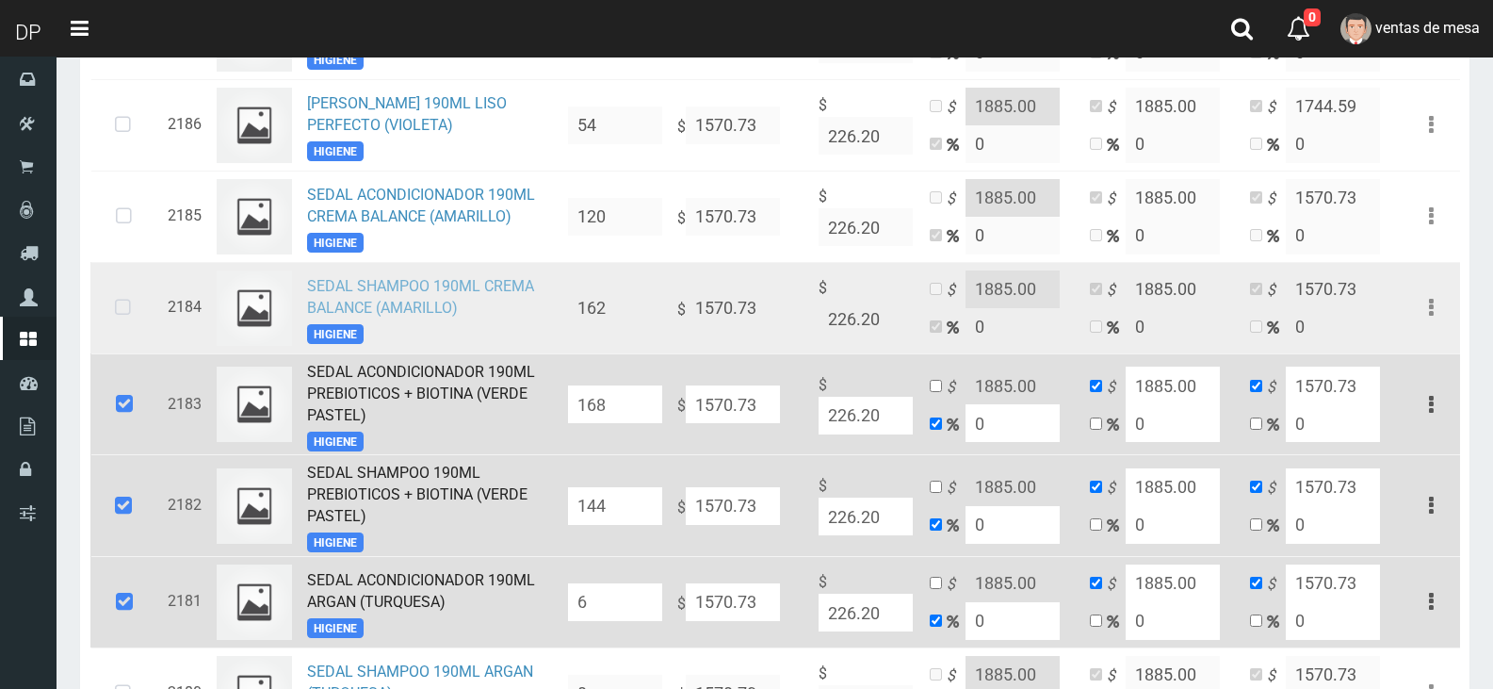
scroll to position [1002, 0]
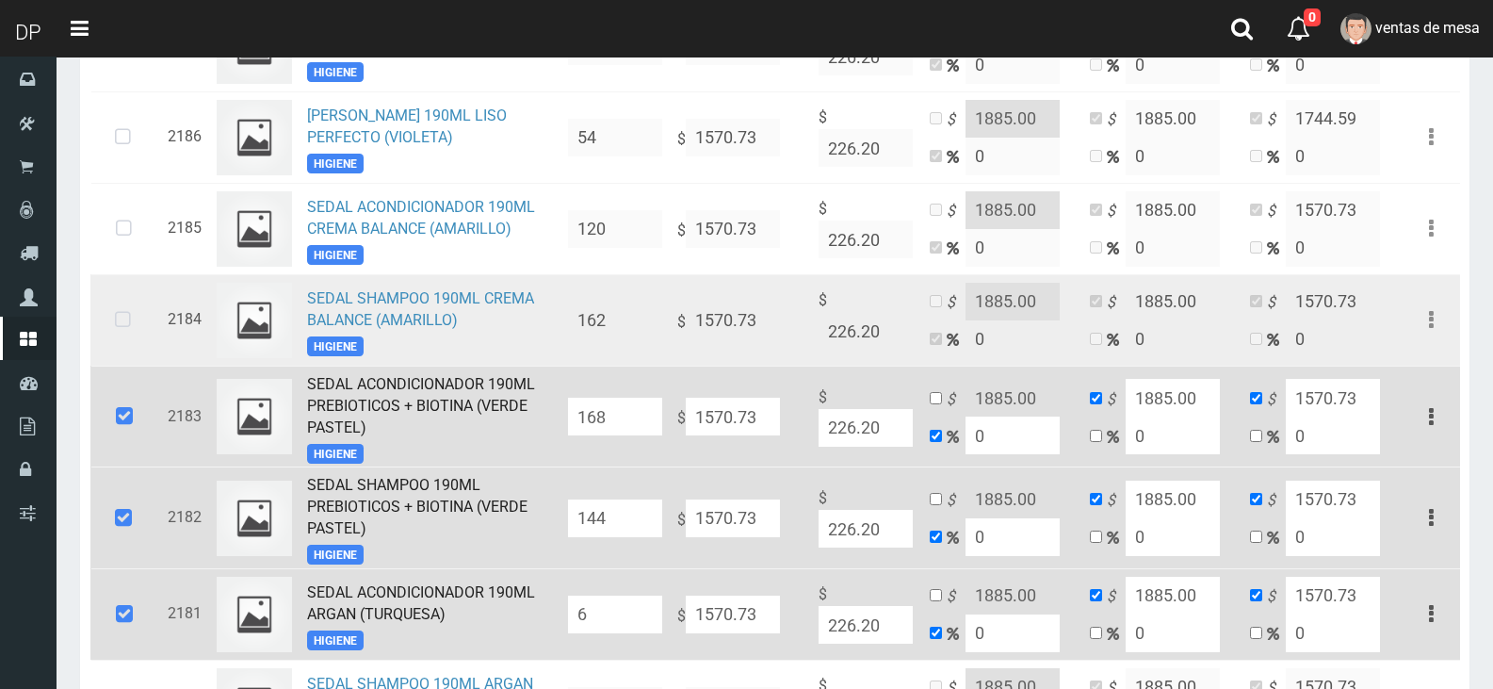
type input "168"
click at [140, 333] on icon at bounding box center [123, 320] width 50 height 62
click at [126, 289] on td at bounding box center [125, 319] width 70 height 91
click at [124, 334] on icon at bounding box center [123, 320] width 50 height 62
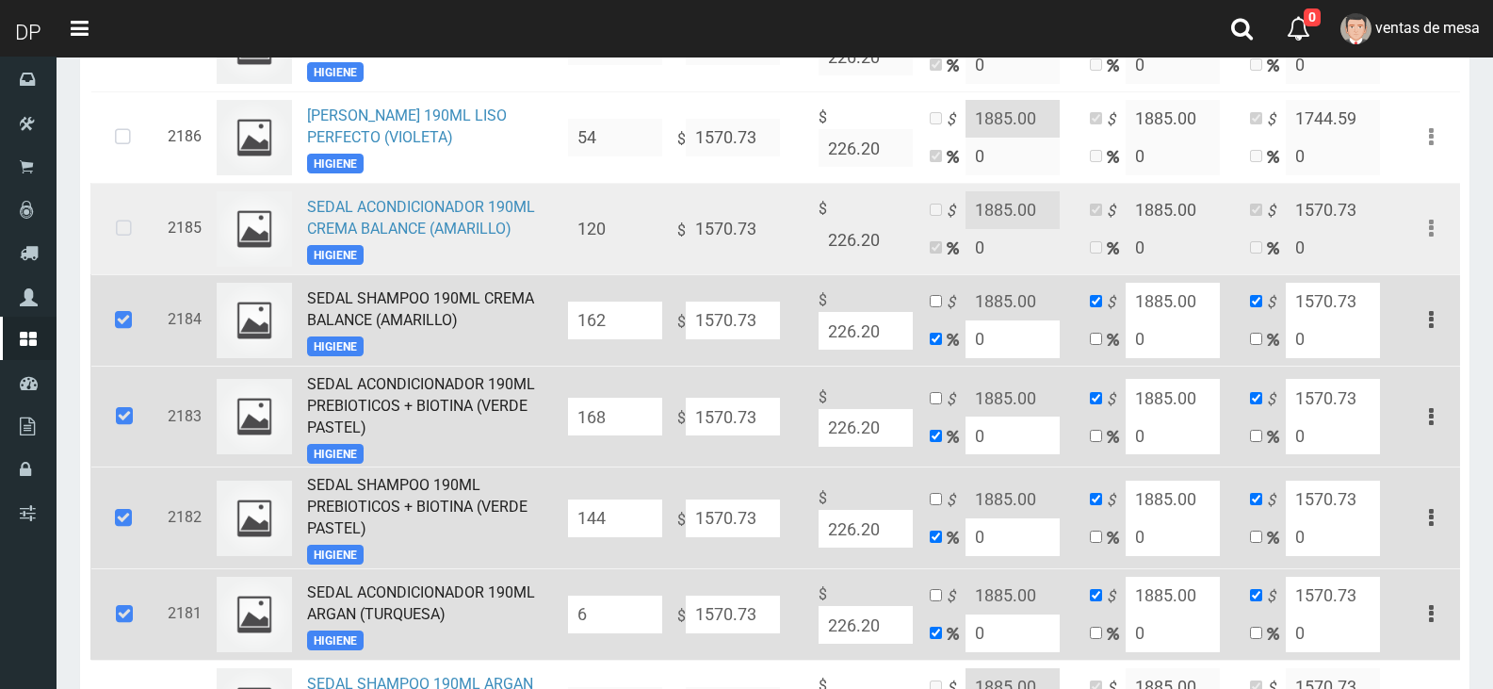
click at [123, 229] on icon at bounding box center [124, 229] width 50 height 62
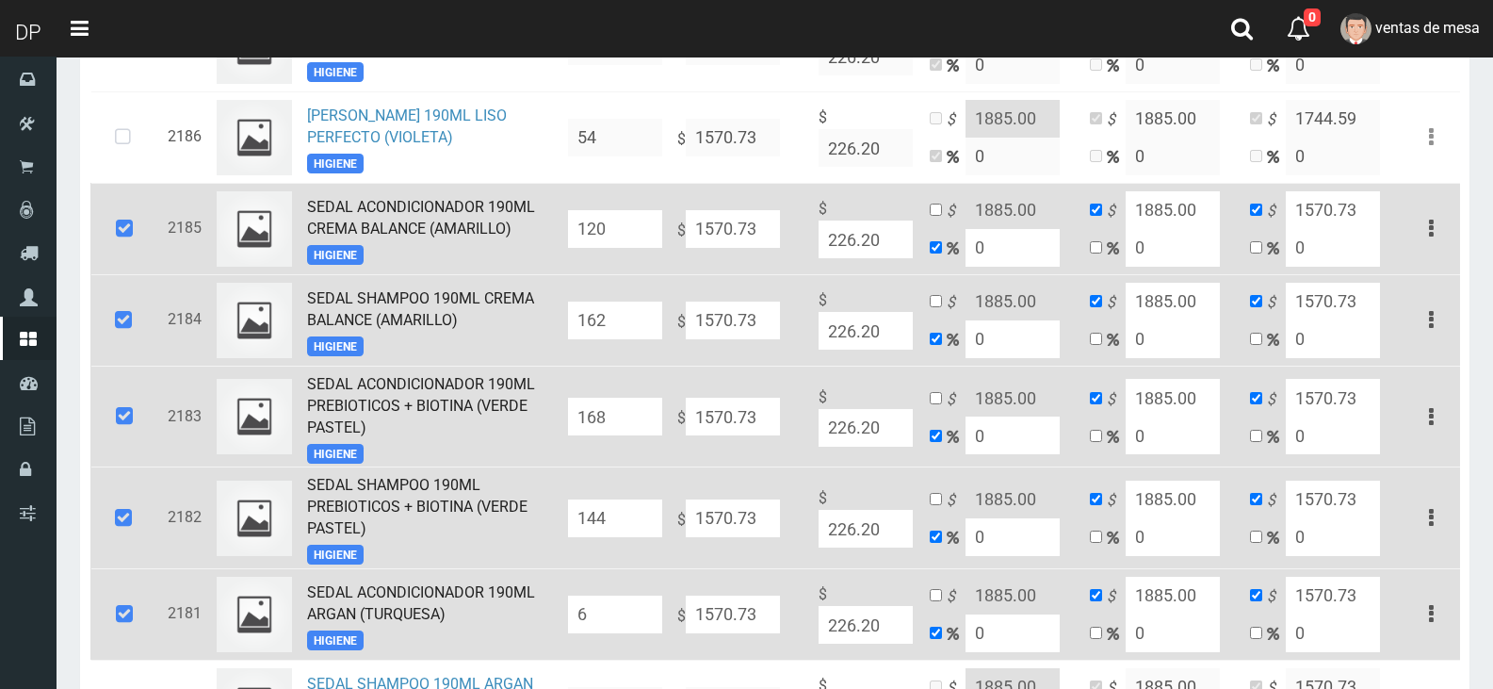
click at [608, 331] on input "162" at bounding box center [615, 321] width 94 height 38
type input "168"
click at [626, 223] on input "120" at bounding box center [615, 229] width 94 height 38
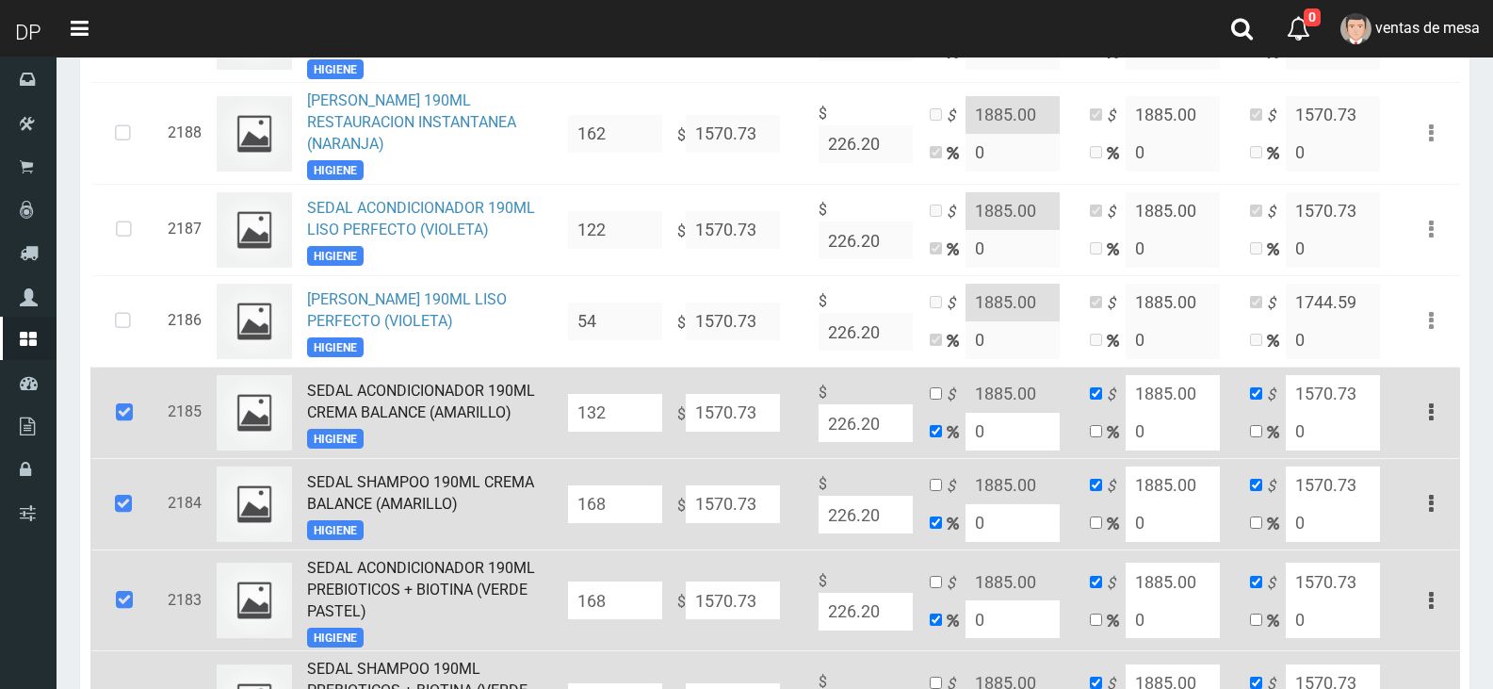
scroll to position [813, 0]
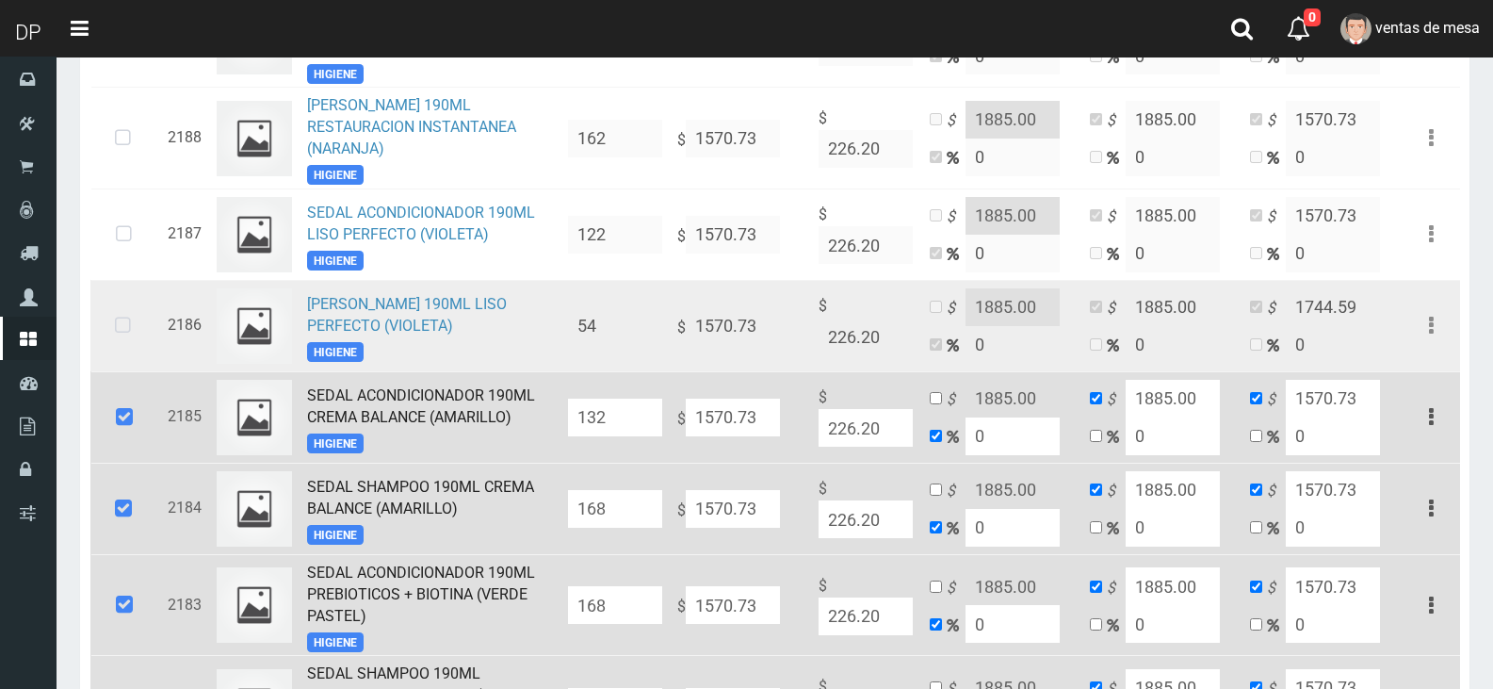
type input "132"
click at [115, 328] on icon at bounding box center [123, 326] width 50 height 62
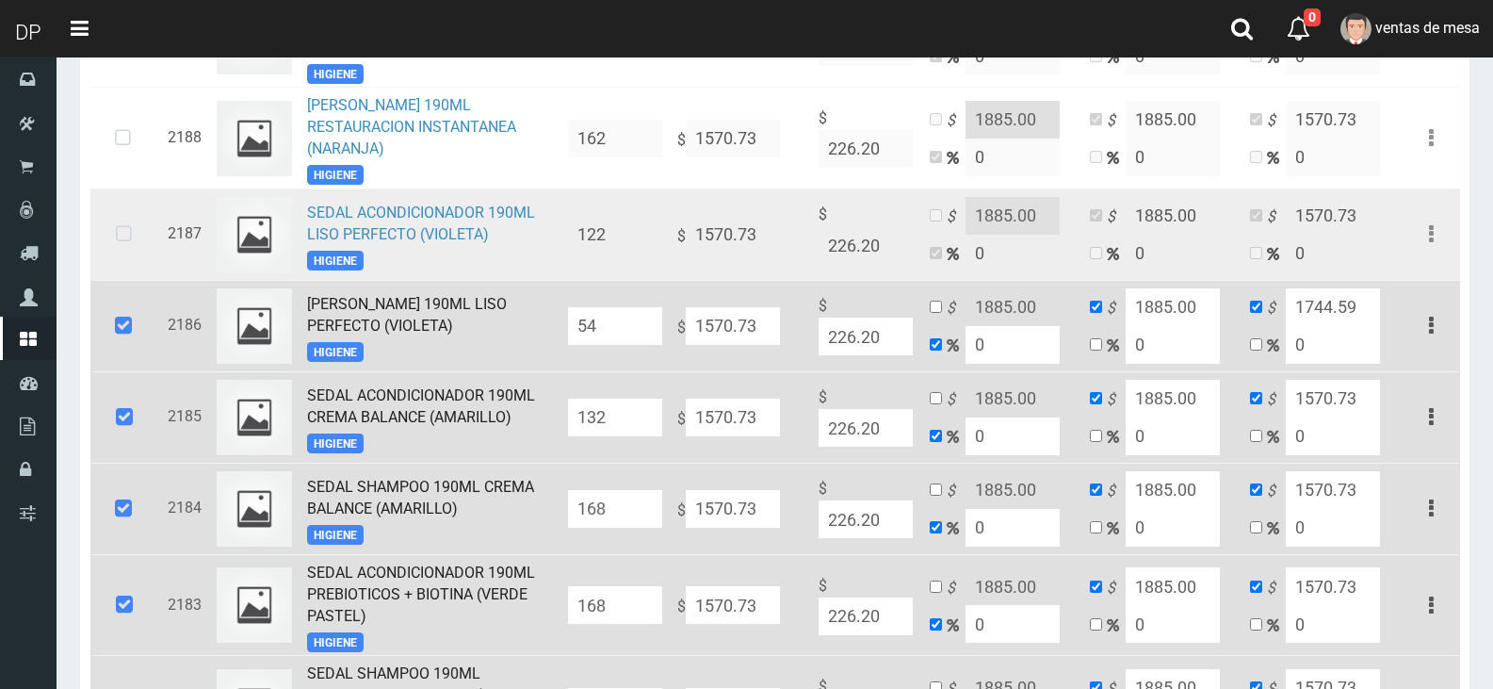
click at [126, 240] on icon at bounding box center [124, 235] width 50 height 62
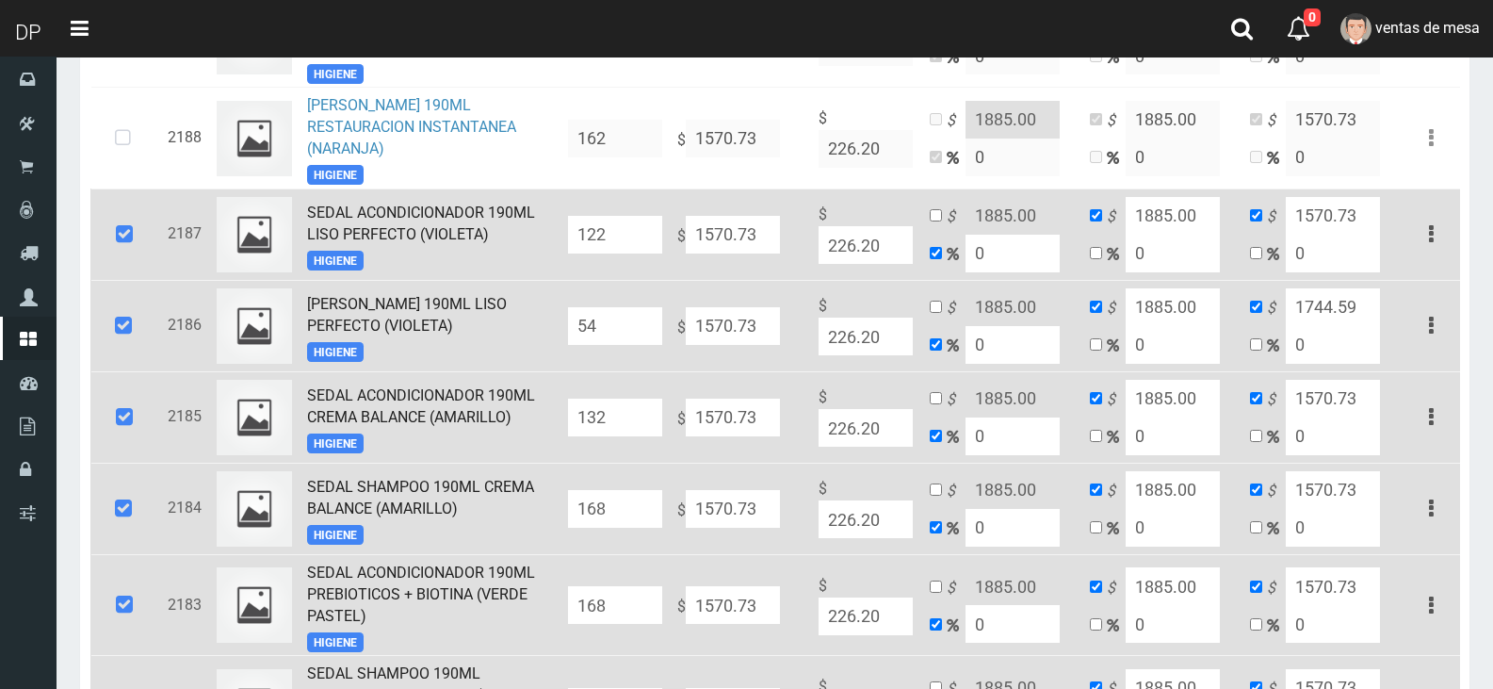
click at [635, 246] on input "122" at bounding box center [615, 235] width 94 height 38
type input "168"
click at [615, 330] on input "54" at bounding box center [615, 326] width 94 height 38
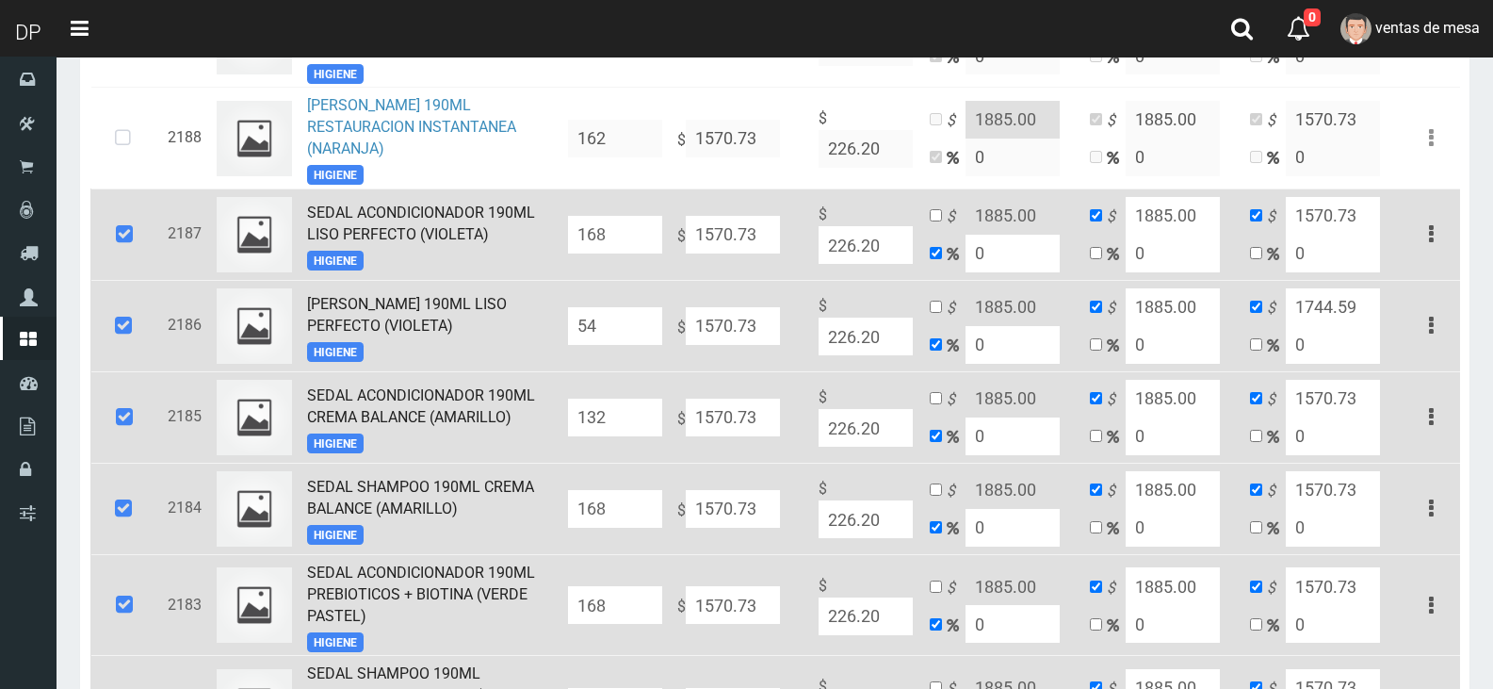
click at [615, 330] on input "54" at bounding box center [615, 326] width 94 height 38
type input "24"
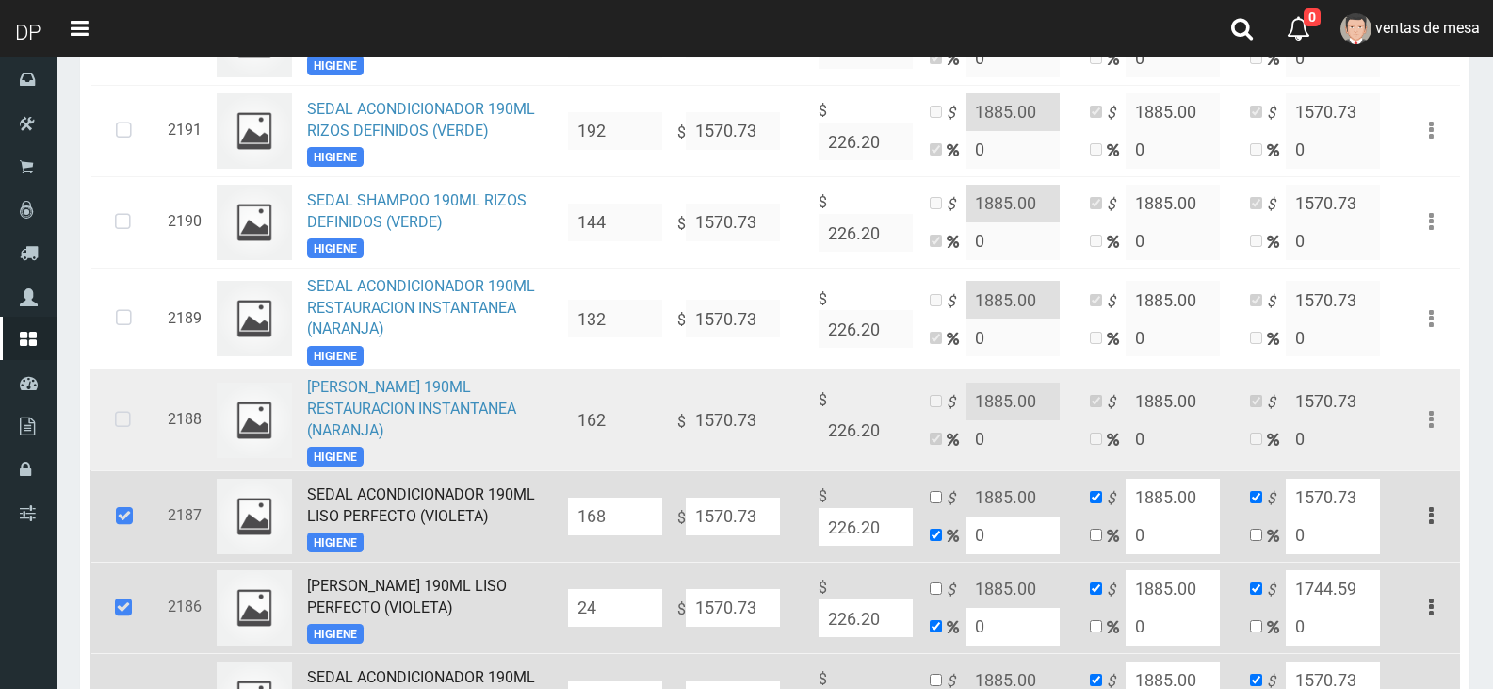
scroll to position [530, 0]
click at [116, 435] on icon at bounding box center [123, 421] width 50 height 62
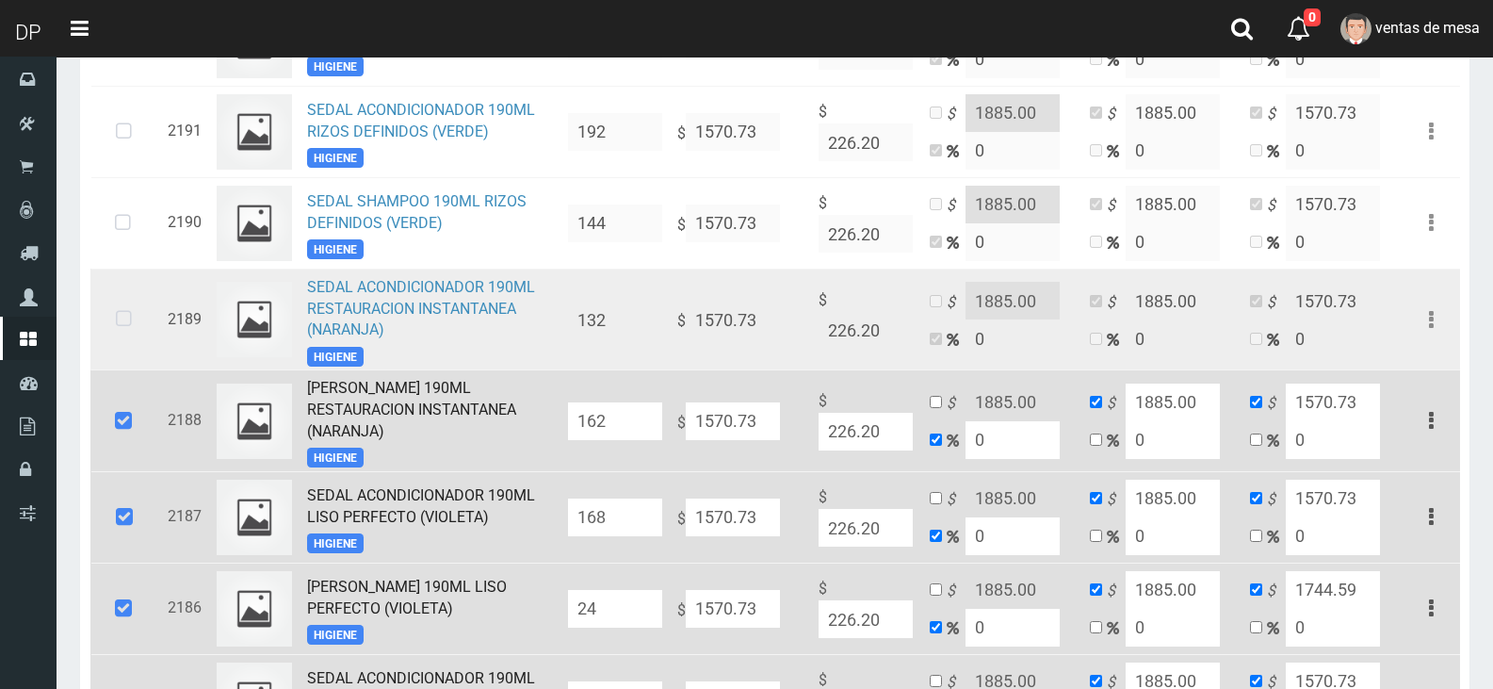
click at [140, 320] on icon at bounding box center [124, 319] width 50 height 62
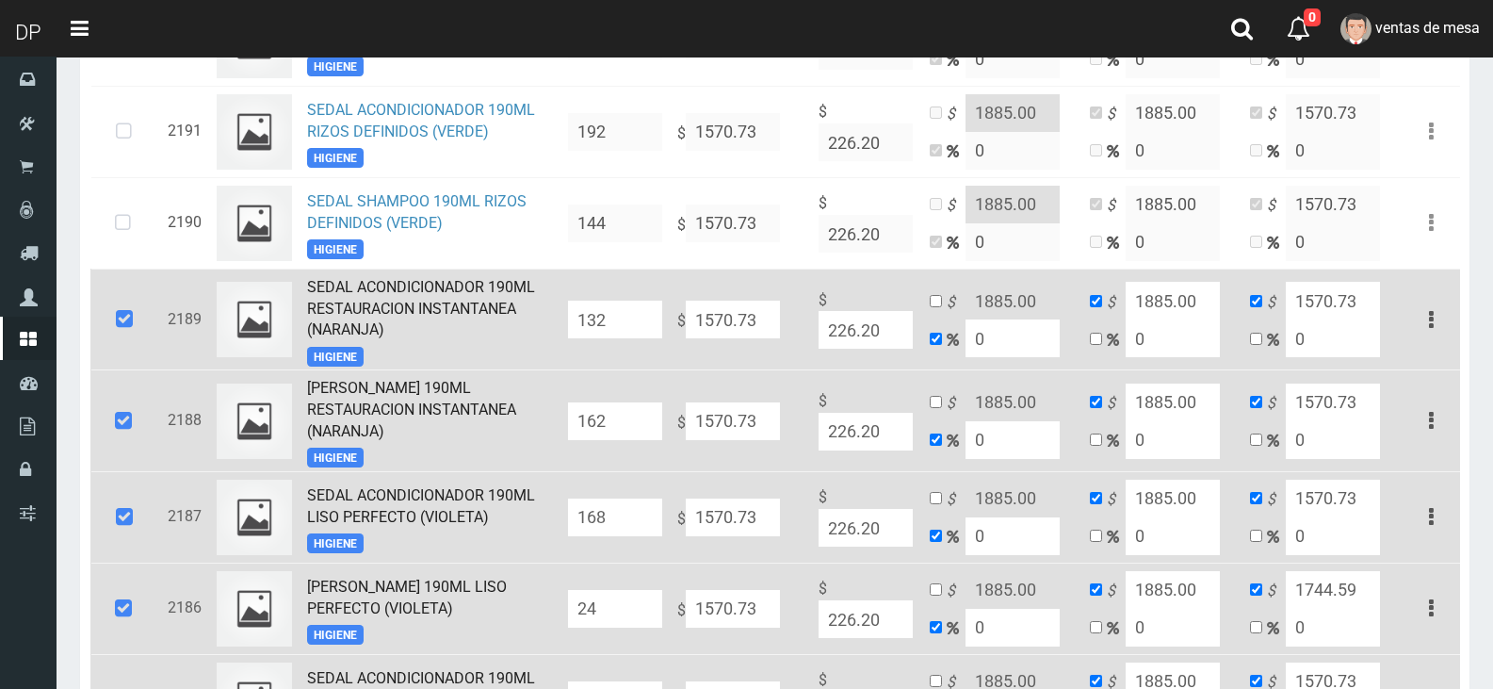
click at [632, 320] on input "132" at bounding box center [615, 320] width 94 height 38
type input "168"
click at [621, 418] on input "162" at bounding box center [615, 421] width 94 height 38
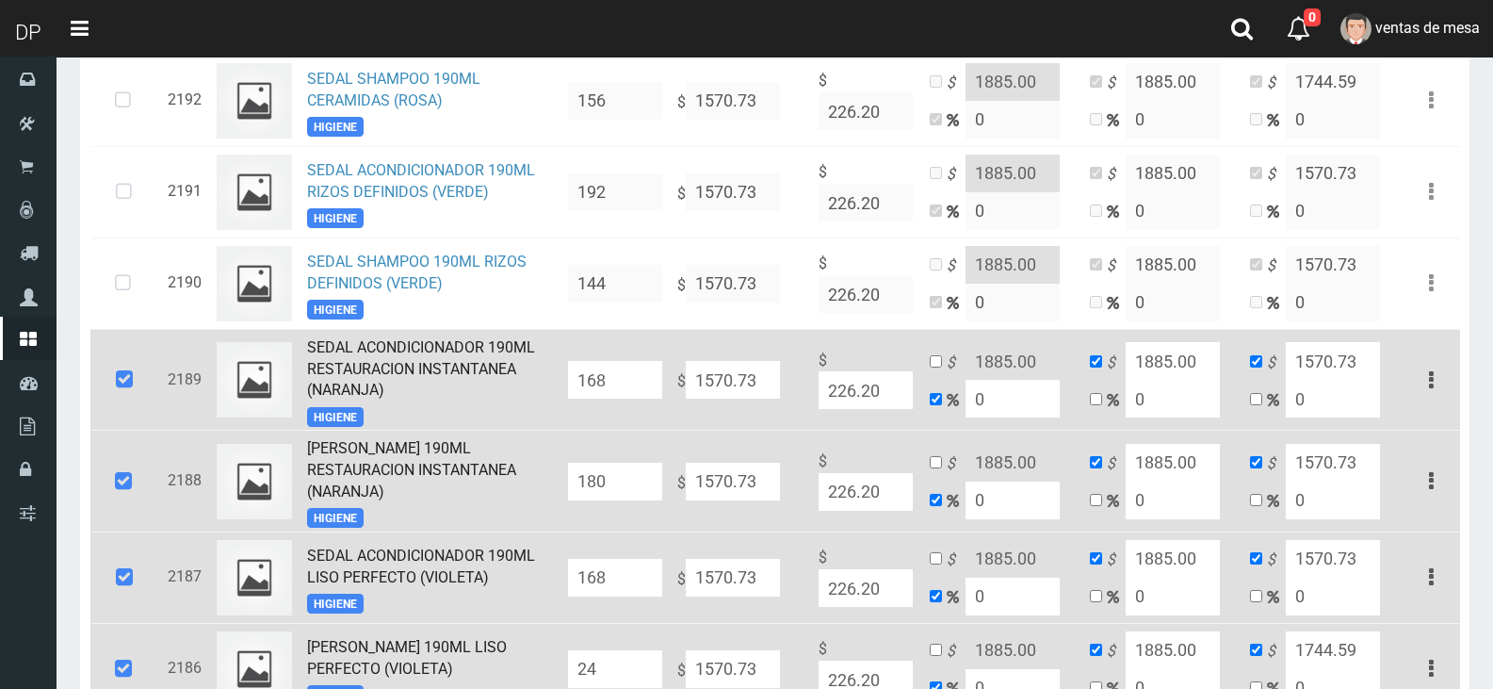
scroll to position [436, 0]
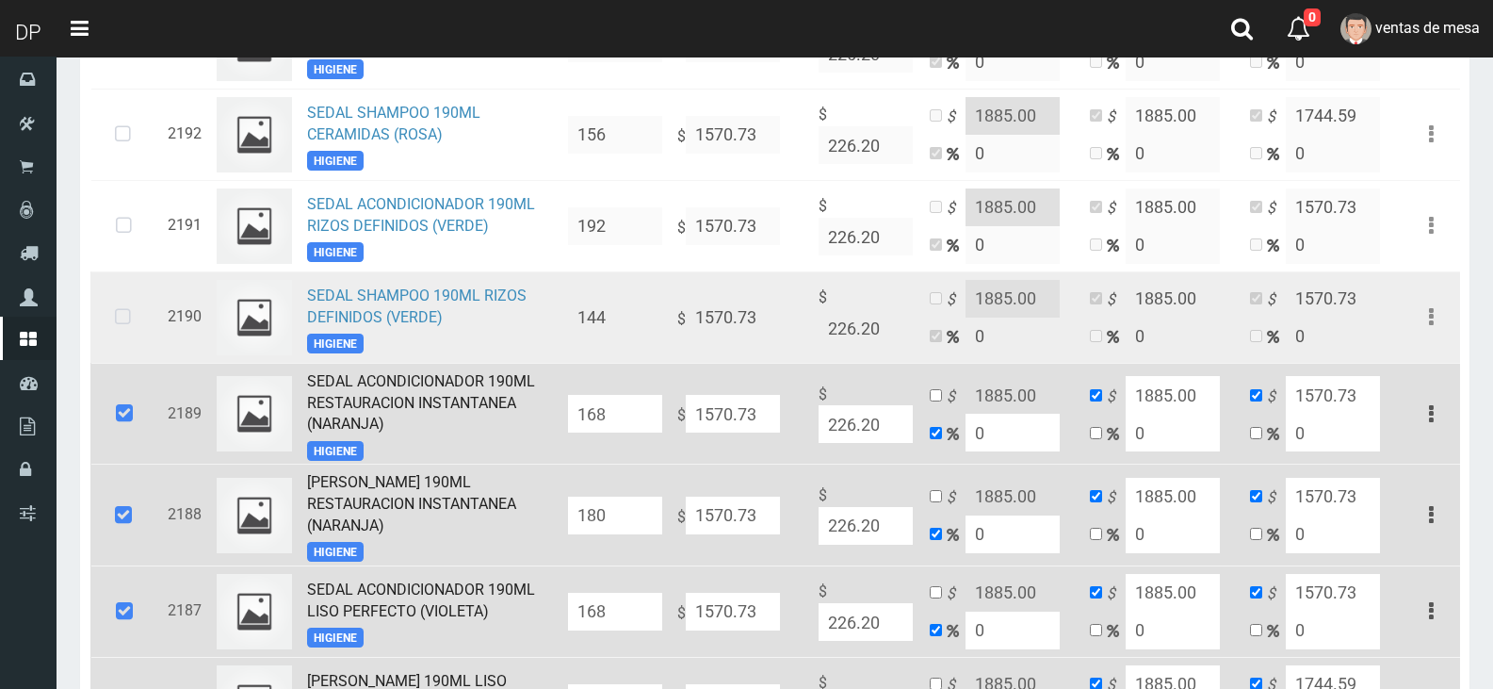
type input "180"
click at [134, 322] on icon at bounding box center [123, 317] width 50 height 62
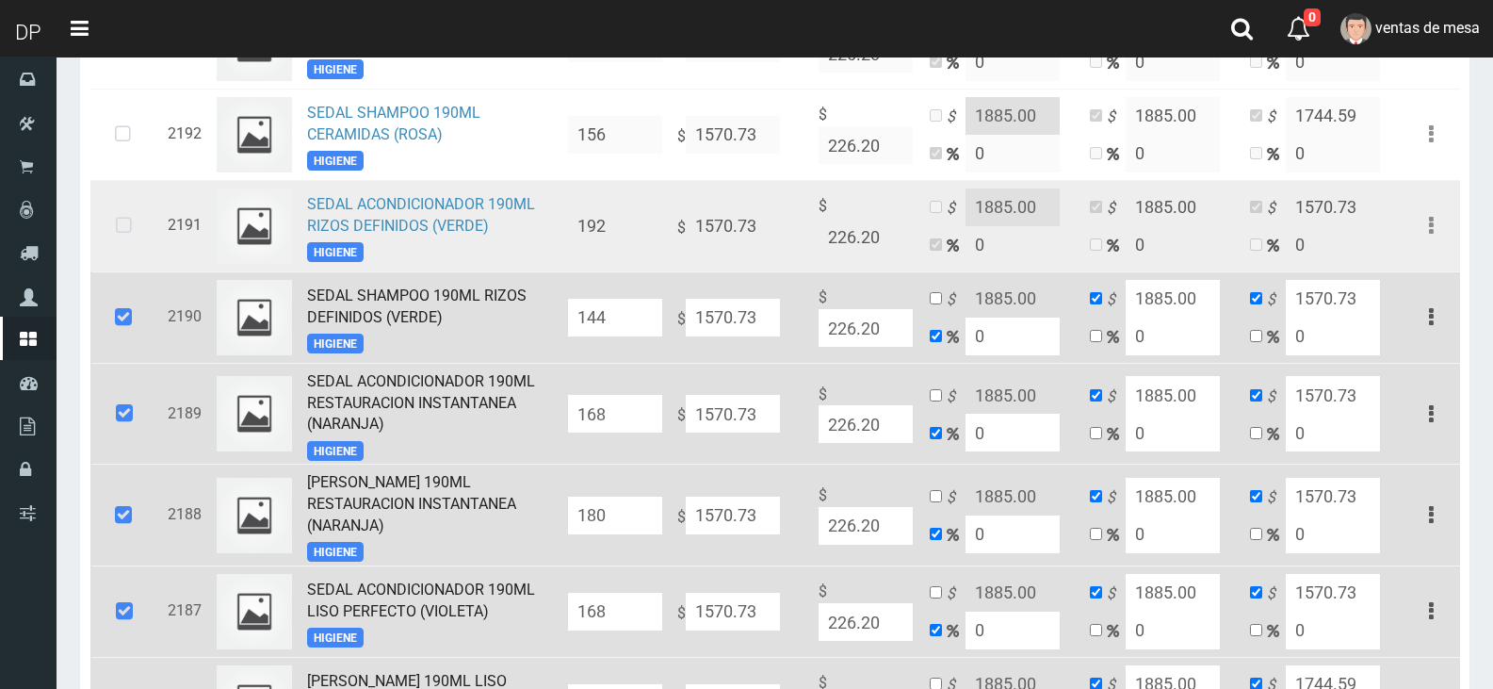
click at [132, 240] on icon at bounding box center [124, 226] width 50 height 62
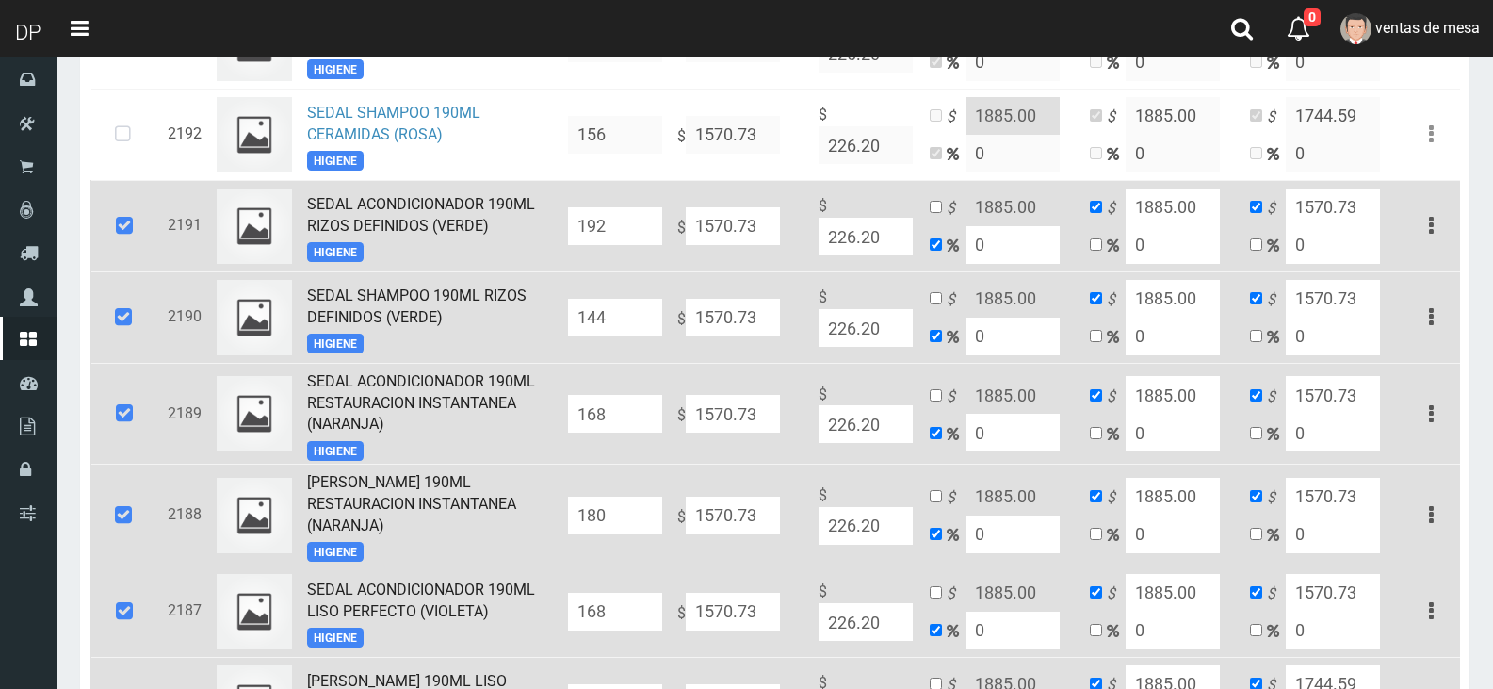
click at [644, 313] on input "144" at bounding box center [615, 318] width 94 height 38
type input "252"
click at [638, 239] on input "192" at bounding box center [615, 226] width 94 height 38
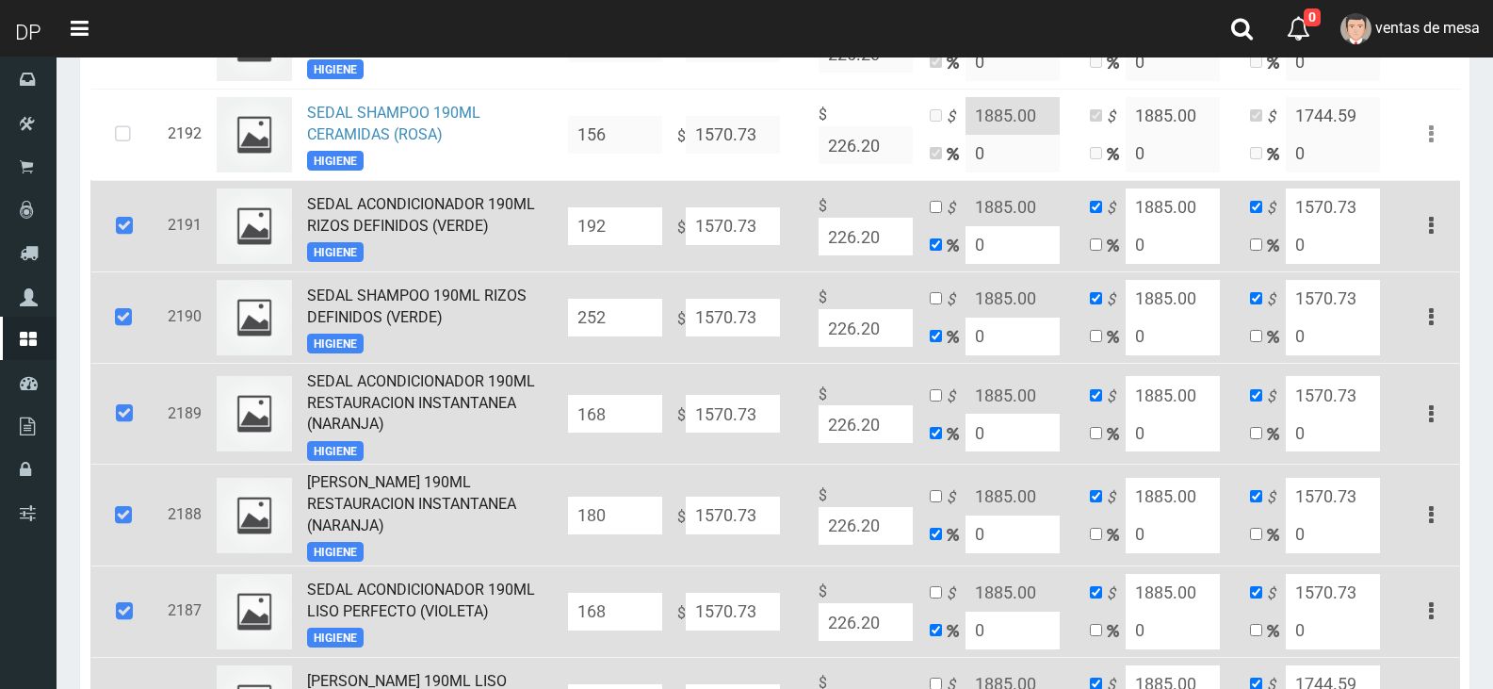
click at [638, 239] on input "192" at bounding box center [615, 226] width 94 height 38
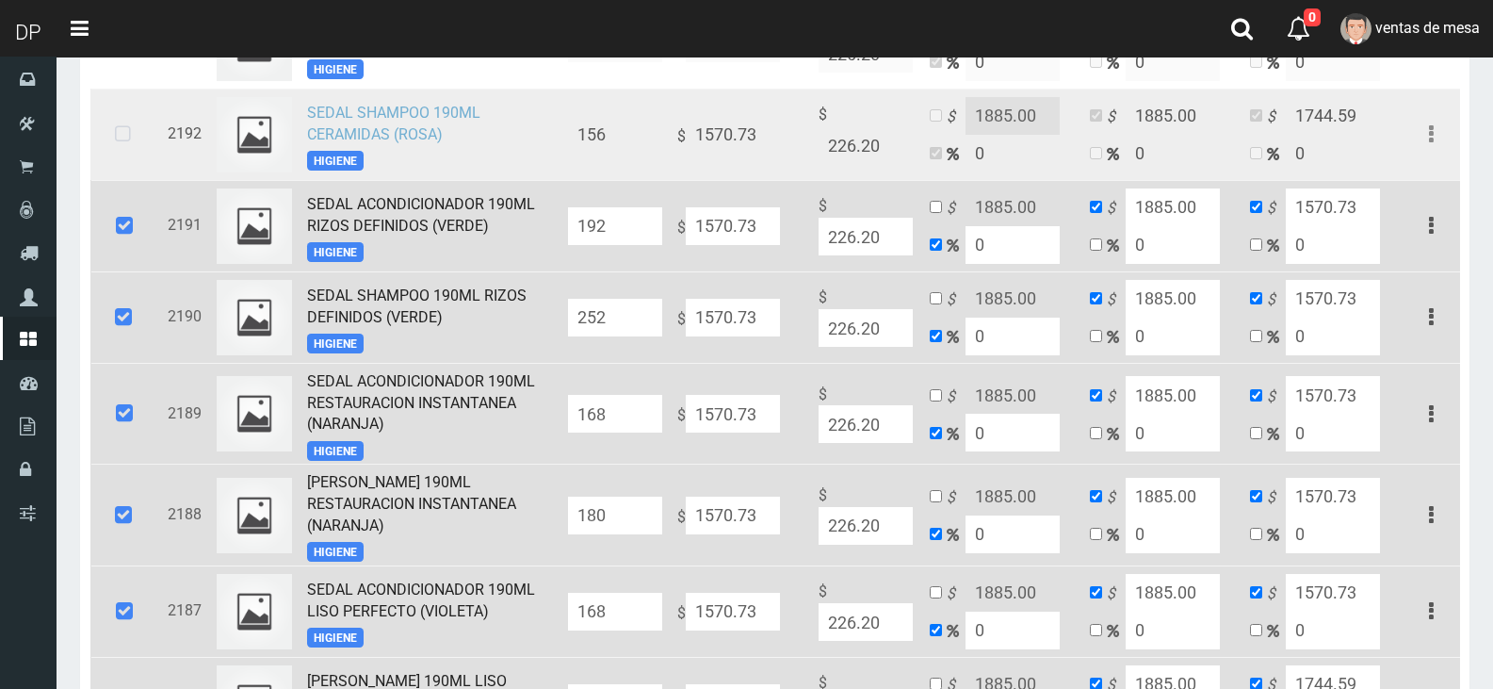
click at [417, 111] on link "SEDAL SHAMPOO 190ML CERAMIDAS (ROSA)" at bounding box center [393, 124] width 173 height 40
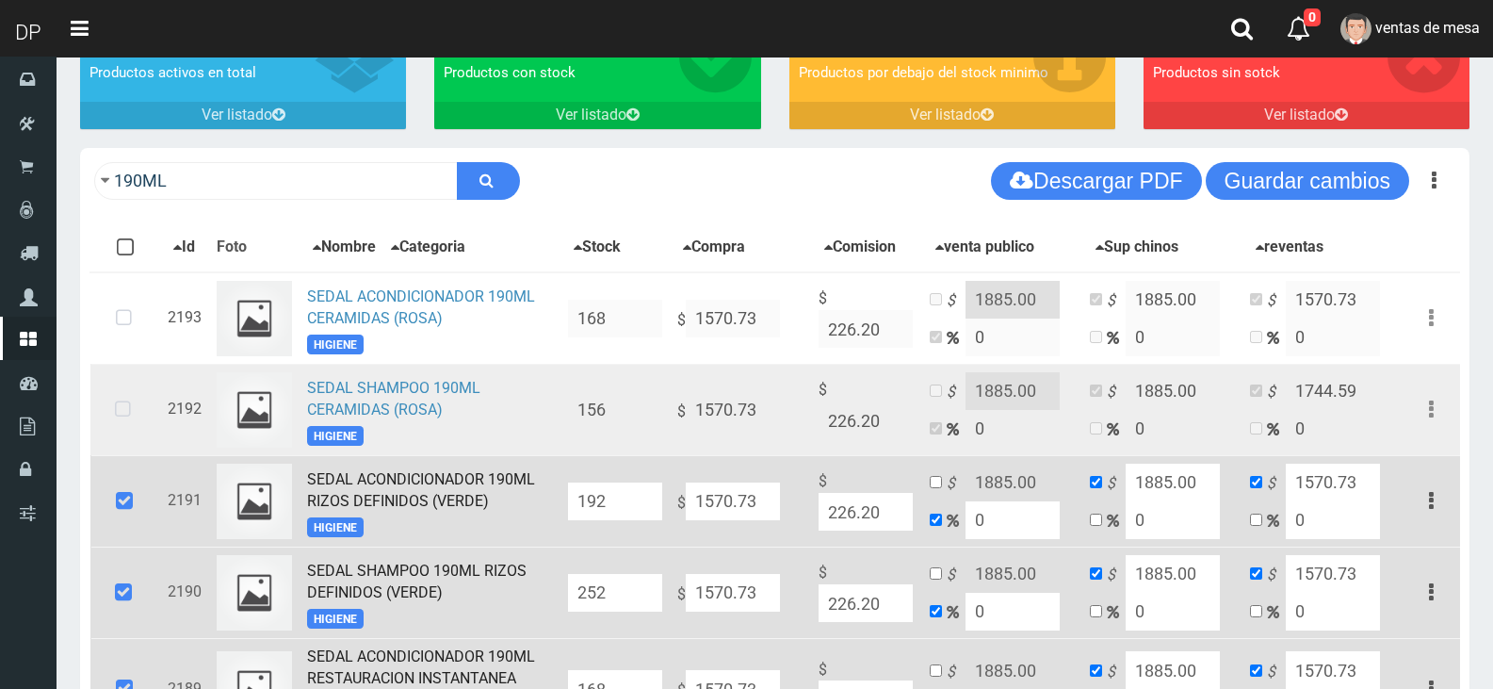
scroll to position [154, 0]
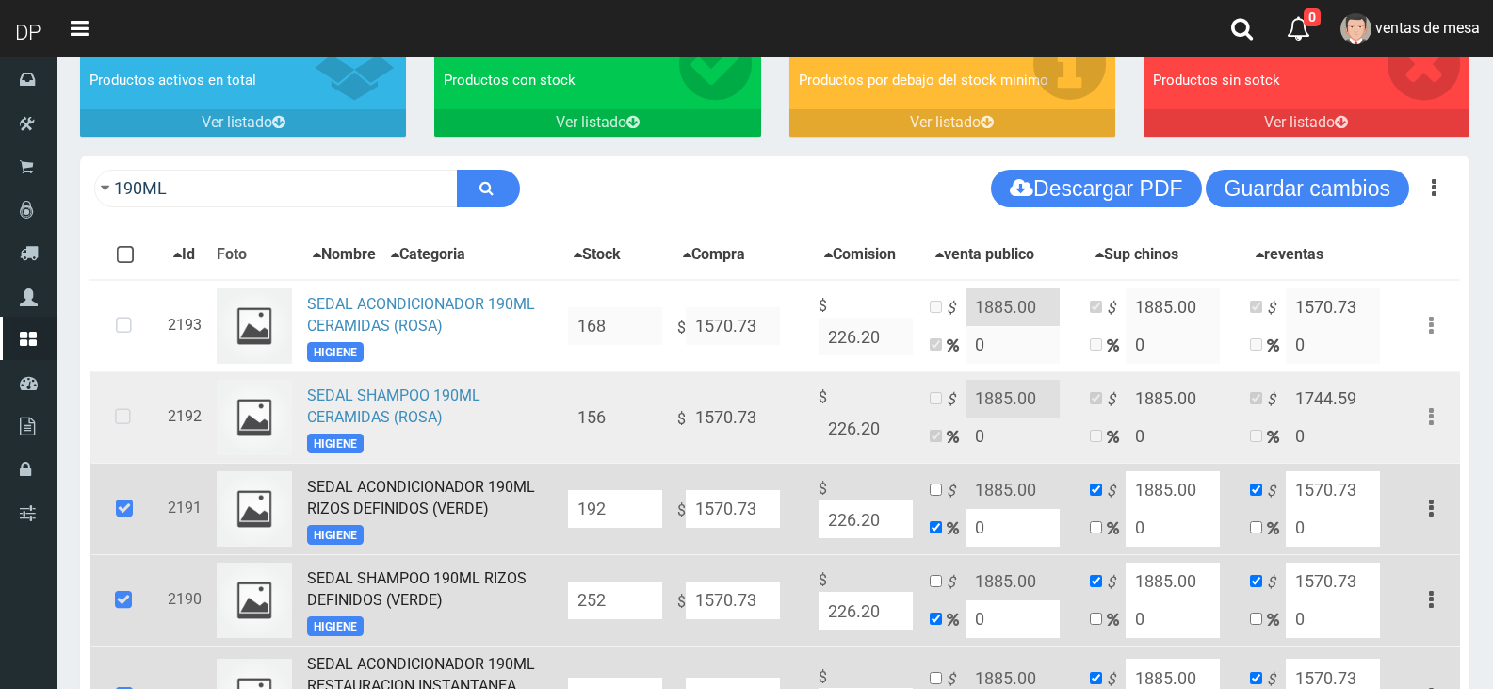
click at [128, 418] on icon at bounding box center [123, 417] width 50 height 62
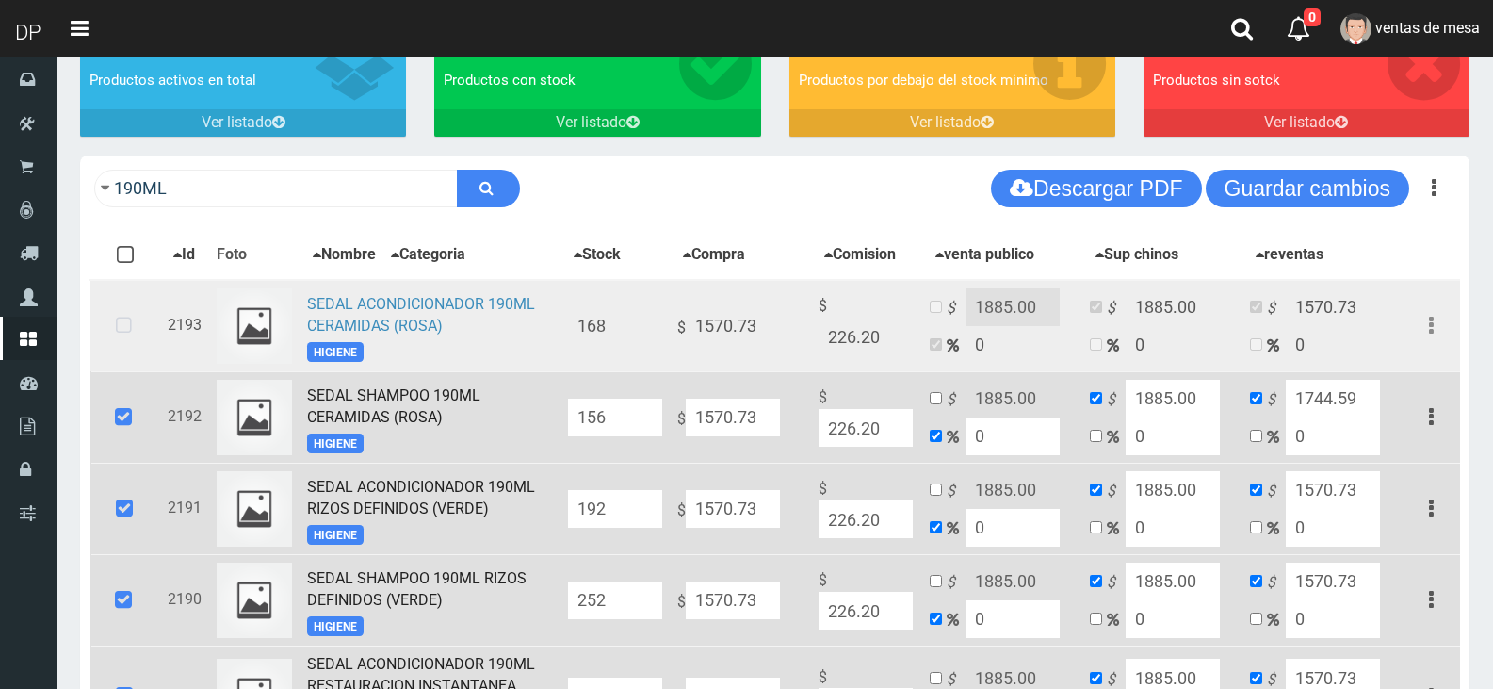
click at [119, 347] on icon at bounding box center [124, 326] width 50 height 62
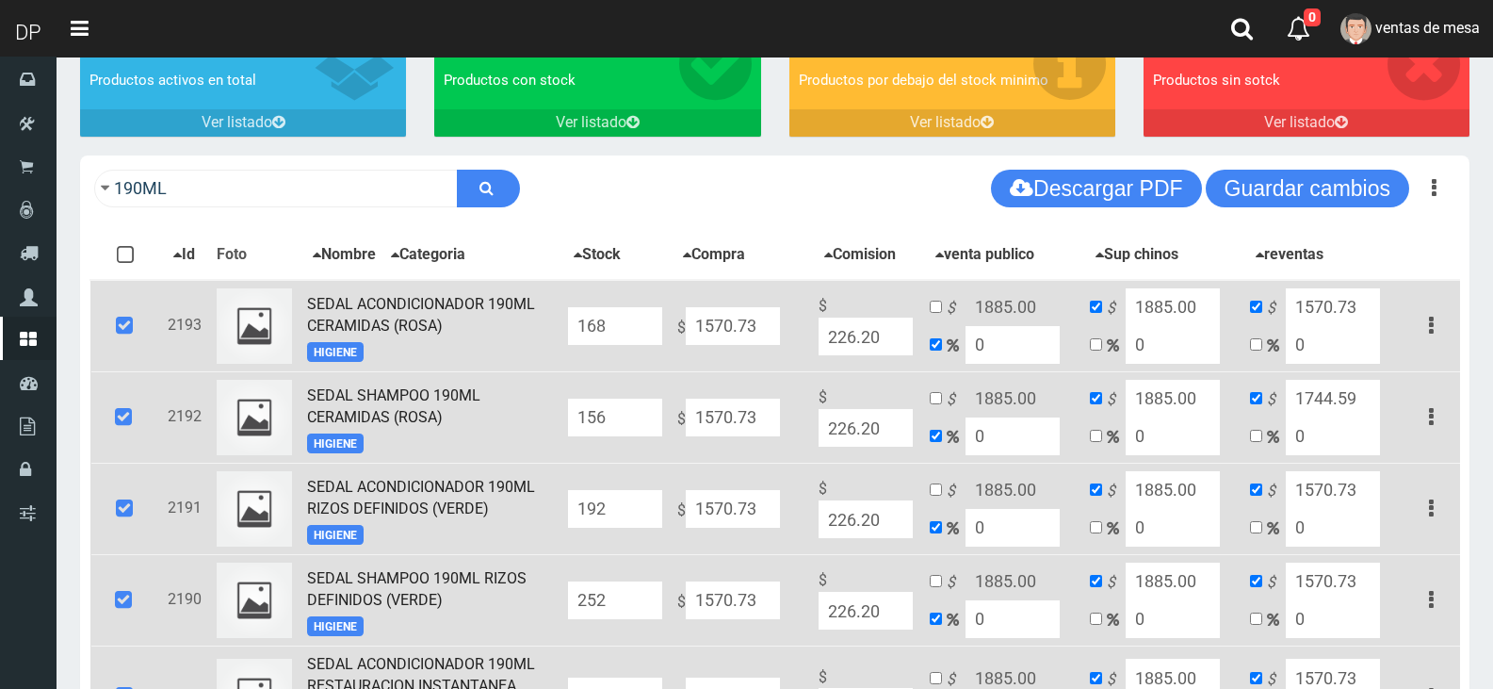
click at [638, 425] on input "156" at bounding box center [615, 418] width 94 height 38
click at [636, 345] on input "168" at bounding box center [615, 326] width 94 height 38
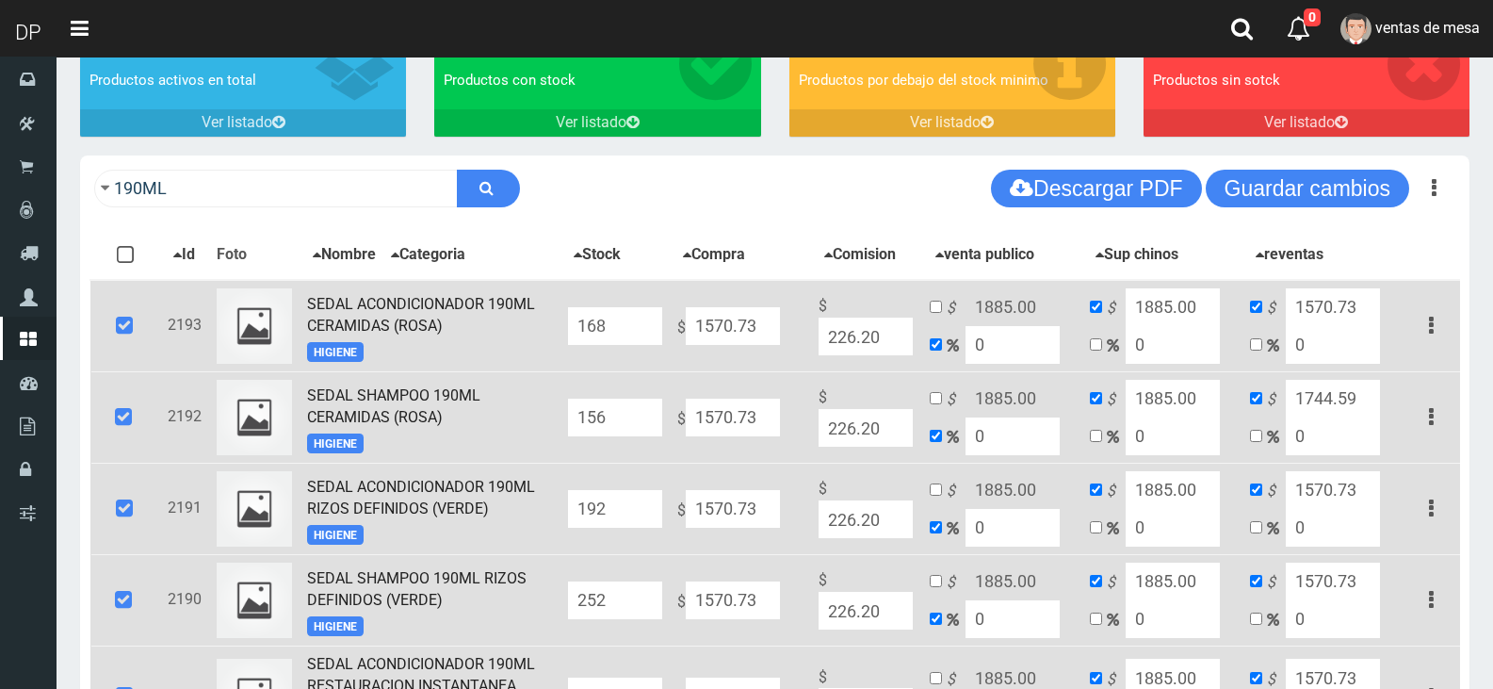
click at [636, 345] on input "168" at bounding box center [615, 326] width 94 height 38
click at [1294, 188] on button "Guardar cambios" at bounding box center [1308, 189] width 204 height 38
click at [135, 351] on icon at bounding box center [124, 326] width 51 height 62
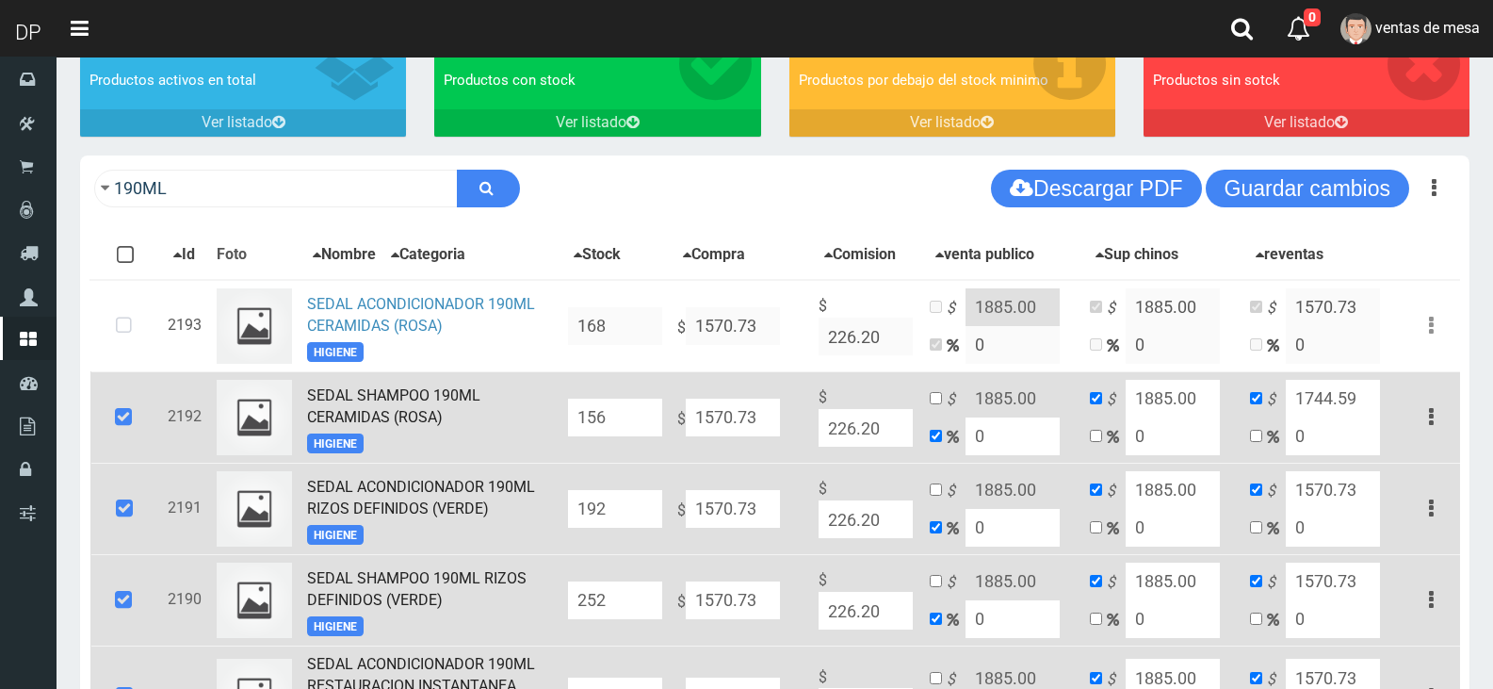
click at [123, 432] on icon at bounding box center [123, 417] width 51 height 62
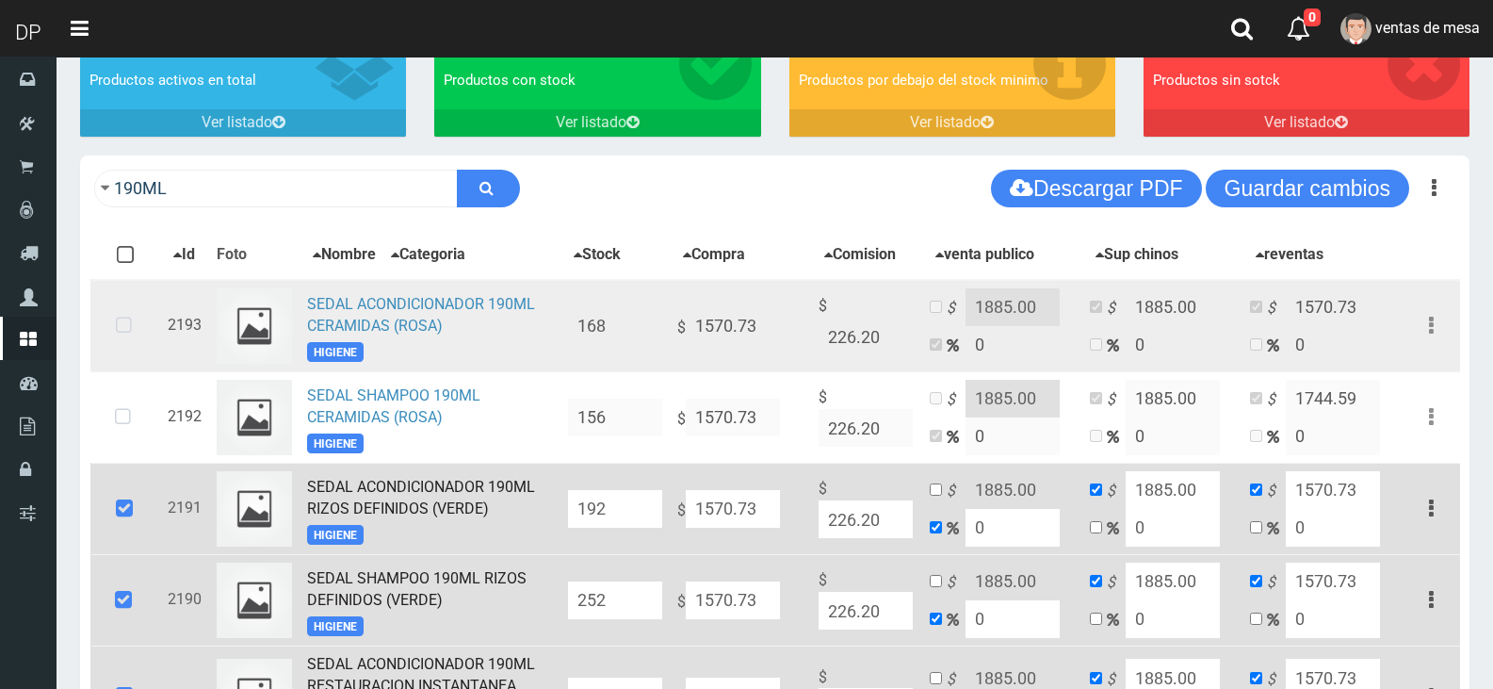
scroll to position [342, 0]
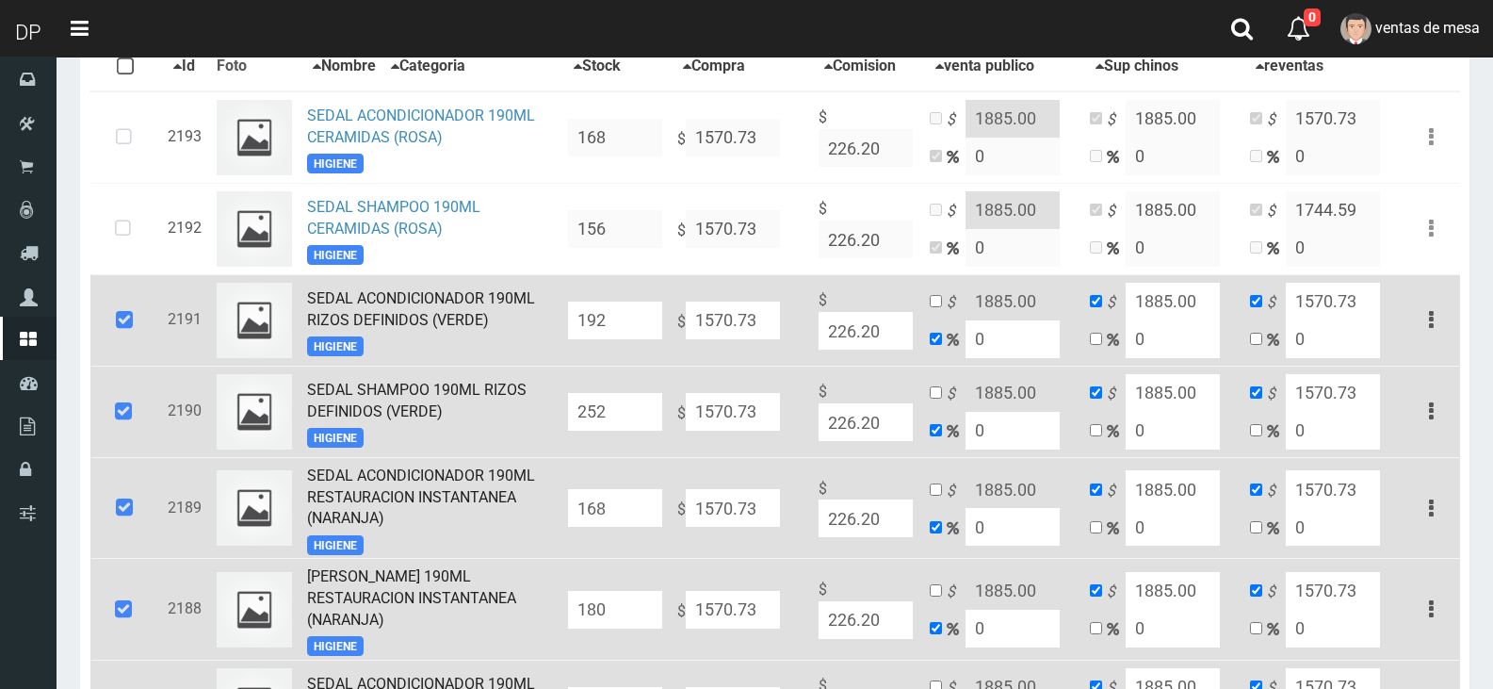
click at [141, 345] on icon at bounding box center [124, 320] width 51 height 62
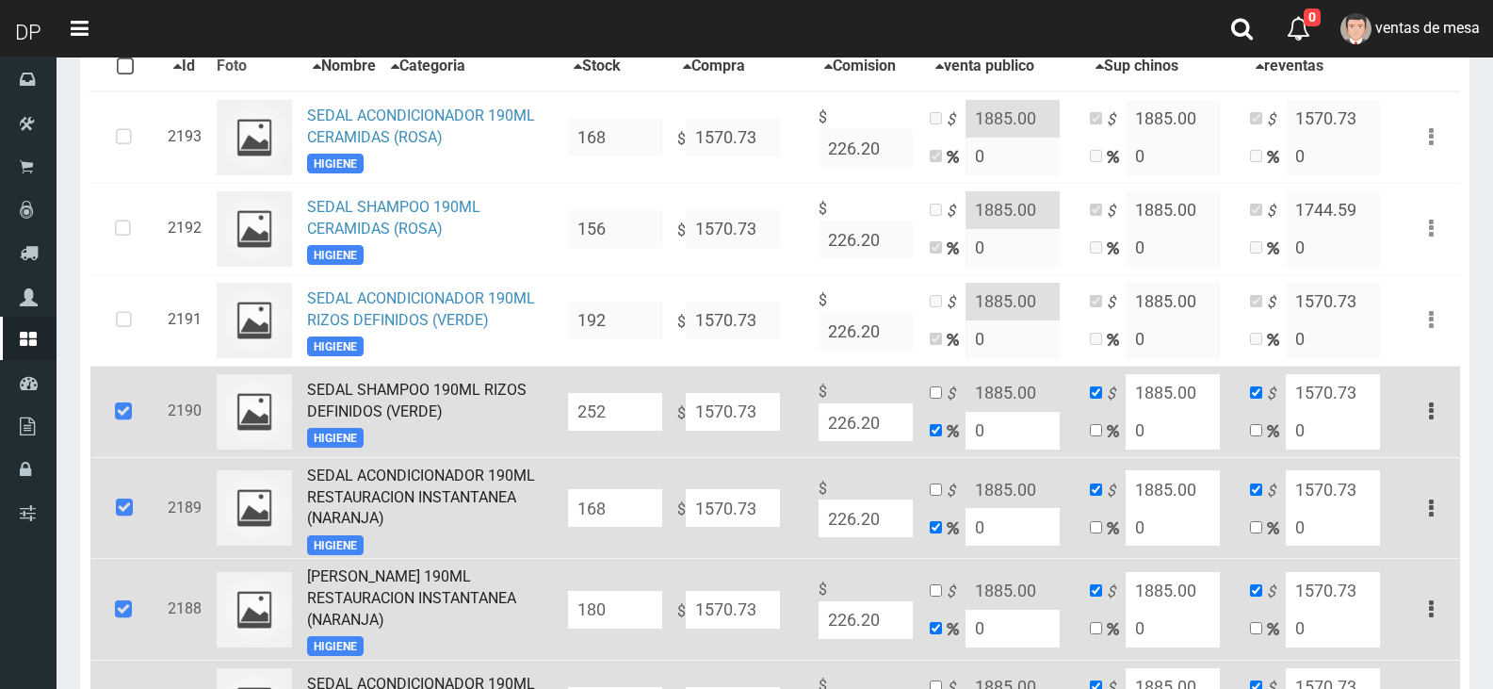
click at [133, 416] on icon at bounding box center [123, 412] width 51 height 62
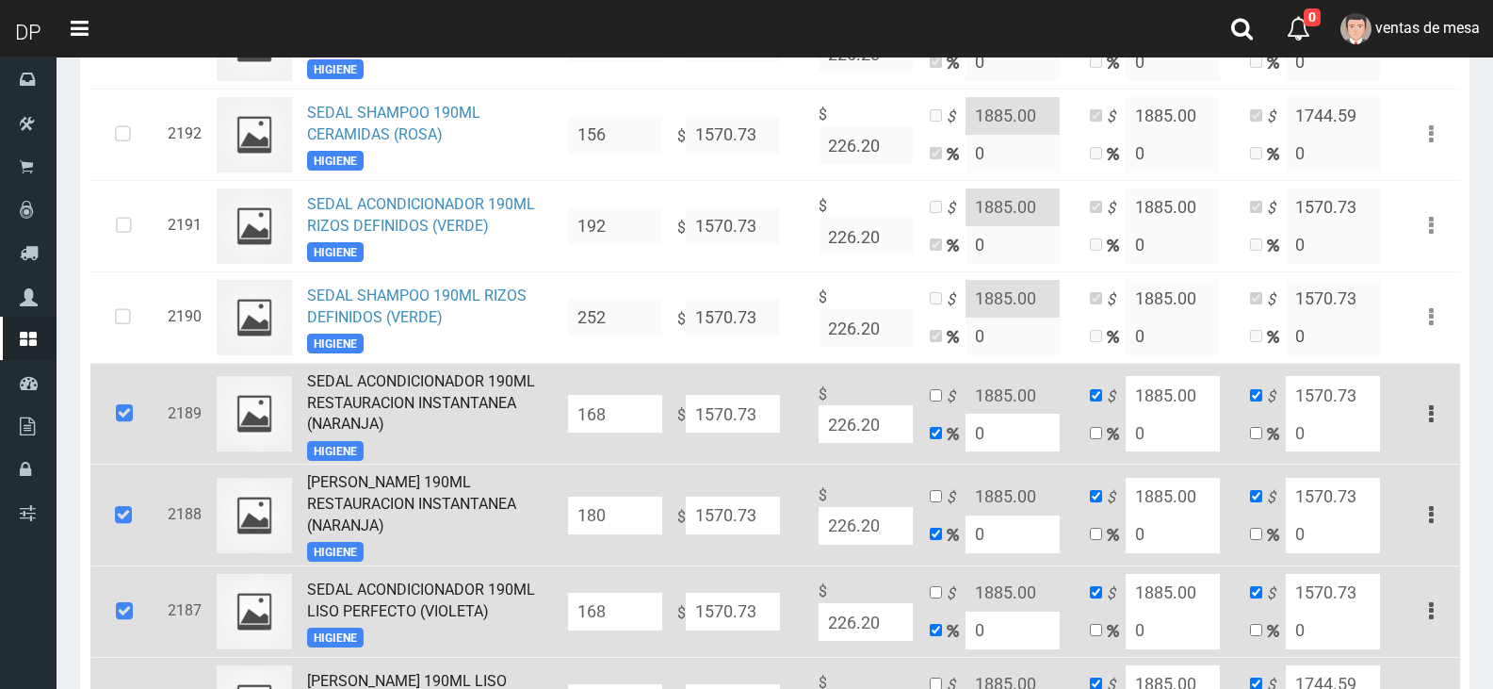
click at [135, 407] on icon at bounding box center [124, 414] width 51 height 62
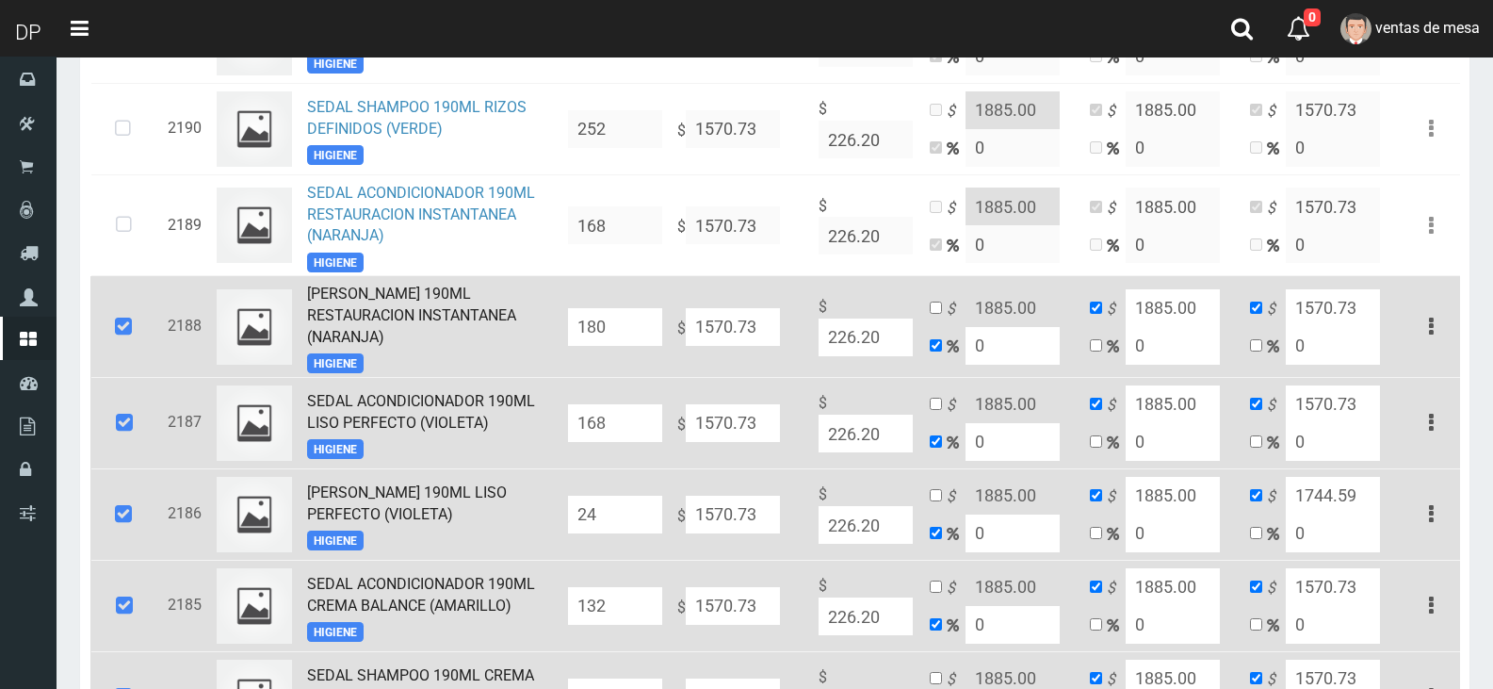
click at [133, 338] on icon at bounding box center [123, 327] width 51 height 62
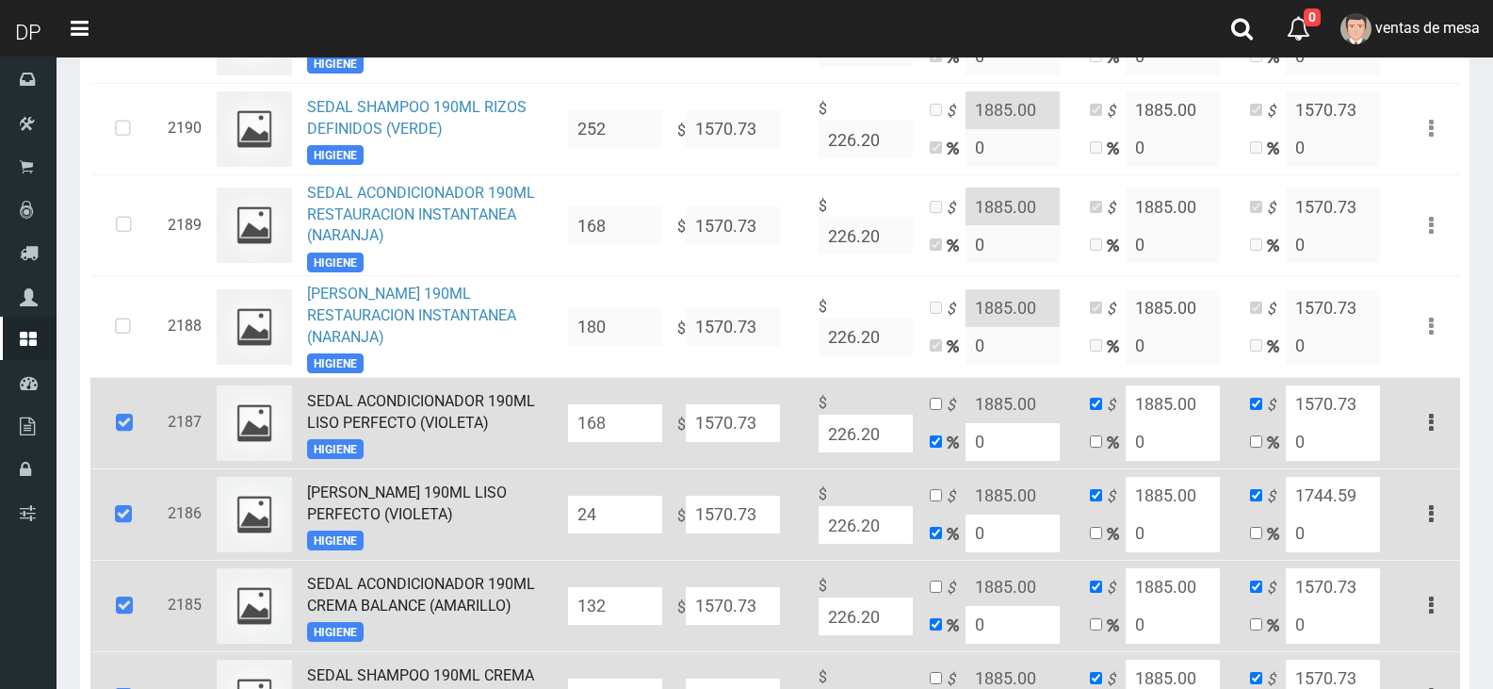
click at [139, 434] on icon at bounding box center [124, 423] width 51 height 62
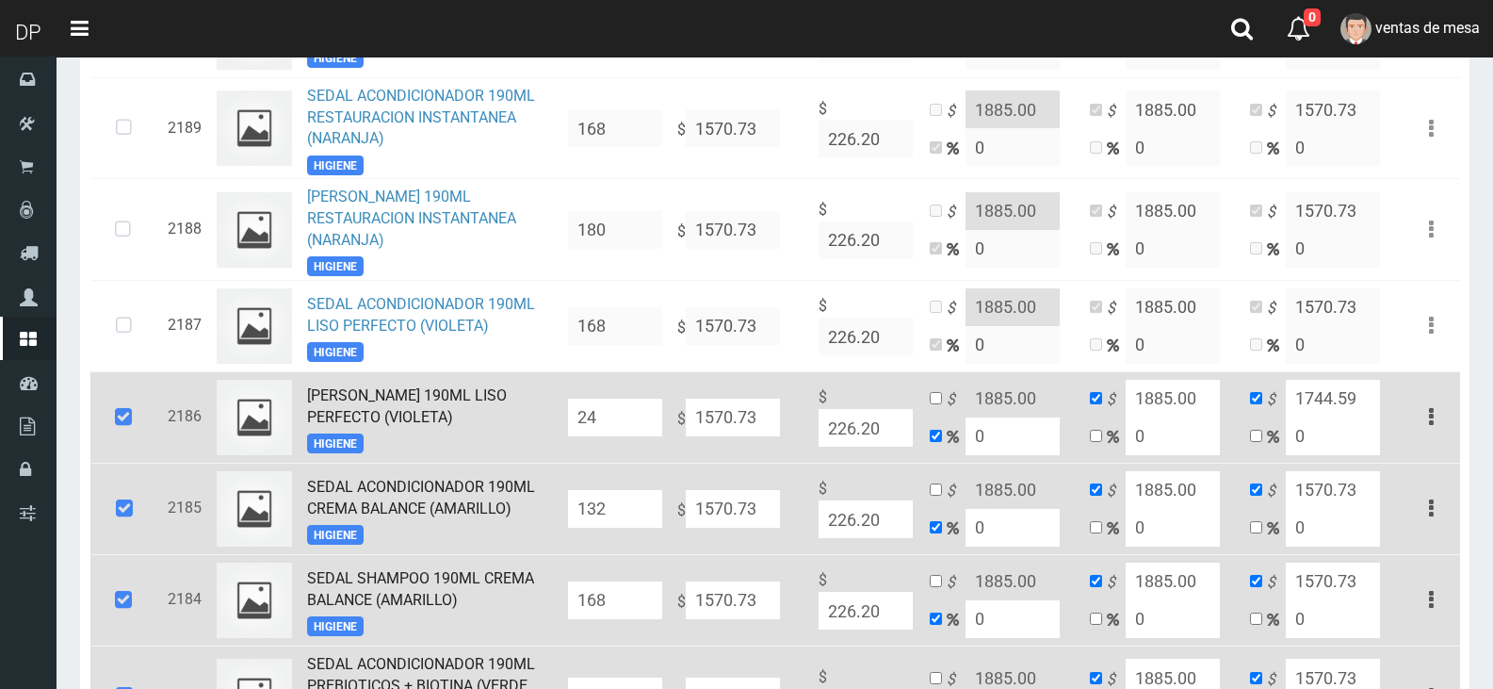
scroll to position [813, 0]
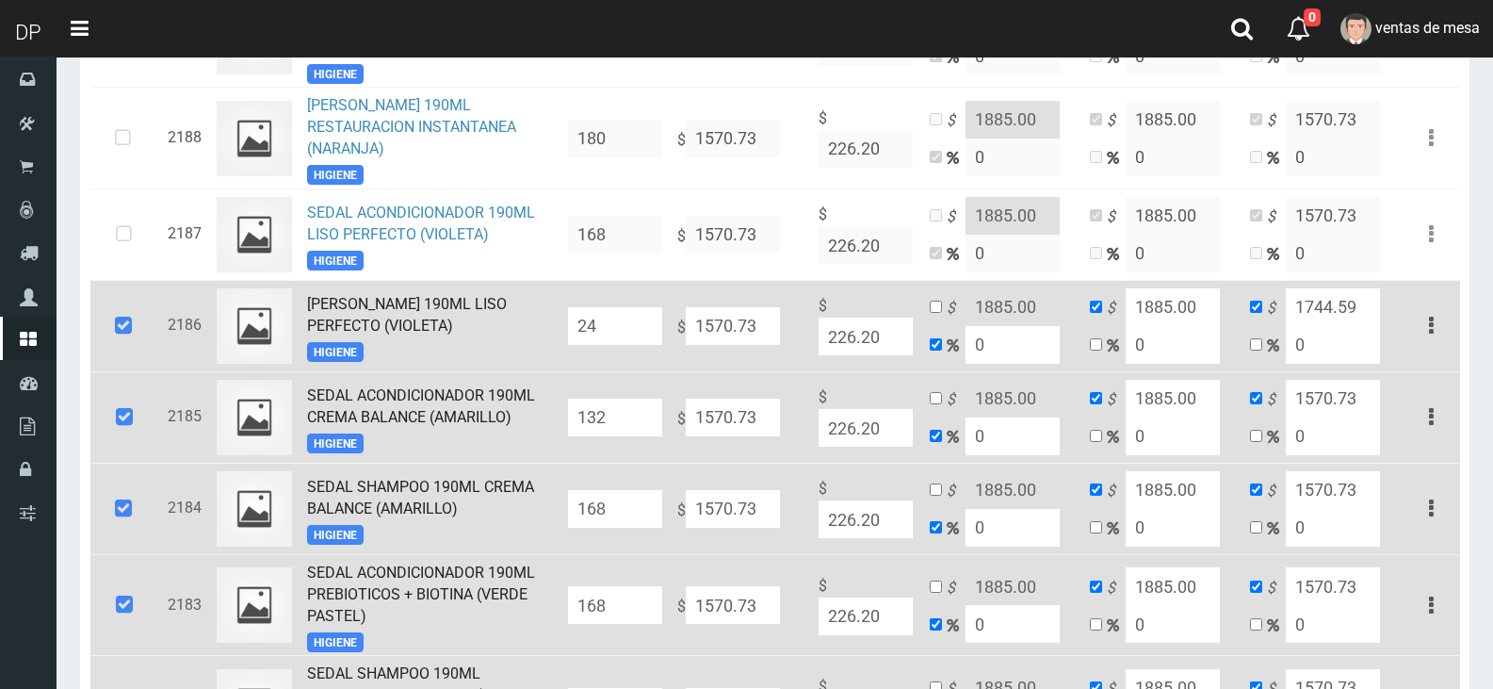
click at [131, 357] on icon at bounding box center [123, 326] width 51 height 62
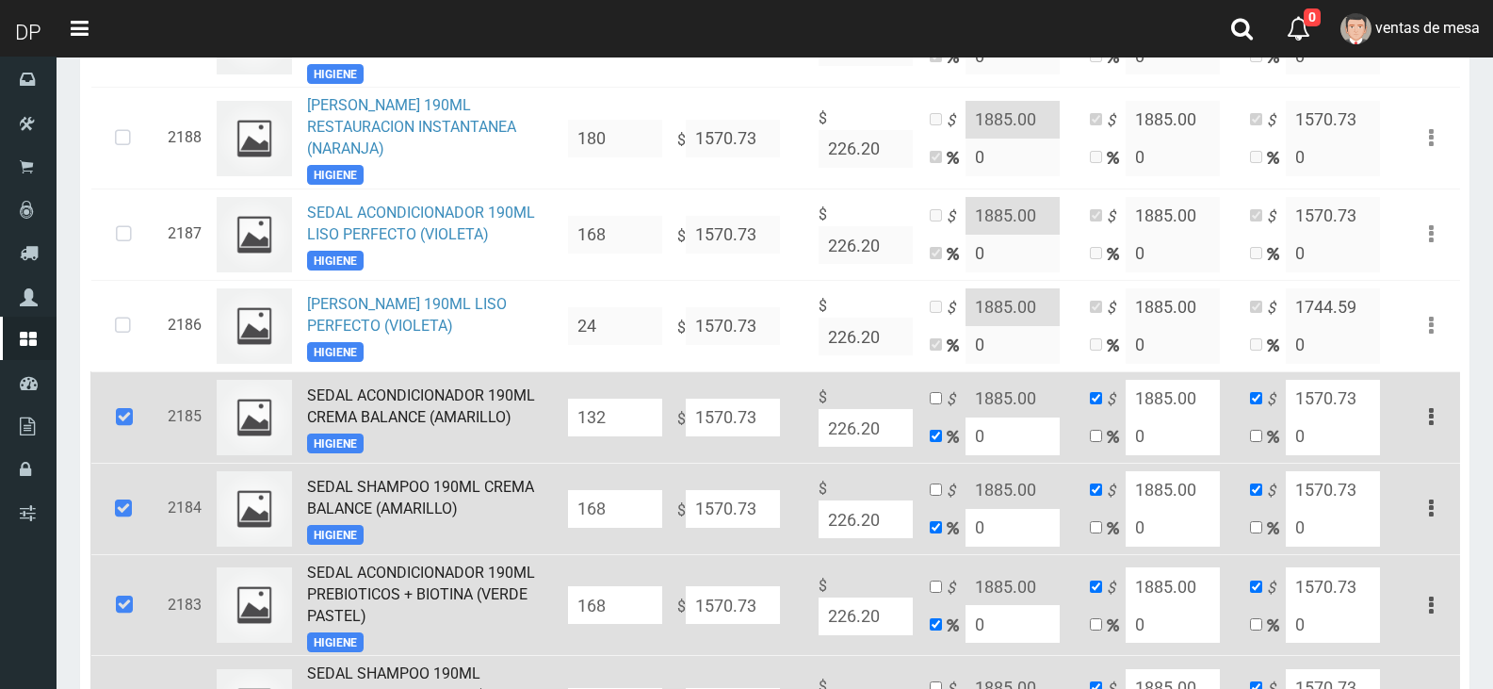
click at [140, 422] on icon at bounding box center [124, 417] width 51 height 62
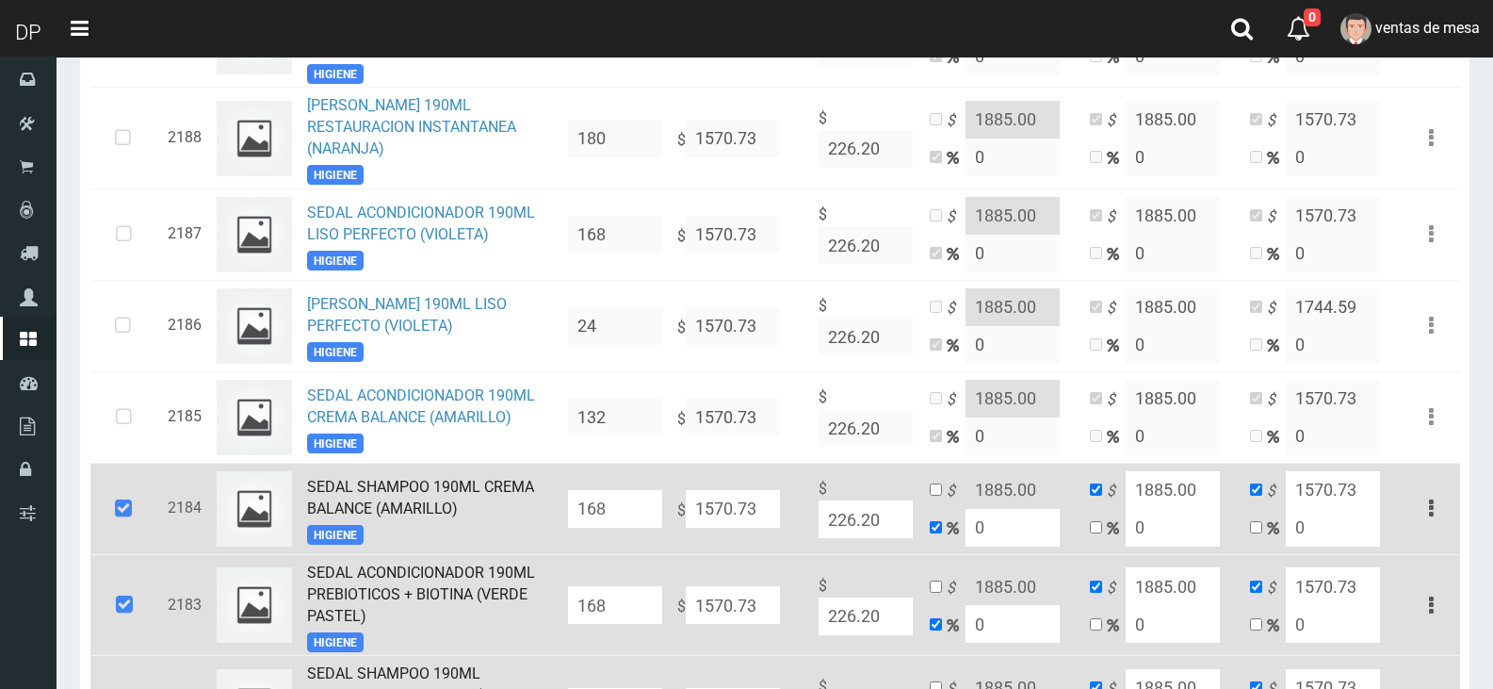
click at [140, 521] on icon at bounding box center [123, 509] width 51 height 62
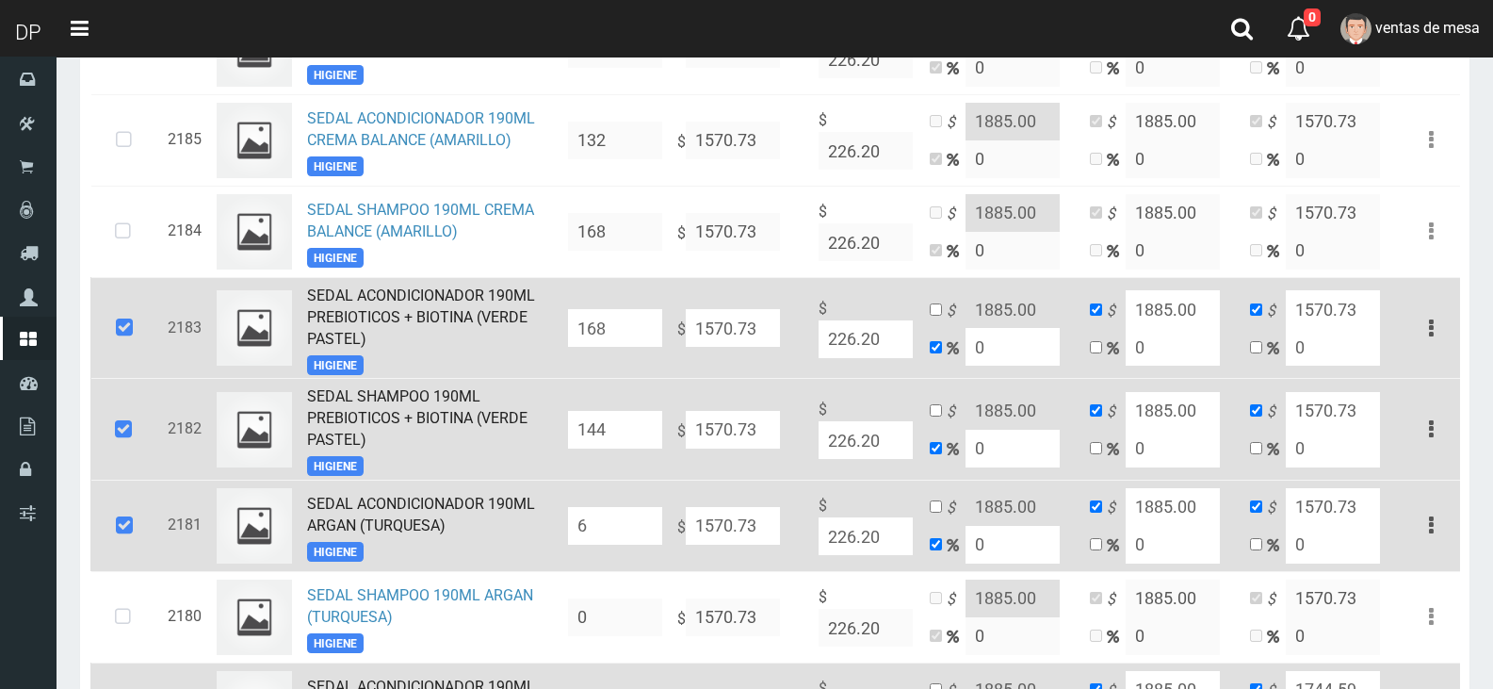
scroll to position [1096, 0]
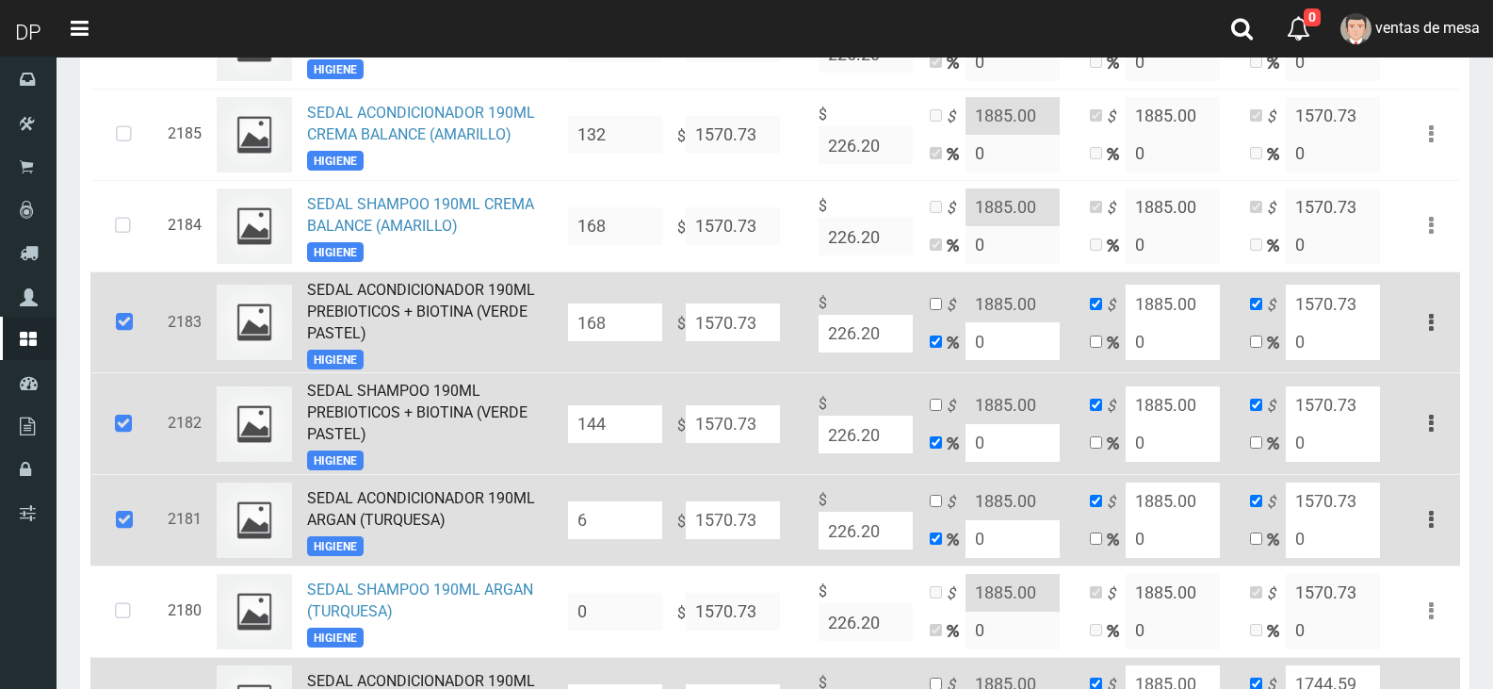
click at [110, 343] on icon at bounding box center [124, 322] width 51 height 62
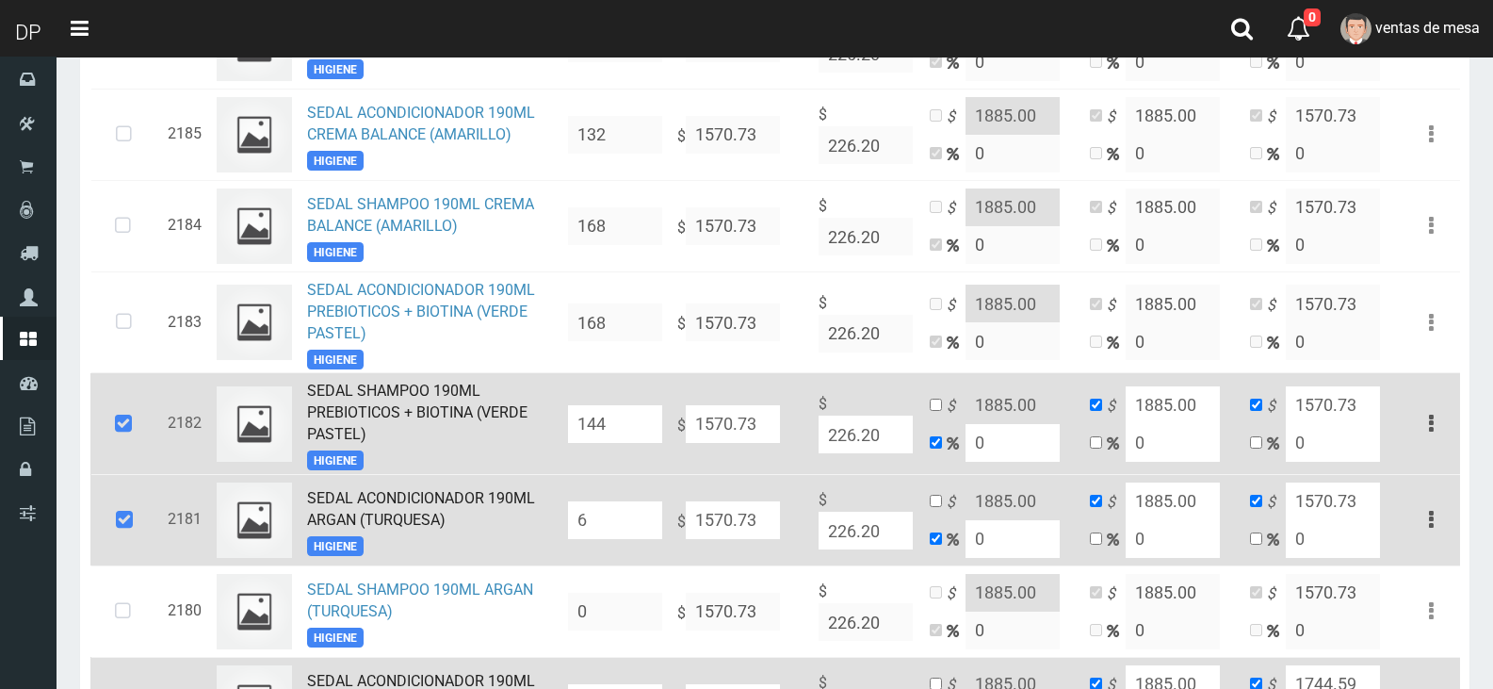
click at [131, 436] on icon at bounding box center [123, 424] width 51 height 62
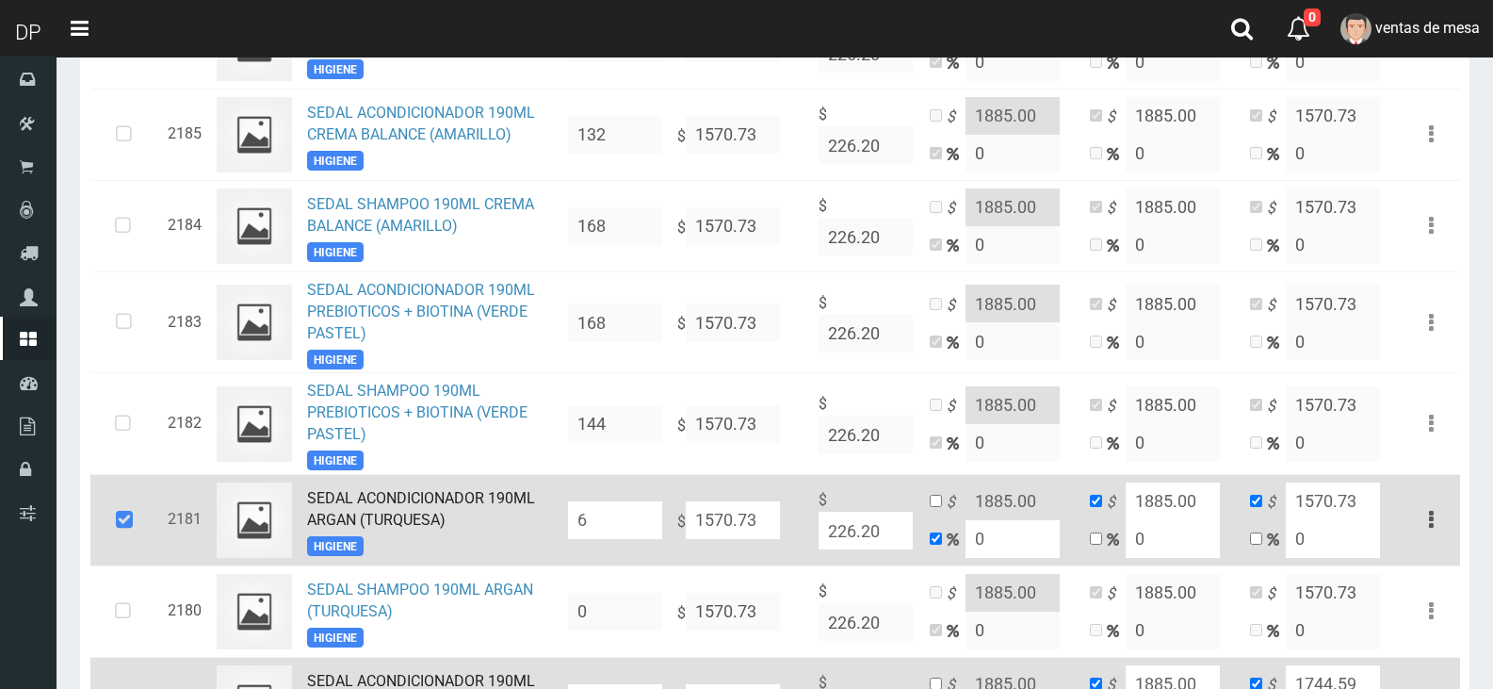
click at [121, 519] on icon at bounding box center [124, 520] width 51 height 62
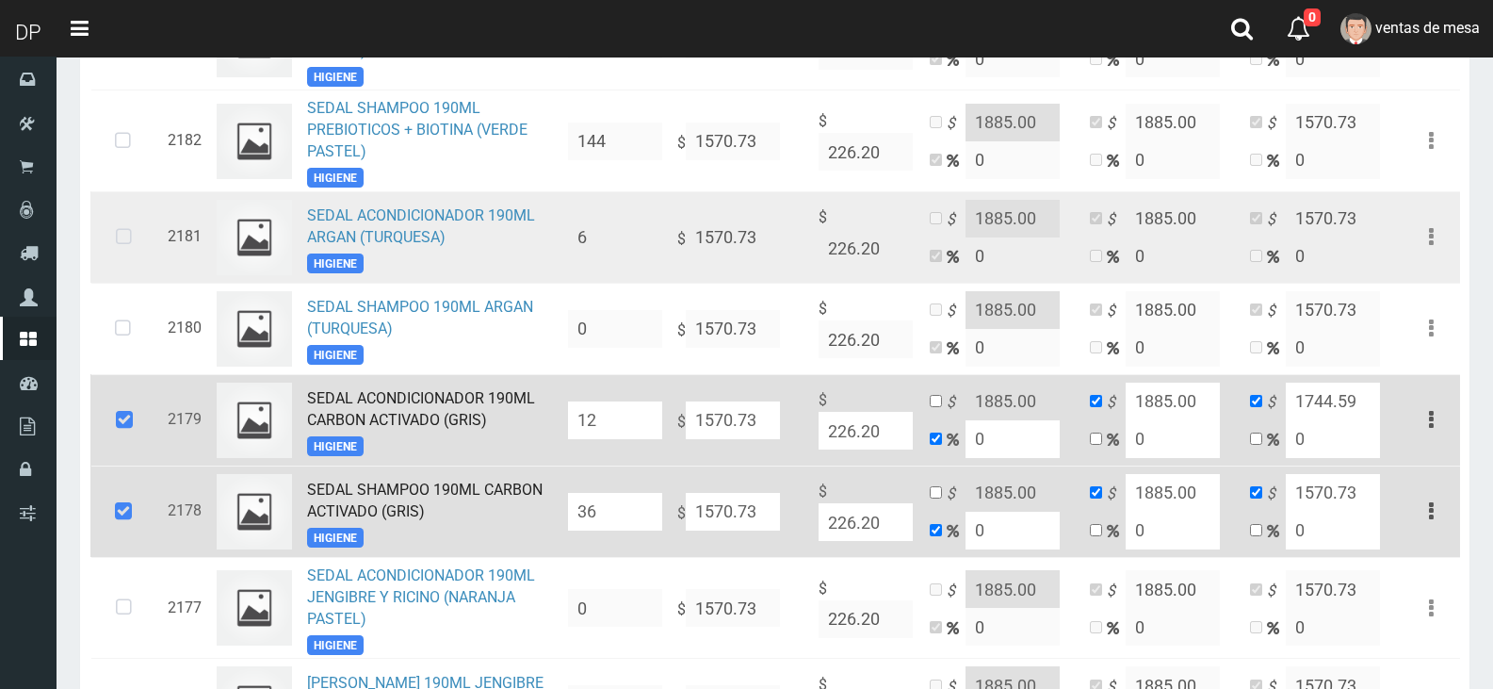
click at [130, 445] on icon at bounding box center [124, 420] width 51 height 62
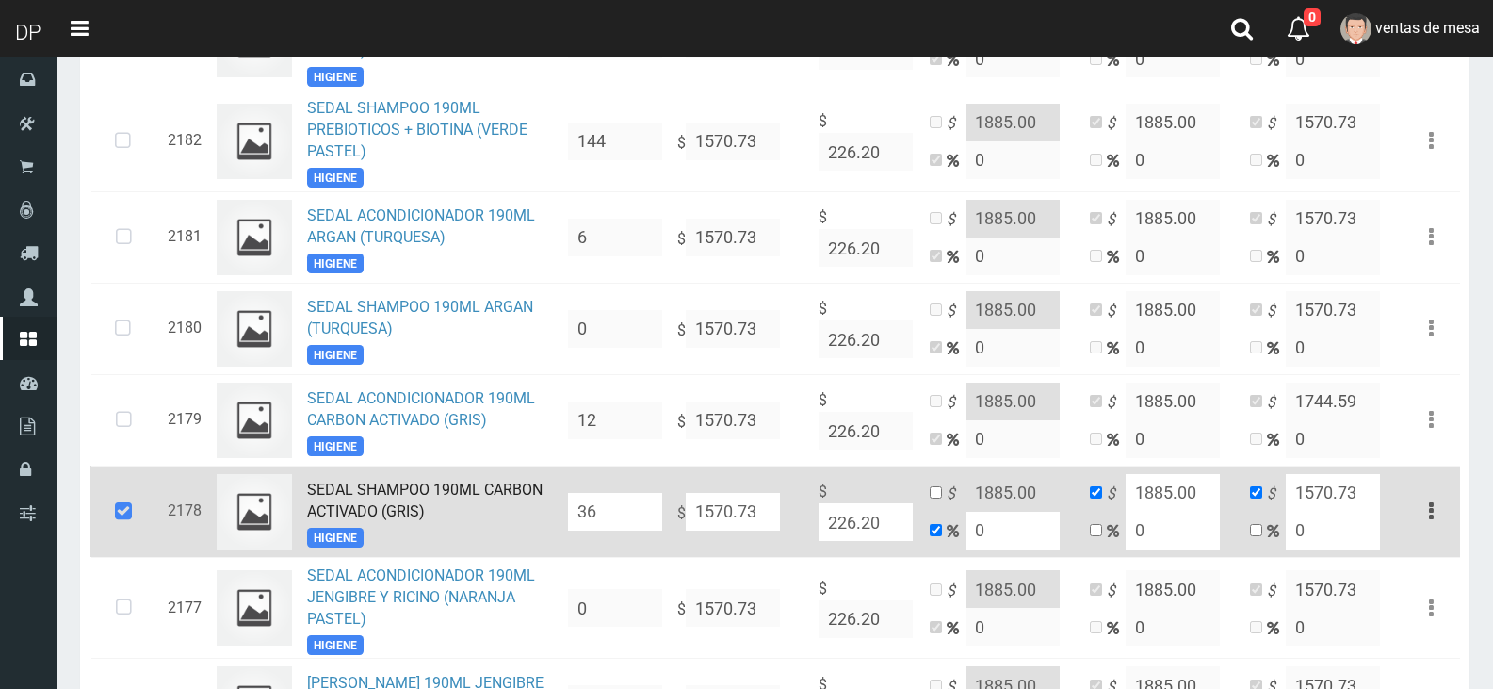
click at [133, 526] on icon at bounding box center [123, 512] width 51 height 62
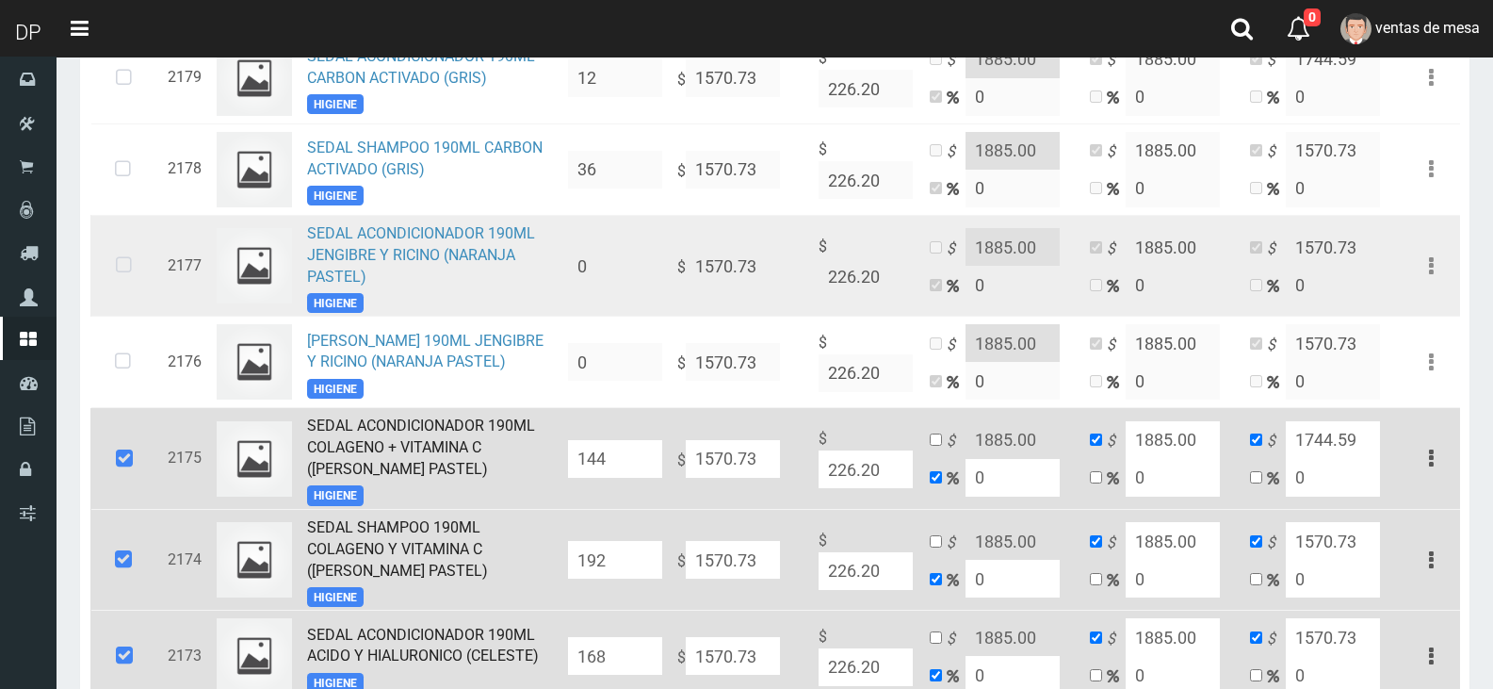
scroll to position [1944, 0]
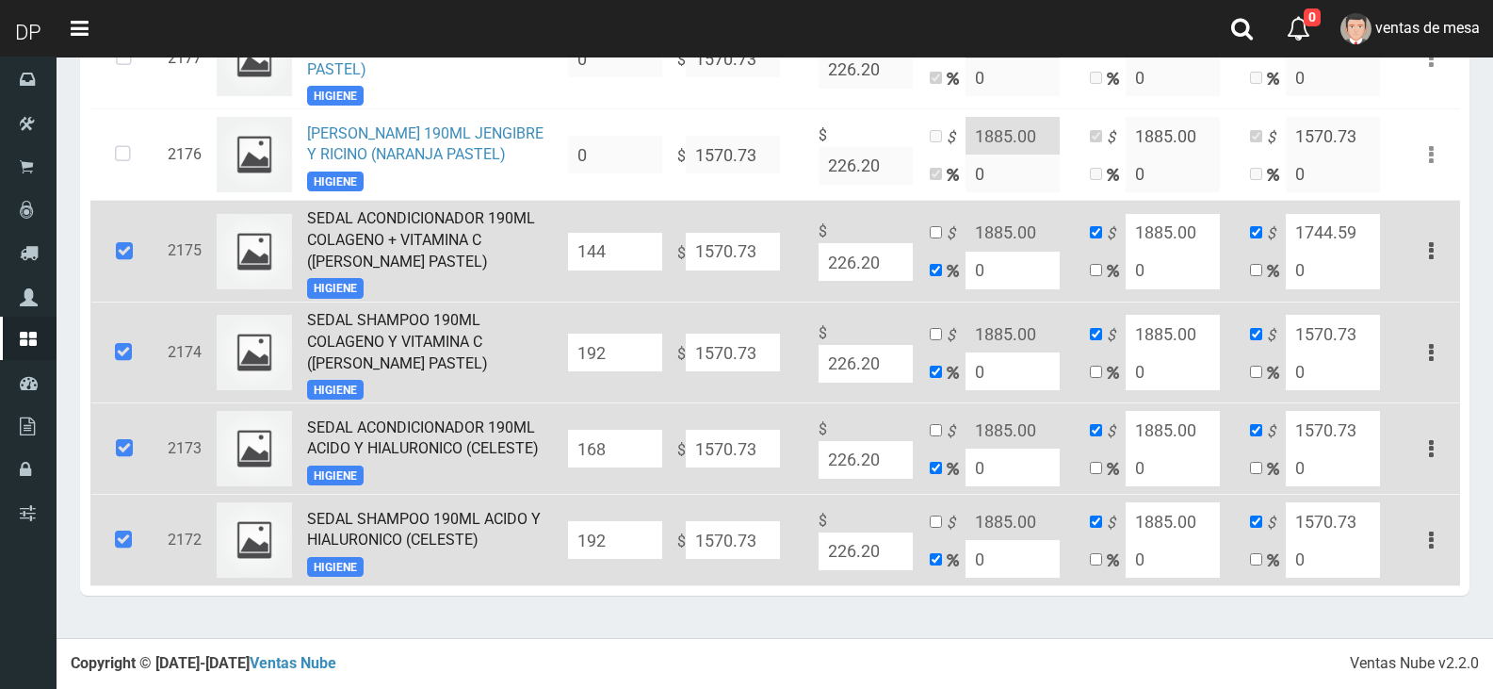
click at [126, 286] on td at bounding box center [125, 252] width 70 height 102
click at [125, 367] on icon at bounding box center [123, 352] width 51 height 62
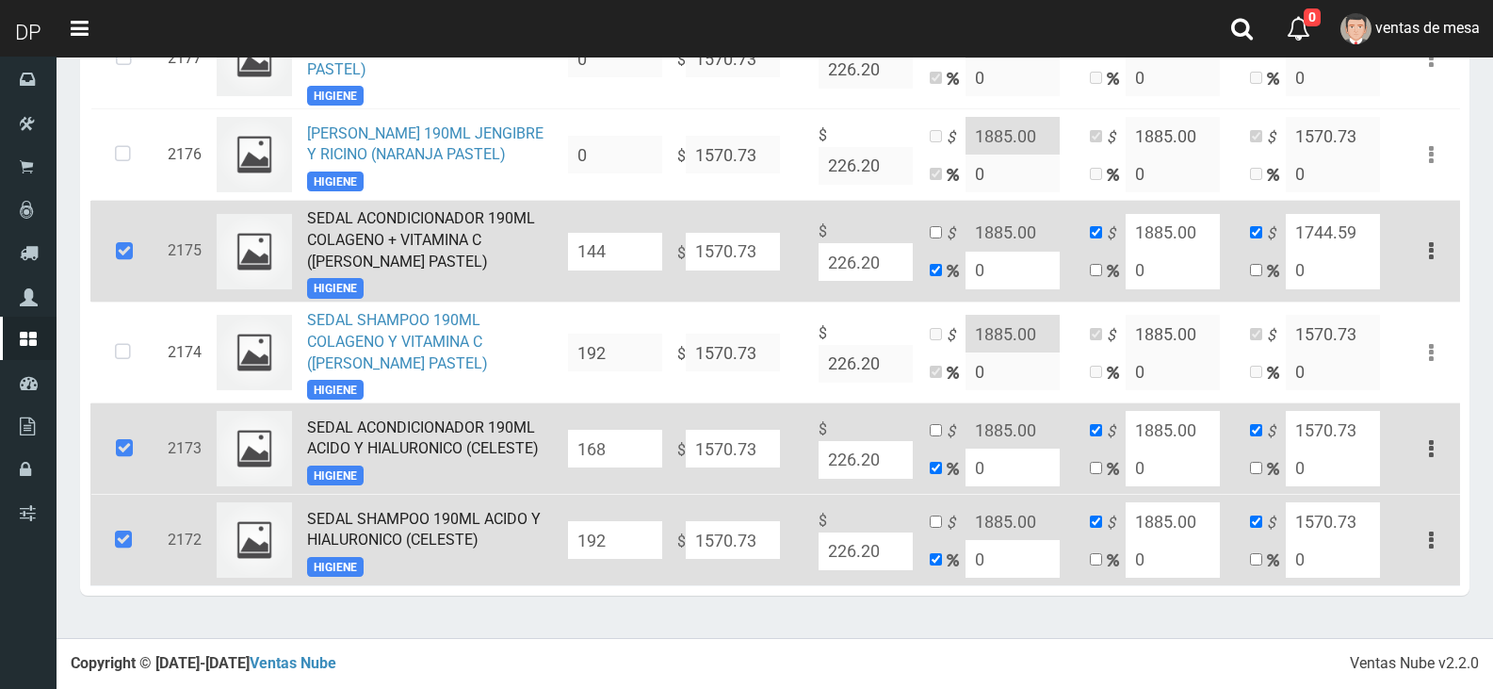
click at [127, 442] on icon at bounding box center [124, 448] width 51 height 62
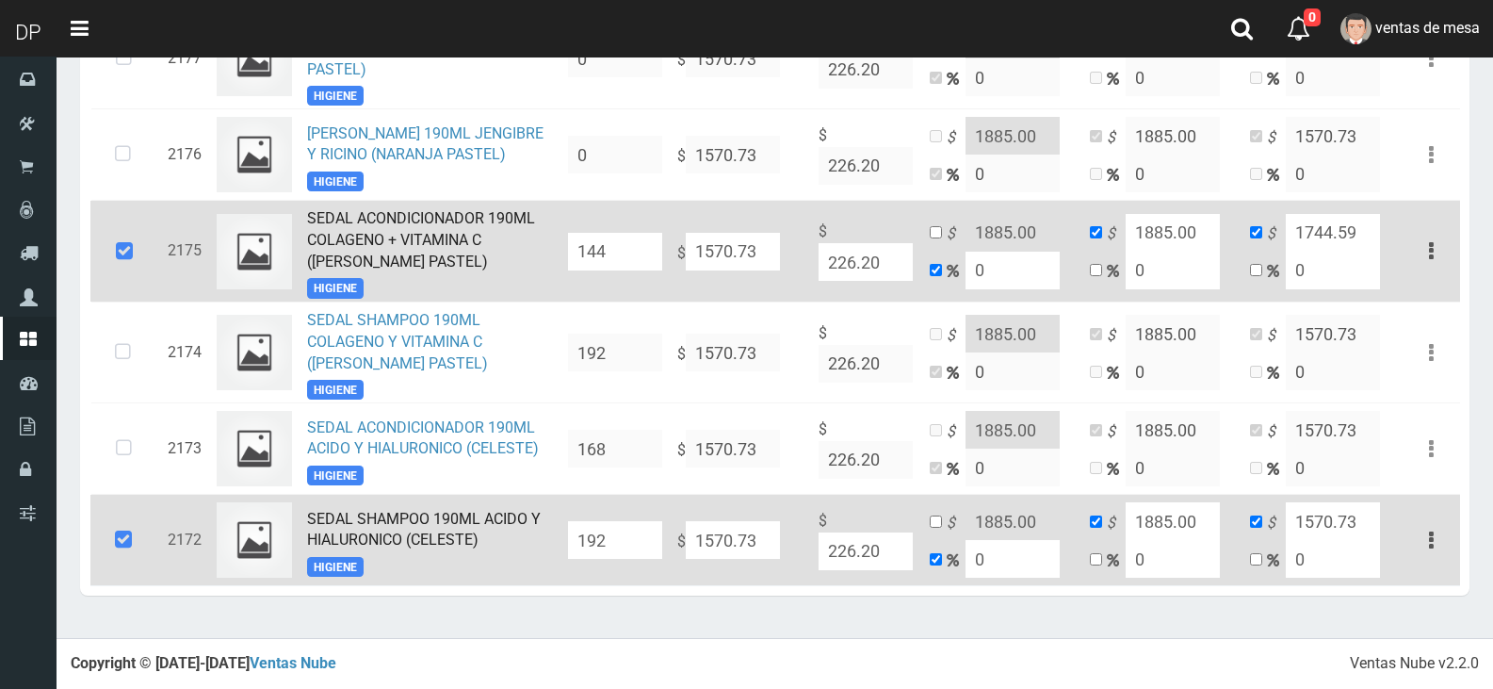
click at [127, 533] on icon at bounding box center [123, 540] width 51 height 62
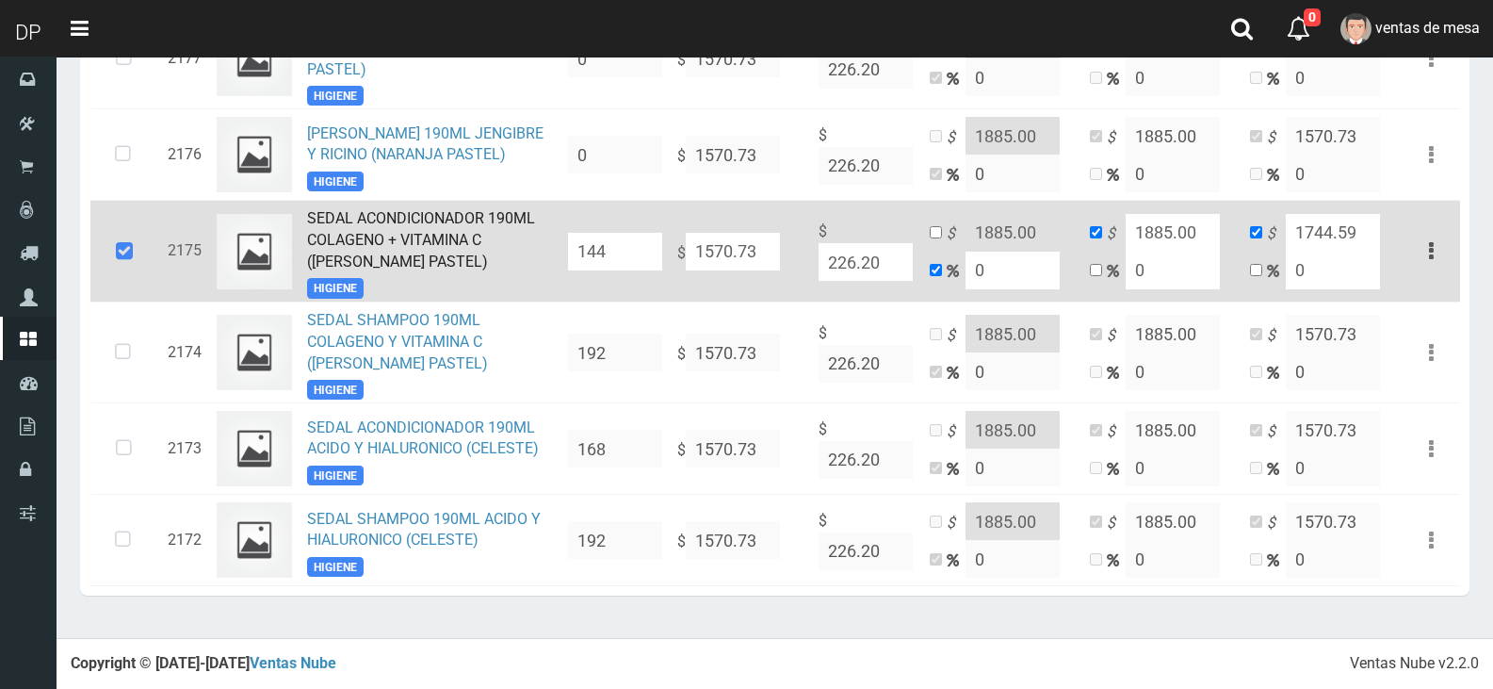
click at [103, 237] on icon at bounding box center [124, 251] width 51 height 62
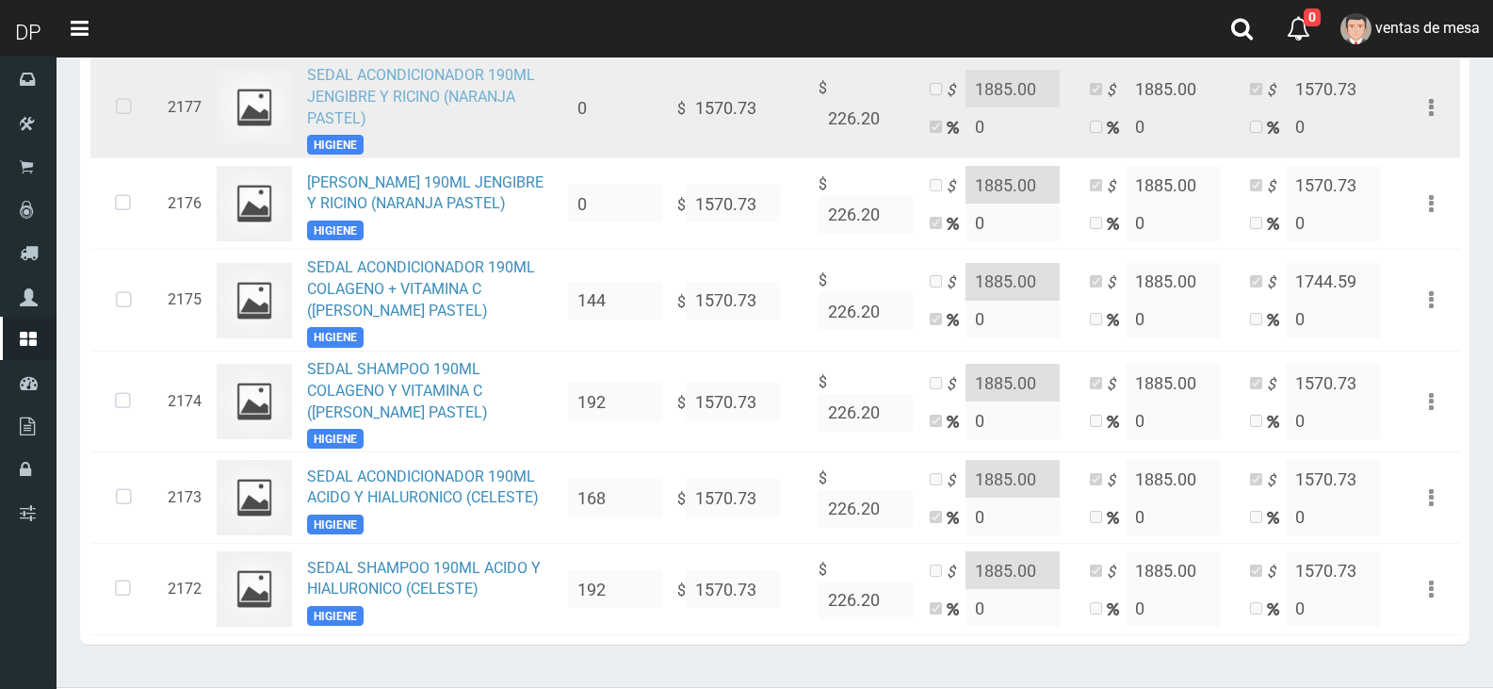
scroll to position [1850, 0]
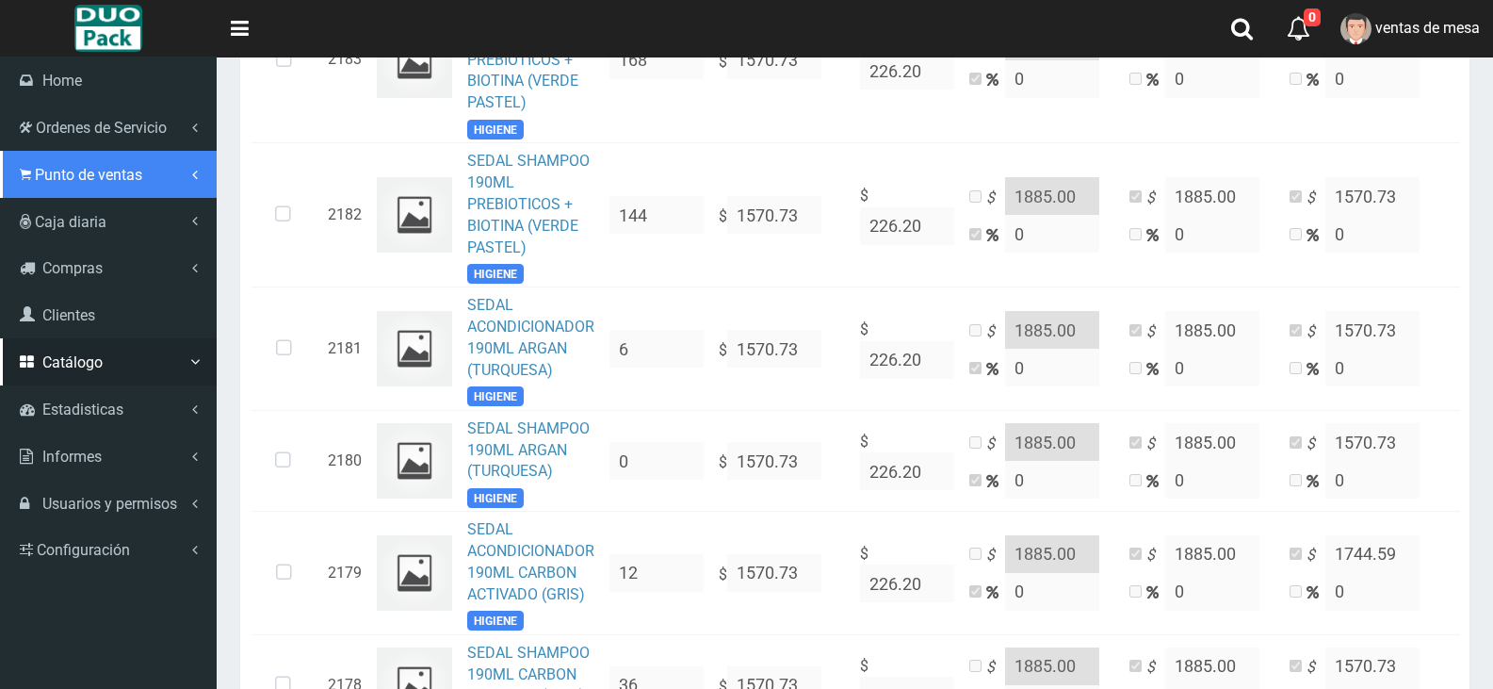
click at [151, 160] on link "Punto de ventas" at bounding box center [108, 174] width 217 height 47
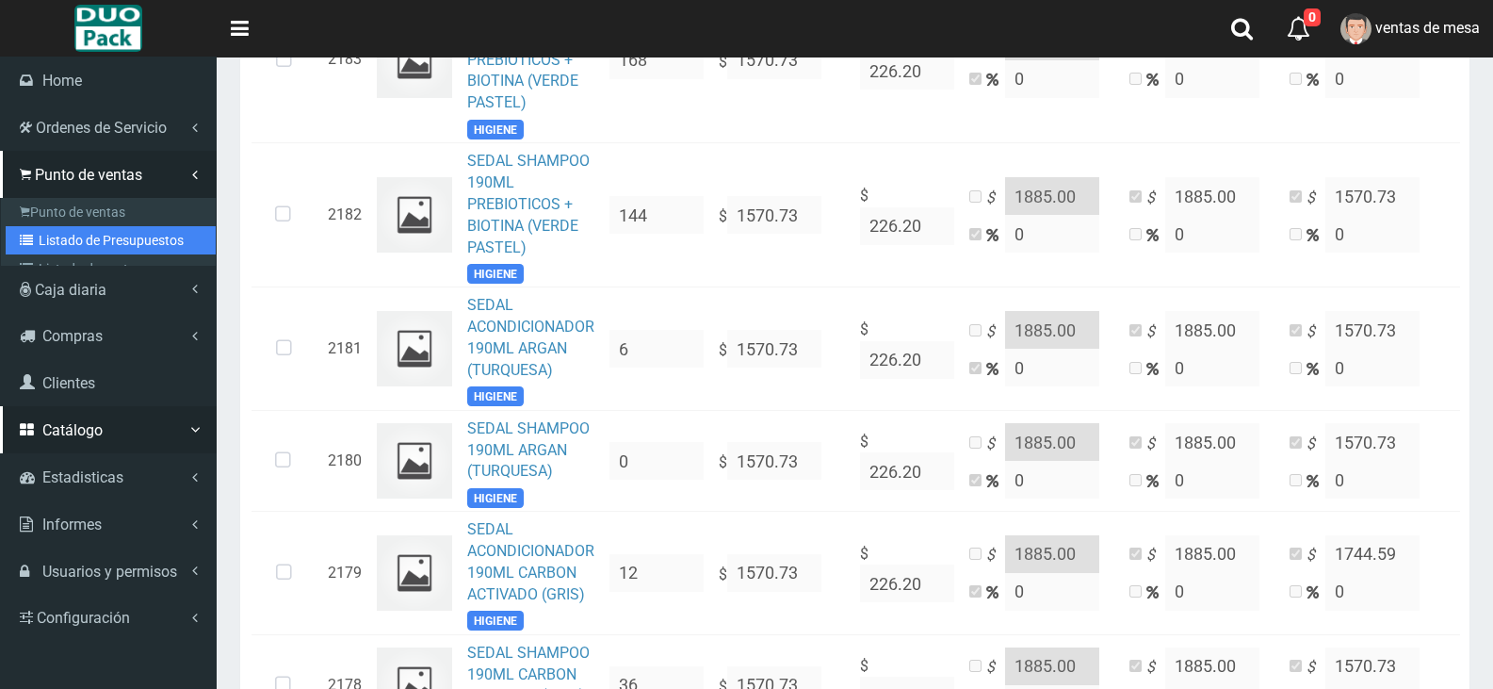
click at [146, 232] on link "Listado de Presupuestos" at bounding box center [111, 240] width 210 height 28
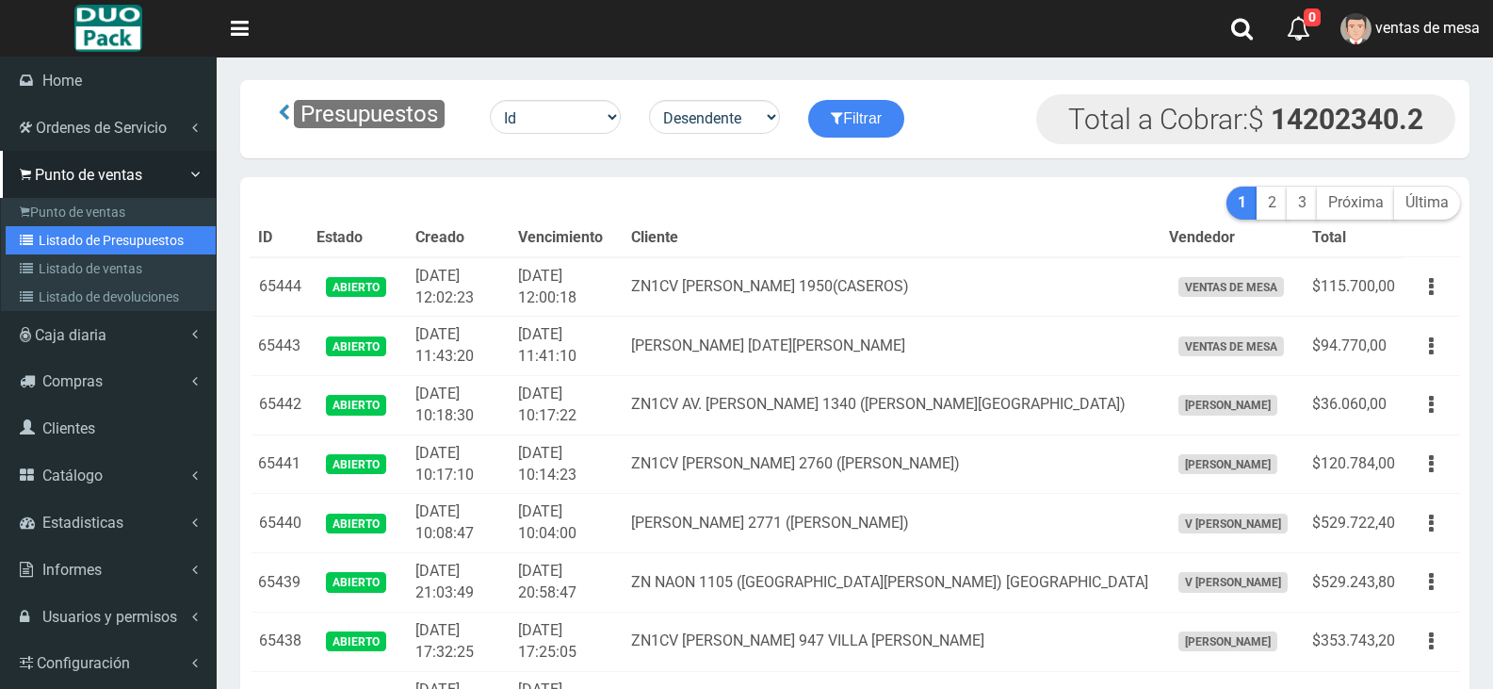
click at [106, 238] on link "Listado de Presupuestos" at bounding box center [111, 240] width 210 height 28
